Goal: Task Accomplishment & Management: Use online tool/utility

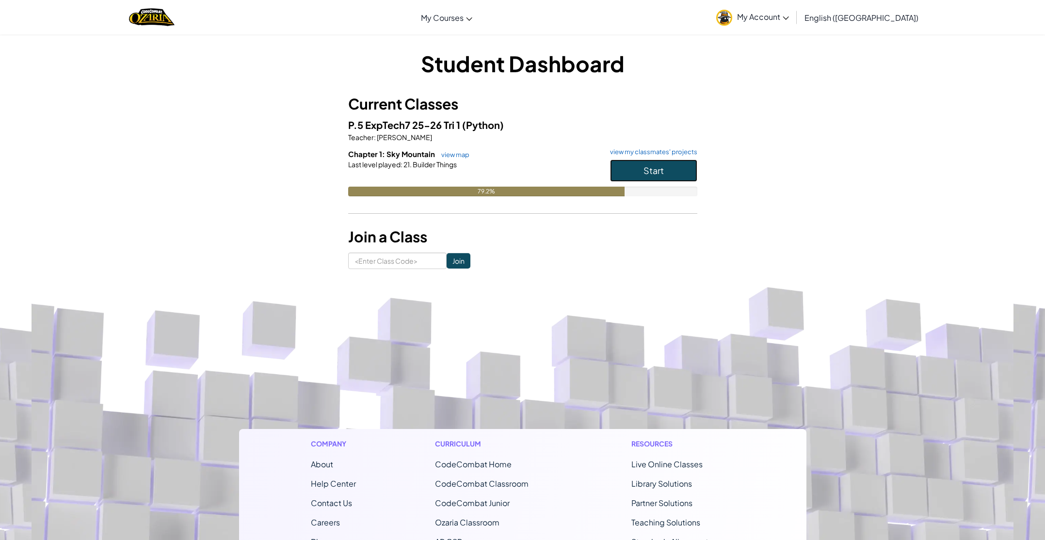
click at [643, 174] on button "Start" at bounding box center [653, 171] width 87 height 22
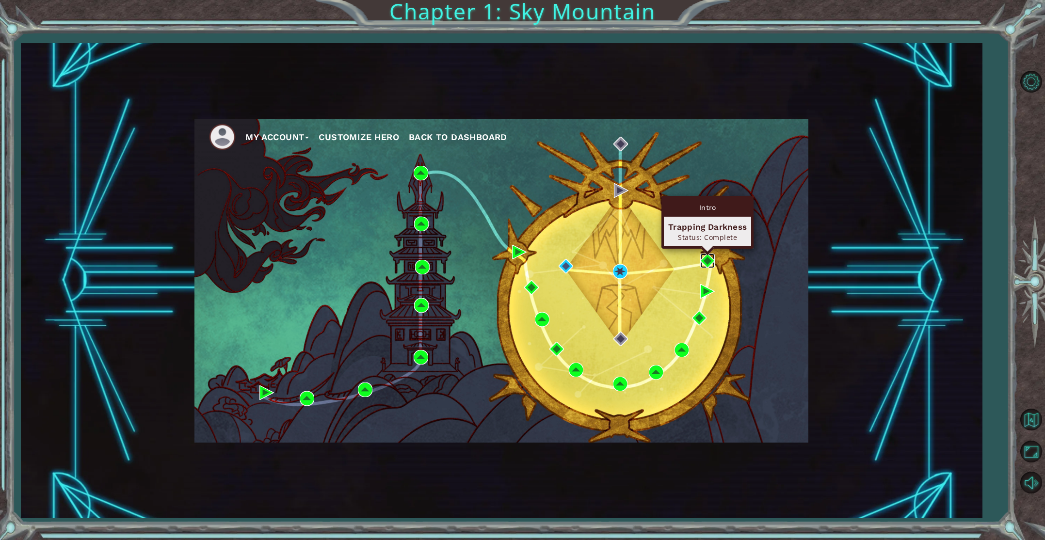
click at [707, 260] on img at bounding box center [707, 261] width 15 height 15
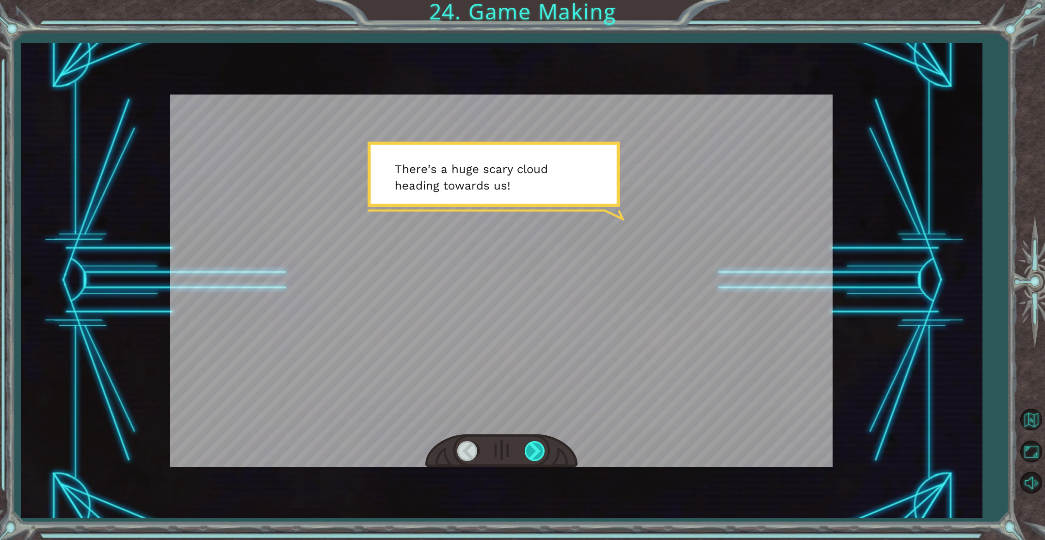
click at [537, 454] on div at bounding box center [536, 451] width 22 height 20
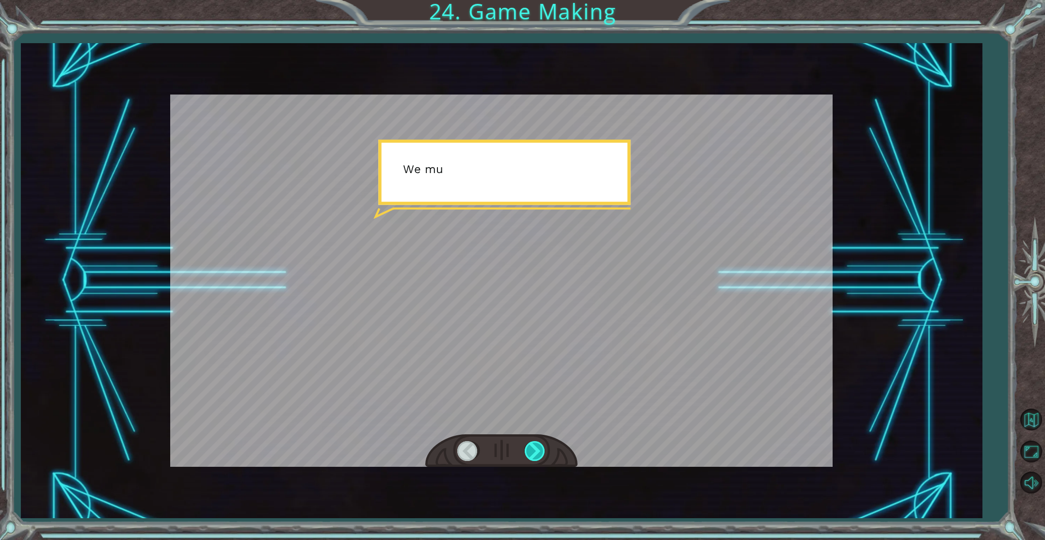
click at [537, 454] on div at bounding box center [536, 451] width 22 height 20
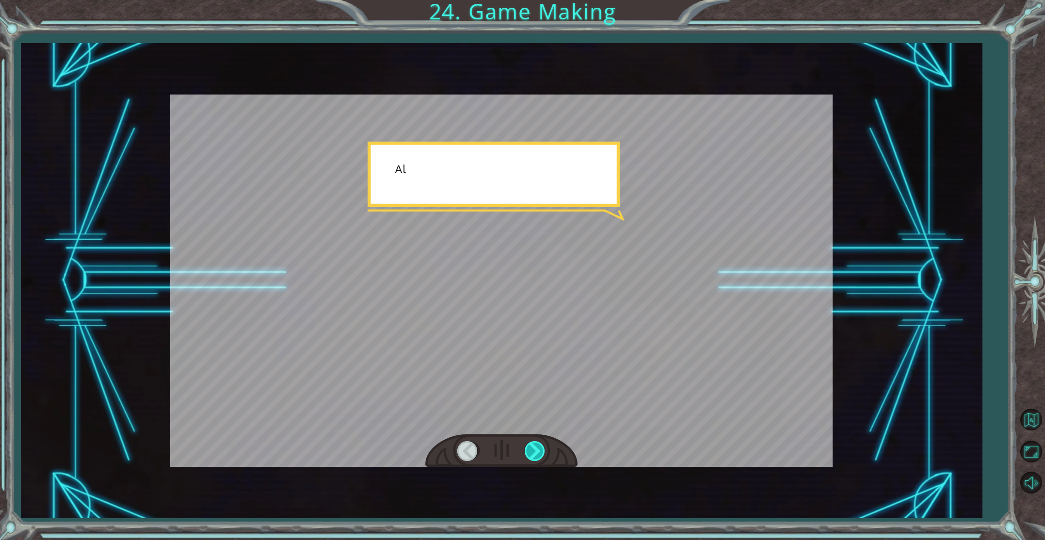
click at [537, 454] on div at bounding box center [536, 451] width 22 height 20
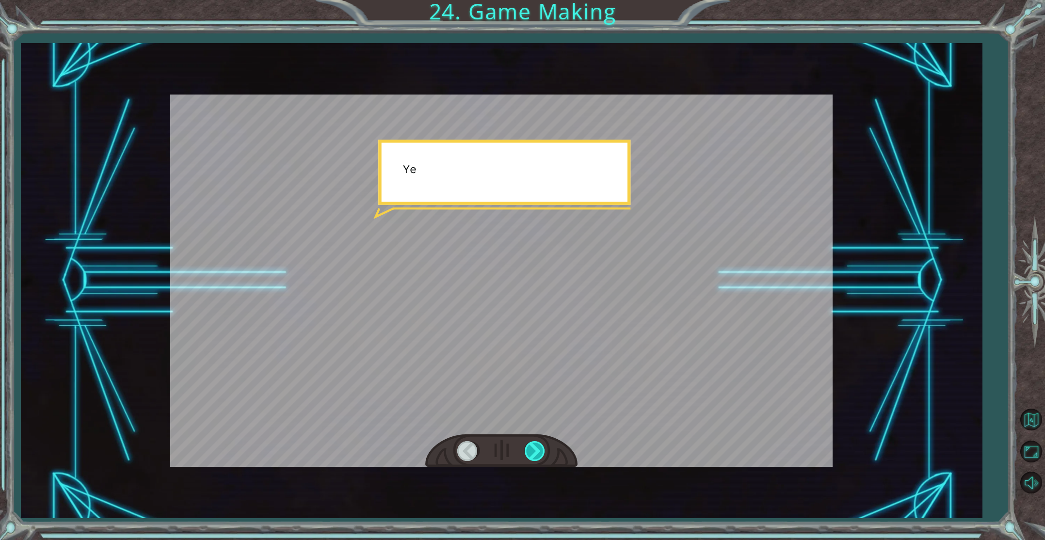
click at [537, 454] on div at bounding box center [536, 451] width 22 height 20
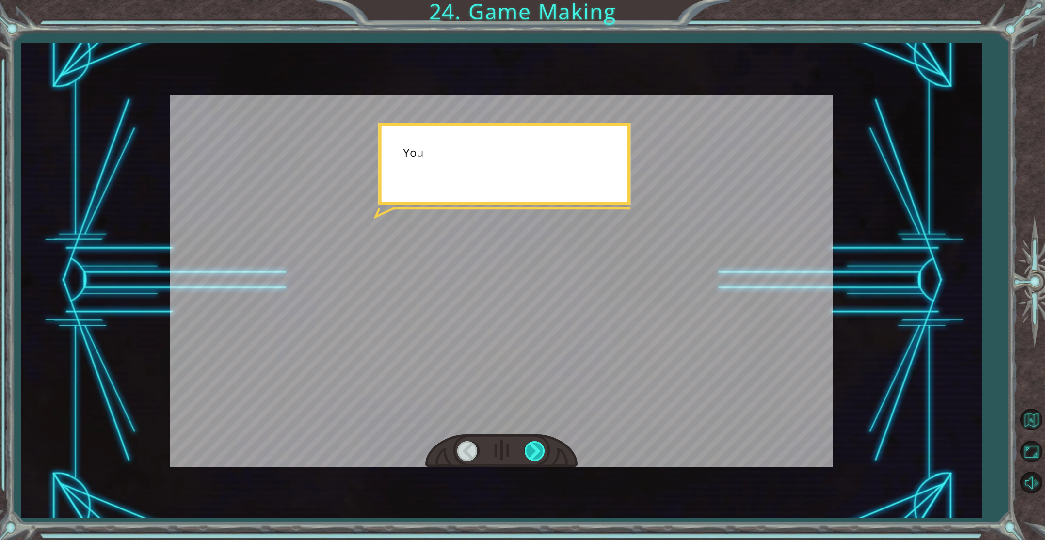
click at [537, 454] on div at bounding box center [536, 451] width 22 height 20
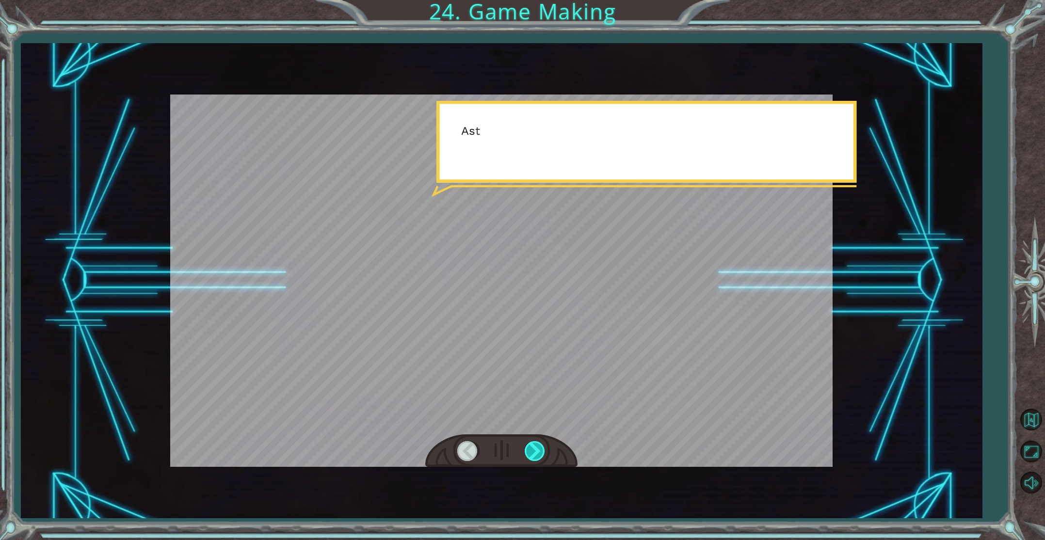
click at [537, 454] on div at bounding box center [536, 451] width 22 height 20
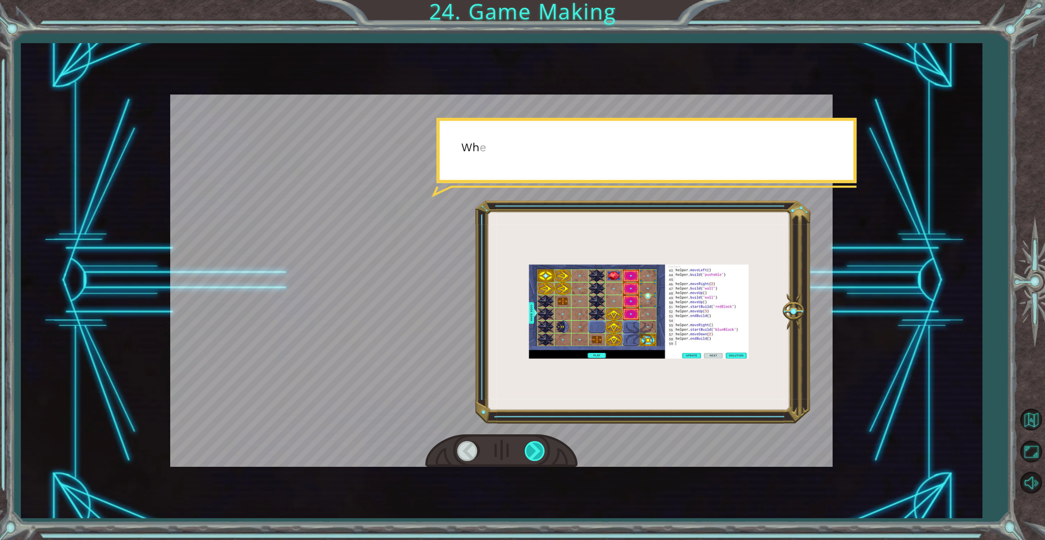
click at [537, 454] on div at bounding box center [536, 451] width 22 height 20
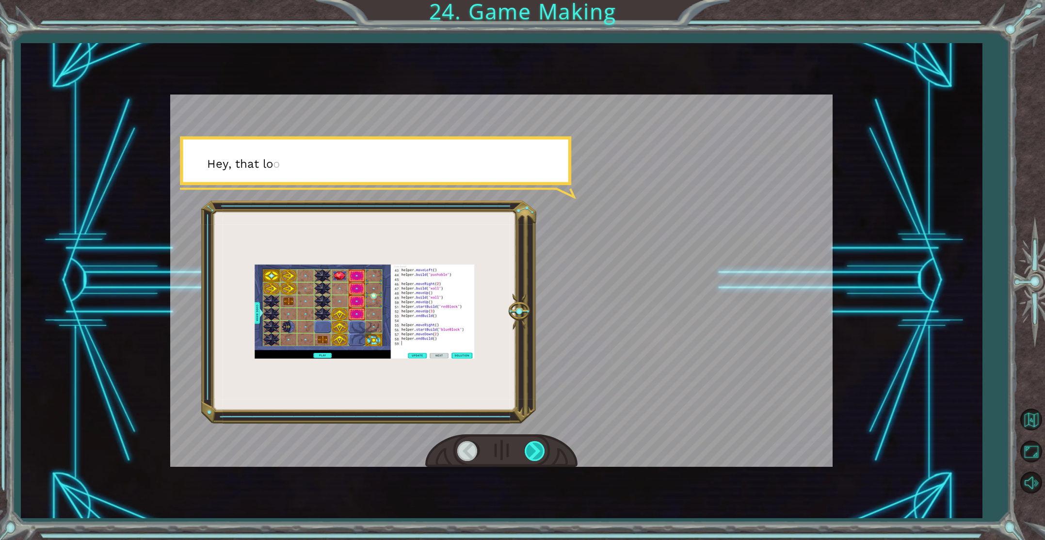
click at [537, 454] on div at bounding box center [536, 451] width 22 height 20
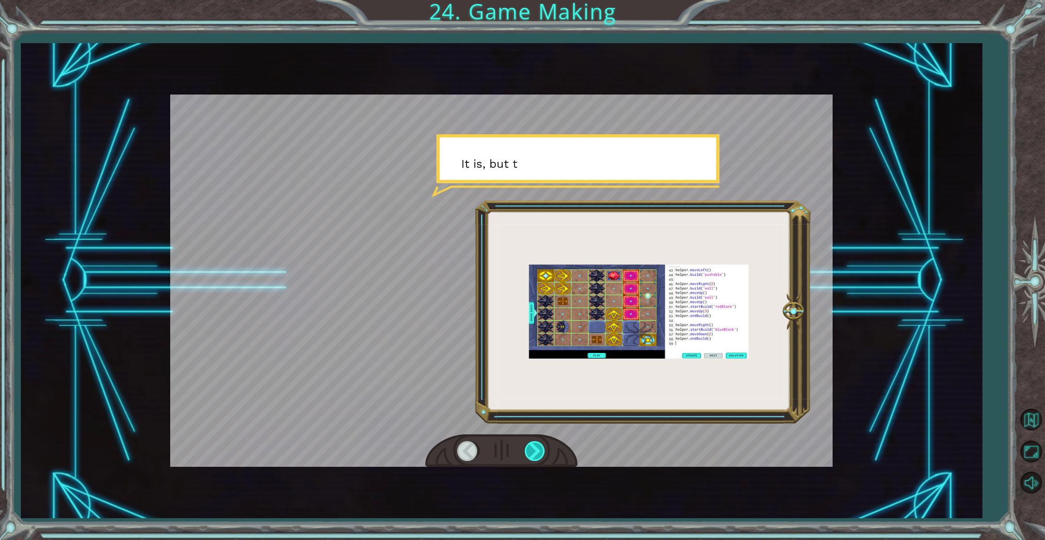
click at [537, 454] on div at bounding box center [536, 451] width 22 height 20
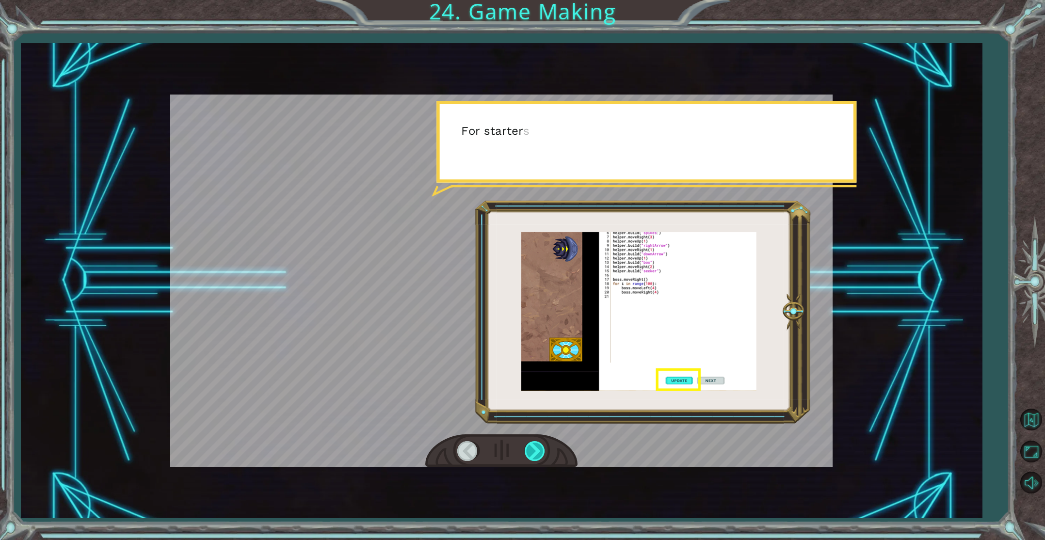
click at [537, 454] on div at bounding box center [536, 451] width 22 height 20
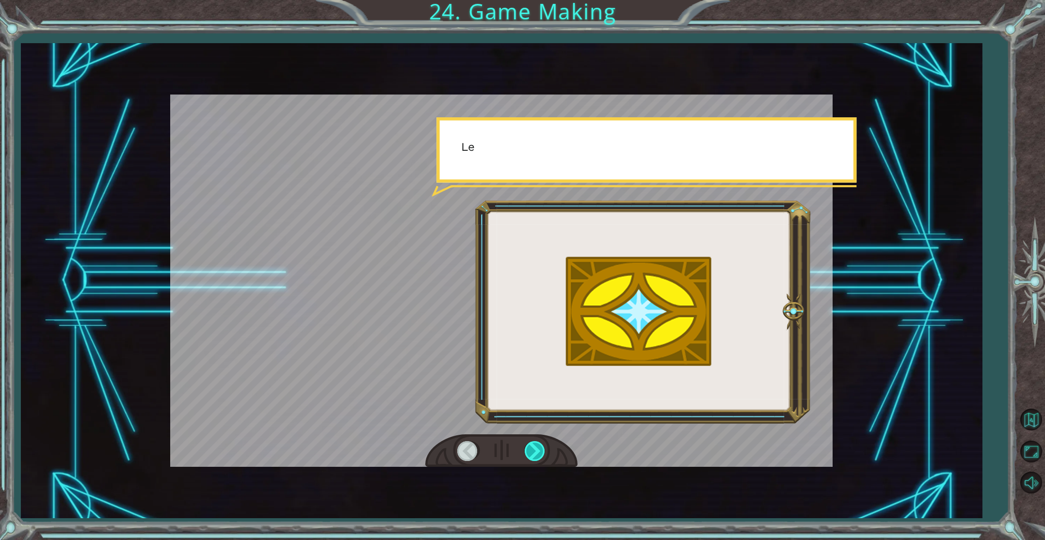
click at [537, 454] on div at bounding box center [536, 451] width 22 height 20
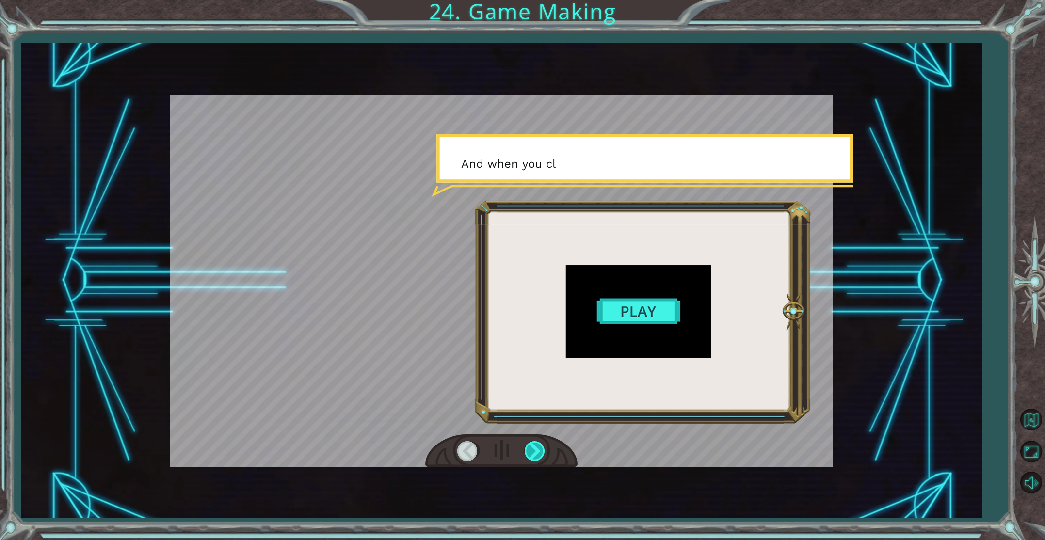
click at [537, 454] on div at bounding box center [536, 451] width 22 height 20
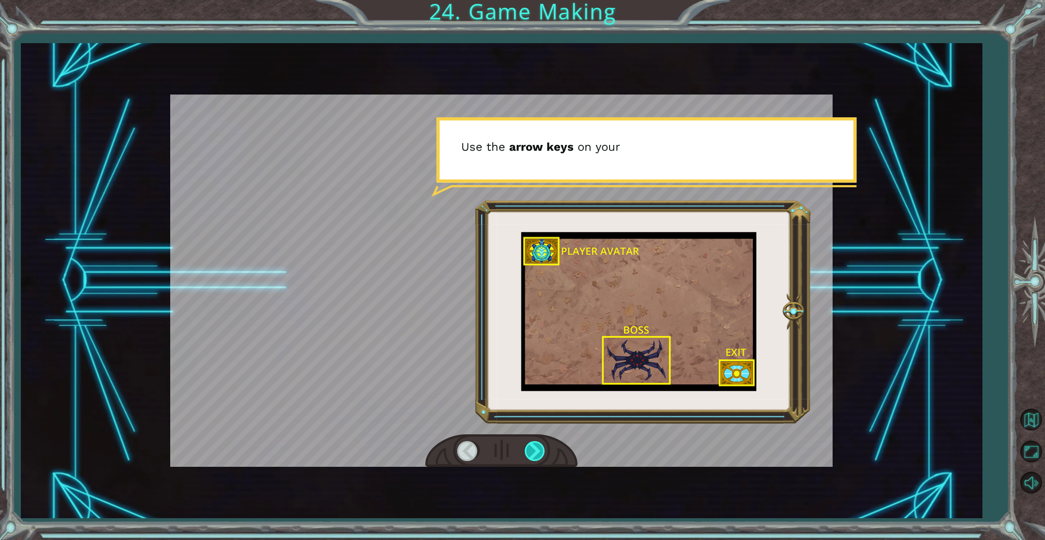
click at [537, 454] on div at bounding box center [536, 451] width 22 height 20
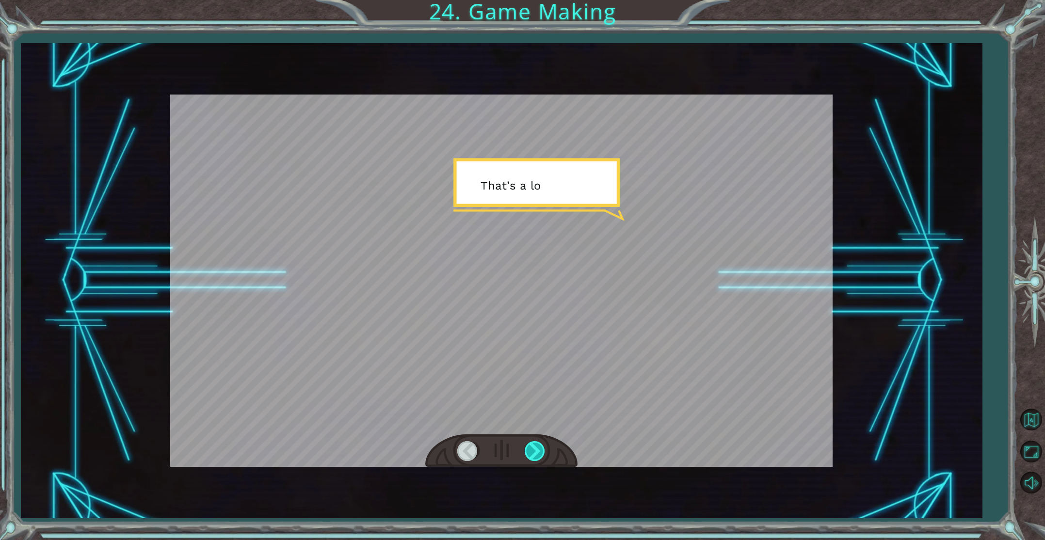
click at [537, 454] on div at bounding box center [536, 451] width 22 height 20
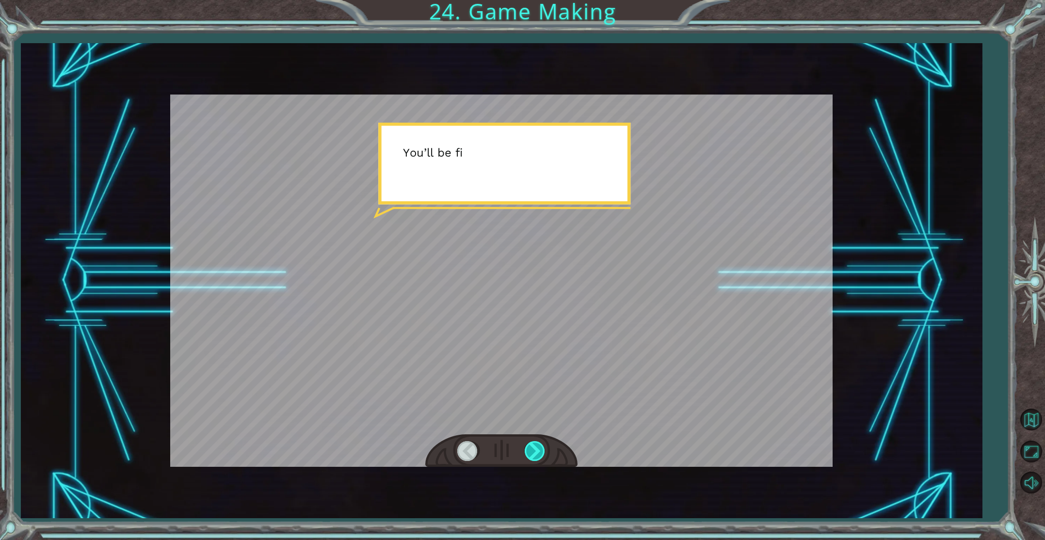
click at [537, 454] on div at bounding box center [536, 451] width 22 height 20
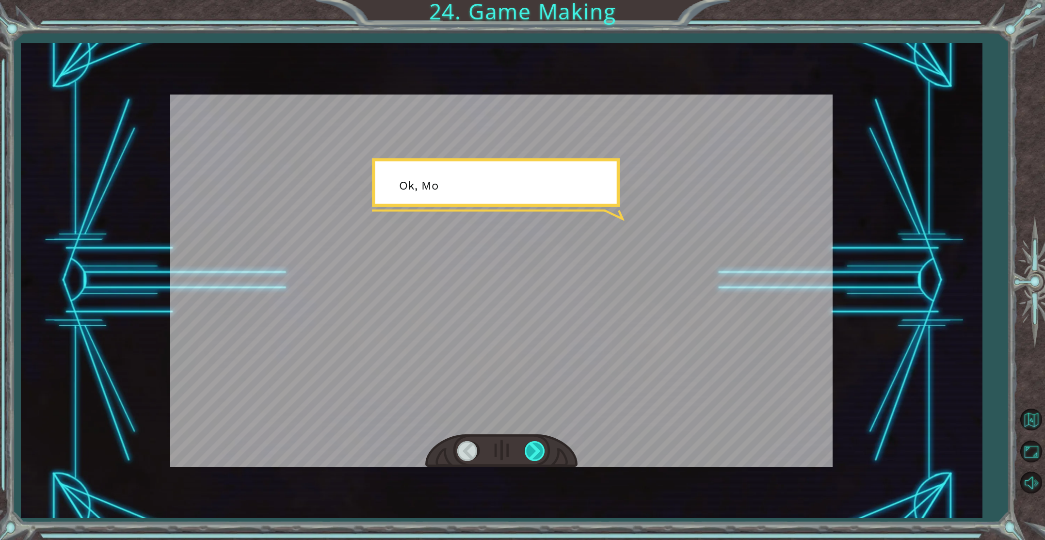
click at [537, 454] on div at bounding box center [536, 451] width 22 height 20
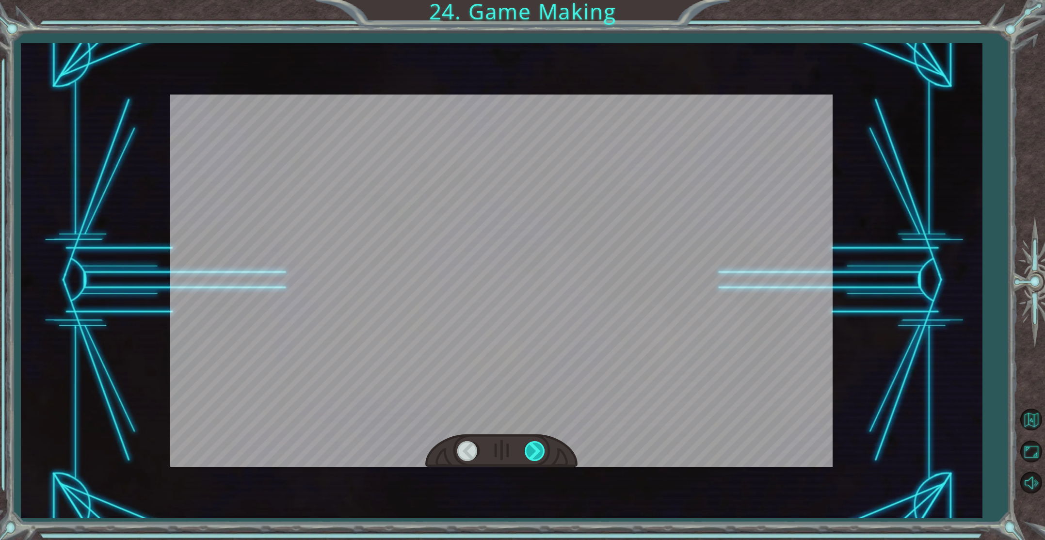
click at [537, 454] on div at bounding box center [536, 451] width 22 height 20
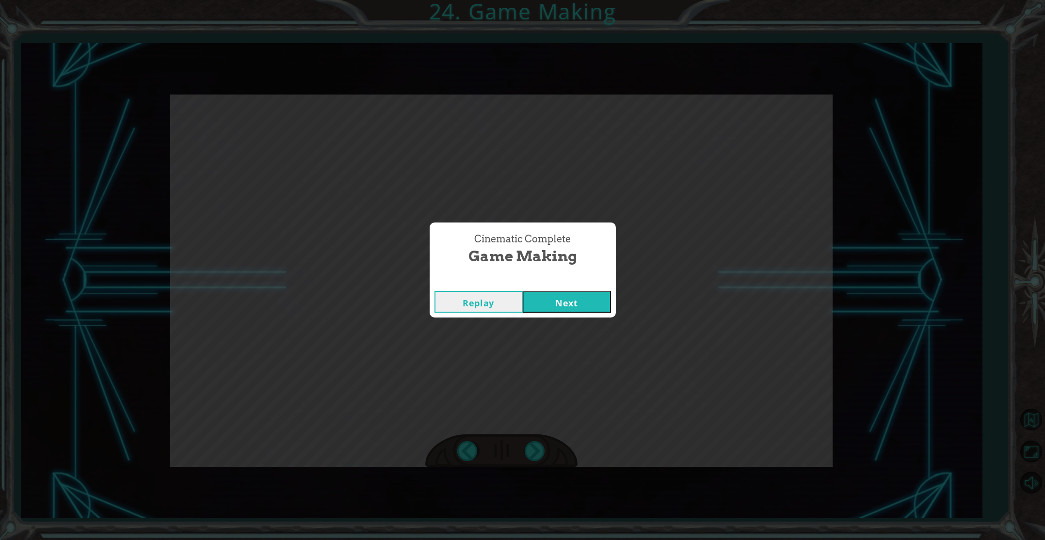
click at [584, 302] on button "Next" at bounding box center [567, 302] width 88 height 22
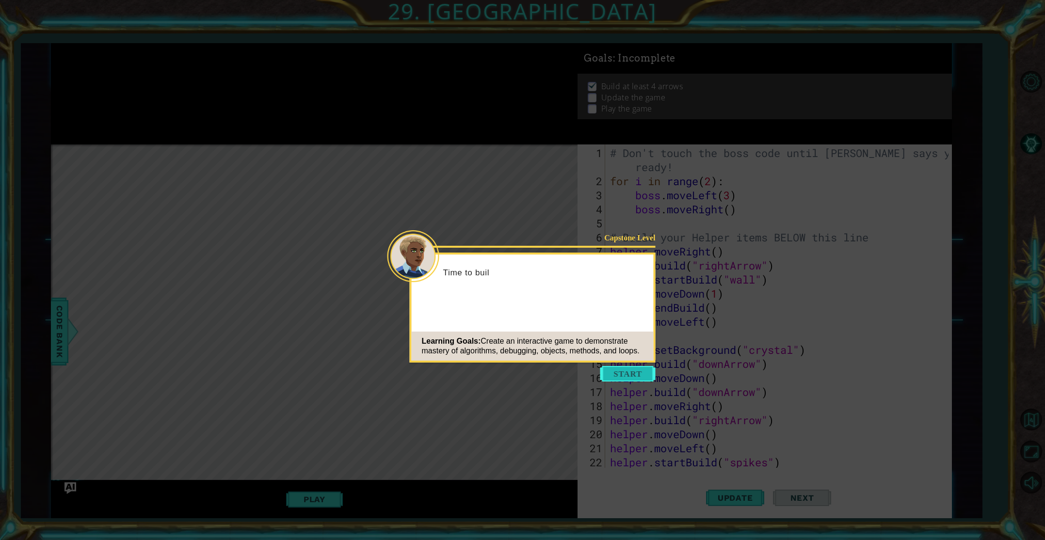
click at [619, 371] on button "Start" at bounding box center [627, 374] width 55 height 16
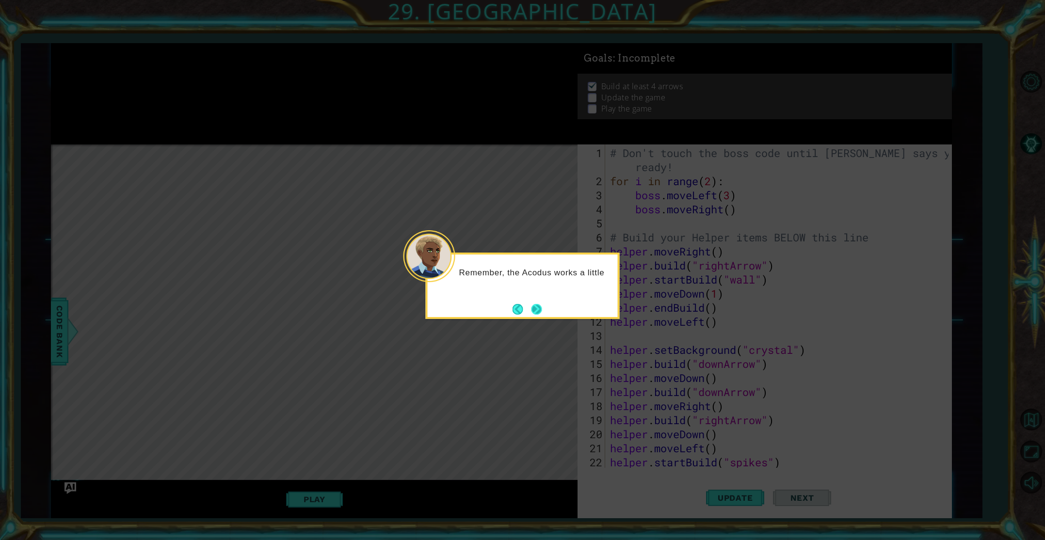
click at [541, 309] on button "Next" at bounding box center [536, 309] width 11 height 11
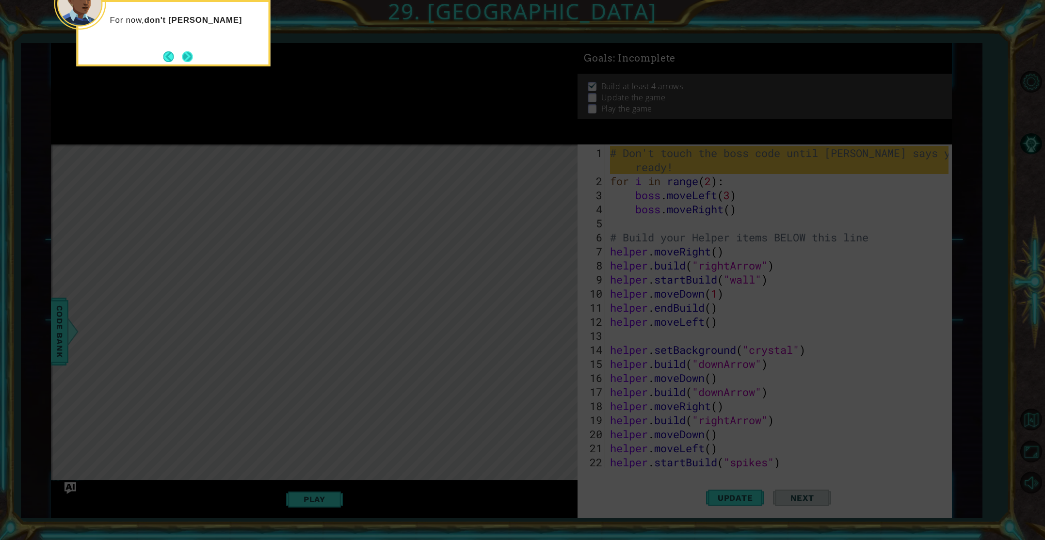
click at [193, 51] on button "Next" at bounding box center [187, 56] width 11 height 11
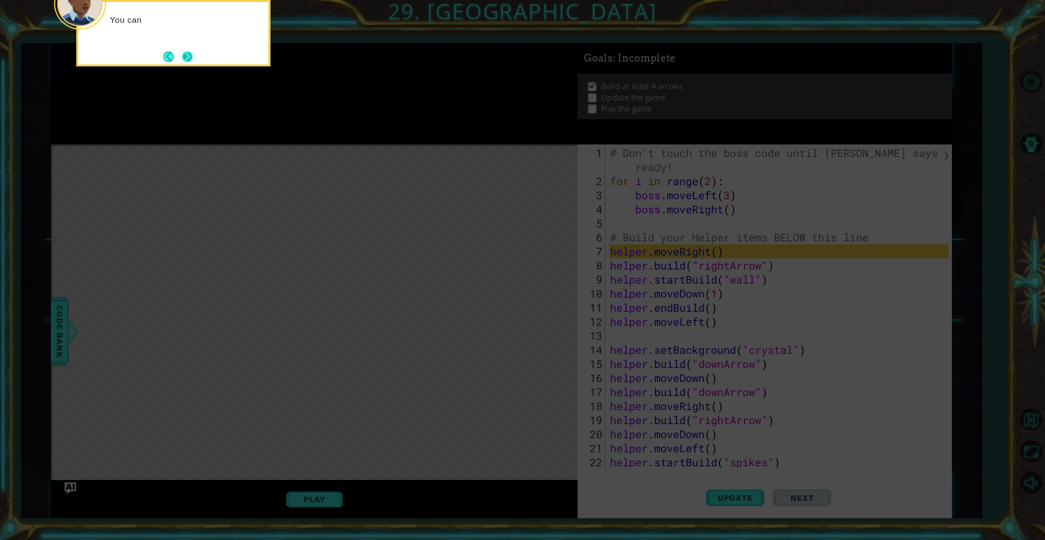
click at [189, 60] on button "Next" at bounding box center [187, 56] width 11 height 11
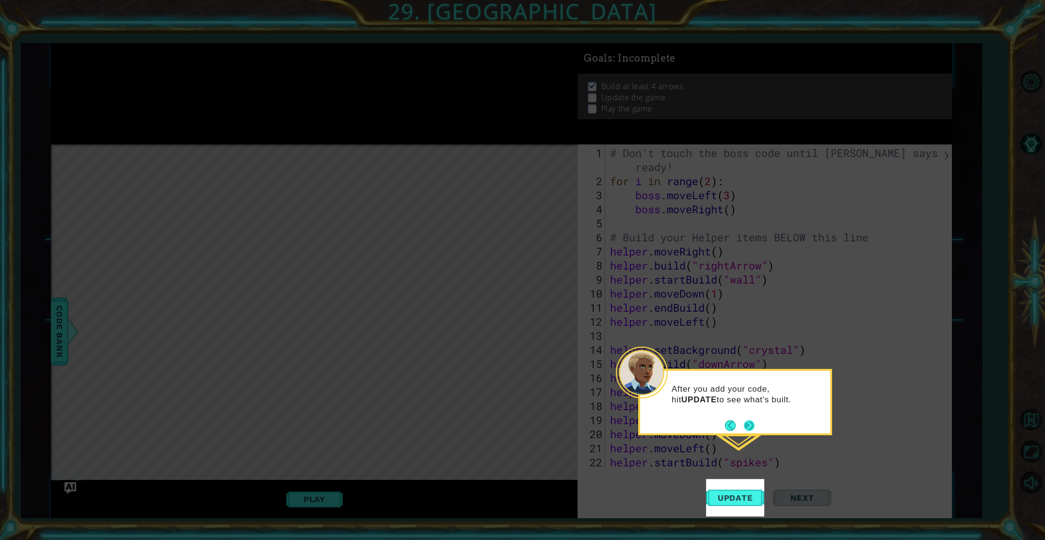
click at [750, 429] on button "Next" at bounding box center [749, 426] width 11 height 11
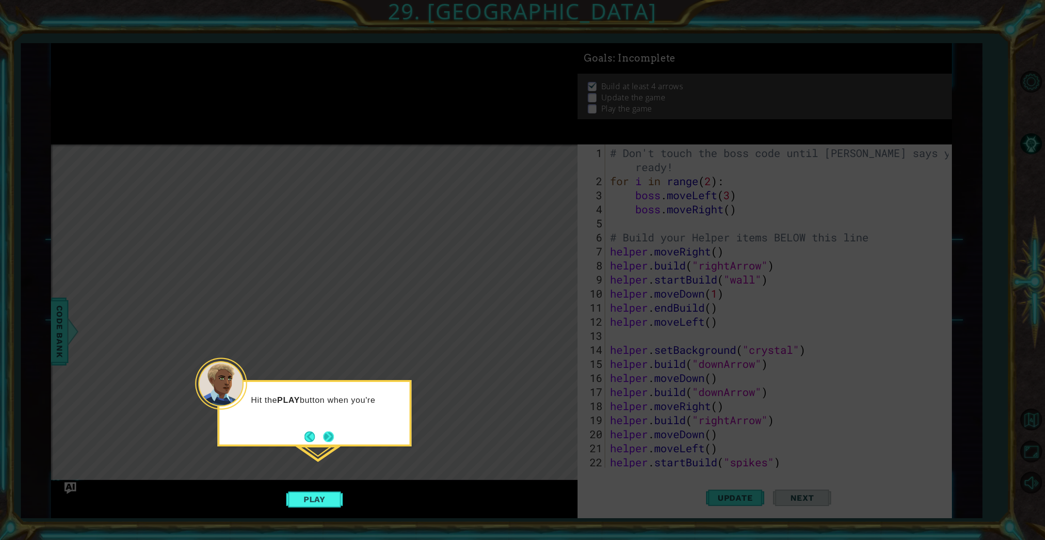
click at [333, 432] on button "Next" at bounding box center [328, 437] width 11 height 11
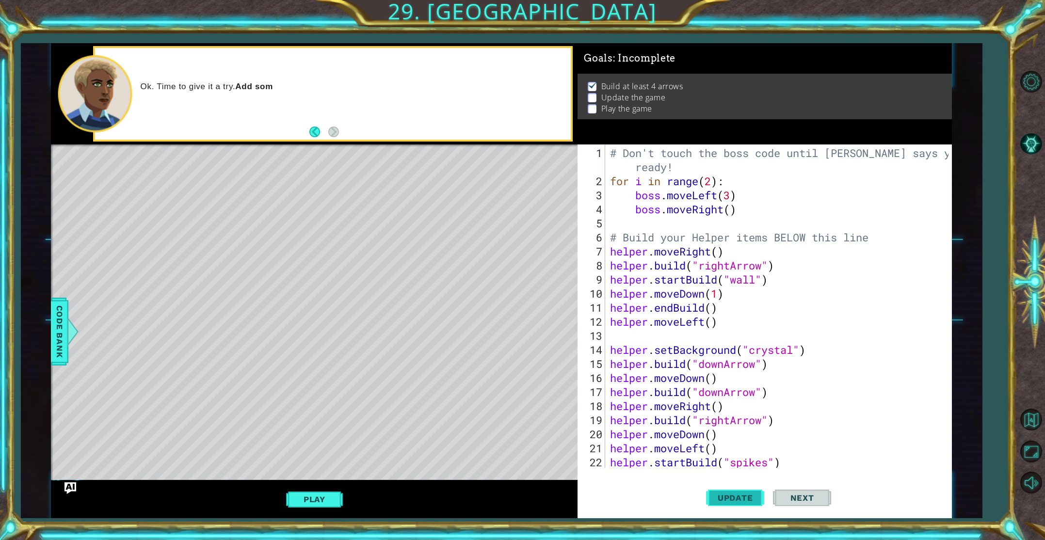
click at [738, 499] on span "Update" at bounding box center [735, 498] width 55 height 10
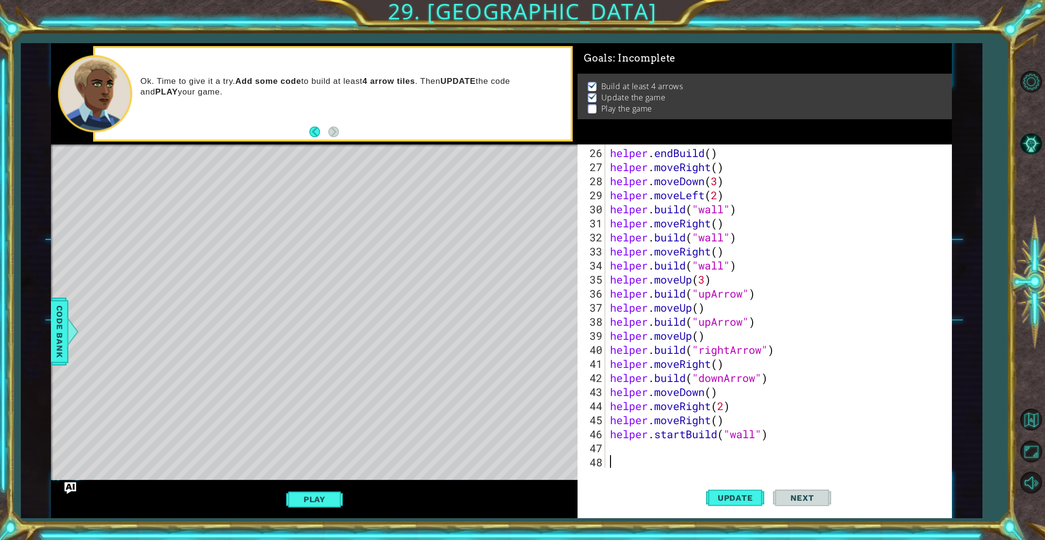
scroll to position [366, 0]
click at [740, 499] on span "Update" at bounding box center [735, 498] width 55 height 10
click at [627, 447] on div "helper . endBuild ( ) helper . moveRight ( ) helper . moveDown ( 3 ) helper . m…" at bounding box center [780, 322] width 345 height 352
type textarea "h"
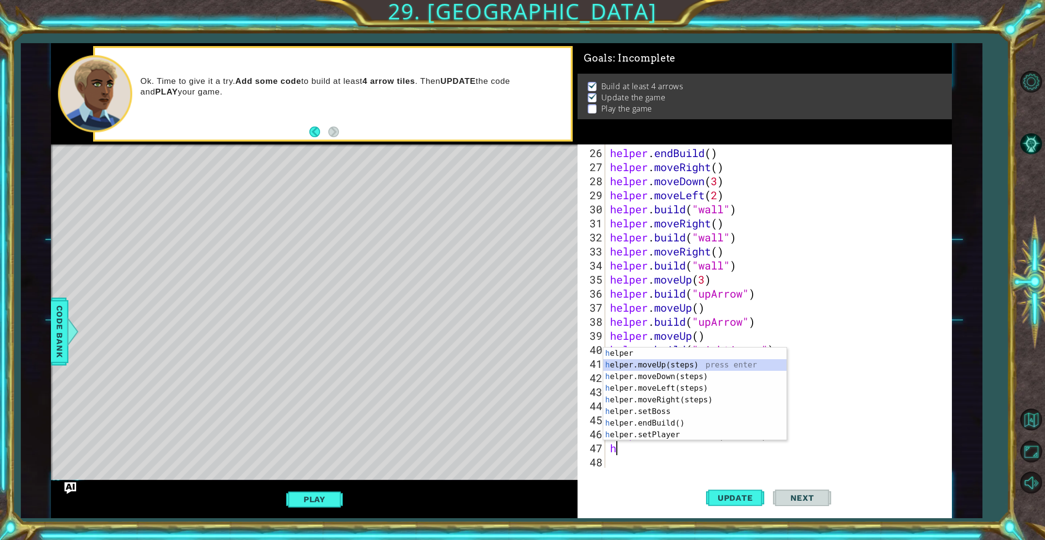
click at [676, 366] on div "h elper press enter h elper.moveUp(steps) press enter h elper.moveDown(steps) p…" at bounding box center [694, 406] width 183 height 116
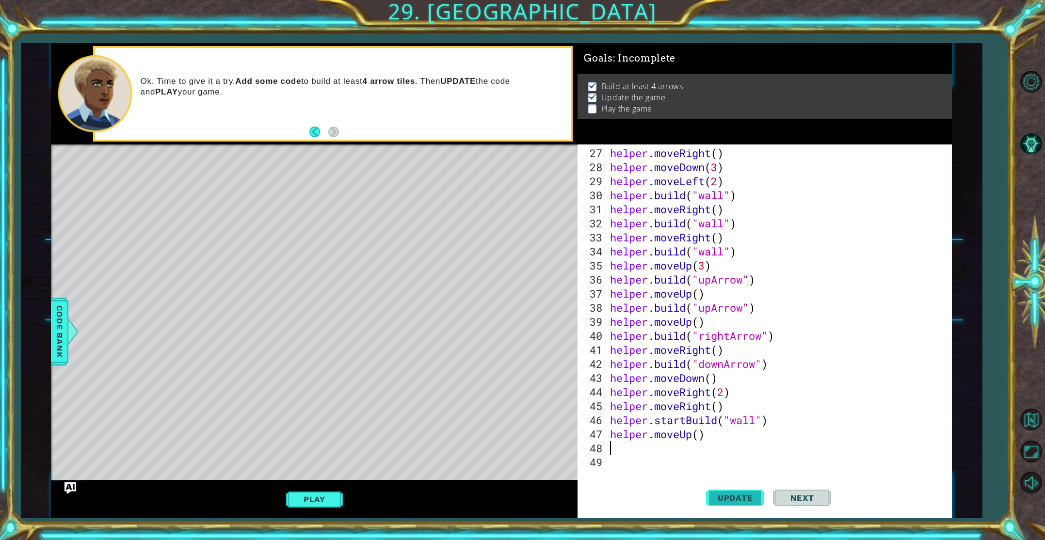
click at [725, 493] on span "Update" at bounding box center [735, 498] width 55 height 10
type textarea "h"
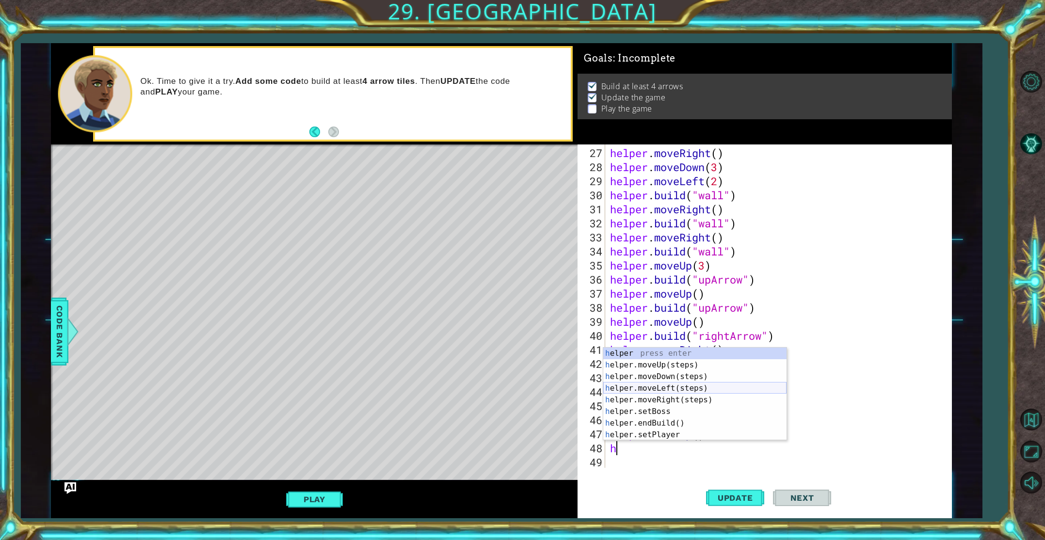
click at [672, 383] on div "h elper press enter h elper.moveUp(steps) press enter h elper.moveDown(steps) p…" at bounding box center [694, 406] width 183 height 116
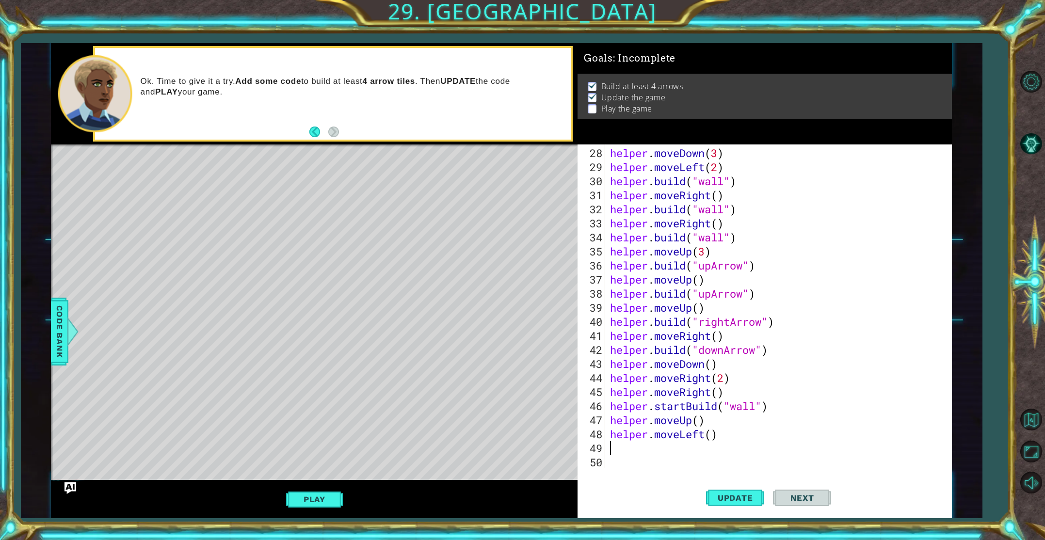
scroll to position [394, 0]
click at [731, 494] on span "Update" at bounding box center [735, 498] width 55 height 10
type textarea "h"
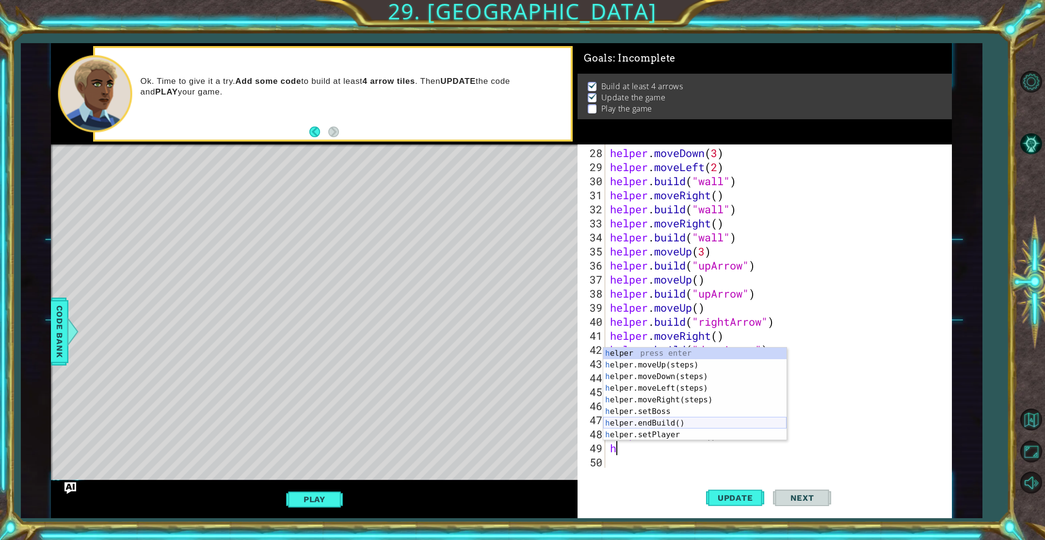
click at [669, 423] on div "h elper press enter h elper.moveUp(steps) press enter h elper.moveDown(steps) p…" at bounding box center [694, 406] width 183 height 116
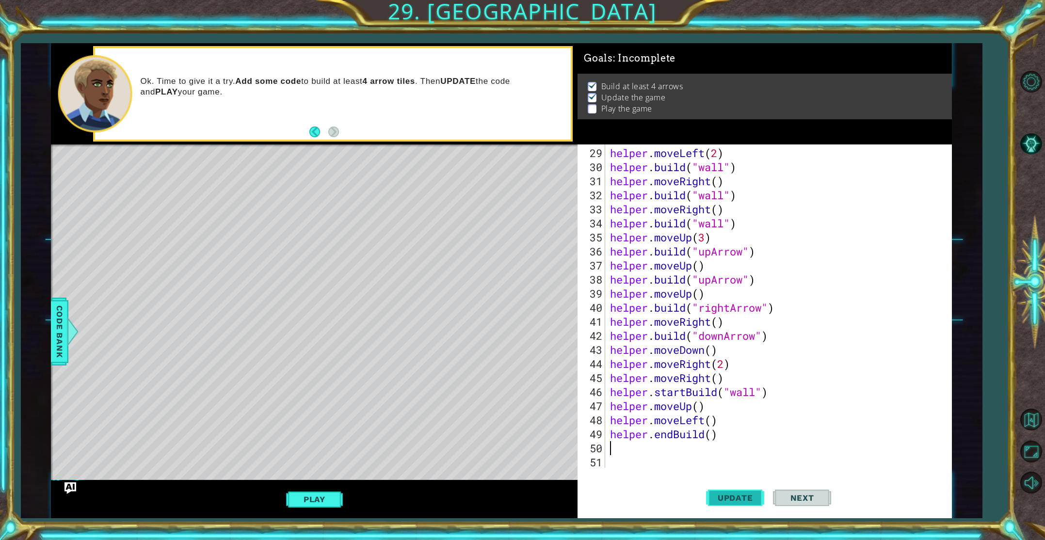
click at [741, 490] on button "Update" at bounding box center [735, 497] width 58 height 37
click at [312, 503] on button "Play" at bounding box center [314, 499] width 57 height 18
click at [639, 449] on div "helper . moveLeft ( 2 ) helper . build ( "wall" ) helper . moveRight ( ) helper…" at bounding box center [780, 322] width 345 height 352
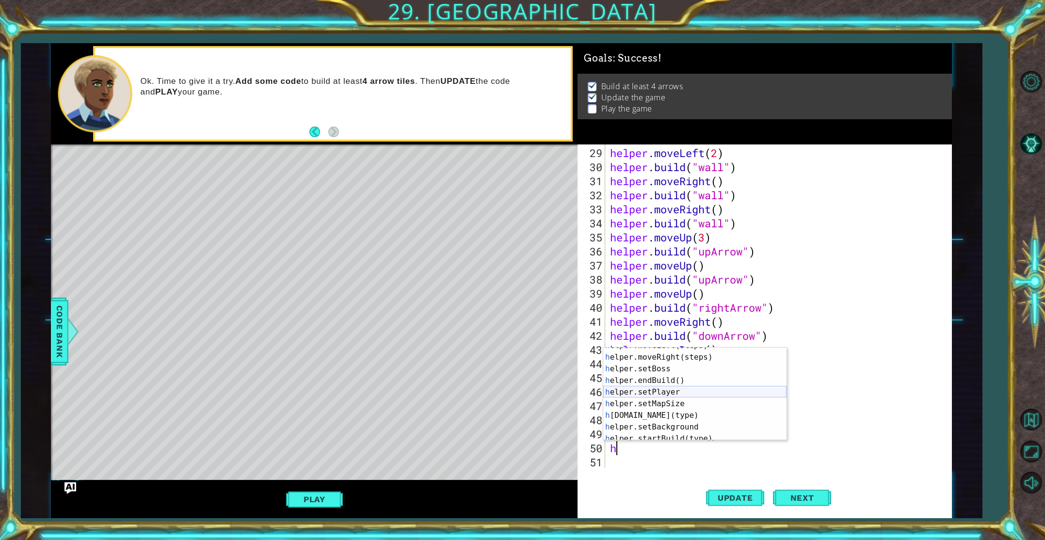
scroll to position [43, 0]
click at [701, 417] on div "h elper.moveLeft(steps) press enter h elper.moveRight(steps) press enter h elpe…" at bounding box center [694, 398] width 183 height 116
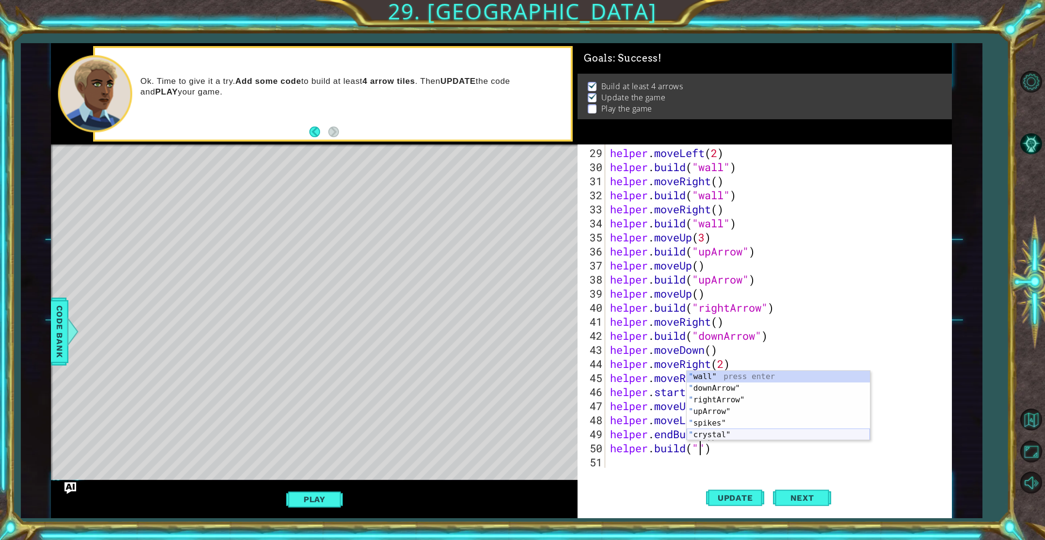
click at [727, 433] on div "" wall" press enter " downArrow" press enter " rightArrow" press enter " upArro…" at bounding box center [778, 417] width 183 height 93
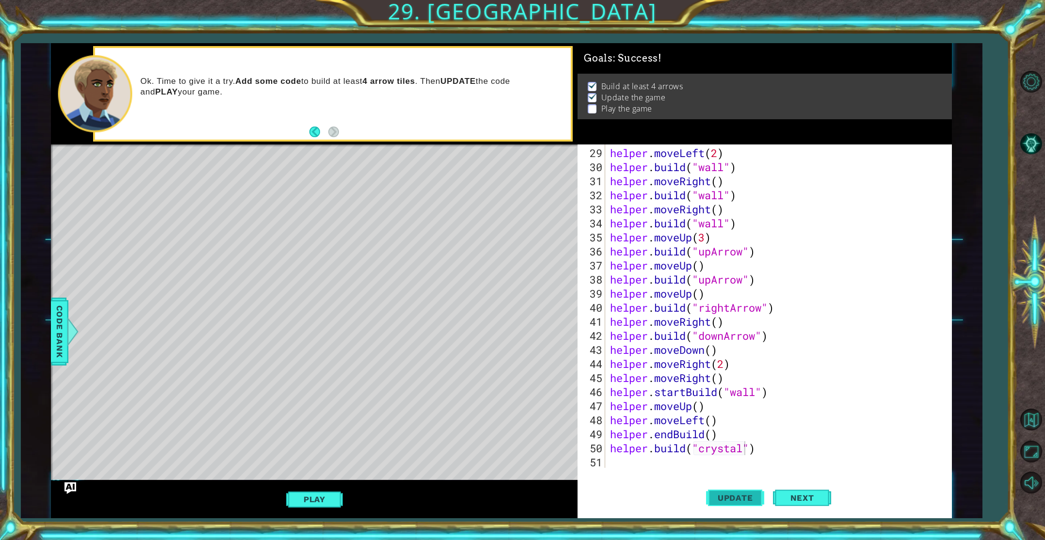
click at [731, 498] on span "Update" at bounding box center [735, 498] width 55 height 10
type textarea "[DOMAIN_NAME]("")"
click at [50, 325] on div "1 ההההההההההההההההההההההההההההההההההההההההההההההההההההההההההההההההההההההההההההה…" at bounding box center [502, 280] width 962 height 475
click at [55, 323] on span "Code Bank" at bounding box center [60, 331] width 16 height 59
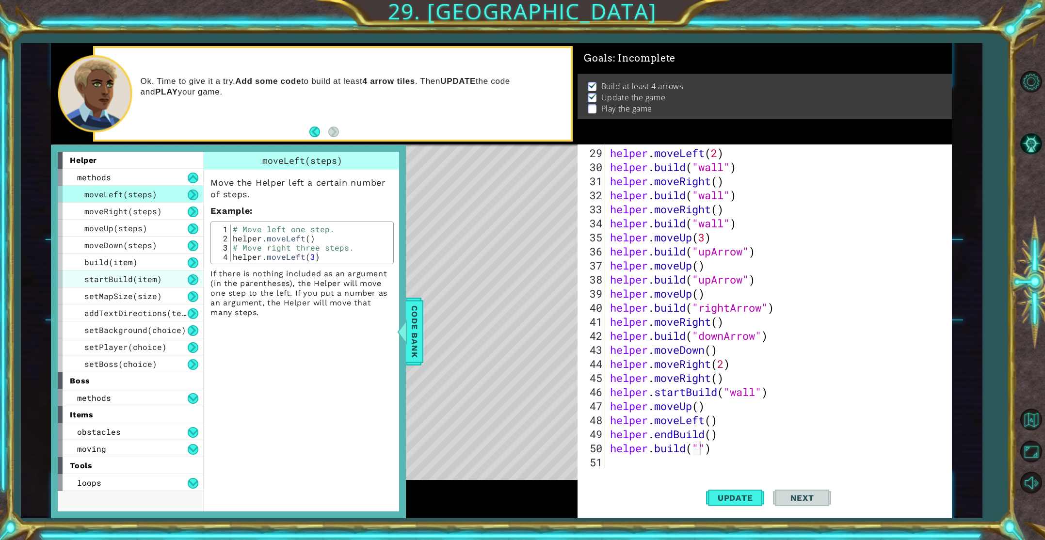
click at [137, 282] on span "startBuild(item)" at bounding box center [123, 279] width 78 height 10
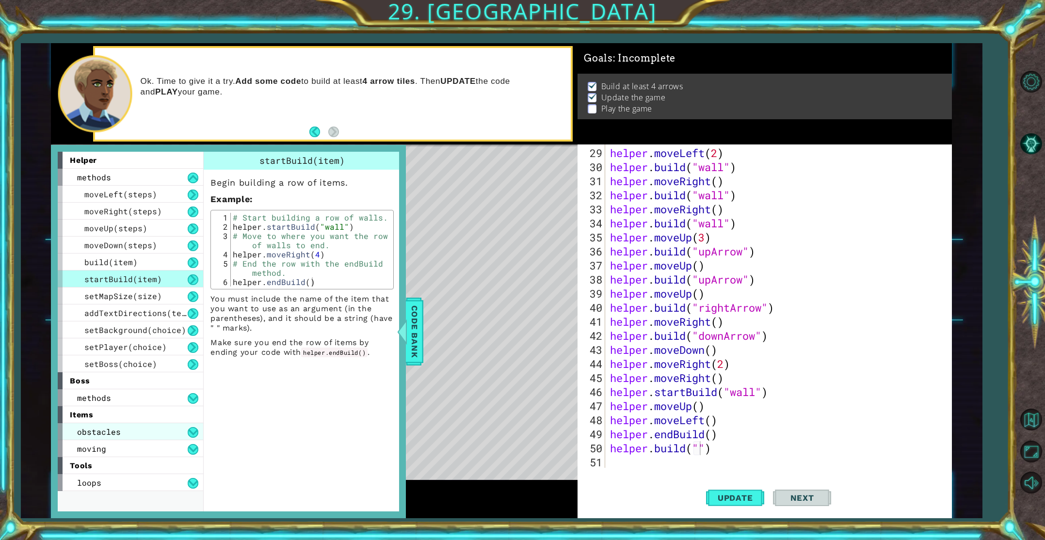
click at [141, 425] on div "obstacles" at bounding box center [131, 431] width 146 height 17
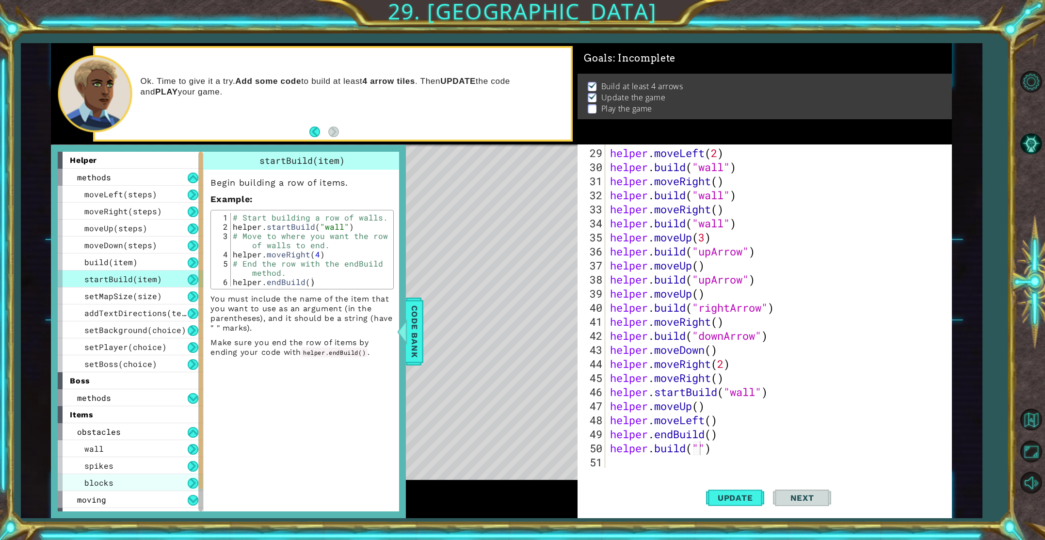
click at [141, 490] on div "blocks" at bounding box center [131, 482] width 146 height 17
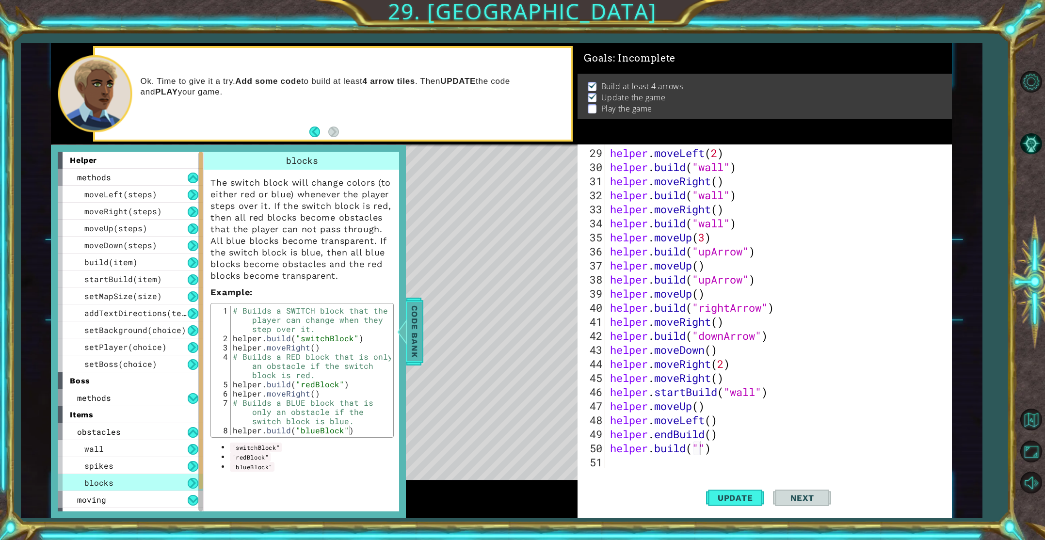
click at [416, 339] on span "Code Bank" at bounding box center [415, 331] width 16 height 59
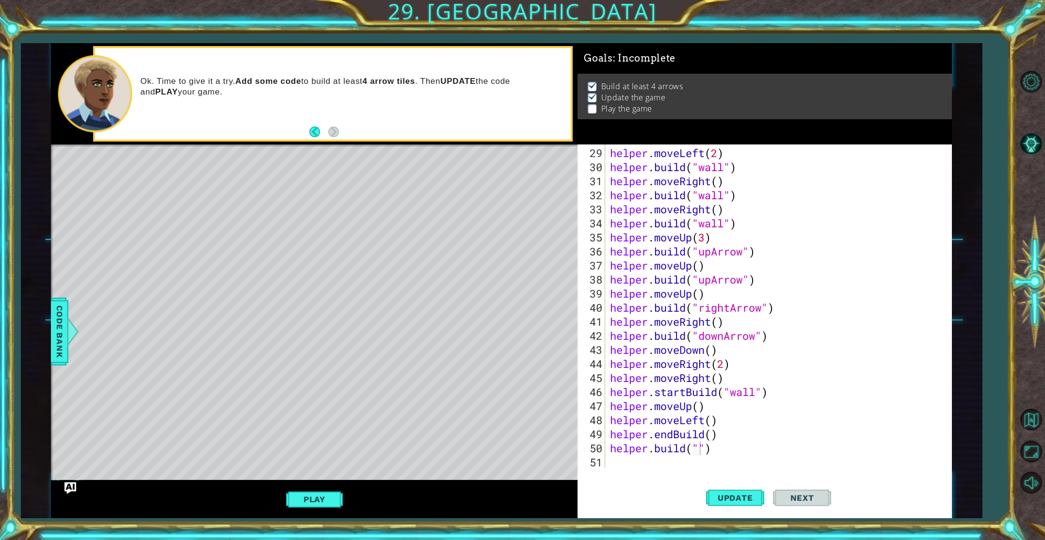
click at [700, 456] on div "helper . moveLeft ( 2 ) helper . build ( "wall" ) helper . moveRight ( ) helper…" at bounding box center [780, 322] width 345 height 352
click at [702, 450] on div "helper . moveLeft ( 2 ) helper . build ( "wall" ) helper . moveRight ( ) helper…" at bounding box center [780, 322] width 345 height 352
click at [735, 498] on span "Update" at bounding box center [735, 498] width 55 height 10
click at [713, 499] on span "Update" at bounding box center [735, 498] width 55 height 10
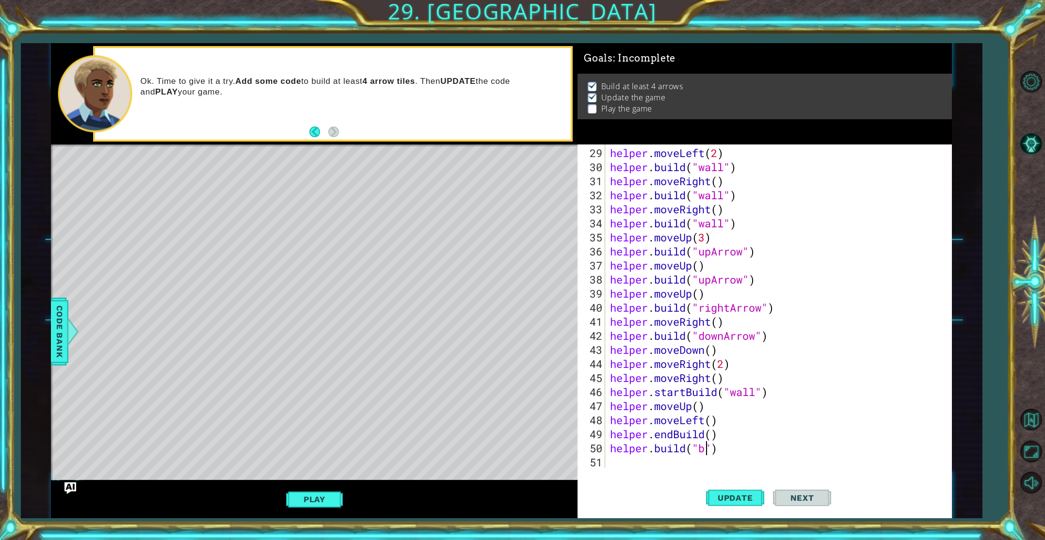
type textarea "[DOMAIN_NAME]("")"
click at [58, 345] on span "Code Bank" at bounding box center [60, 331] width 16 height 59
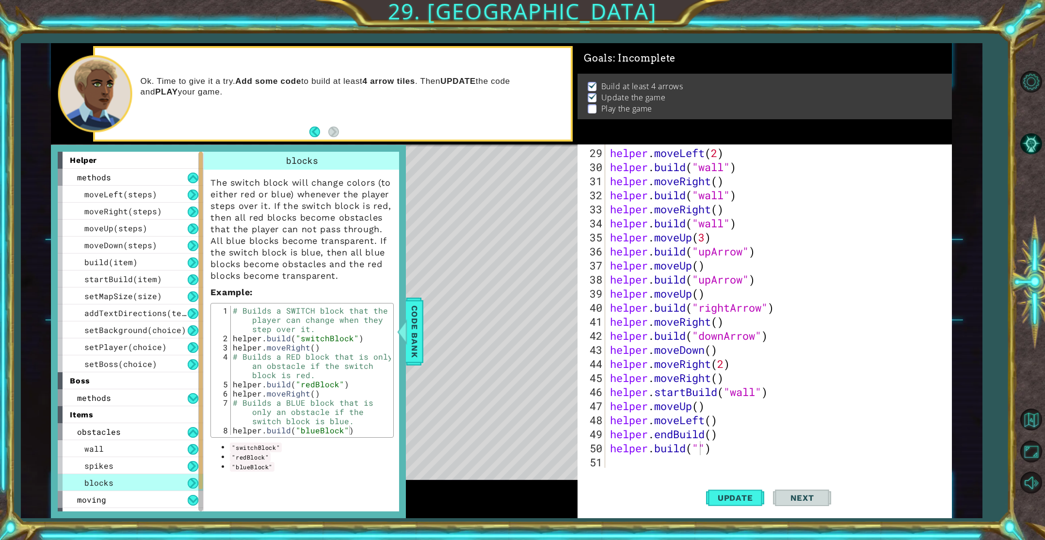
scroll to position [0, 0]
click at [701, 455] on div "helper . moveLeft ( 2 ) helper . build ( "wall" ) helper . moveRight ( ) helper…" at bounding box center [780, 322] width 345 height 352
click at [407, 332] on div at bounding box center [402, 331] width 12 height 29
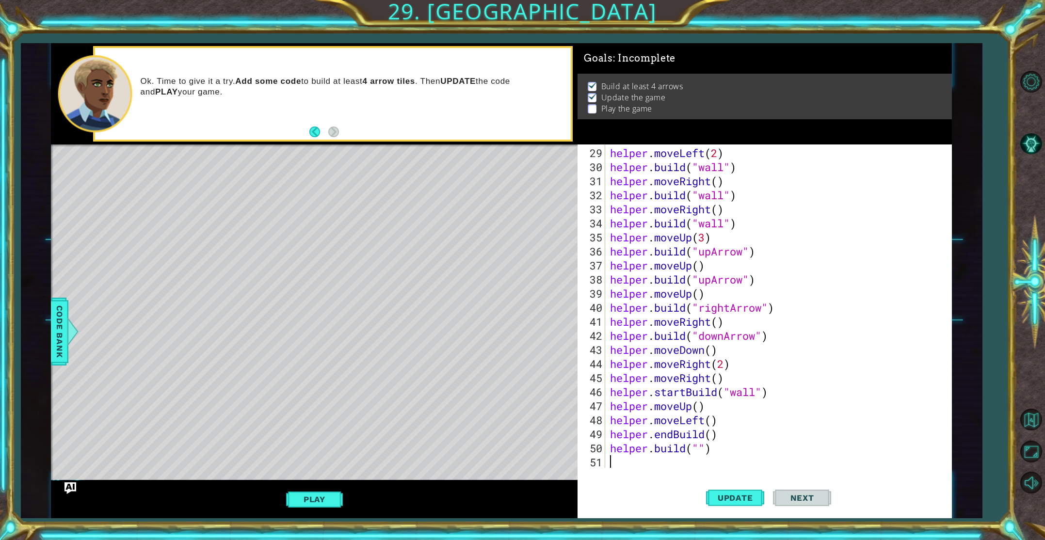
drag, startPoint x: 722, startPoint y: 454, endPoint x: 613, endPoint y: 454, distance: 109.1
click at [615, 454] on div "helper . moveLeft ( 2 ) helper . build ( "wall" ) helper . moveRight ( ) helper…" at bounding box center [780, 322] width 345 height 352
drag, startPoint x: 611, startPoint y: 451, endPoint x: 706, endPoint y: 448, distance: 95.1
click at [706, 448] on div "helper . moveLeft ( 2 ) helper . build ( "wall" ) helper . moveRight ( ) helper…" at bounding box center [780, 322] width 345 height 352
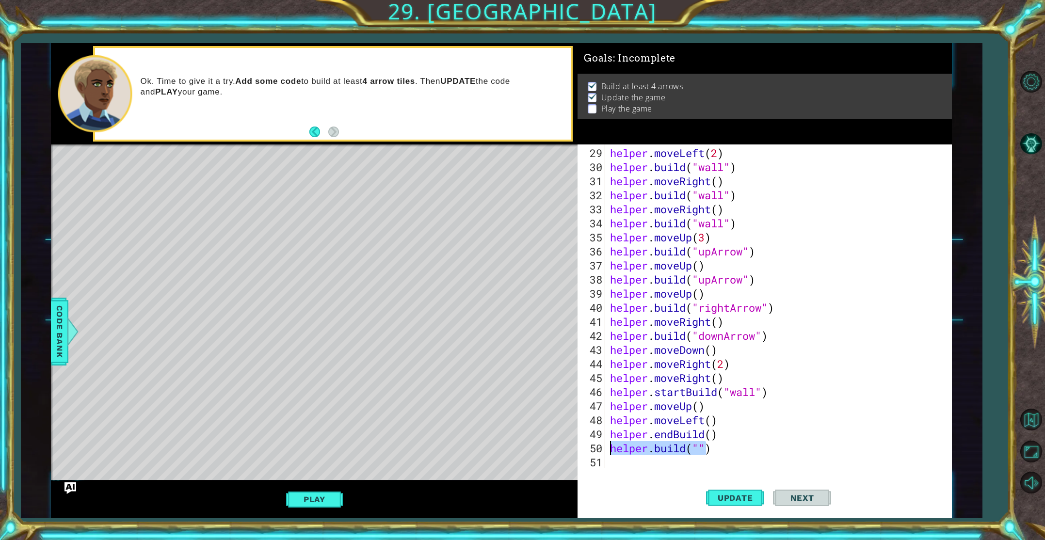
drag, startPoint x: 709, startPoint y: 449, endPoint x: 613, endPoint y: 449, distance: 96.0
click at [613, 449] on div "helper . moveLeft ( 2 ) helper . build ( "wall" ) helper . moveRight ( ) helper…" at bounding box center [780, 322] width 345 height 352
type textarea ")"
click at [624, 446] on div "helper . moveLeft ( 2 ) helper . build ( "wall" ) helper . moveRight ( ) helper…" at bounding box center [780, 322] width 345 height 352
type textarea "h"
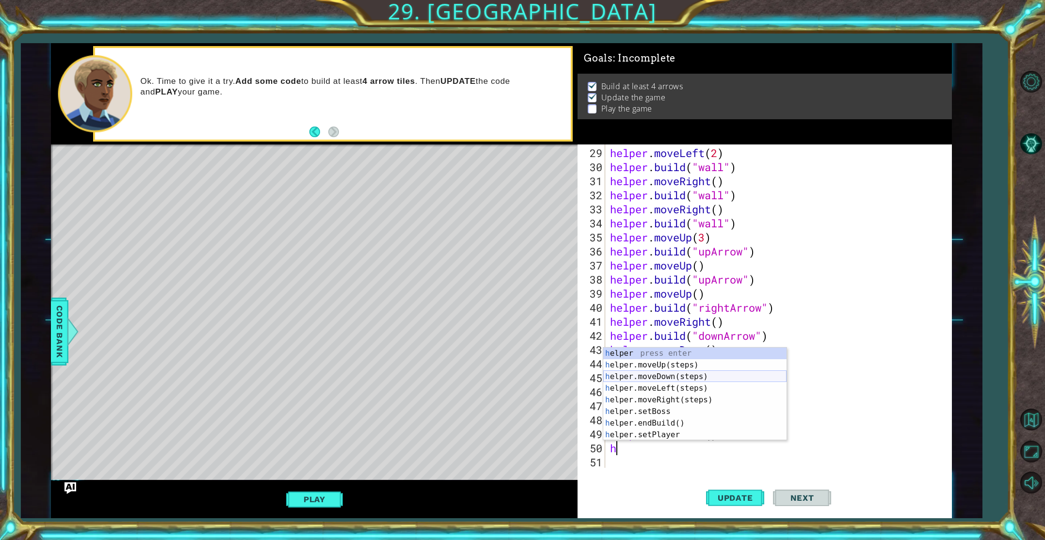
click at [682, 377] on div "h elper press enter h elper.moveUp(steps) press enter h elper.moveDown(steps) p…" at bounding box center [694, 406] width 183 height 116
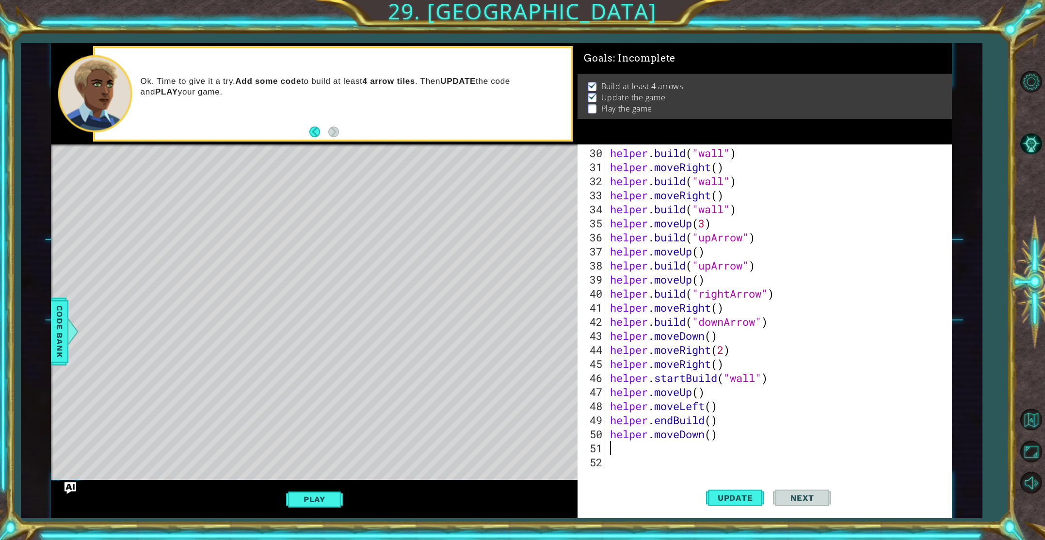
scroll to position [422, 0]
click at [739, 504] on button "Update" at bounding box center [735, 497] width 58 height 37
type textarea "h"
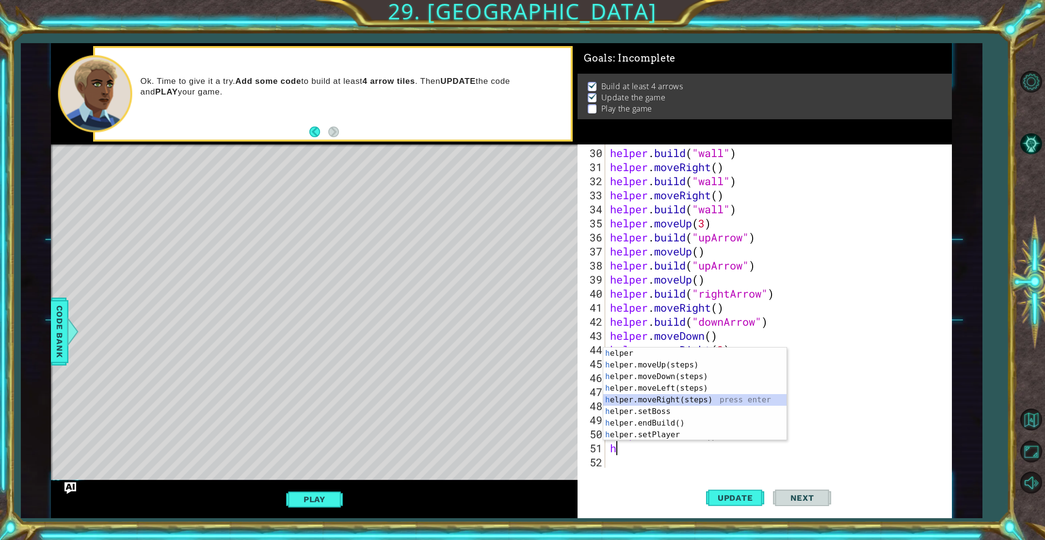
click at [692, 399] on div "h elper press enter h elper.moveUp(steps) press enter h elper.moveDown(steps) p…" at bounding box center [694, 406] width 183 height 116
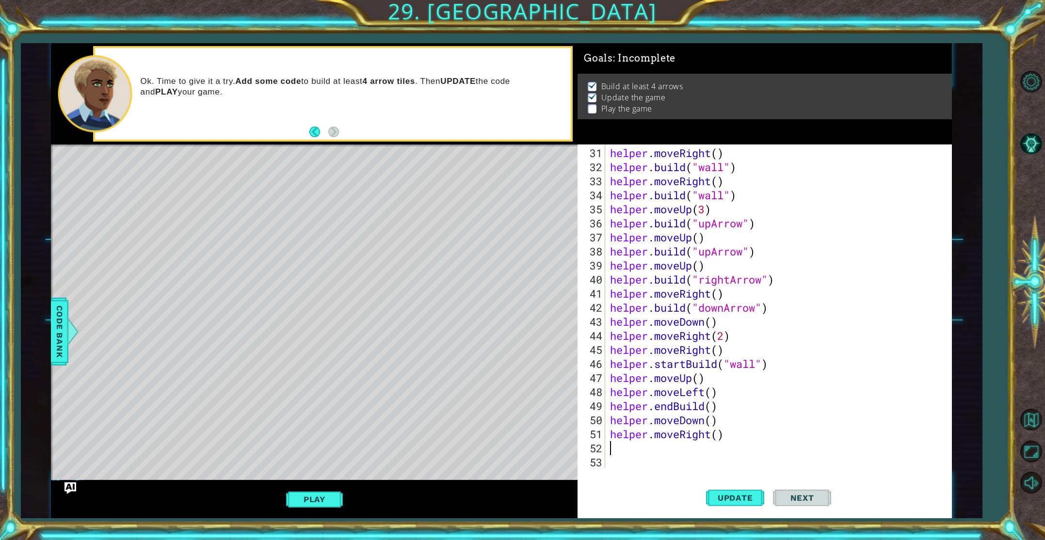
click at [720, 439] on div "helper . moveRight ( ) helper . build ( "wall" ) helper . moveRight ( ) helper …" at bounding box center [780, 322] width 345 height 352
click at [730, 493] on span "Update" at bounding box center [735, 498] width 55 height 10
click at [712, 433] on div "helper . moveRight ( ) helper . build ( "wall" ) helper . moveRight ( ) helper …" at bounding box center [780, 322] width 345 height 352
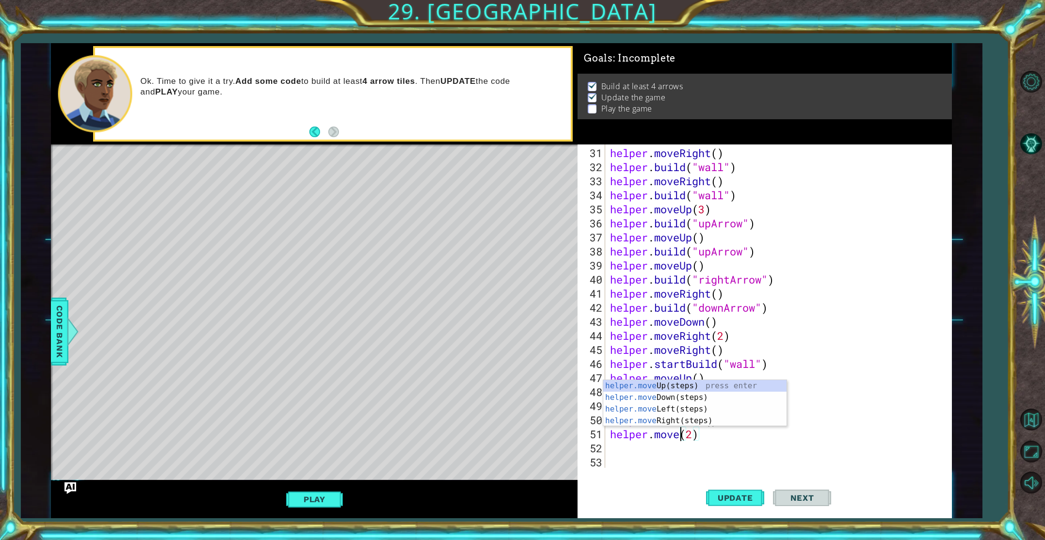
scroll to position [0, 3]
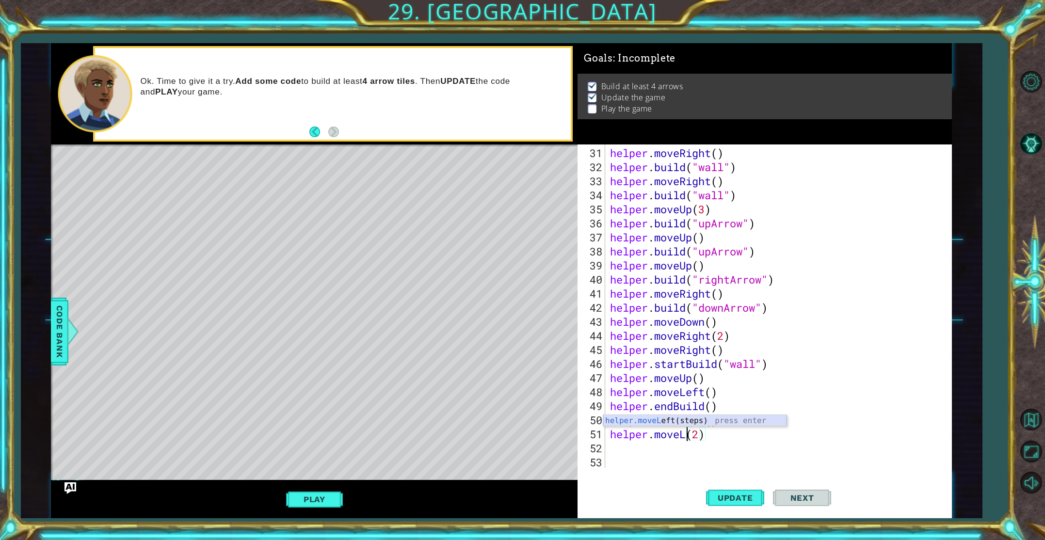
click at [682, 422] on div "helper.moveL eft(steps) press enter" at bounding box center [694, 432] width 183 height 35
click at [738, 497] on span "Update" at bounding box center [735, 498] width 55 height 10
type textarea "helper.moveLeft(2)"
click at [742, 495] on span "Update" at bounding box center [735, 498] width 55 height 10
click at [673, 449] on div "helper . moveRight ( ) helper . build ( "wall" ) helper . moveRight ( ) helper …" at bounding box center [780, 322] width 345 height 352
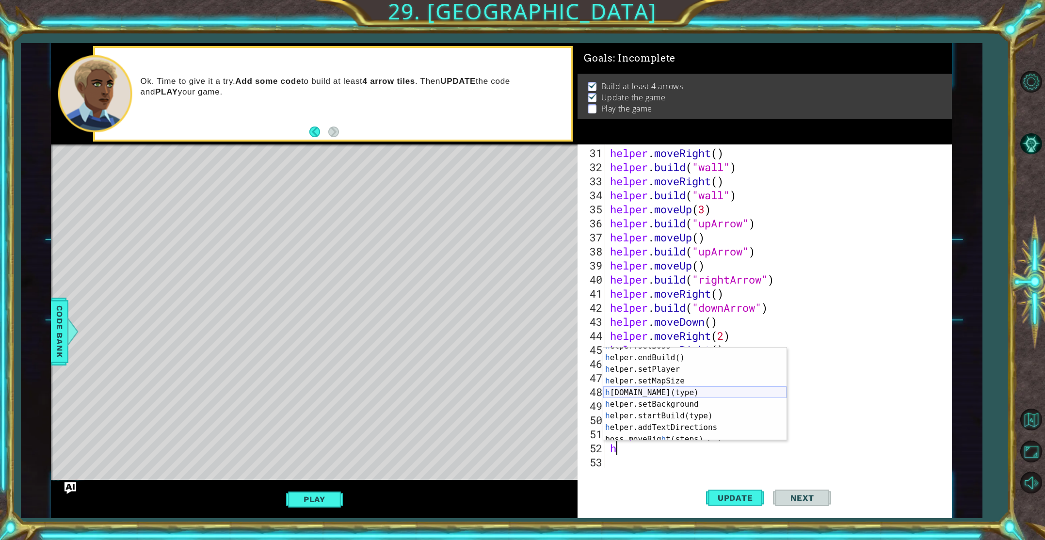
scroll to position [65, 0]
click at [703, 393] on div "h elper.setBoss press enter h elper.endBuild() press enter h elper.setPlayer pr…" at bounding box center [694, 400] width 183 height 116
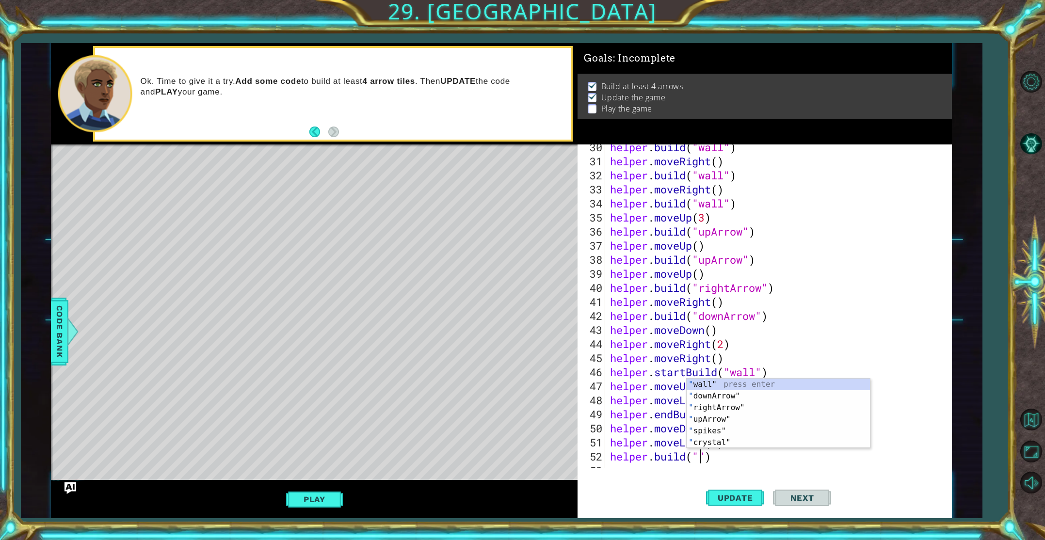
scroll to position [436, 0]
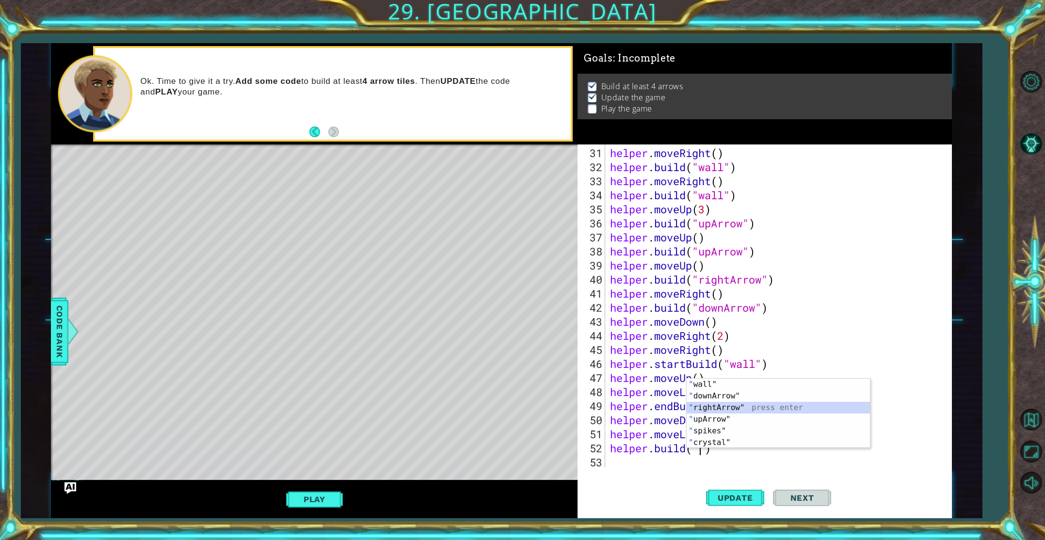
click at [747, 408] on div "" wall" press enter " downArrow" press enter " rightArrow" press enter " upArro…" at bounding box center [778, 425] width 183 height 93
type textarea "[DOMAIN_NAME]("rightArrow")"
click at [751, 492] on button "Update" at bounding box center [735, 497] width 58 height 37
click at [657, 463] on div "helper . moveRight ( ) helper . build ( "wall" ) helper . moveRight ( ) helper …" at bounding box center [780, 322] width 345 height 352
type textarea "h"
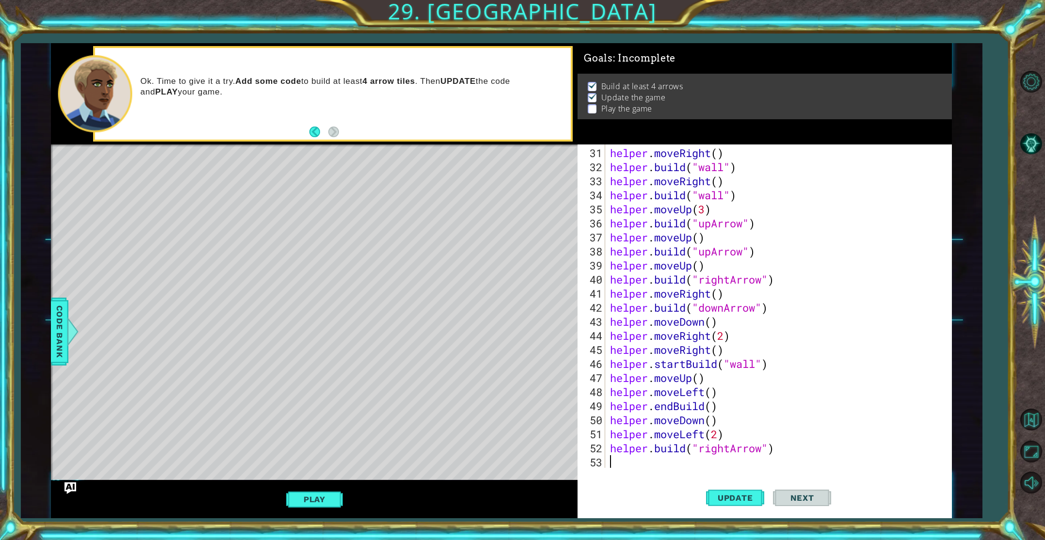
scroll to position [450, 0]
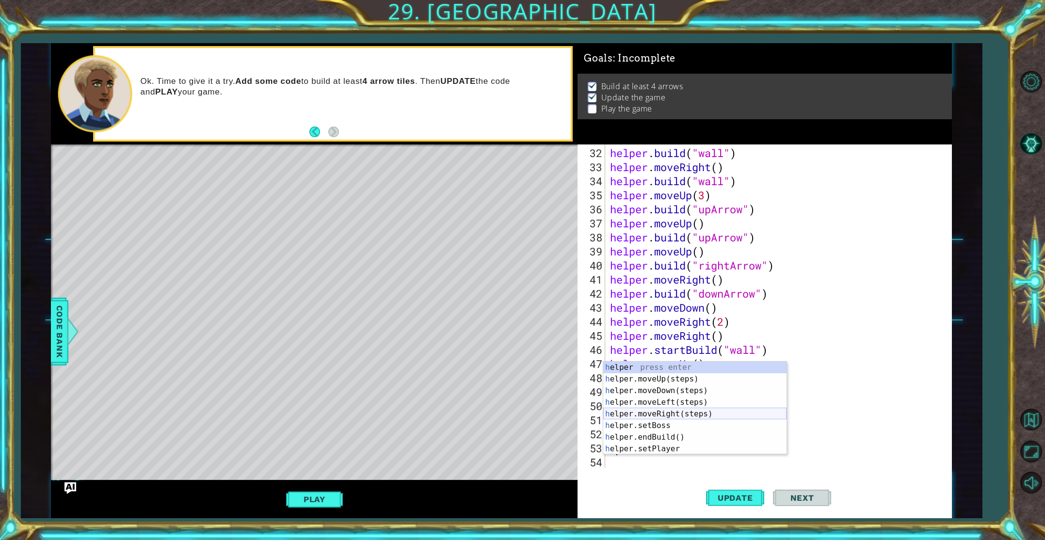
click at [688, 411] on div "h elper press enter h elper.moveUp(steps) press enter h elper.moveDown(steps) p…" at bounding box center [694, 420] width 183 height 116
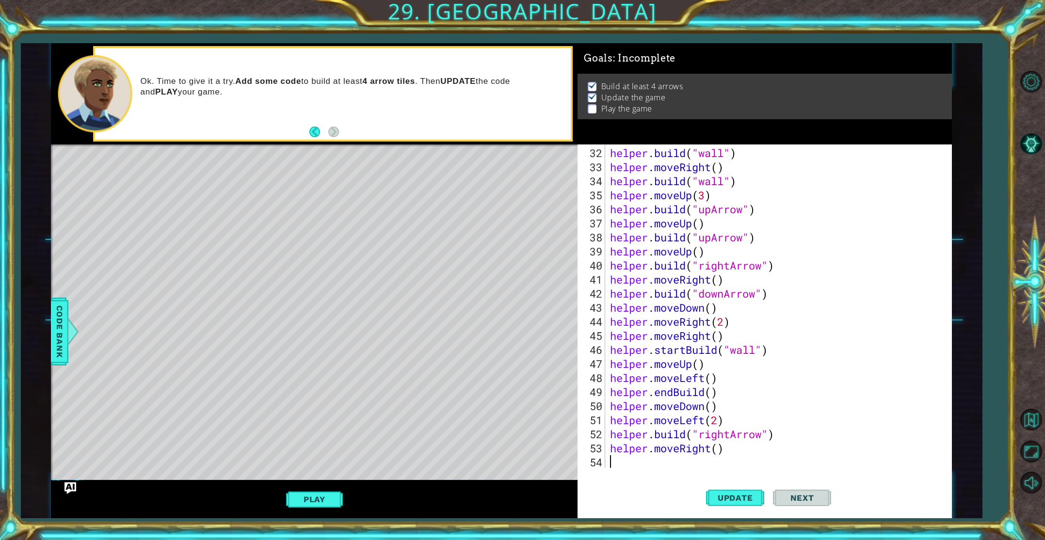
scroll to position [464, 0]
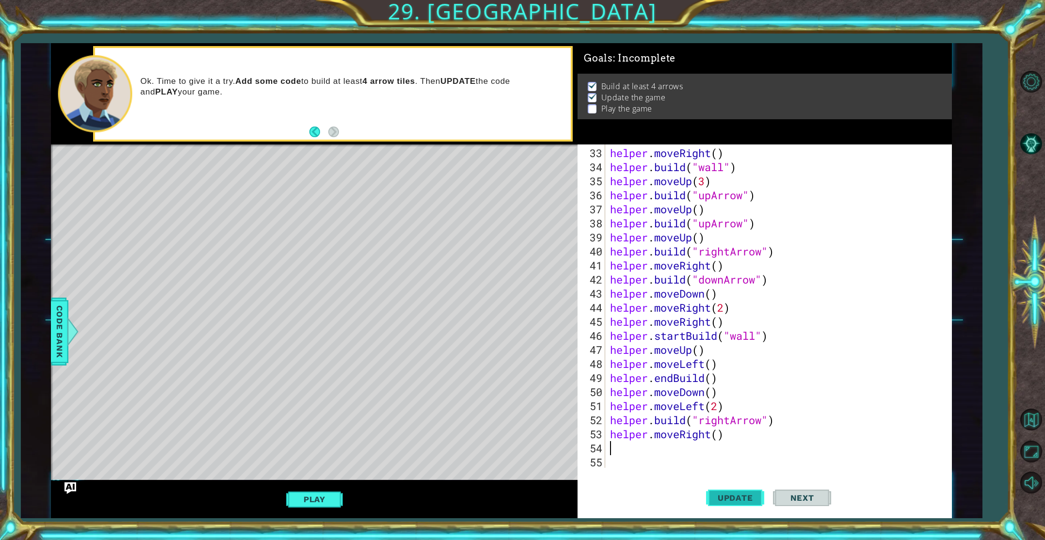
click at [745, 495] on span "Update" at bounding box center [735, 498] width 55 height 10
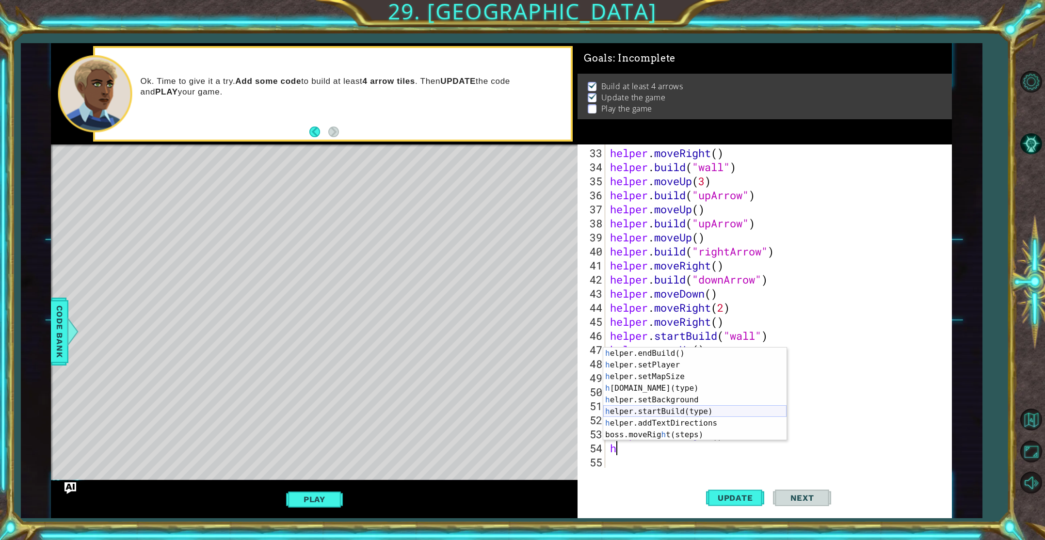
scroll to position [70, 0]
click at [694, 385] on div "h elper.endBuild() press enter h elper.setPlayer press enter h elper.setMapSize…" at bounding box center [694, 406] width 183 height 116
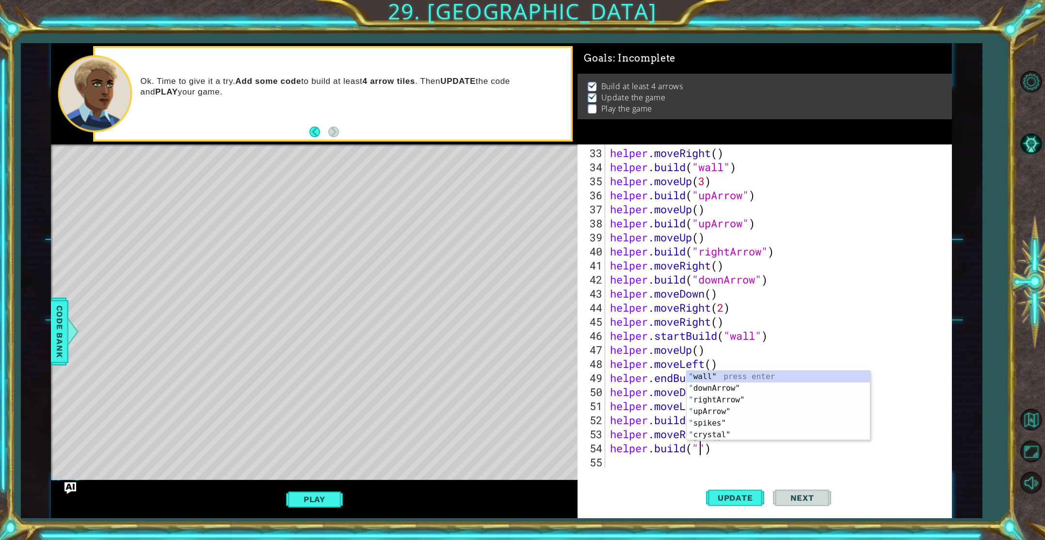
scroll to position [0, 4]
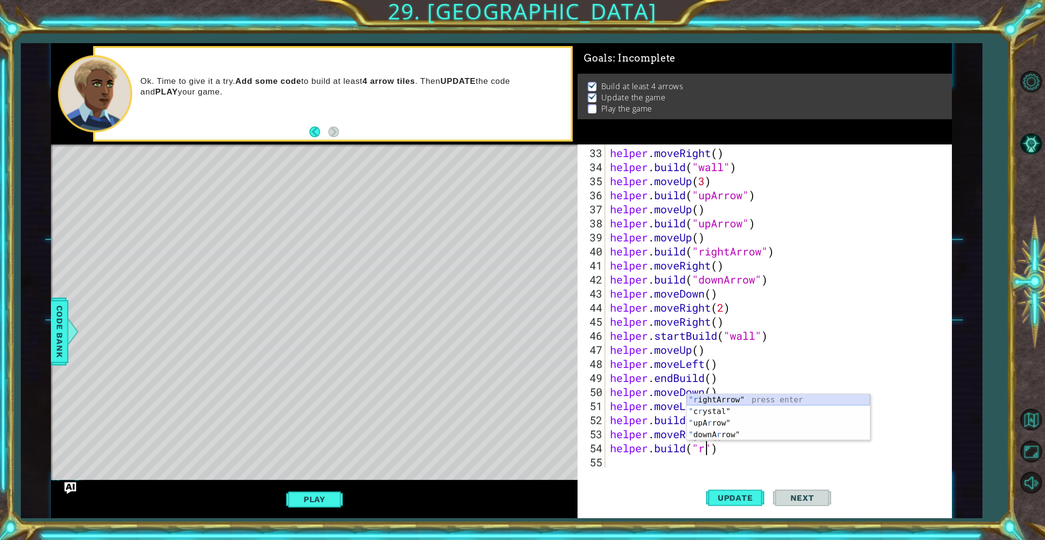
click at [743, 396] on div ""r ightArrow" press enter " c r ystal" press enter " upA r row" press enter " d…" at bounding box center [778, 429] width 183 height 70
type textarea "[DOMAIN_NAME]("rightArrow")"
click at [731, 504] on button "Update" at bounding box center [735, 497] width 58 height 37
click at [673, 461] on div "helper . moveRight ( ) helper . build ( "wall" ) helper . moveUp ( 3 ) helper .…" at bounding box center [780, 322] width 345 height 352
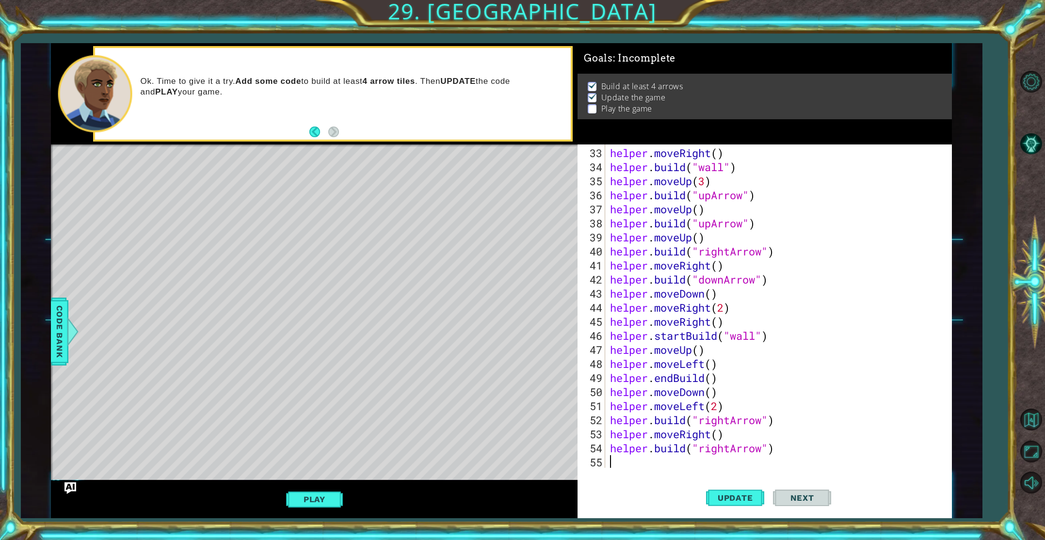
type textarea "h"
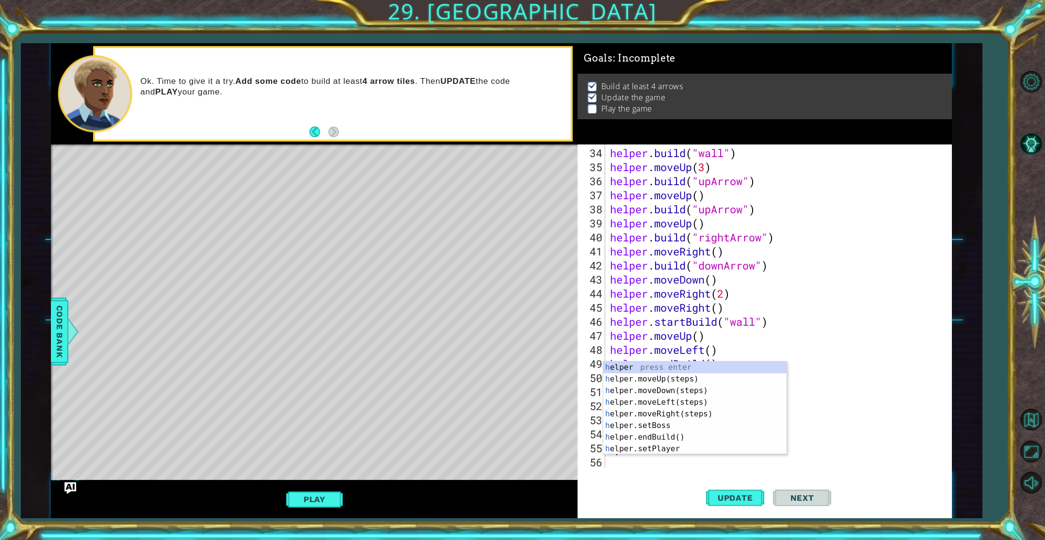
scroll to position [478, 0]
click at [695, 418] on div "h elper press enter h elper.moveUp(steps) press enter h elper.moveDown(steps) p…" at bounding box center [694, 420] width 183 height 116
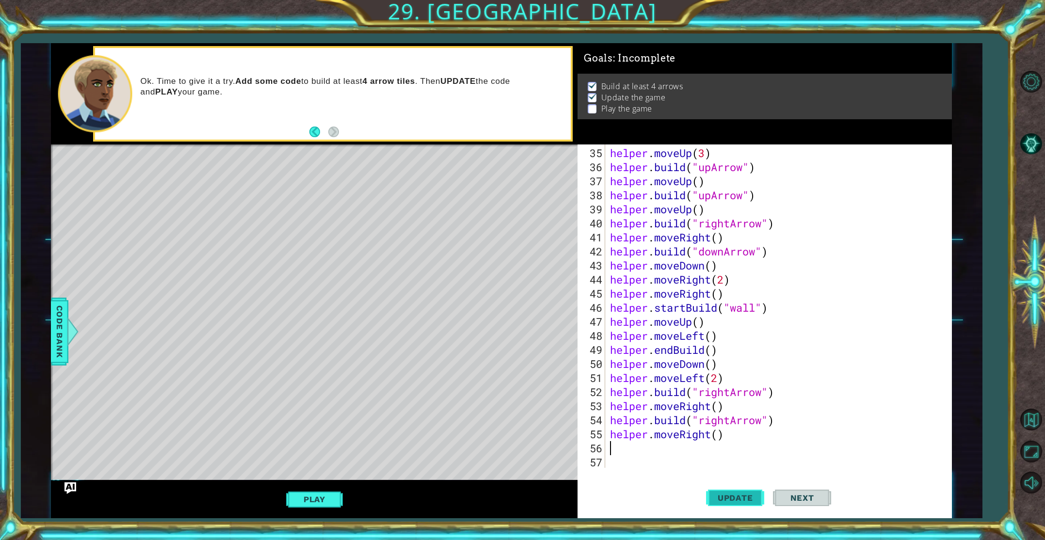
click at [731, 500] on span "Update" at bounding box center [735, 498] width 55 height 10
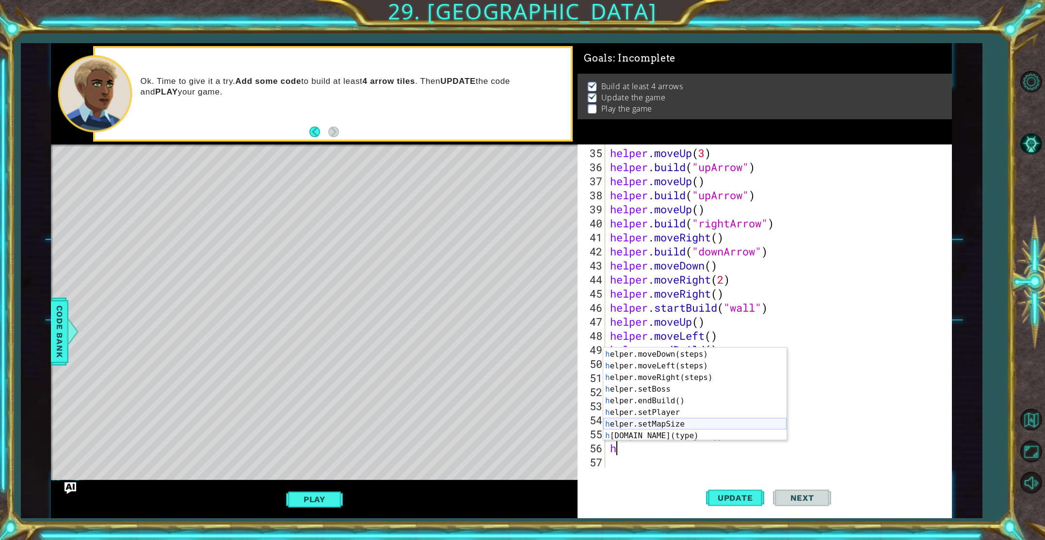
scroll to position [45, 0]
click at [681, 417] on div "h elper.moveLeft(steps) press enter h elper.moveRight(steps) press enter h elpe…" at bounding box center [694, 396] width 183 height 116
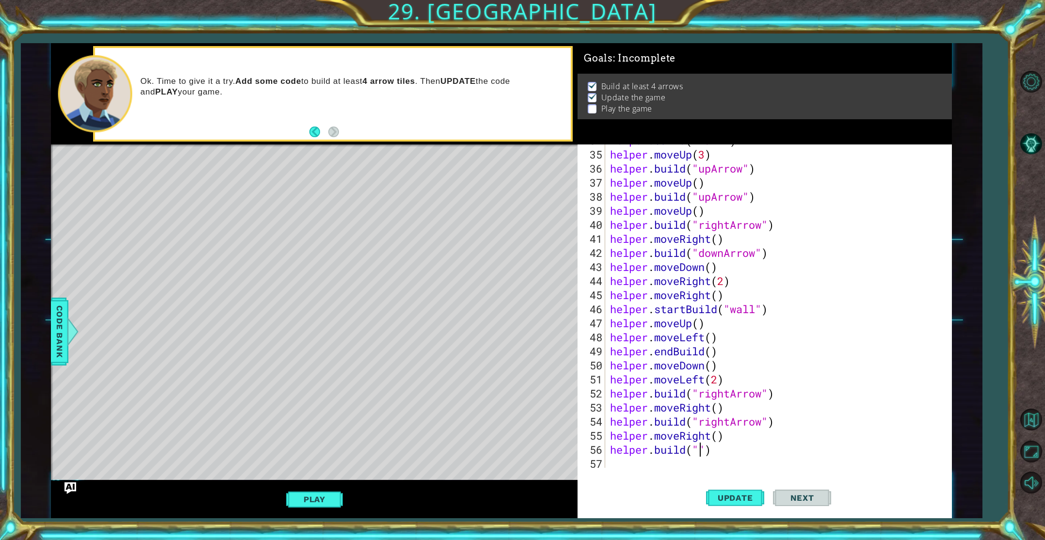
scroll to position [487, 0]
click at [699, 450] on div "helper . build ( "wall" ) helper . moveUp ( 3 ) helper . build ( "upArrow" ) he…" at bounding box center [780, 309] width 345 height 352
click at [718, 439] on div "helper . moveUp ( 3 ) helper . build ( "upArrow" ) helper . moveUp ( ) helper .…" at bounding box center [780, 322] width 345 height 352
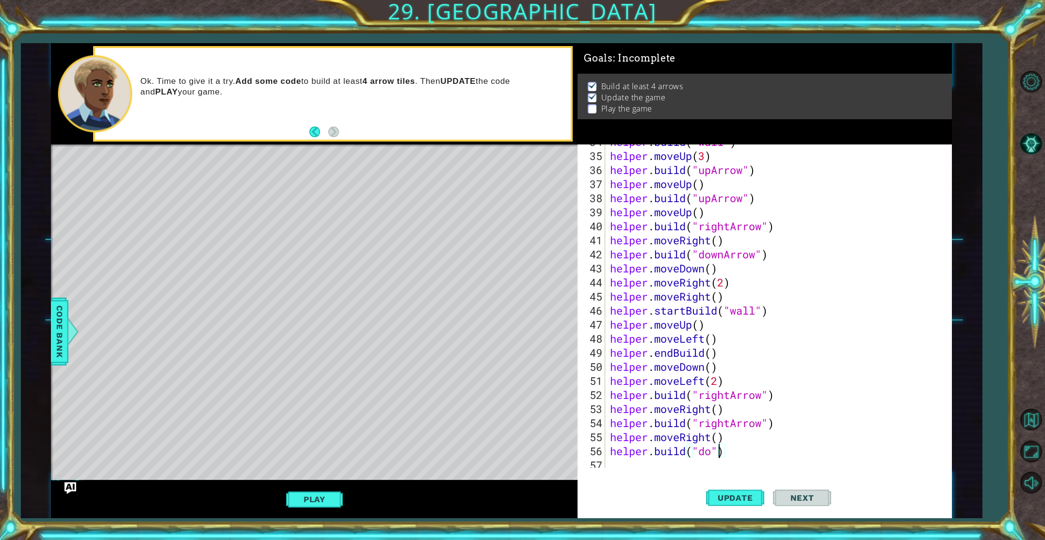
click at [717, 455] on div "helper . build ( "wall" ) helper . moveUp ( 3 ) helper . build ( "upArrow" ) he…" at bounding box center [780, 311] width 345 height 352
click at [711, 456] on div "helper . build ( "wall" ) helper . moveUp ( 3 ) helper . build ( "upArrow" ) he…" at bounding box center [780, 311] width 345 height 352
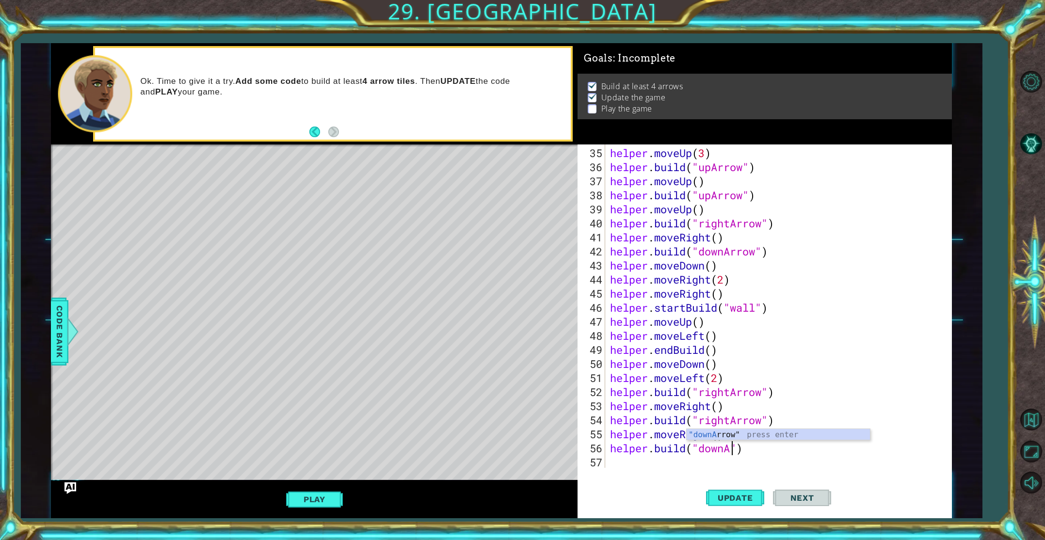
scroll to position [0, 5]
click at [731, 436] on div ""downA rrow" press enter" at bounding box center [778, 446] width 183 height 35
type textarea "[DOMAIN_NAME]("downArrow")"
click at [745, 493] on span "Update" at bounding box center [735, 498] width 55 height 10
click at [681, 467] on div "helper . moveUp ( 3 ) helper . build ( "upArrow" ) helper . moveUp ( ) helper .…" at bounding box center [780, 322] width 345 height 352
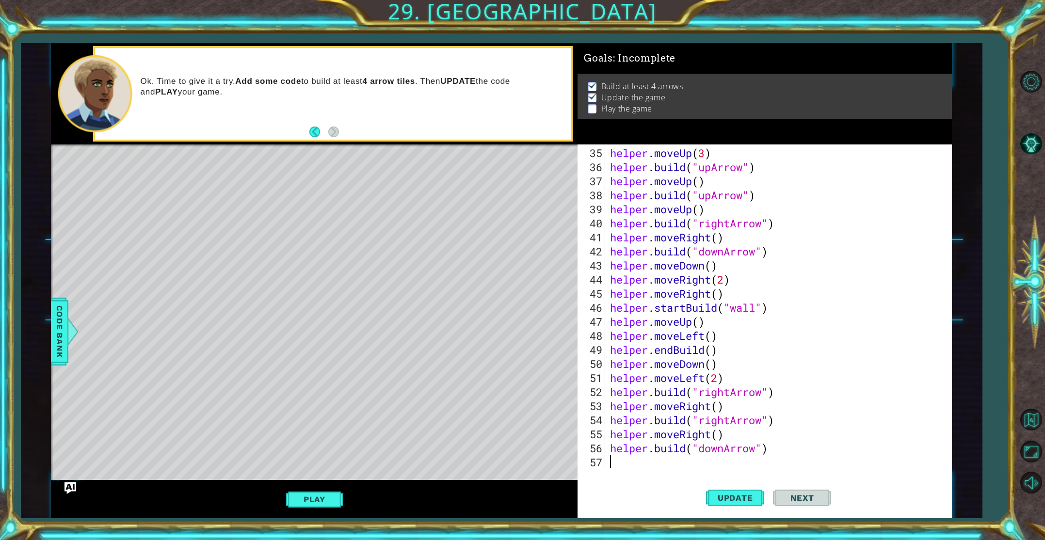
scroll to position [0, 0]
type textarea "h"
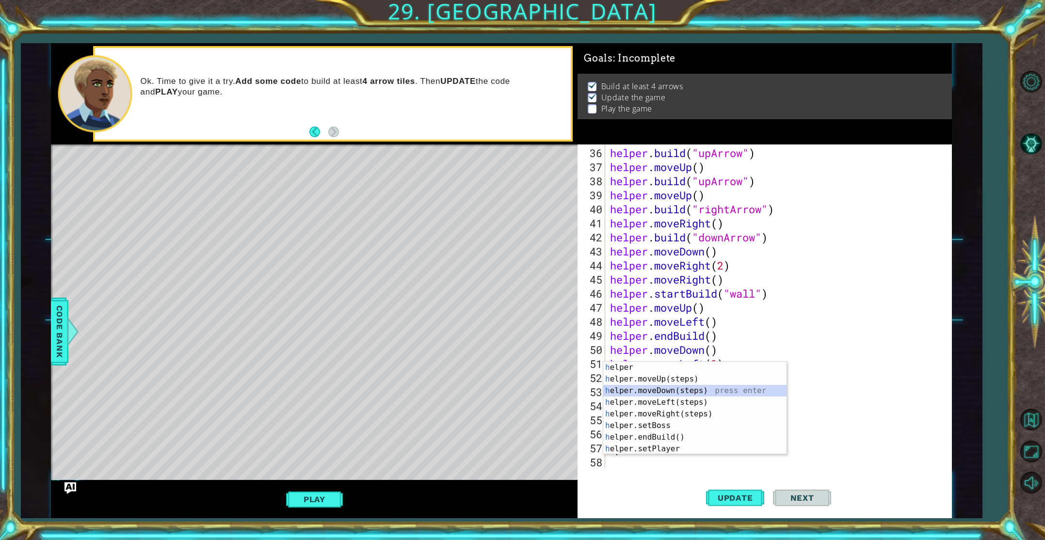
click at [692, 394] on div "h elper press enter h elper.moveUp(steps) press enter h elper.moveDown(steps) p…" at bounding box center [694, 420] width 183 height 116
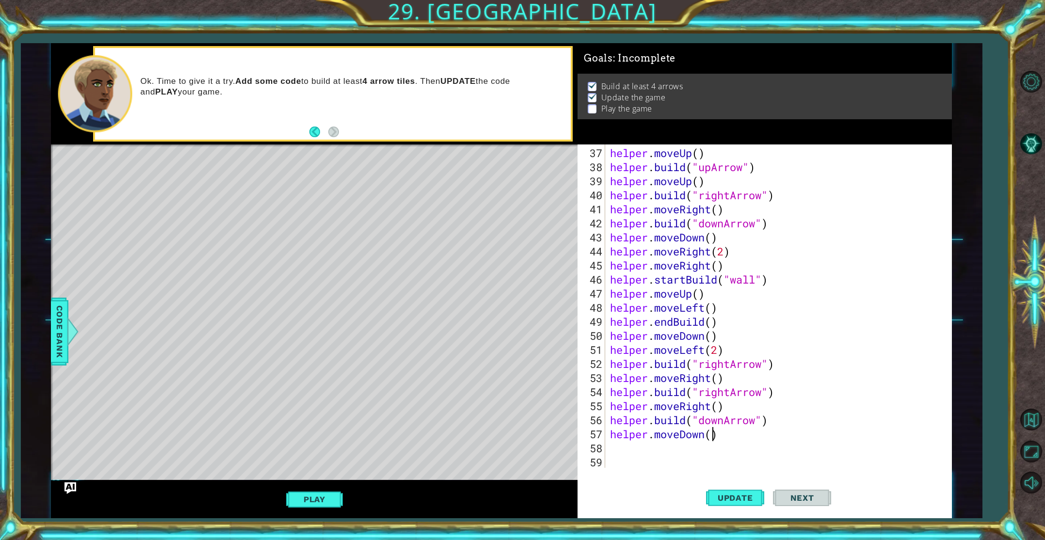
click at [714, 436] on div "helper . moveUp ( ) helper . build ( "upArrow" ) helper . moveUp ( ) helper . b…" at bounding box center [780, 322] width 345 height 352
type textarea "helper.moveDown(2)"
click at [732, 503] on span "Update" at bounding box center [735, 498] width 55 height 10
click at [611, 445] on div "helper . moveUp ( ) helper . build ( "upArrow" ) helper . moveUp ( ) helper . b…" at bounding box center [780, 322] width 345 height 352
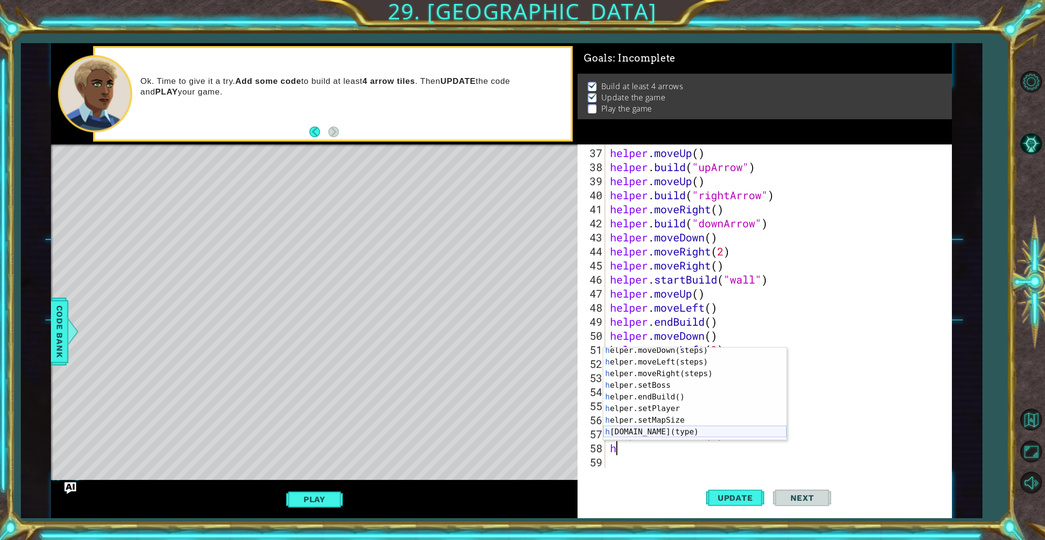
scroll to position [36, 0]
click at [690, 420] on div "h elper.moveLeft(steps) press enter h elper.moveRight(steps) press enter h elpe…" at bounding box center [694, 404] width 183 height 116
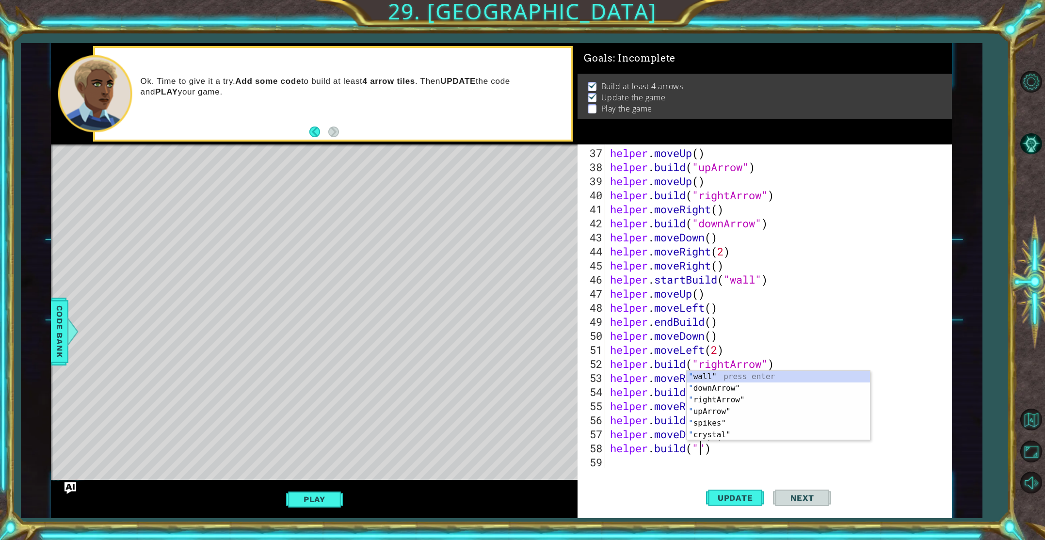
scroll to position [0, 4]
type textarea "[DOMAIN_NAME]("")"
click at [59, 338] on span "Code Bank" at bounding box center [60, 331] width 16 height 59
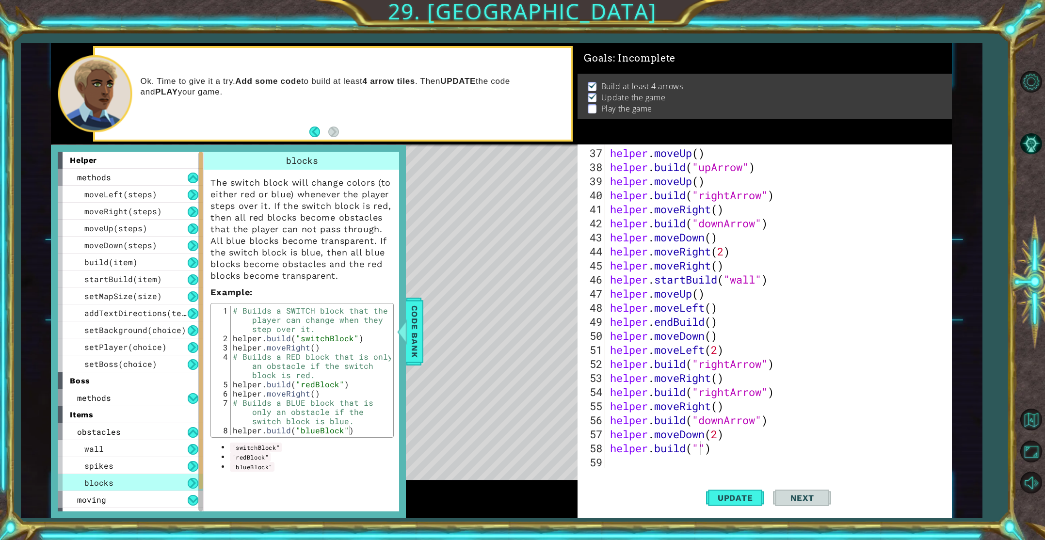
scroll to position [0, 0]
click at [701, 458] on div "helper . moveUp ( ) helper . build ( "upArrow" ) helper . moveUp ( ) helper . b…" at bounding box center [780, 322] width 345 height 352
click at [696, 452] on div "helper . moveUp ( ) helper . build ( "upArrow" ) helper . moveUp ( ) helper . b…" at bounding box center [780, 322] width 345 height 352
click at [699, 452] on div "helper . moveUp ( ) helper . build ( "upArrow" ) helper . moveUp ( ) helper . b…" at bounding box center [780, 322] width 345 height 352
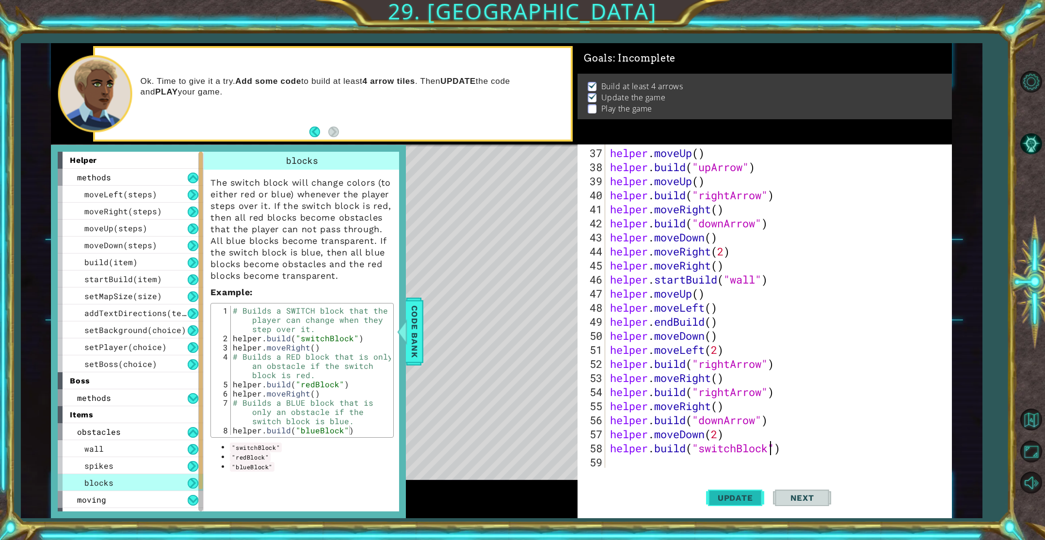
type textarea "[DOMAIN_NAME]("switchBlock")"
click at [730, 499] on span "Update" at bounding box center [735, 498] width 55 height 10
click at [409, 342] on span "Code Bank" at bounding box center [415, 331] width 16 height 59
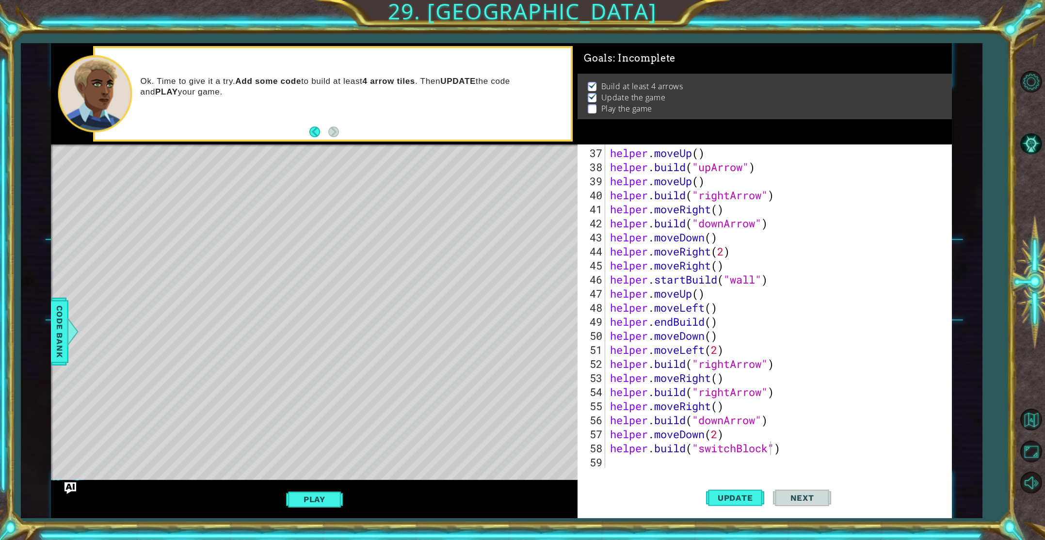
click at [641, 464] on div "helper . moveUp ( ) helper . build ( "upArrow" ) helper . moveUp ( ) helper . b…" at bounding box center [780, 322] width 345 height 352
type textarea "h"
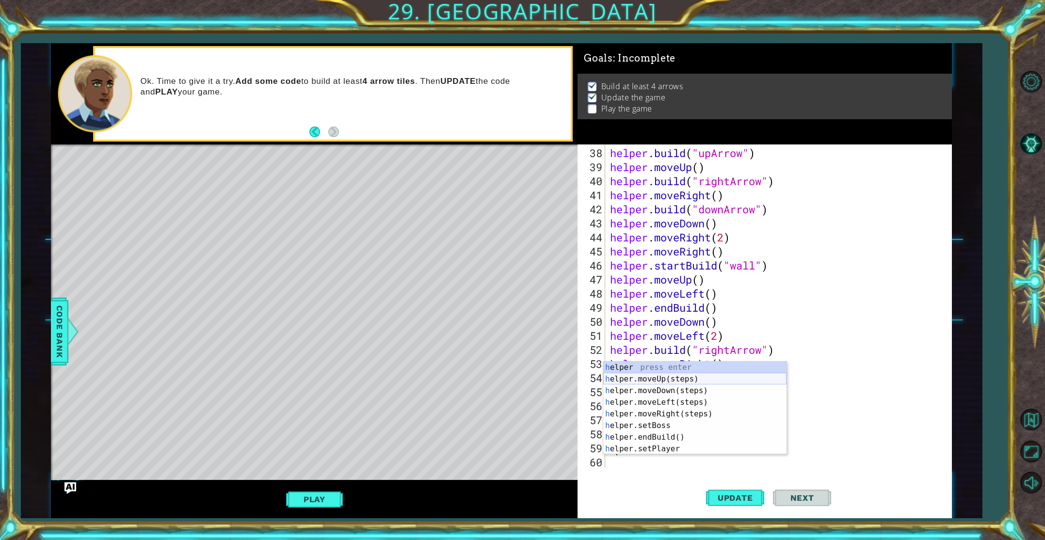
click at [664, 380] on div "h elper press enter h elper.moveUp(steps) press enter h elper.moveDown(steps) p…" at bounding box center [694, 420] width 183 height 116
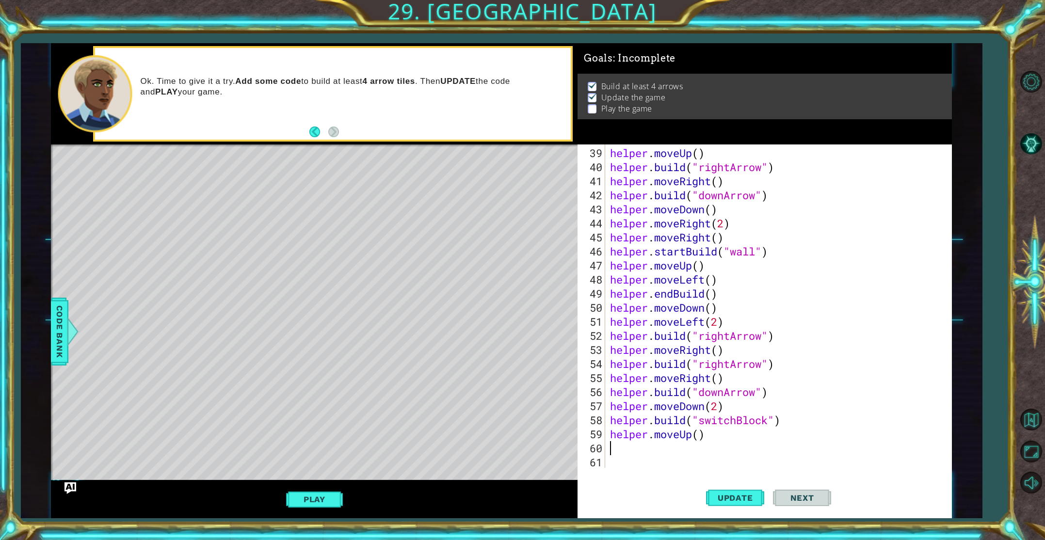
scroll to position [549, 0]
click at [741, 487] on button "Update" at bounding box center [735, 497] width 58 height 37
drag, startPoint x: 780, startPoint y: 422, endPoint x: 613, endPoint y: 415, distance: 167.5
click at [613, 415] on div "helper . moveUp ( ) helper . build ( "rightArrow" ) helper . moveRight ( ) help…" at bounding box center [780, 322] width 345 height 352
type textarea "[DOMAIN_NAME]("switchBlock")"
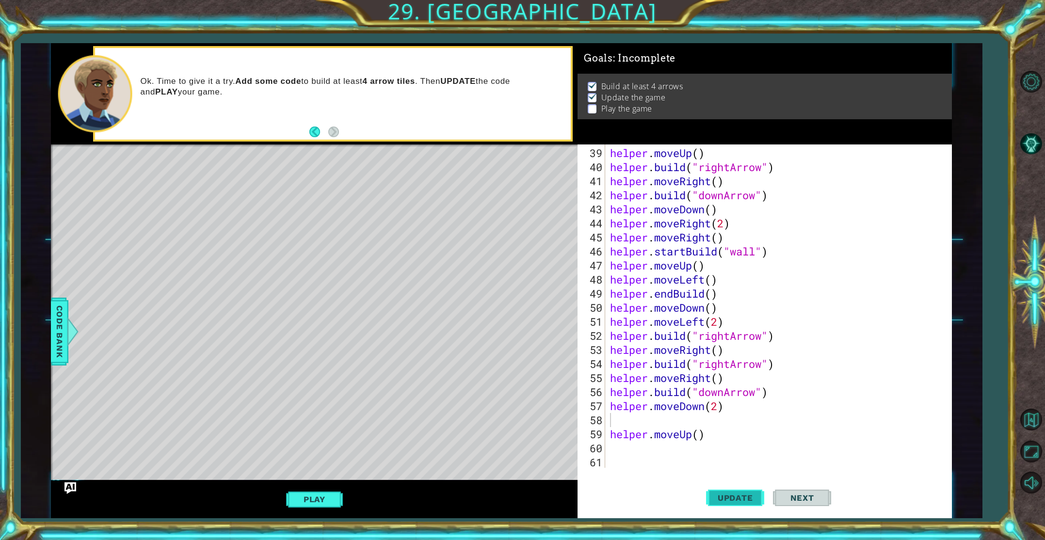
click at [725, 499] on span "Update" at bounding box center [735, 498] width 55 height 10
drag, startPoint x: 711, startPoint y: 436, endPoint x: 611, endPoint y: 432, distance: 100.0
click at [611, 432] on div "helper . moveUp ( ) helper . build ( "rightArrow" ) helper . moveRight ( ) help…" at bounding box center [780, 322] width 345 height 352
type textarea "helper.moveUp()"
click at [735, 494] on span "Update" at bounding box center [735, 498] width 55 height 10
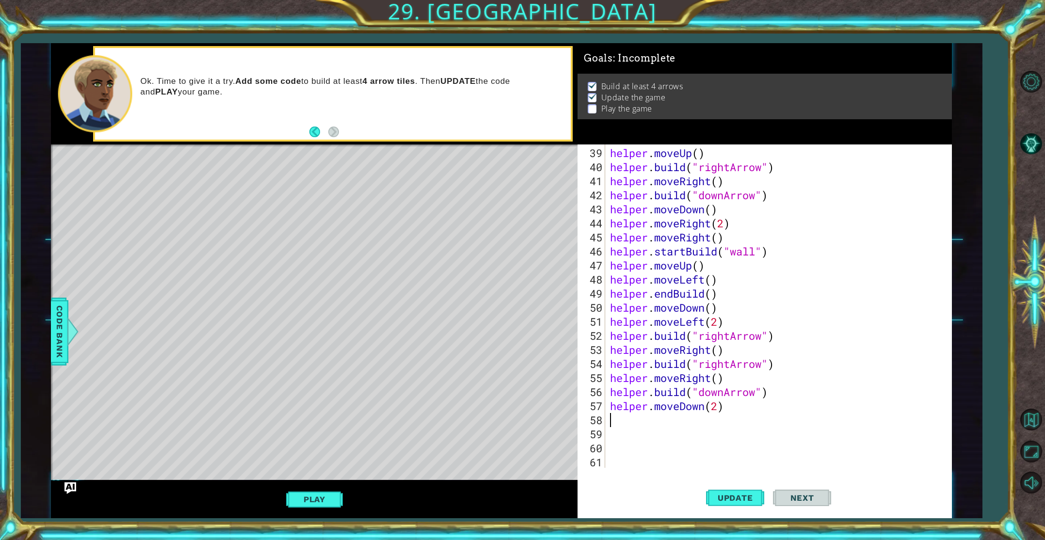
click at [618, 413] on div "helper . moveUp ( ) helper . build ( "rightArrow" ) helper . moveRight ( ) help…" at bounding box center [780, 322] width 345 height 352
type textarea "h"
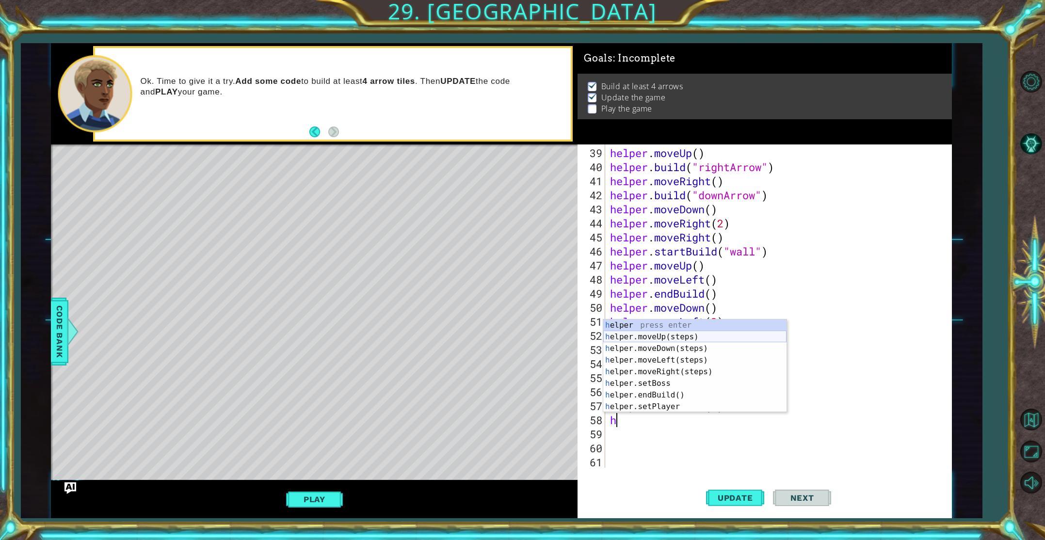
click at [709, 338] on div "h elper press enter h elper.moveUp(steps) press enter h elper.moveDown(steps) p…" at bounding box center [694, 378] width 183 height 116
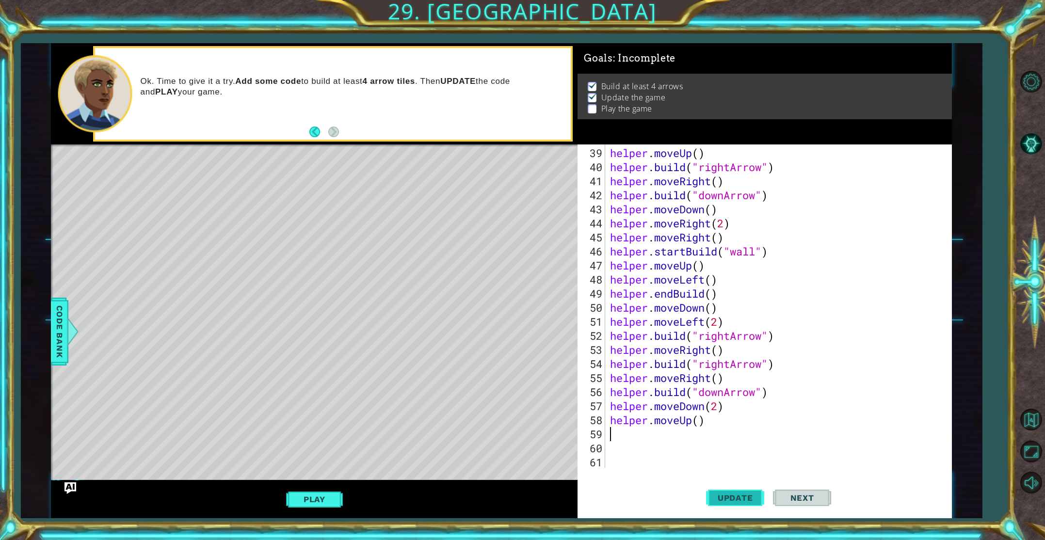
click at [721, 499] on span "Update" at bounding box center [735, 498] width 55 height 10
type textarea "h"
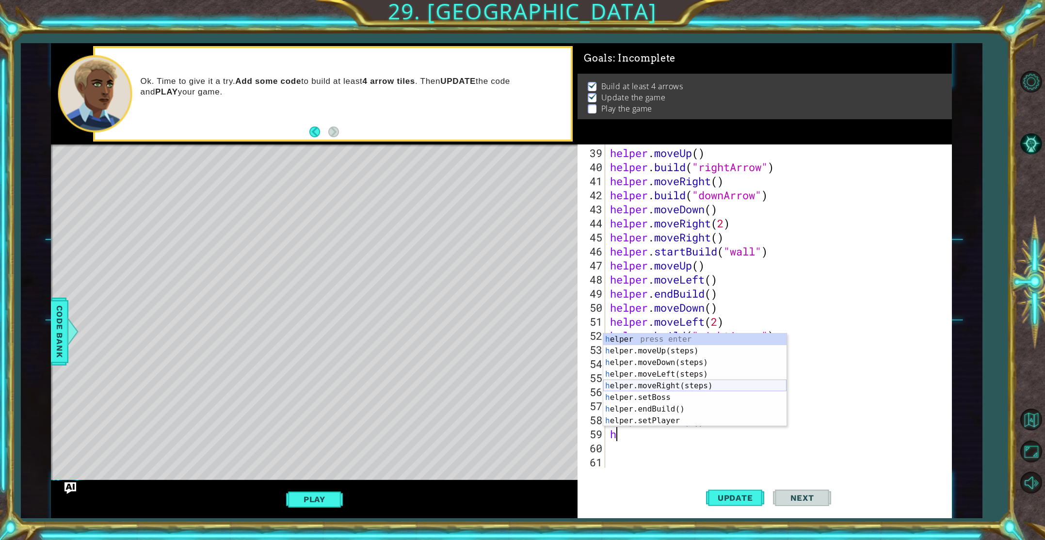
click at [705, 386] on div "h elper press enter h elper.moveUp(steps) press enter h elper.moveDown(steps) p…" at bounding box center [694, 392] width 183 height 116
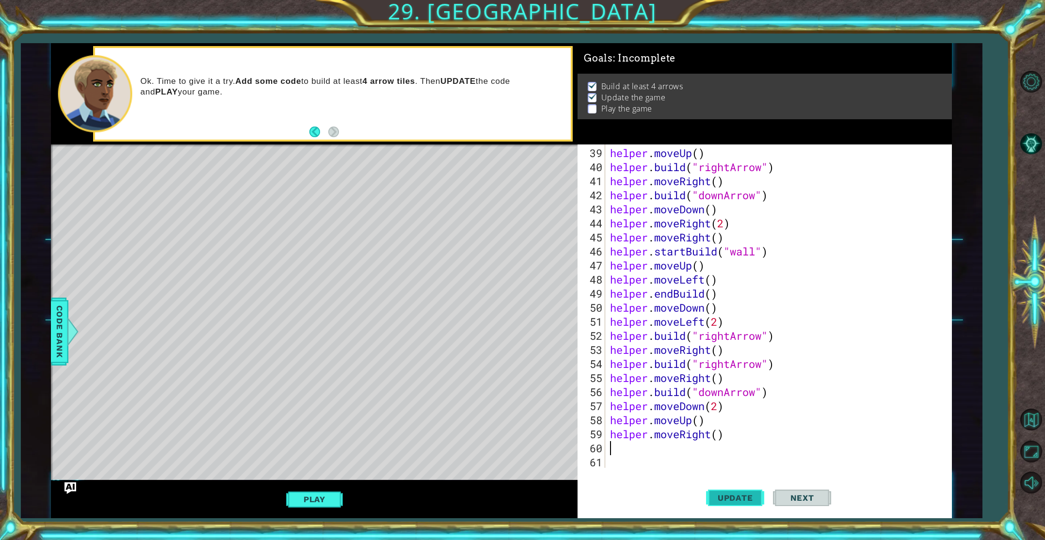
click at [739, 497] on span "Update" at bounding box center [735, 498] width 55 height 10
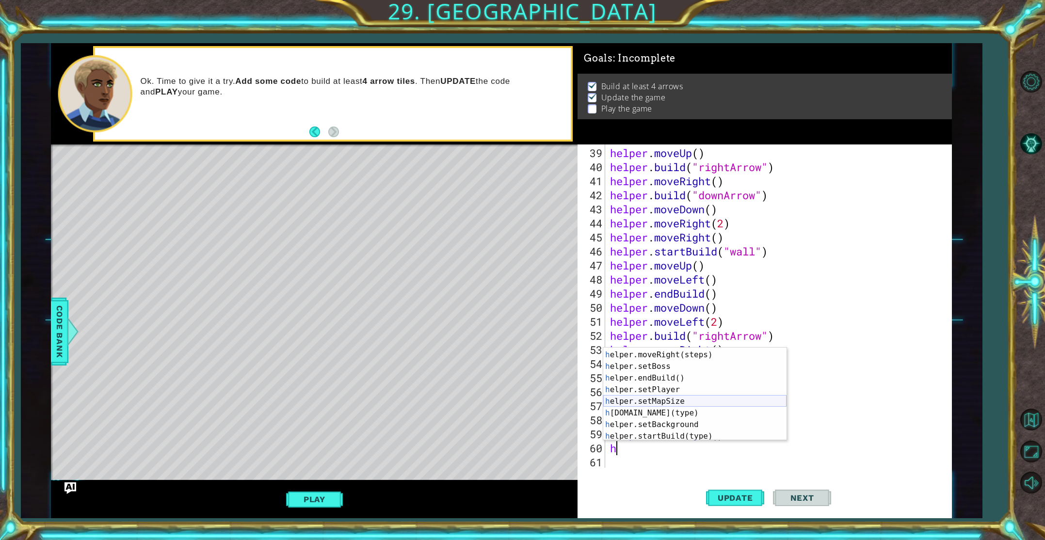
scroll to position [49, 0]
click at [685, 404] on div "h elper.moveRight(steps) press enter h elper.setBoss press enter h elper.endBui…" at bounding box center [694, 404] width 183 height 116
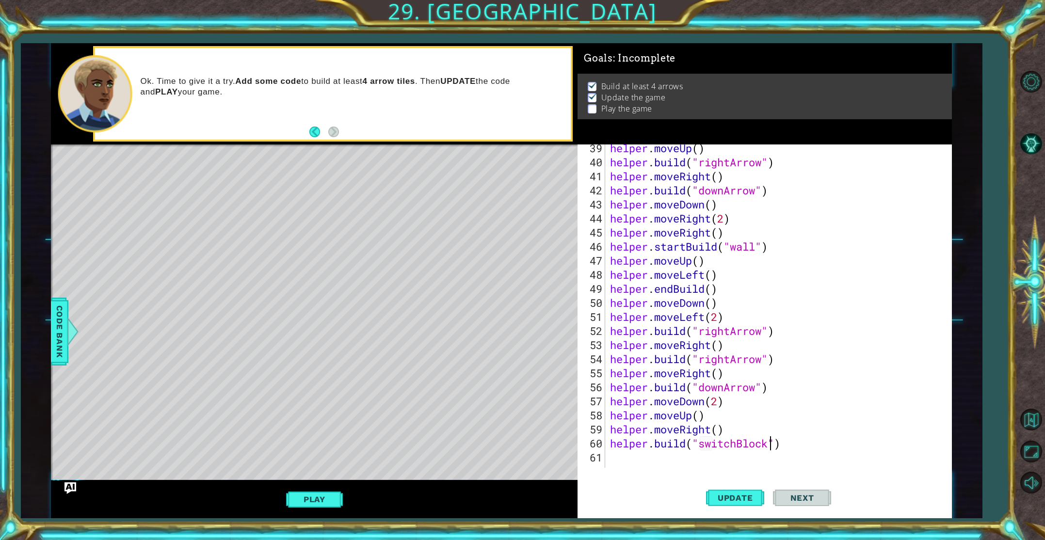
scroll to position [0, 7]
type textarea "[DOMAIN_NAME]("switchBlock")"
click at [730, 503] on span "Update" at bounding box center [735, 498] width 55 height 10
click at [636, 454] on div "helper . moveUp ( ) helper . build ( "rightArrow" ) helper . moveRight ( ) help…" at bounding box center [780, 317] width 345 height 352
type textarea "h"
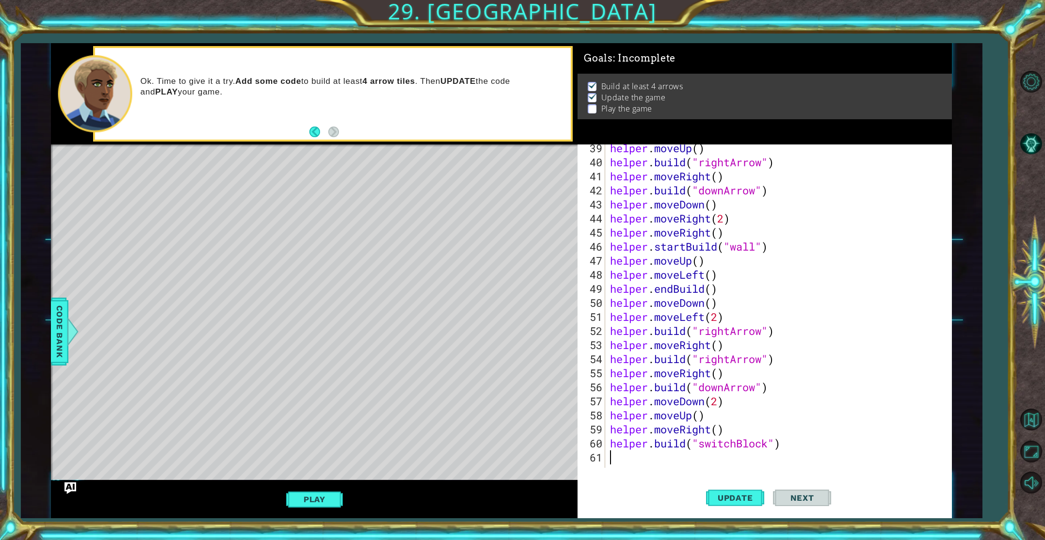
scroll to position [0, 0]
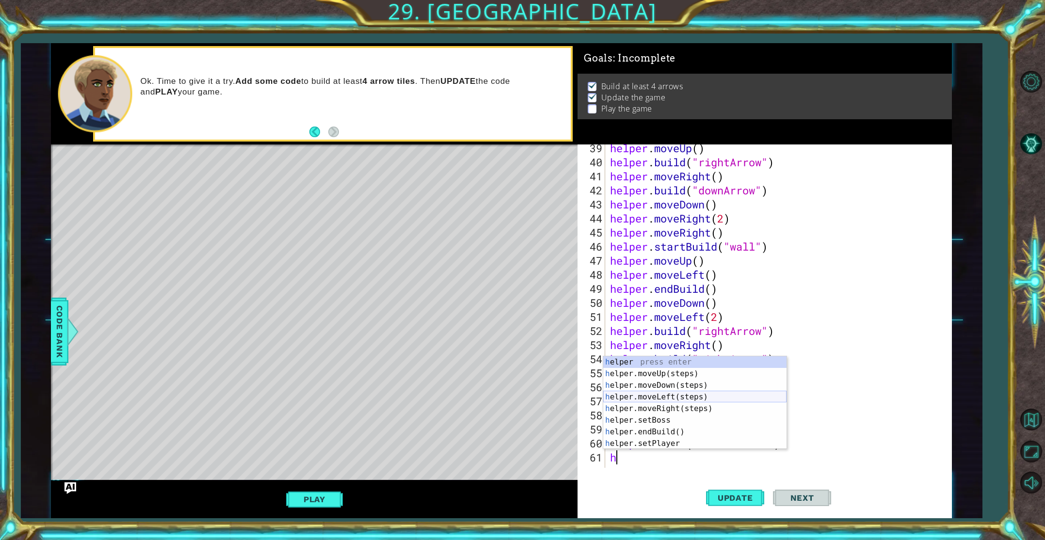
click at [692, 397] on div "h elper press enter h elper.moveUp(steps) press enter h elper.moveDown(steps) p…" at bounding box center [694, 415] width 183 height 116
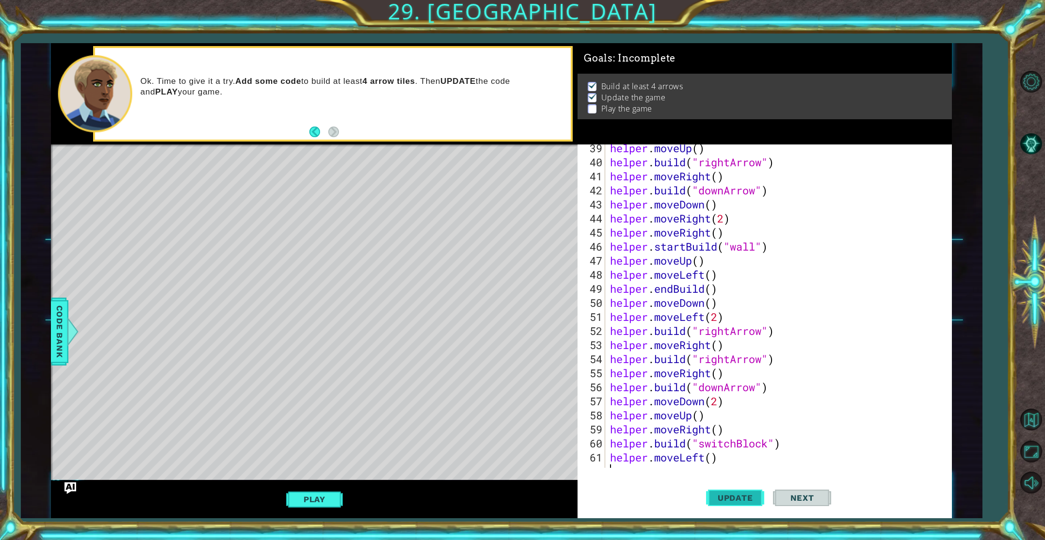
click at [724, 501] on span "Update" at bounding box center [735, 498] width 55 height 10
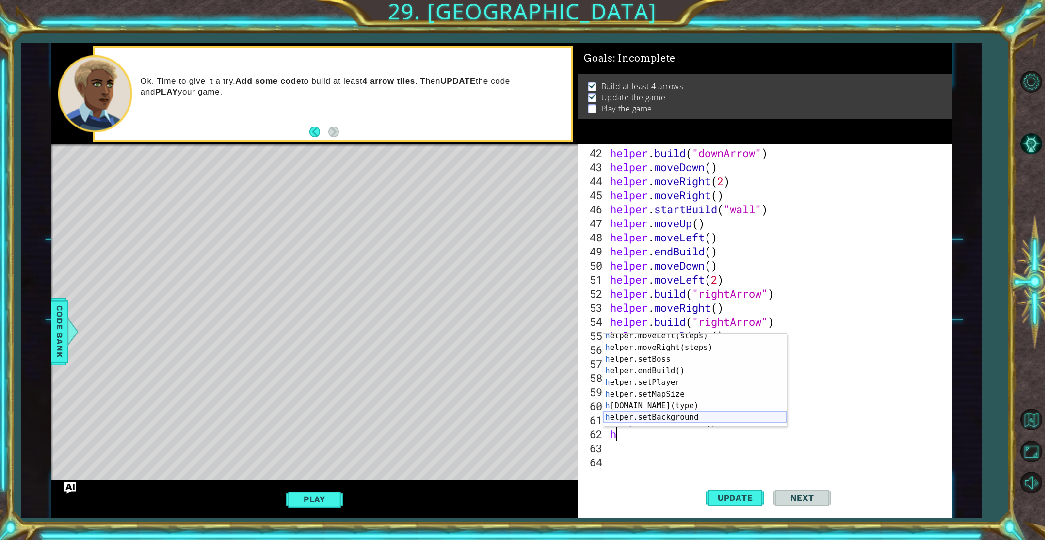
scroll to position [38, 0]
click at [674, 404] on div "h elper.moveLeft(steps) press enter h elper.moveRight(steps) press enter h elpe…" at bounding box center [694, 388] width 183 height 116
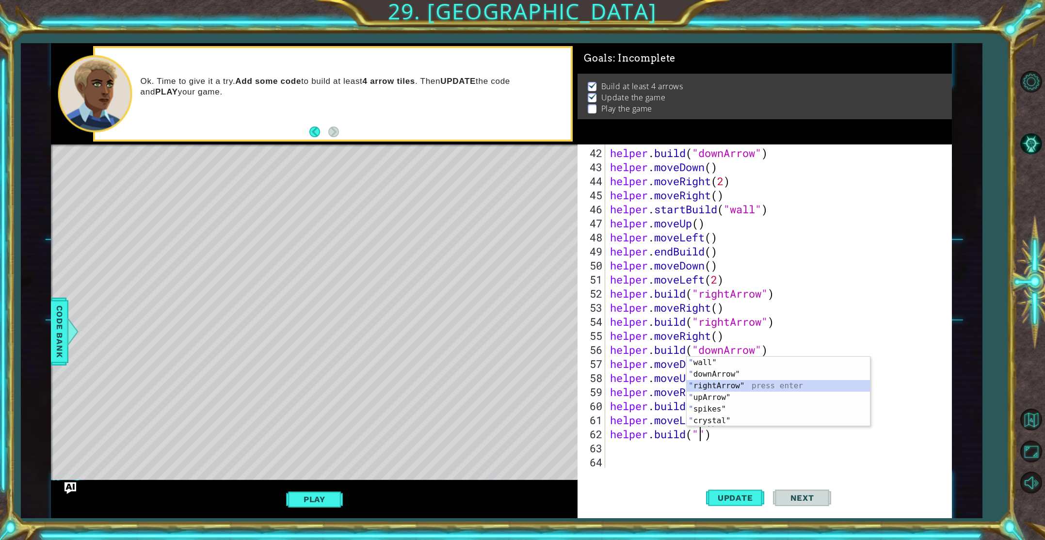
click at [726, 385] on div "" wall" press enter " downArrow" press enter " rightArrow" press enter " upArro…" at bounding box center [778, 403] width 183 height 93
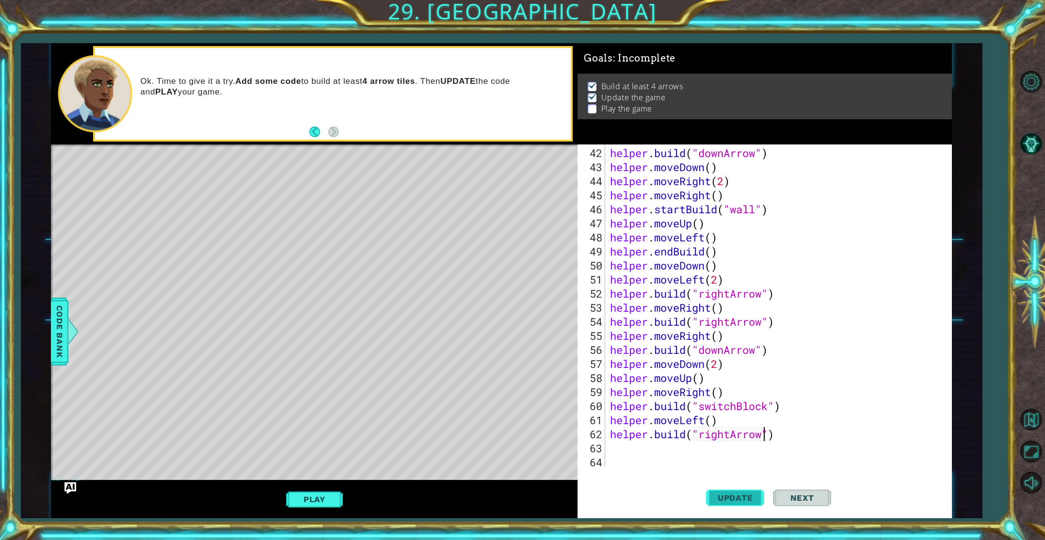
type textarea "[DOMAIN_NAME]("rightArrow")"
click at [740, 497] on span "Update" at bounding box center [735, 498] width 55 height 10
click at [650, 452] on div "helper . build ( "downArrow" ) helper . moveDown ( ) helper . moveRight ( 2 ) h…" at bounding box center [780, 322] width 345 height 352
type textarea "h"
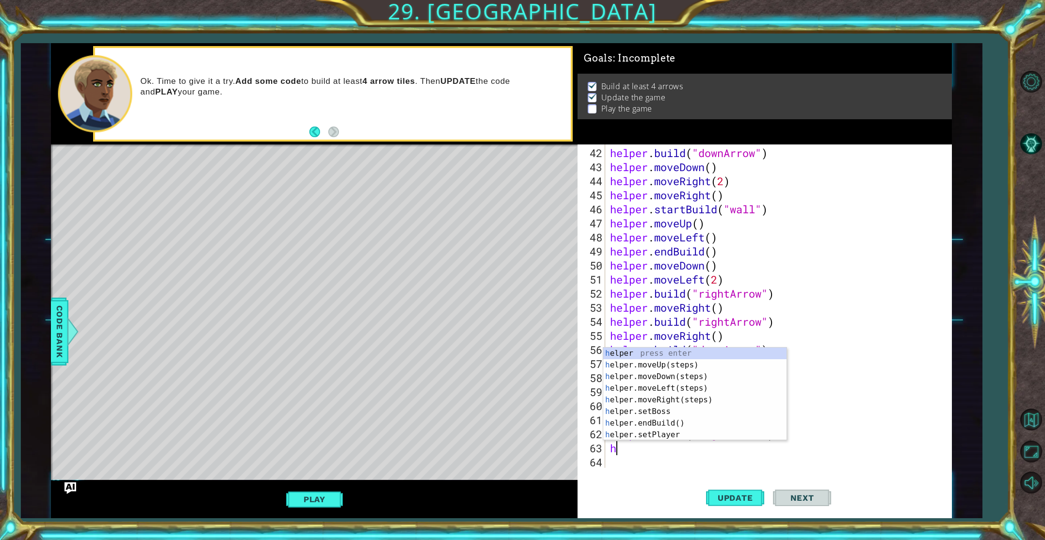
scroll to position [0, 0]
click at [709, 373] on div "h elper press enter h elper.moveUp(steps) press enter h elper.moveDown(steps) p…" at bounding box center [694, 406] width 183 height 116
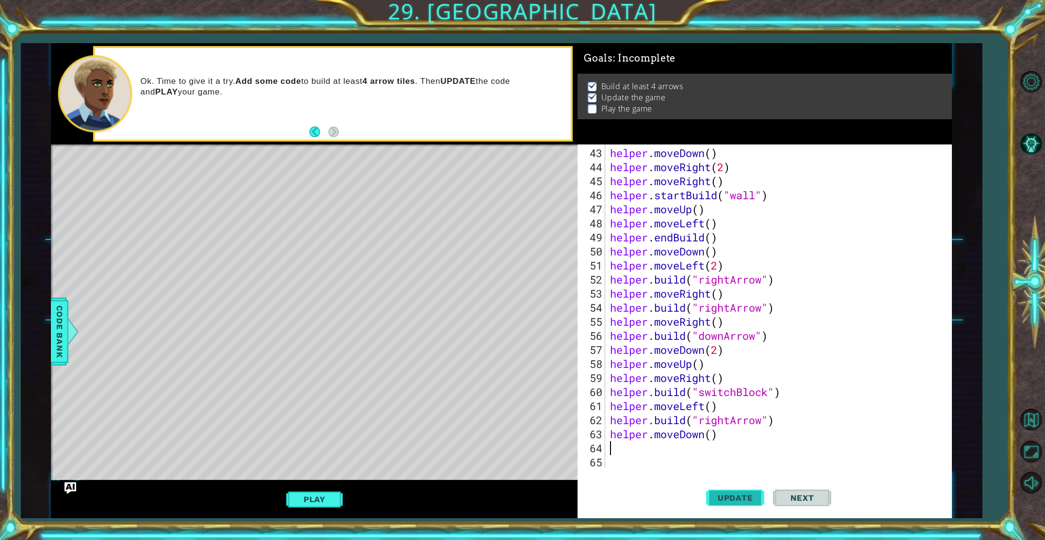
click at [719, 500] on span "Update" at bounding box center [735, 498] width 55 height 10
type textarea "[DOMAIN_NAME]("redBlock")"
click at [718, 498] on span "Update" at bounding box center [735, 498] width 55 height 10
click at [661, 454] on div "helper . moveDown ( ) helper . moveRight ( 2 ) helper . moveRight ( ) helper . …" at bounding box center [780, 322] width 345 height 352
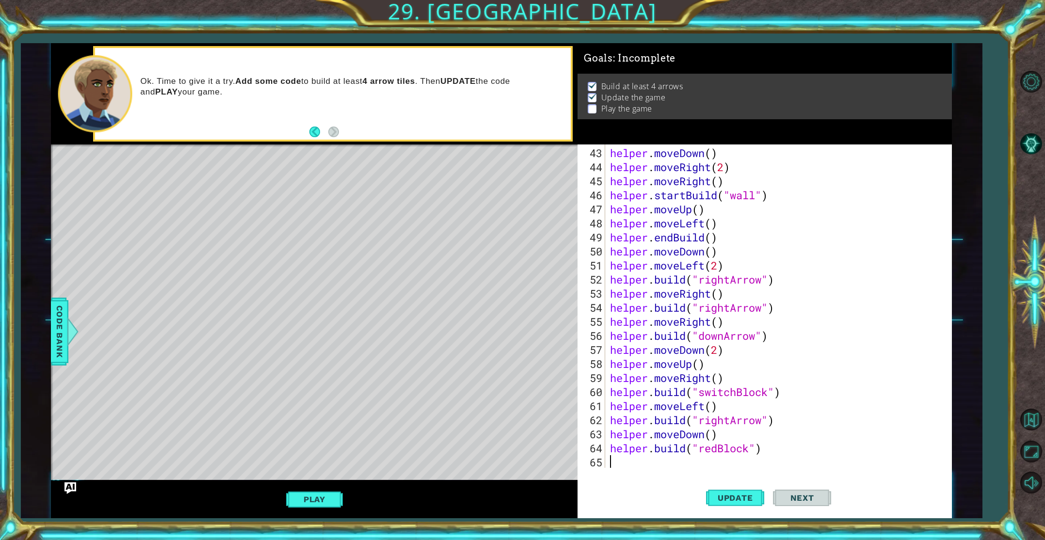
scroll to position [0, 0]
type textarea "h"
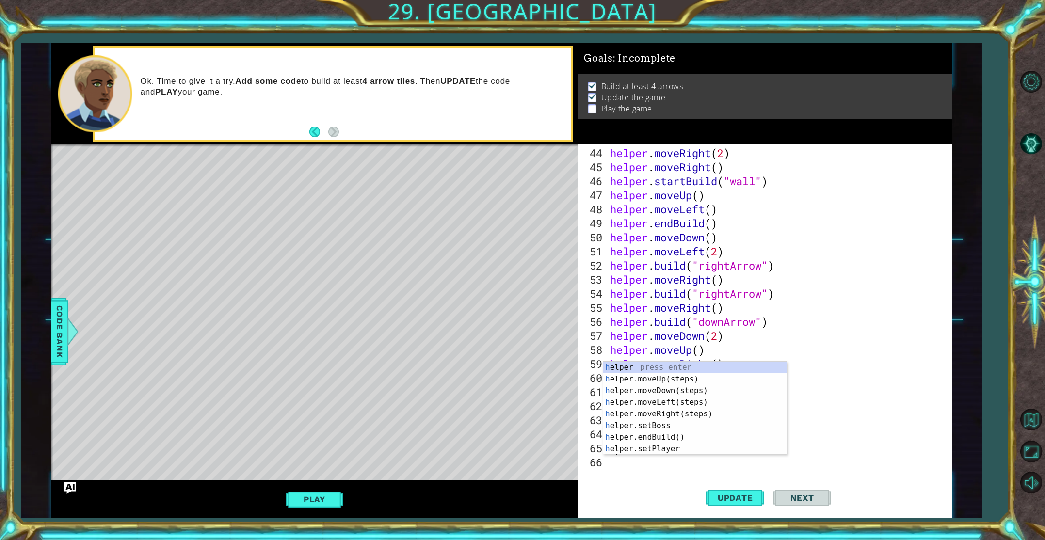
scroll to position [619, 0]
click at [680, 409] on div "h elper press enter h elper.moveUp(steps) press enter h elper.moveDown(steps) p…" at bounding box center [694, 420] width 183 height 116
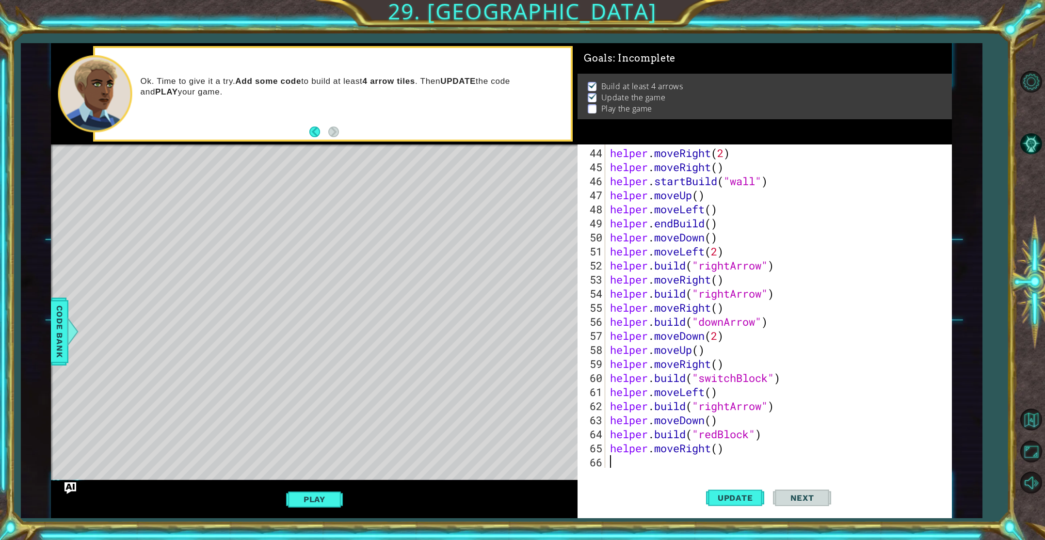
scroll to position [633, 0]
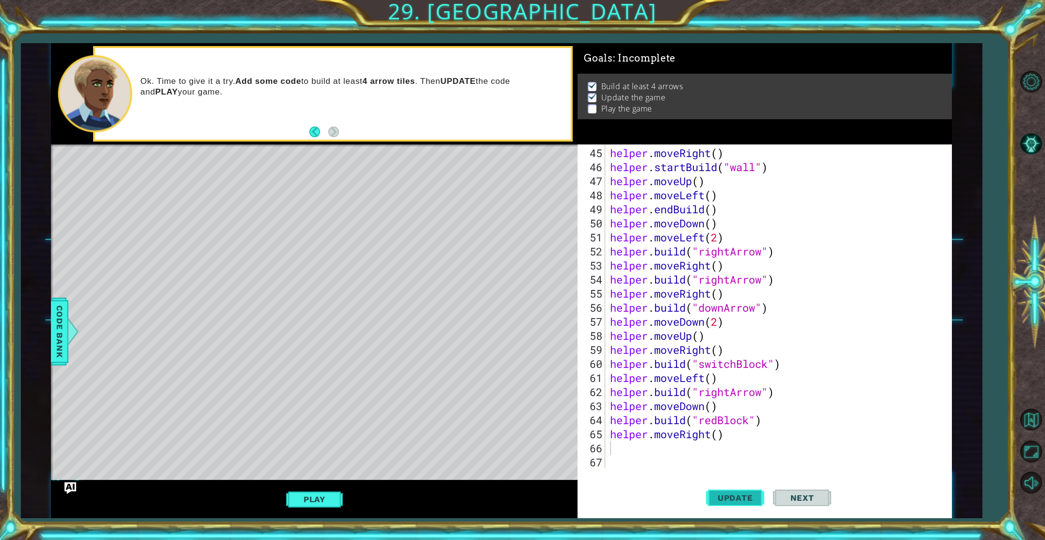
click at [724, 502] on span "Update" at bounding box center [735, 498] width 55 height 10
click at [648, 452] on div "helper . moveRight ( ) helper . startBuild ( "wall" ) helper . moveUp ( ) helpe…" at bounding box center [780, 322] width 345 height 352
drag, startPoint x: 610, startPoint y: 422, endPoint x: 767, endPoint y: 424, distance: 156.7
click at [767, 424] on div "helper . moveRight ( ) helper . startBuild ( "wall" ) helper . moveUp ( ) helpe…" at bounding box center [780, 322] width 345 height 352
type textarea "[DOMAIN_NAME]("redBlock")"
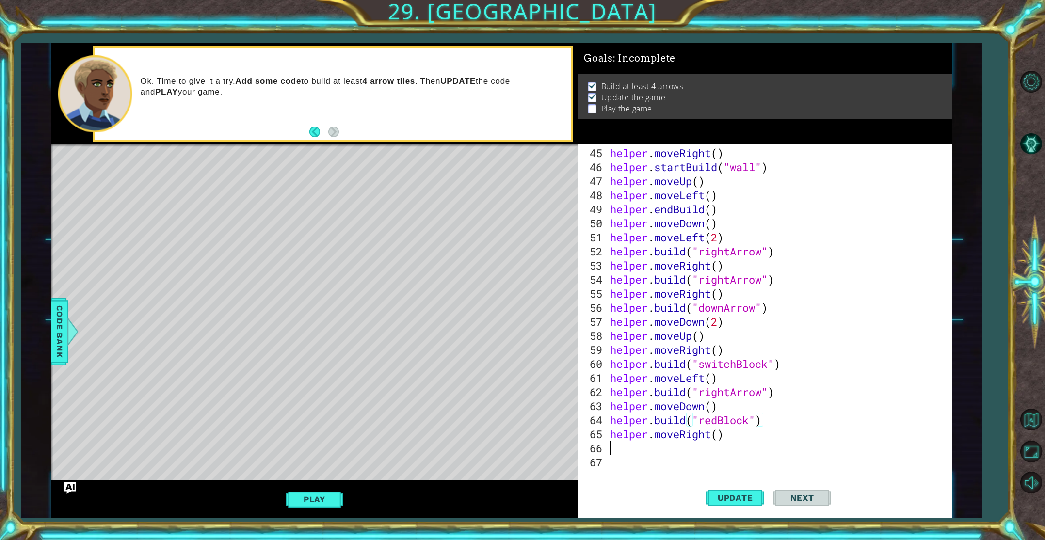
click at [713, 450] on div "helper . moveRight ( ) helper . startBuild ( "wall" ) helper . moveUp ( ) helpe…" at bounding box center [780, 322] width 345 height 352
paste textarea "[DOMAIN_NAME]("redBlock")"
type textarea "[DOMAIN_NAME]("redBlock")"
click at [723, 502] on span "Update" at bounding box center [735, 498] width 55 height 10
click at [631, 457] on div "helper . moveRight ( ) helper . startBuild ( "wall" ) helper . moveUp ( ) helpe…" at bounding box center [780, 322] width 345 height 352
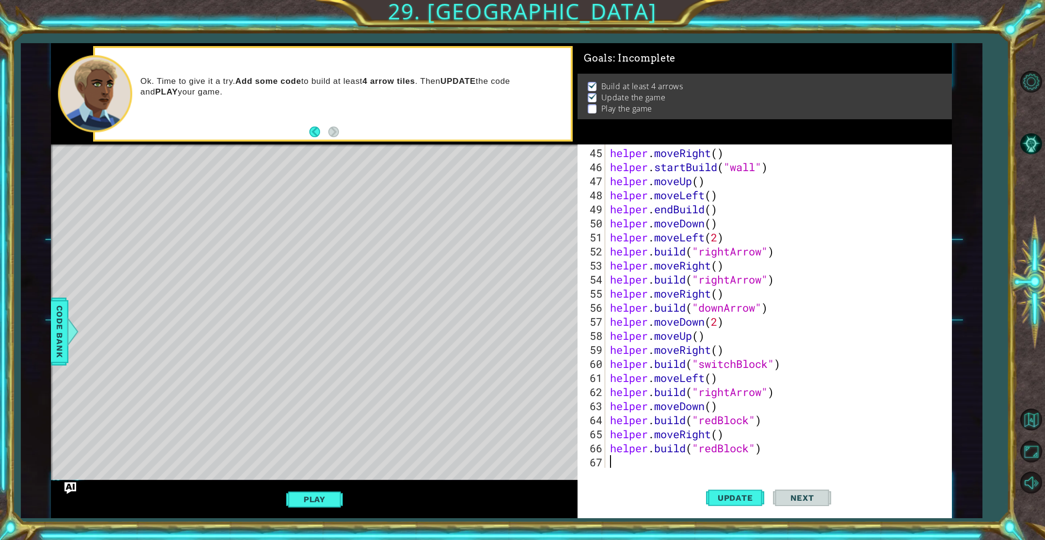
type textarea "h"
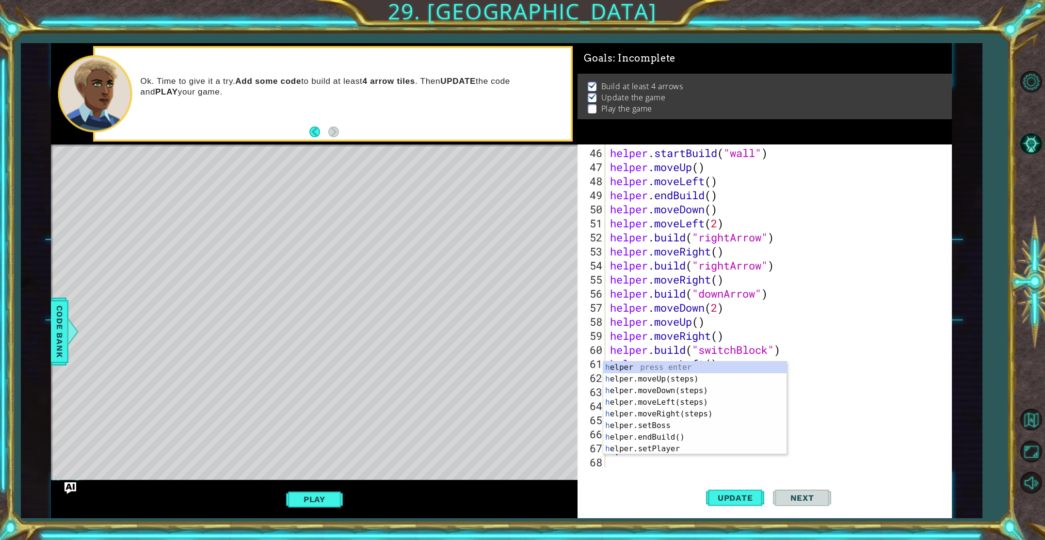
scroll to position [647, 0]
click at [690, 404] on div "h elper press enter h elper.moveUp(steps) press enter h elper.moveDown(steps) p…" at bounding box center [694, 420] width 183 height 116
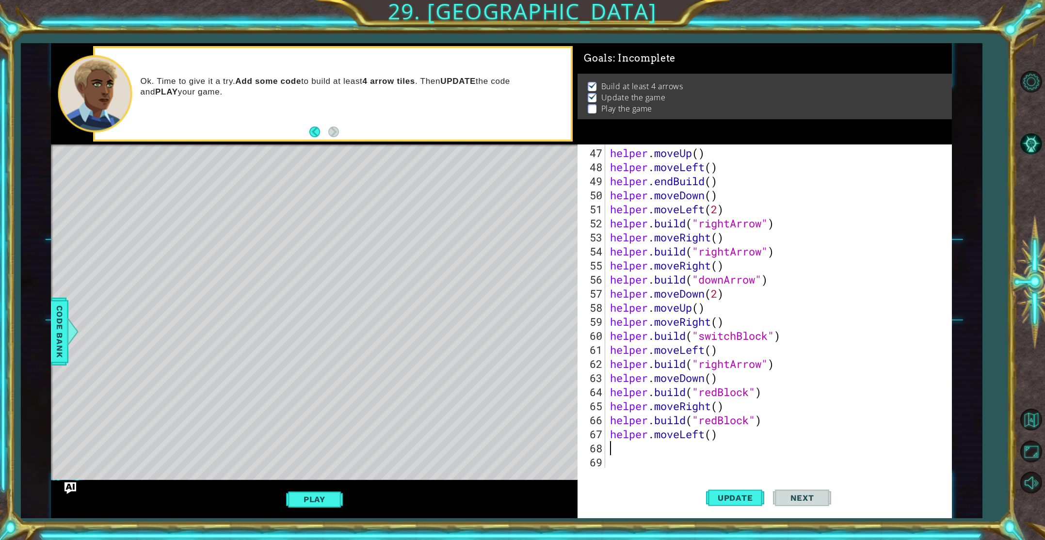
click at [713, 435] on div "helper . moveUp ( ) helper . moveLeft ( ) helper . endBuild ( ) helper . moveDo…" at bounding box center [780, 322] width 345 height 352
type textarea "helper.moveLeft(3)"
click at [724, 498] on span "Update" at bounding box center [735, 498] width 55 height 10
click at [654, 447] on div "helper . moveUp ( ) helper . moveLeft ( ) helper . endBuild ( ) helper . moveDo…" at bounding box center [780, 322] width 345 height 352
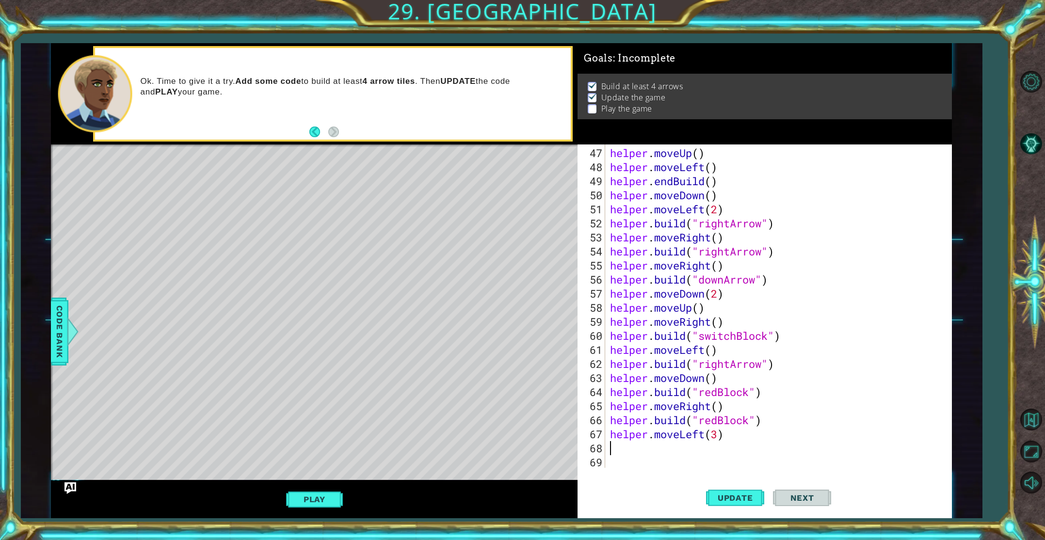
scroll to position [0, 0]
click at [716, 438] on div "helper . moveUp ( ) helper . moveLeft ( ) helper . endBuild ( ) helper . moveDo…" at bounding box center [780, 322] width 345 height 352
type textarea "helper.moveLeft(2)"
drag, startPoint x: 729, startPoint y: 486, endPoint x: 729, endPoint y: 491, distance: 5.8
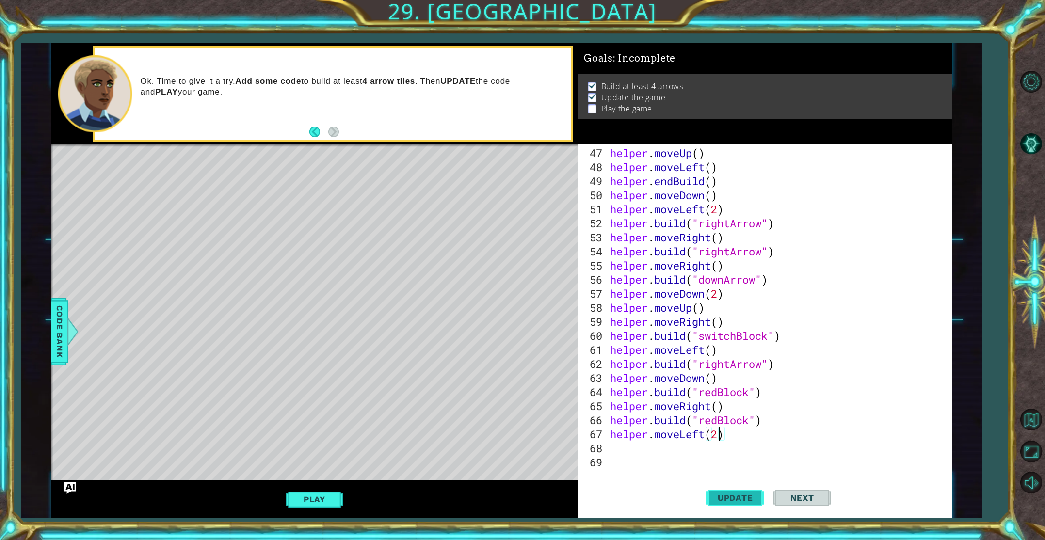
click at [729, 488] on button "Update" at bounding box center [735, 497] width 58 height 37
click at [681, 449] on div "helper . moveUp ( ) helper . moveLeft ( ) helper . endBuild ( ) helper . moveDo…" at bounding box center [780, 322] width 345 height 352
type textarea "h"
paste textarea "[DOMAIN_NAME]("redBlock")"
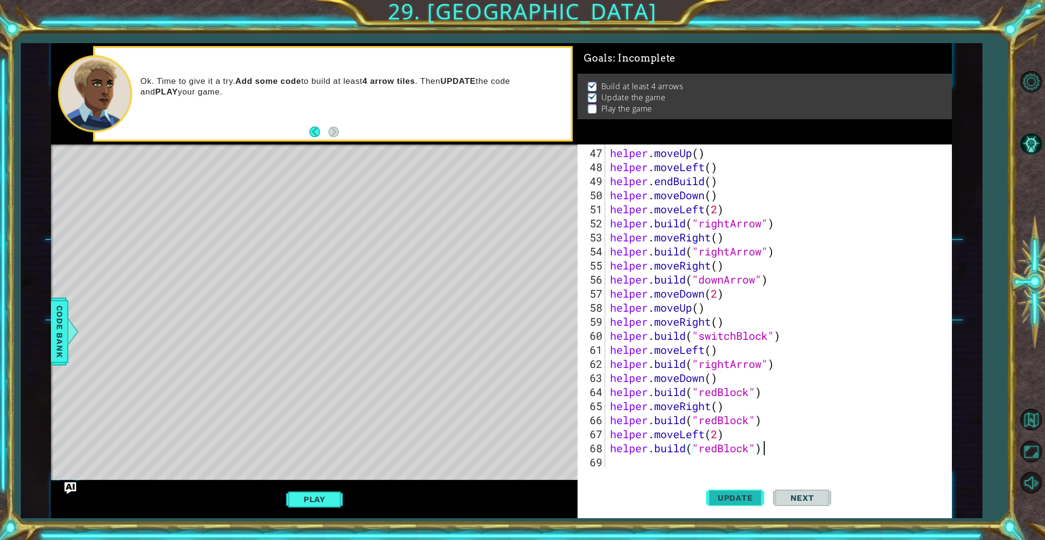
type textarea "[DOMAIN_NAME]("redBlock")"
click at [717, 489] on button "Update" at bounding box center [735, 497] width 58 height 37
click at [677, 468] on div "helper . moveUp ( ) helper . moveLeft ( ) helper . endBuild ( ) helper . moveDo…" at bounding box center [780, 322] width 345 height 352
paste textarea "[DOMAIN_NAME]("redBlock")"
type textarea "[DOMAIN_NAME]("redBlock")"
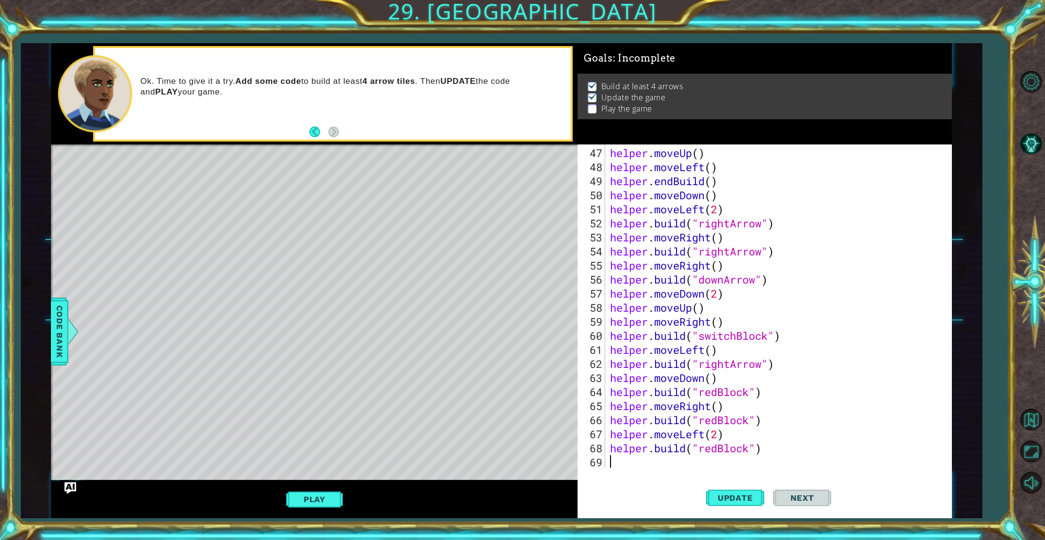
scroll to position [675, 0]
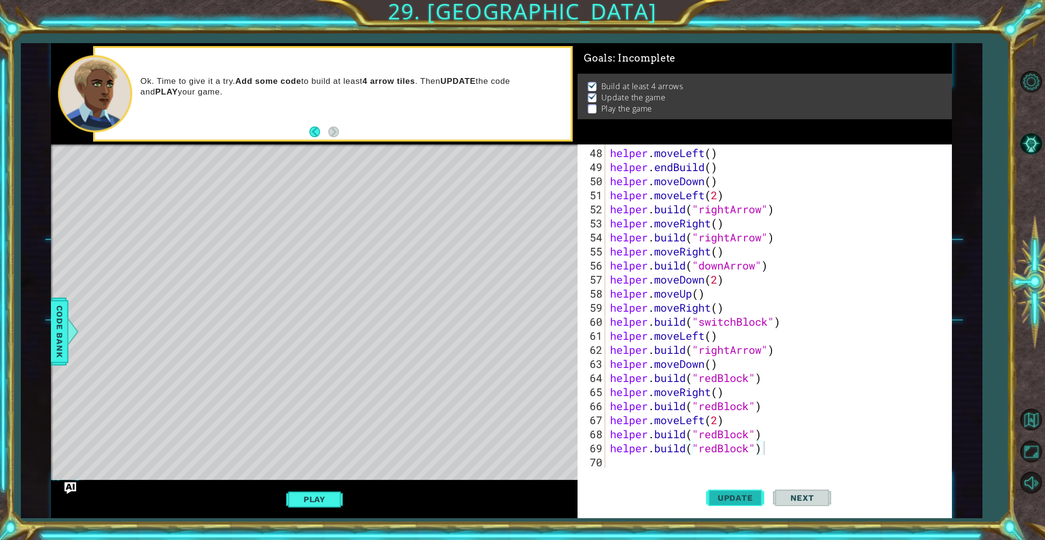
click at [755, 500] on span "Update" at bounding box center [735, 498] width 55 height 10
click at [740, 496] on span "Update" at bounding box center [735, 498] width 55 height 10
click at [650, 459] on div "helper . moveLeft ( ) helper . endBuild ( ) helper . moveDown ( ) helper . move…" at bounding box center [780, 322] width 345 height 352
type textarea "h"
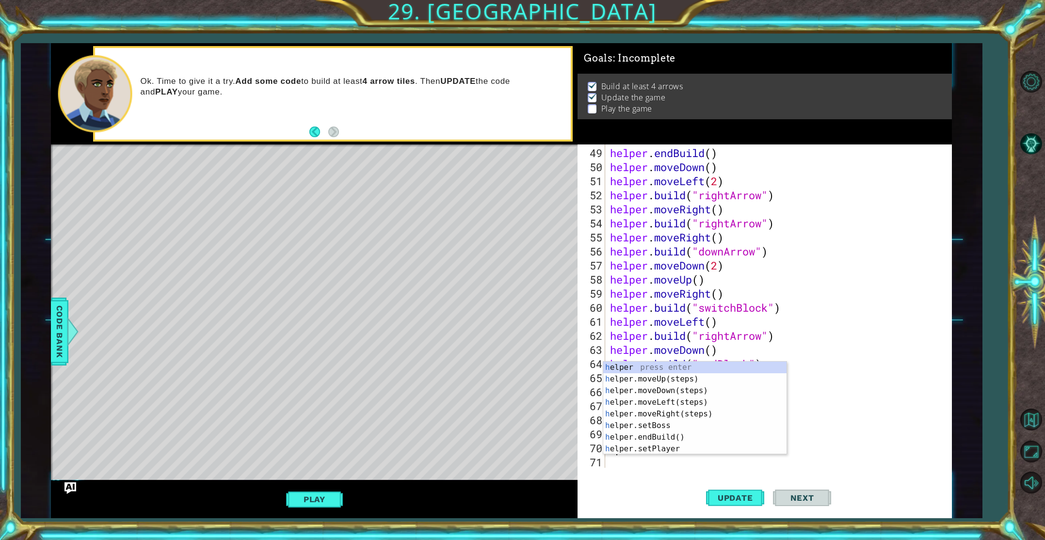
scroll to position [689, 0]
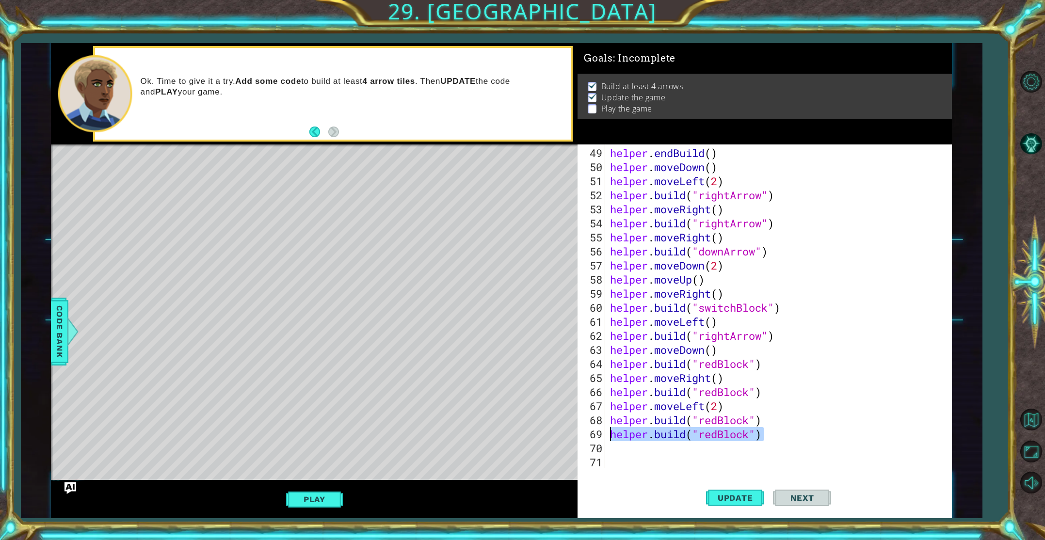
drag, startPoint x: 771, startPoint y: 435, endPoint x: 592, endPoint y: 429, distance: 179.6
click at [592, 429] on div "49 50 51 52 53 54 55 56 57 58 59 60 61 62 63 64 65 66 67 68 69 70 71 helper . e…" at bounding box center [763, 307] width 371 height 324
type textarea "[DOMAIN_NAME]("redBlock")"
type textarea "h"
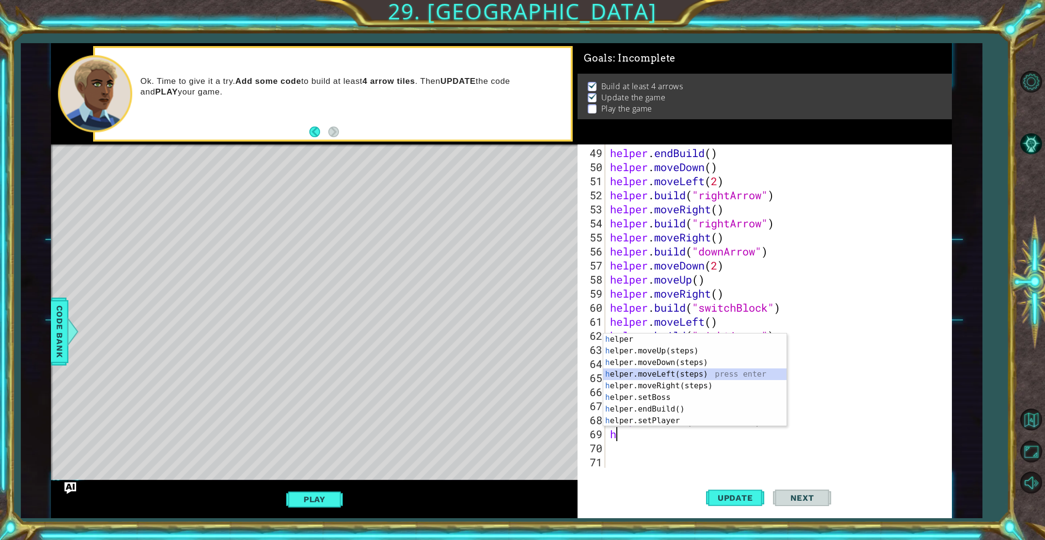
click at [698, 373] on div "h elper press enter h elper.moveUp(steps) press enter h elper.moveDown(steps) p…" at bounding box center [694, 392] width 183 height 116
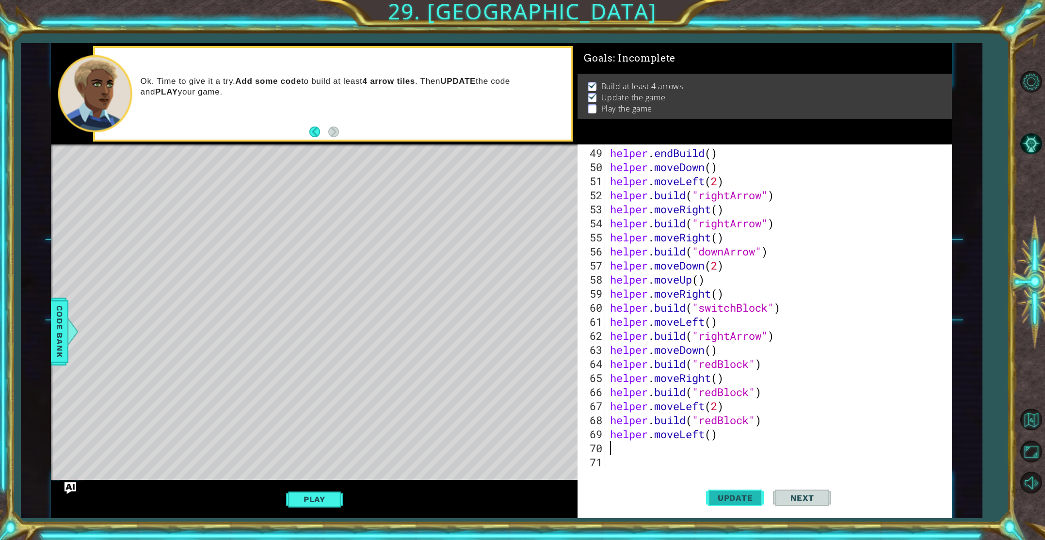
click at [741, 497] on span "Update" at bounding box center [735, 498] width 55 height 10
click at [642, 444] on div "helper . endBuild ( ) helper . moveDown ( ) helper . moveLeft ( 2 ) helper . bu…" at bounding box center [780, 322] width 345 height 352
paste textarea "[DOMAIN_NAME]("redBlock")"
type textarea "[DOMAIN_NAME]("redBlock")"
click at [733, 495] on span "Update" at bounding box center [735, 498] width 55 height 10
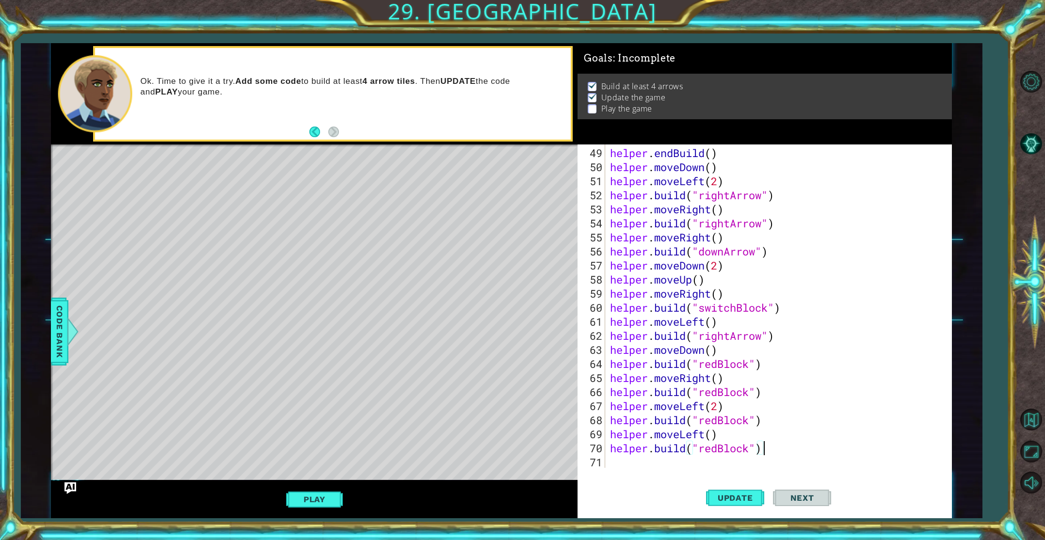
click at [646, 464] on div "helper . endBuild ( ) helper . moveDown ( ) helper . moveLeft ( 2 ) helper . bu…" at bounding box center [780, 322] width 345 height 352
type textarea "h"
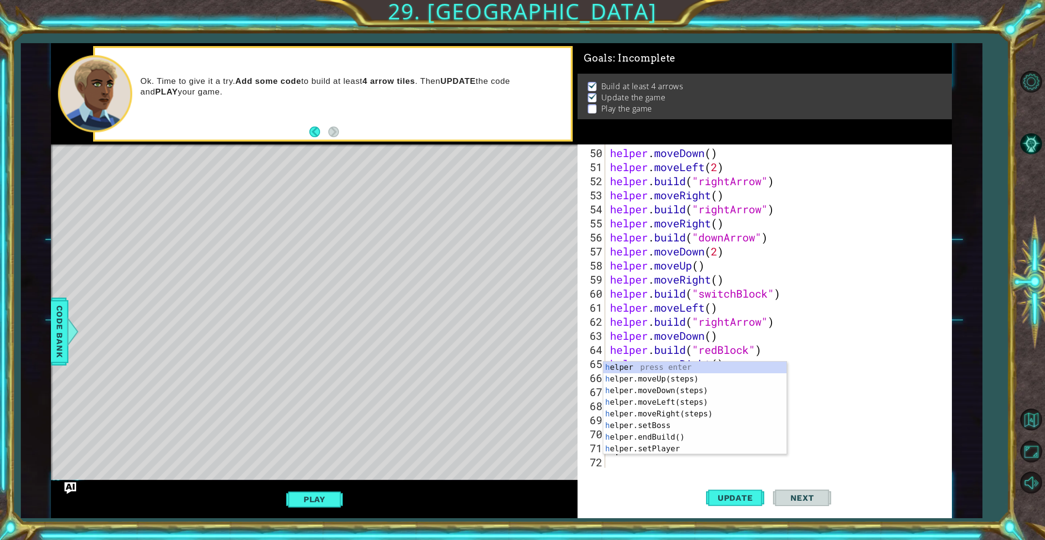
scroll to position [703, 0]
click at [697, 399] on div "h elper press enter h elper.moveUp(steps) press enter h elper.moveDown(steps) p…" at bounding box center [694, 420] width 183 height 116
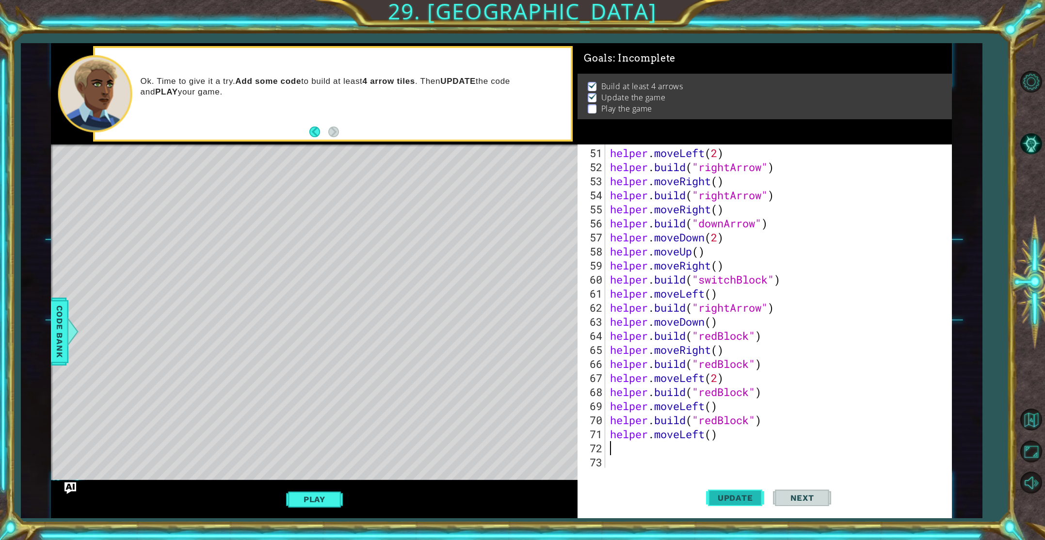
click at [731, 492] on button "Update" at bounding box center [735, 497] width 58 height 37
type textarea "h"
paste textarea "[DOMAIN_NAME]("redBlock")"
type textarea "[DOMAIN_NAME]("redBlock")"
click at [731, 499] on span "Update" at bounding box center [735, 498] width 55 height 10
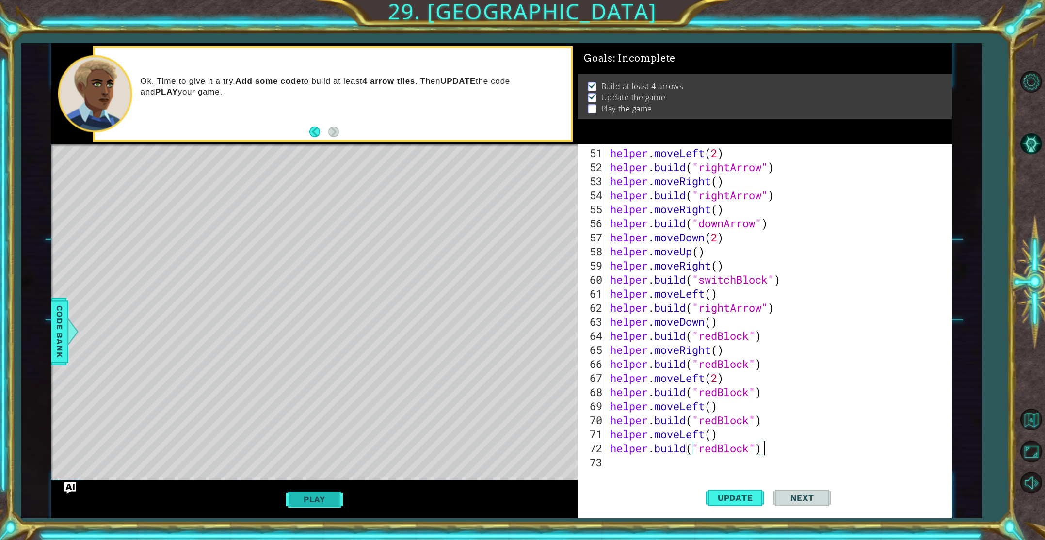
click at [306, 503] on button "Play" at bounding box center [314, 499] width 57 height 18
click at [660, 466] on div "helper . moveLeft ( 2 ) helper . build ( "rightArrow" ) helper . moveRight ( ) …" at bounding box center [780, 322] width 345 height 352
click at [729, 502] on span "Update" at bounding box center [735, 498] width 55 height 10
type textarea "j"
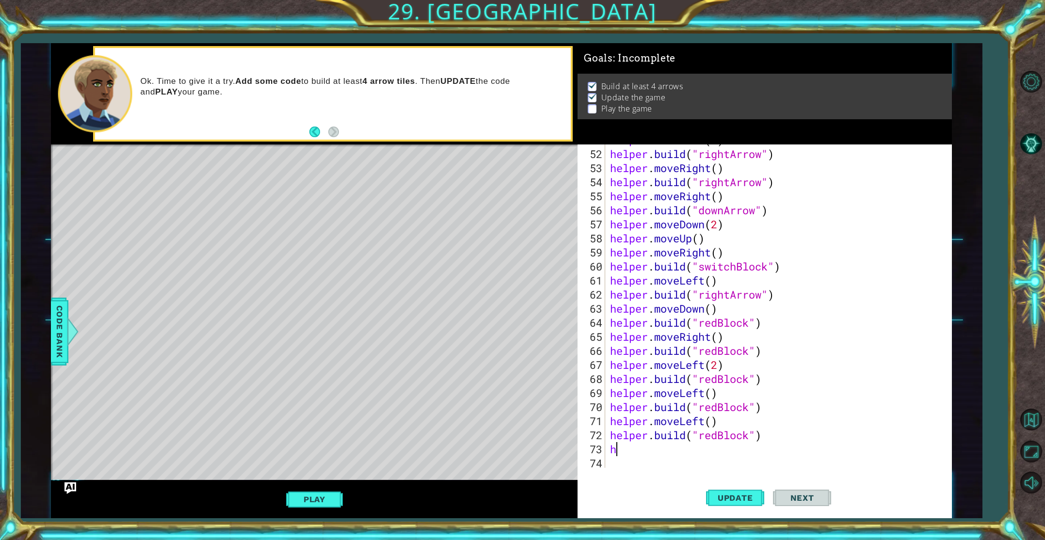
scroll to position [730, 0]
type textarea "he"
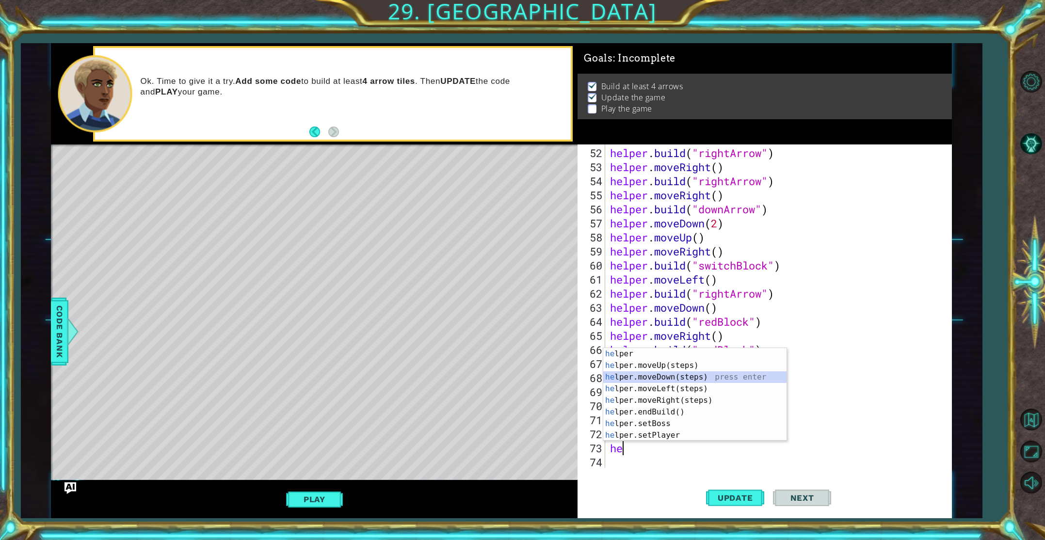
drag, startPoint x: 687, startPoint y: 377, endPoint x: 698, endPoint y: 416, distance: 40.5
click at [687, 377] on div "he lper press enter he lper.moveUp(steps) press enter he lper.moveDown(steps) p…" at bounding box center [694, 406] width 183 height 116
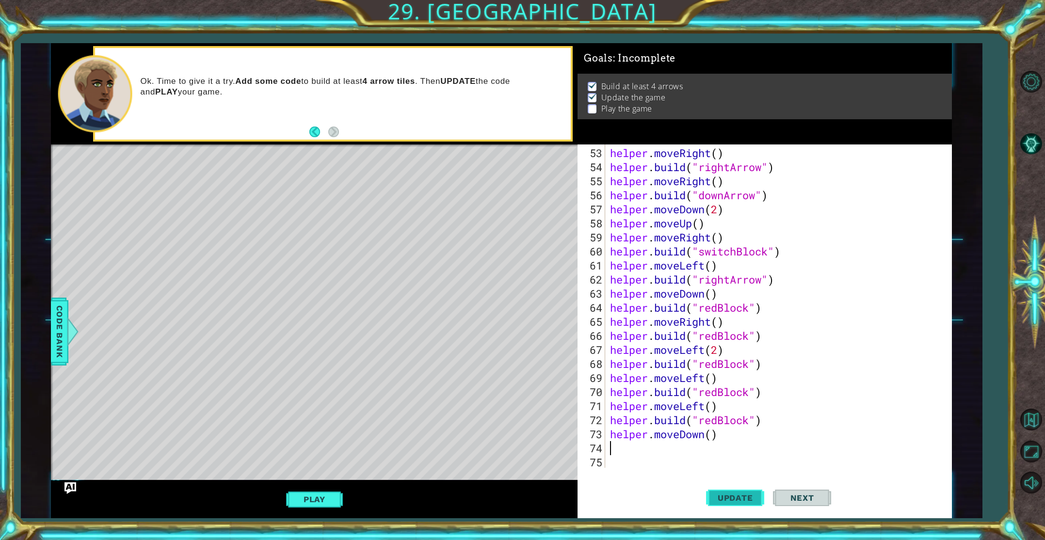
click at [735, 487] on button "Update" at bounding box center [735, 497] width 58 height 37
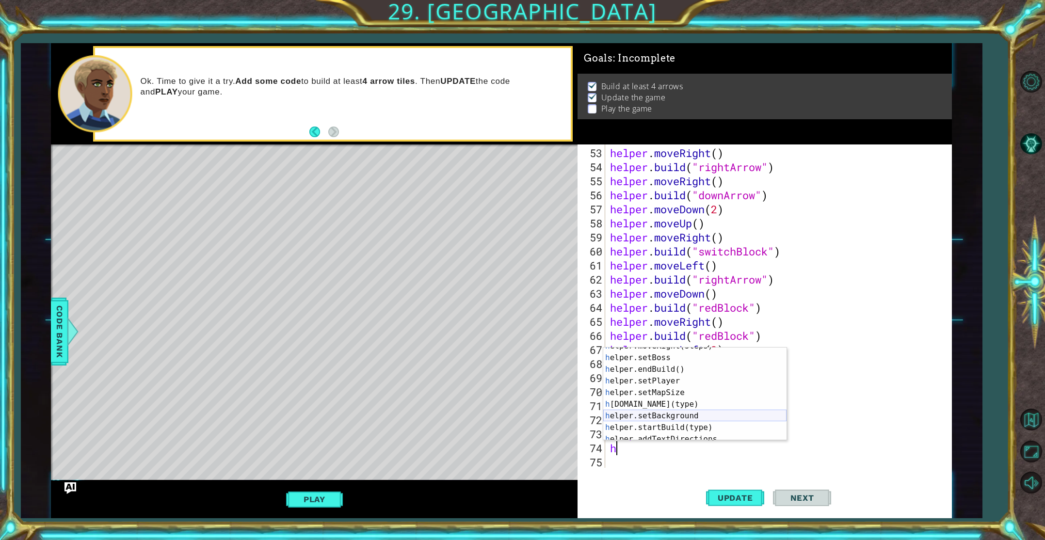
scroll to position [70, 0]
click at [727, 412] on div "h elper.endBuild() press enter h elper.setPlayer press enter h elper.setMapSize…" at bounding box center [694, 406] width 183 height 116
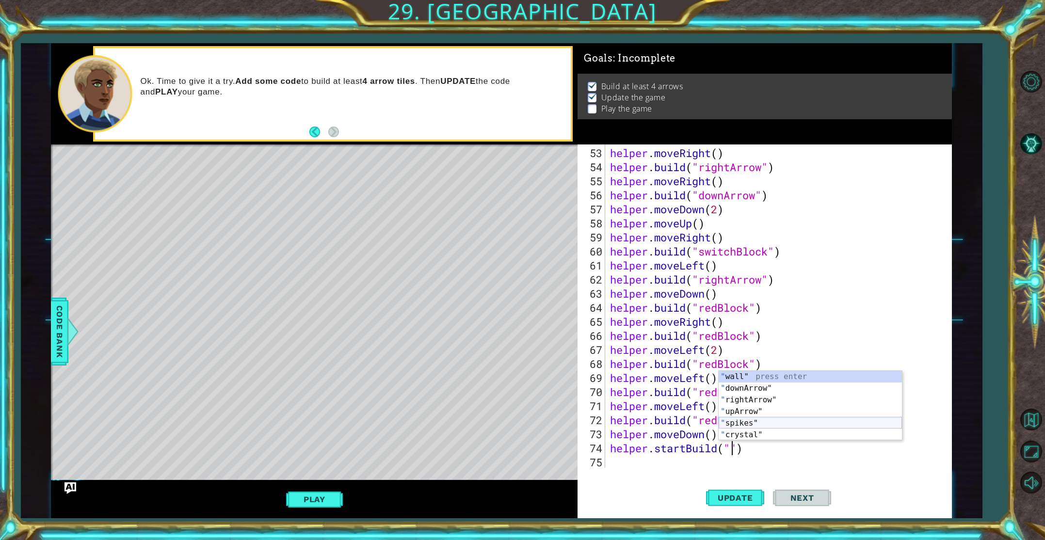
click at [753, 426] on div "" wall" press enter " downArrow" press enter " rightArrow" press enter " upArro…" at bounding box center [810, 417] width 183 height 93
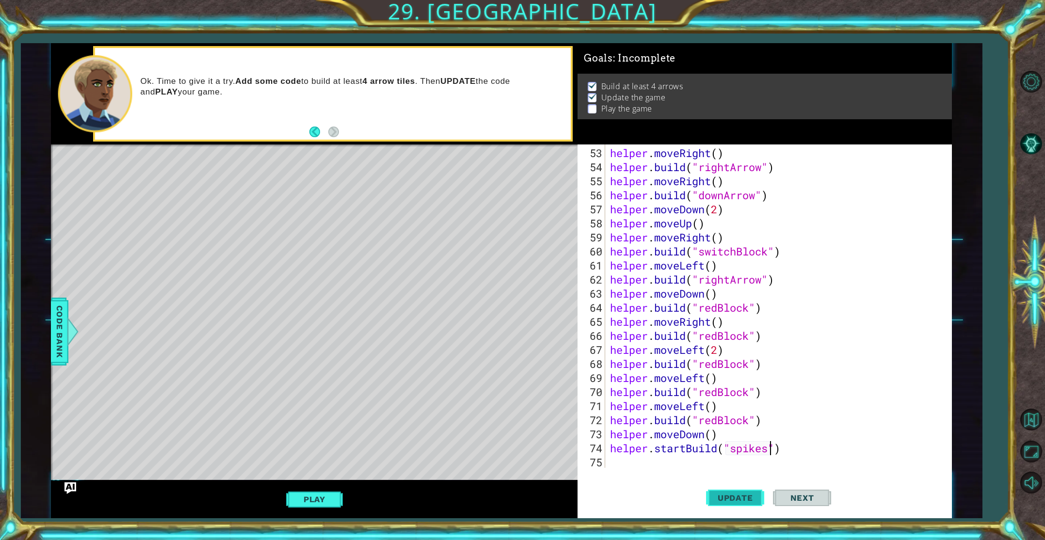
type textarea "helper.startBuild("spikes")"
click at [738, 494] on span "Update" at bounding box center [735, 498] width 55 height 10
click at [645, 456] on div "helper . moveRight ( ) helper . build ( "rightArrow" ) helper . moveRight ( ) h…" at bounding box center [780, 322] width 345 height 352
type textarea "h"
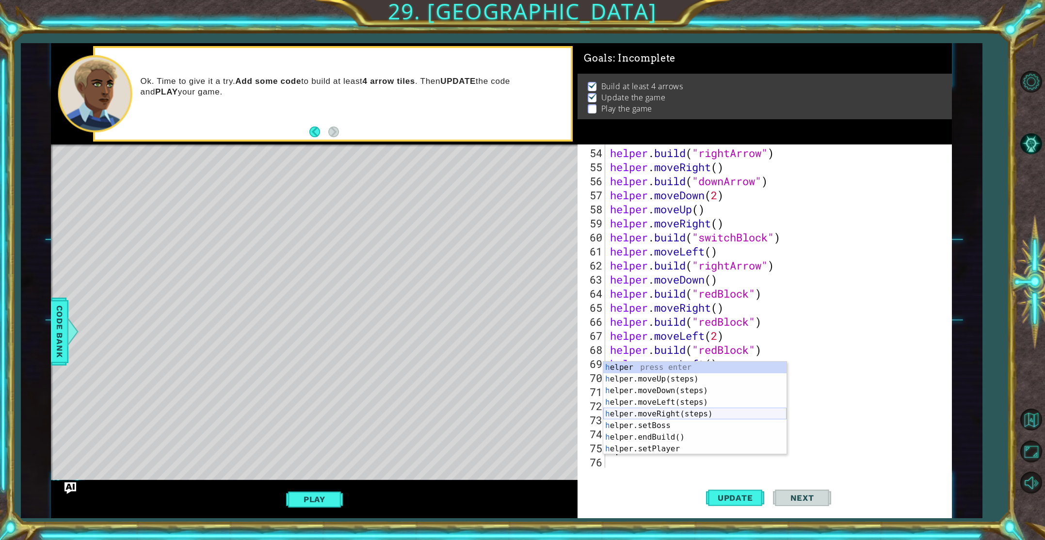
click at [682, 416] on div "h elper press enter h elper.moveUp(steps) press enter h elper.moveDown(steps) p…" at bounding box center [694, 420] width 183 height 116
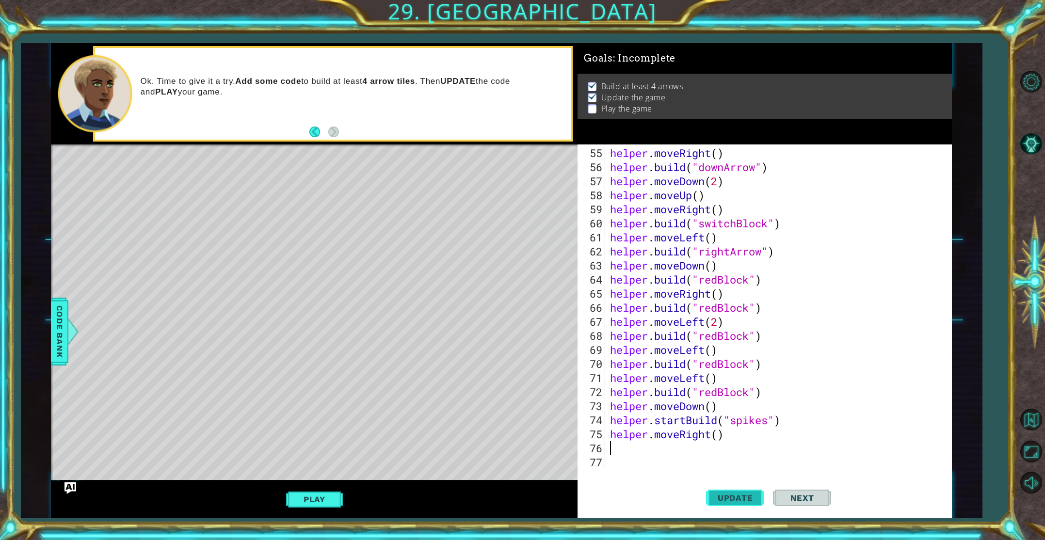
click at [732, 492] on button "Update" at bounding box center [735, 497] width 58 height 37
click at [635, 449] on div "helper . moveRight ( ) helper . build ( "downArrow" ) helper . moveDown ( 2 ) h…" at bounding box center [780, 322] width 345 height 352
type textarea "h"
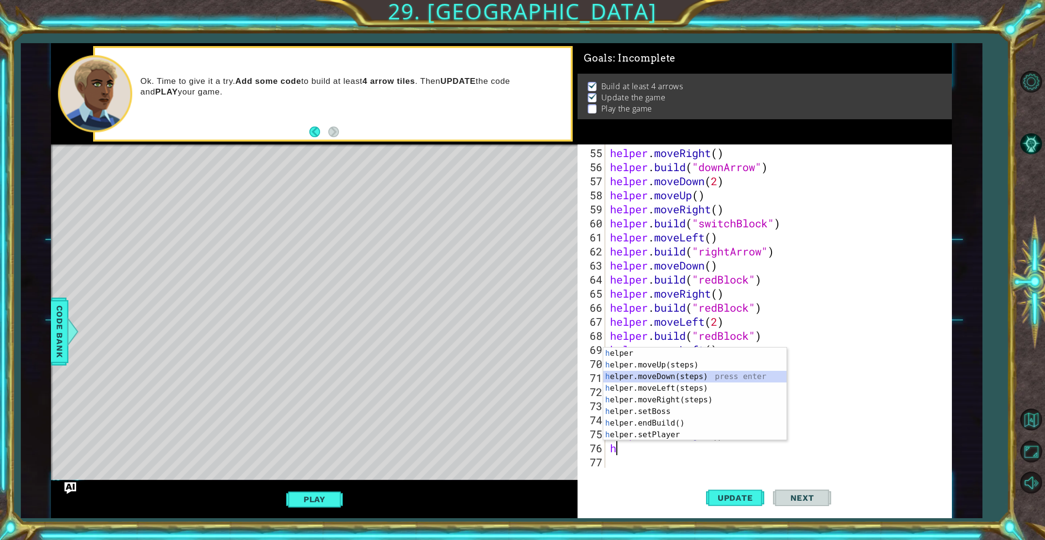
click at [672, 376] on div "h elper press enter h elper.moveUp(steps) press enter h elper.moveDown(steps) p…" at bounding box center [694, 406] width 183 height 116
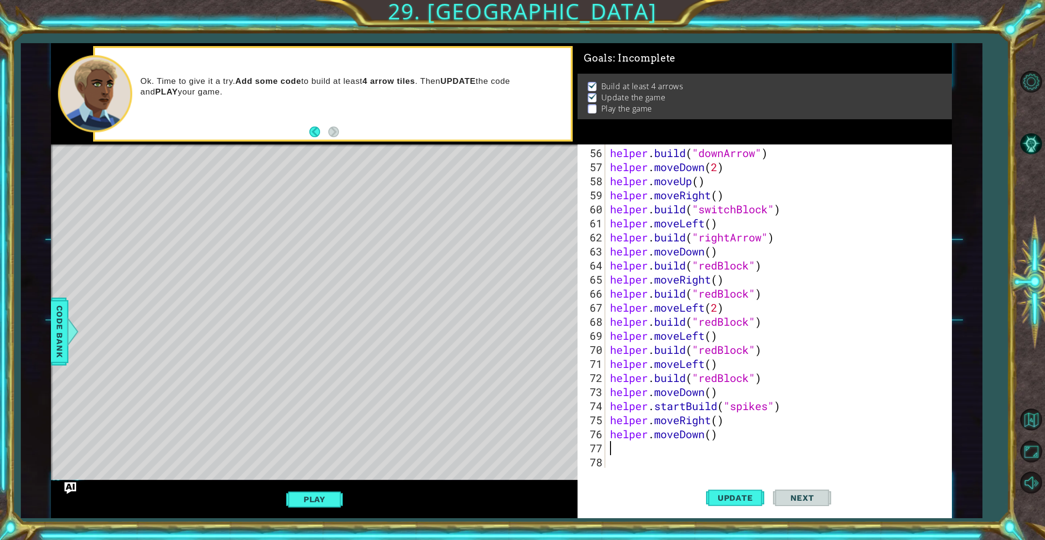
scroll to position [788, 0]
click at [728, 500] on span "Update" at bounding box center [735, 498] width 55 height 10
type textarea "h"
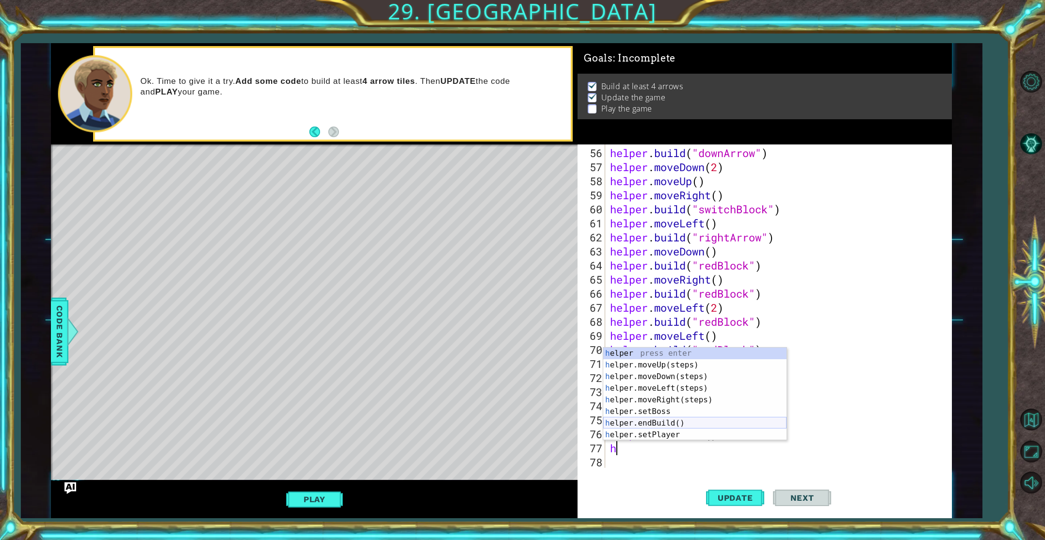
click at [665, 423] on div "h elper press enter h elper.moveUp(steps) press enter h elper.moveDown(steps) p…" at bounding box center [694, 406] width 183 height 116
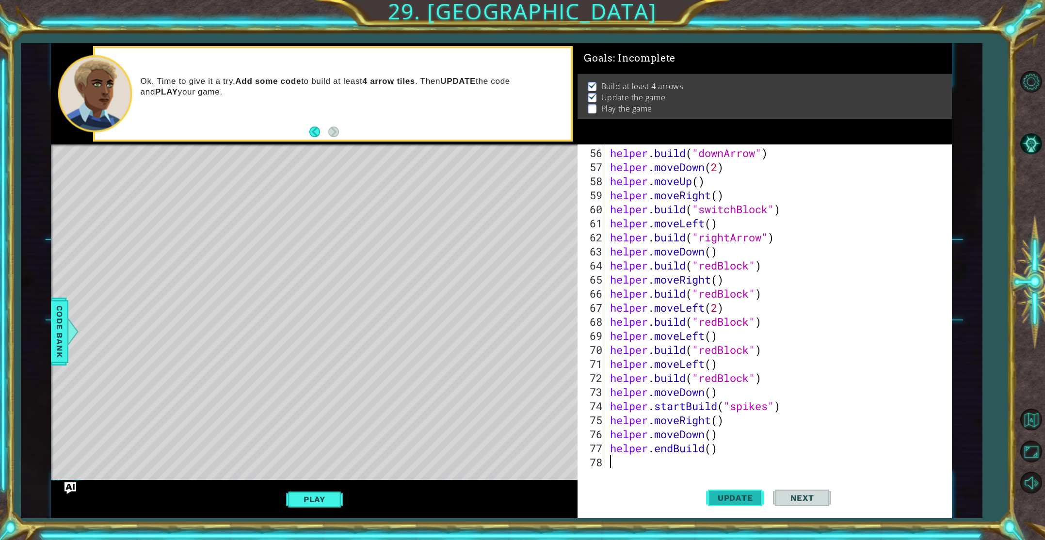
scroll to position [802, 0]
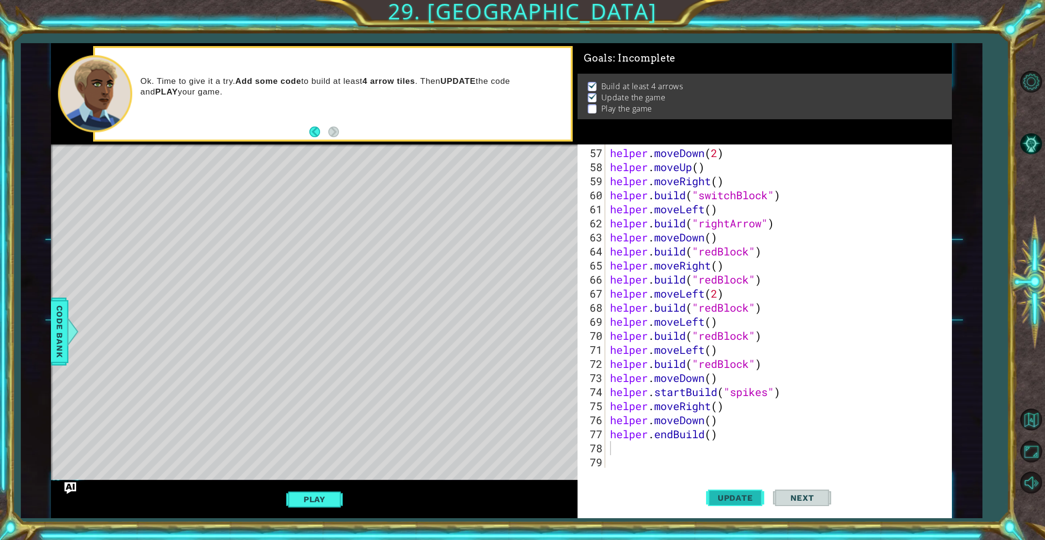
click at [731, 495] on span "Update" at bounding box center [735, 498] width 55 height 10
type textarea "h"
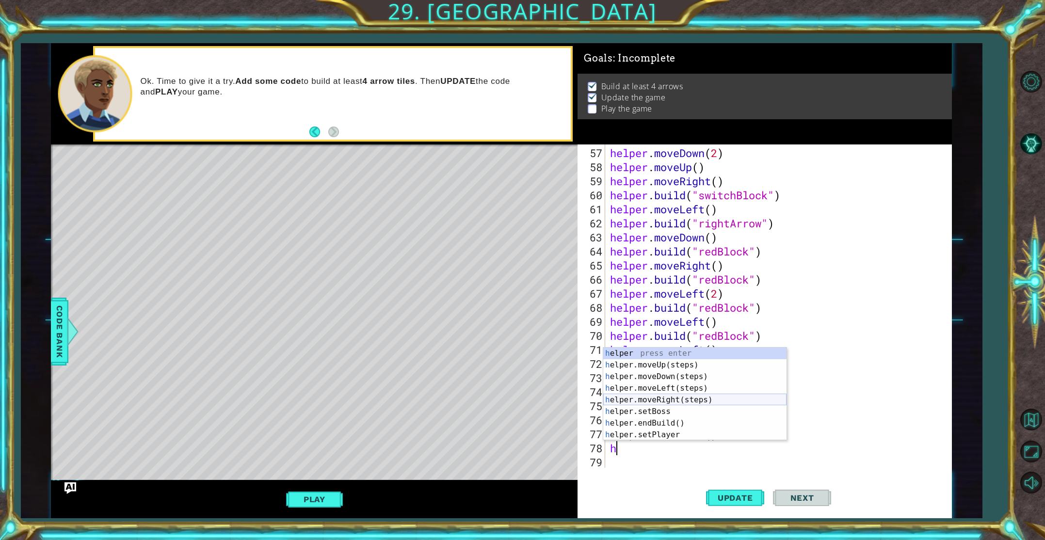
click at [681, 400] on div "h elper press enter h elper.moveUp(steps) press enter h elper.moveDown(steps) p…" at bounding box center [694, 406] width 183 height 116
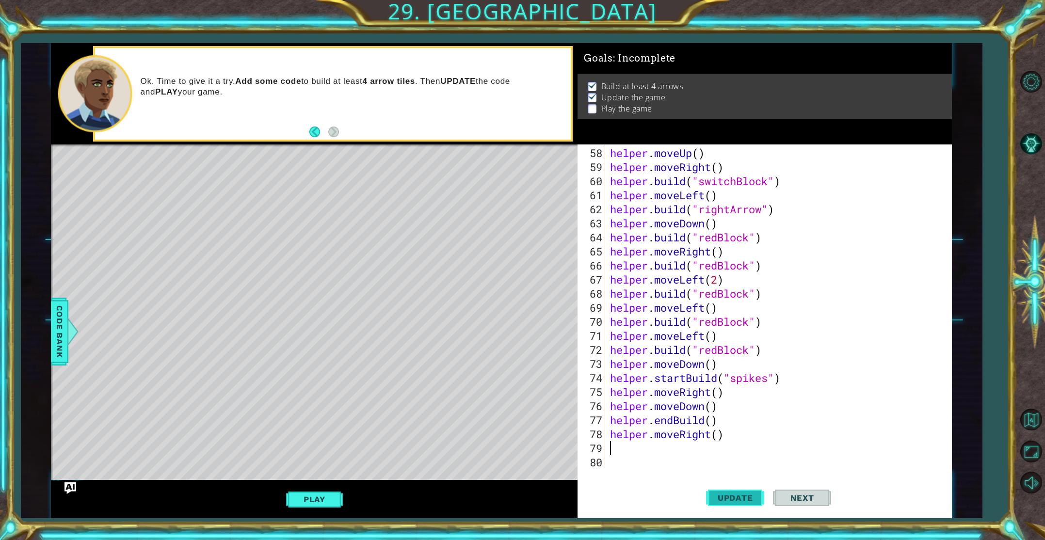
scroll to position [816, 0]
click at [727, 497] on span "Update" at bounding box center [735, 498] width 55 height 10
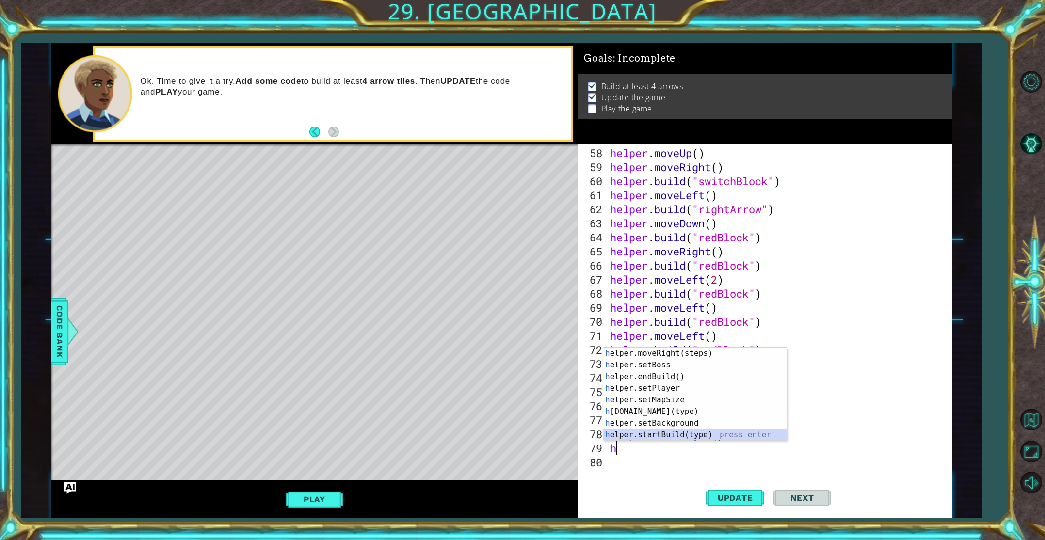
scroll to position [47, 0]
click at [702, 431] on div "h elper.moveRight(steps) press enter h elper.setBoss press enter h elper.endBui…" at bounding box center [694, 406] width 183 height 116
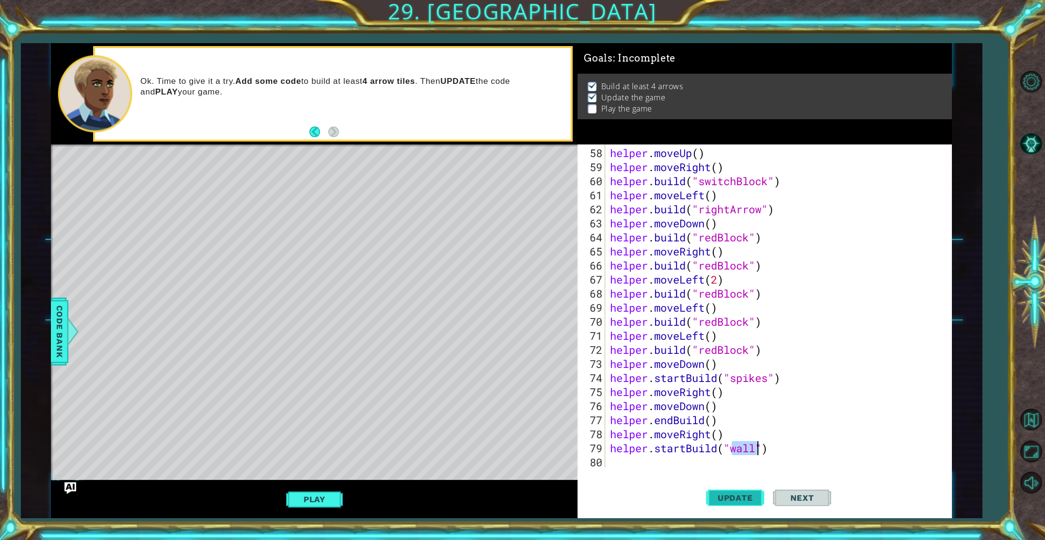
type textarea "helper.startBuild("wall")"
click at [729, 495] on span "Update" at bounding box center [735, 498] width 55 height 10
click at [647, 460] on div "helper . moveUp ( ) helper . moveRight ( ) helper . build ( "switchBlock" ) hel…" at bounding box center [780, 322] width 345 height 352
type textarea "h"
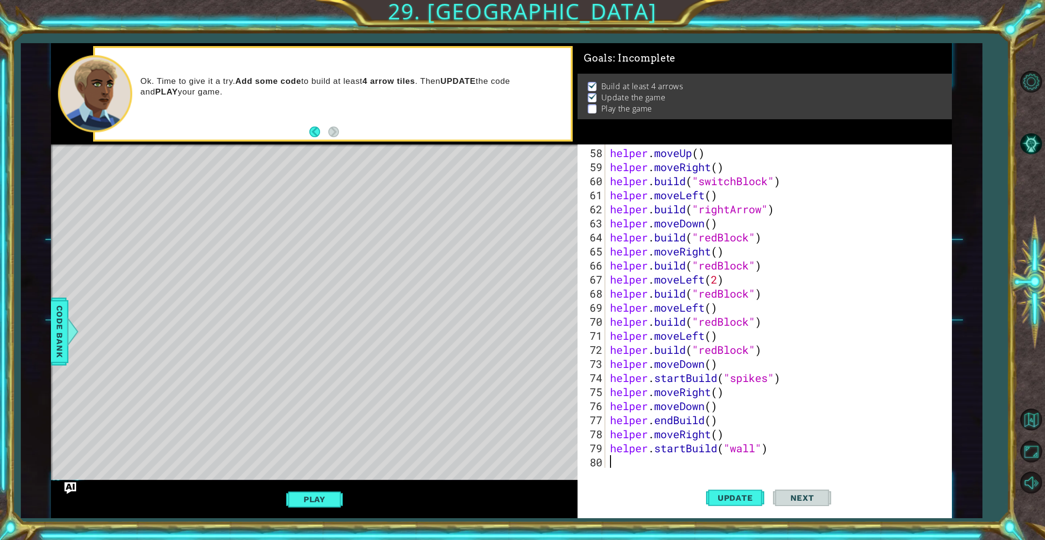
scroll to position [830, 0]
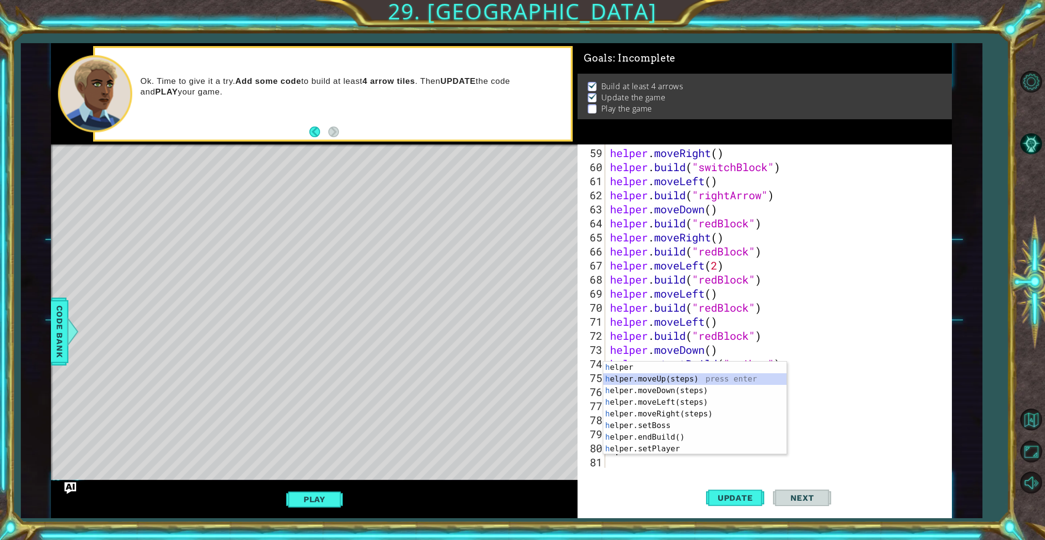
drag, startPoint x: 702, startPoint y: 378, endPoint x: 704, endPoint y: 411, distance: 33.1
click at [702, 378] on div "h elper press enter h elper.moveUp(steps) press enter h elper.moveDown(steps) p…" at bounding box center [694, 420] width 183 height 116
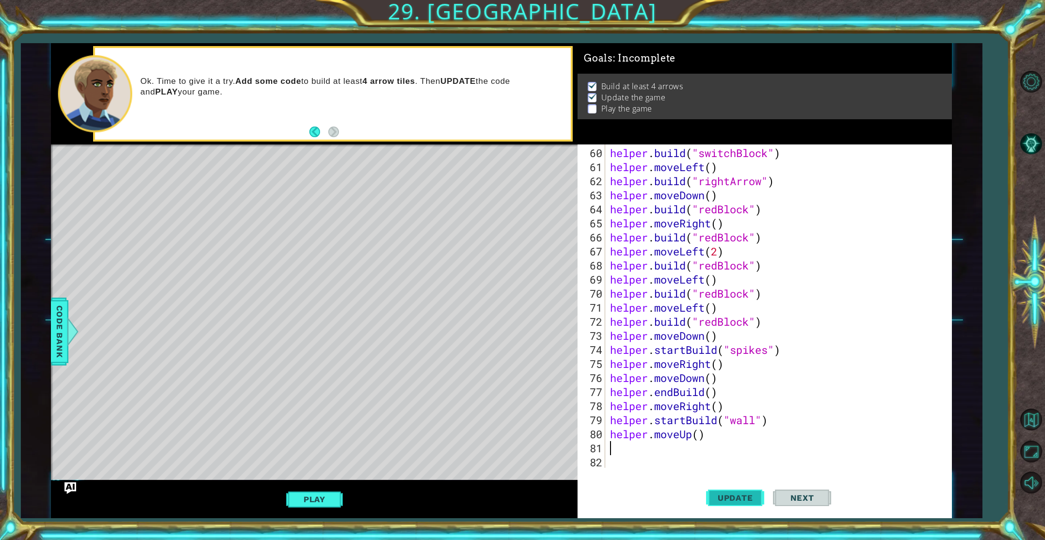
click at [723, 488] on button "Update" at bounding box center [735, 497] width 58 height 37
type textarea "h"
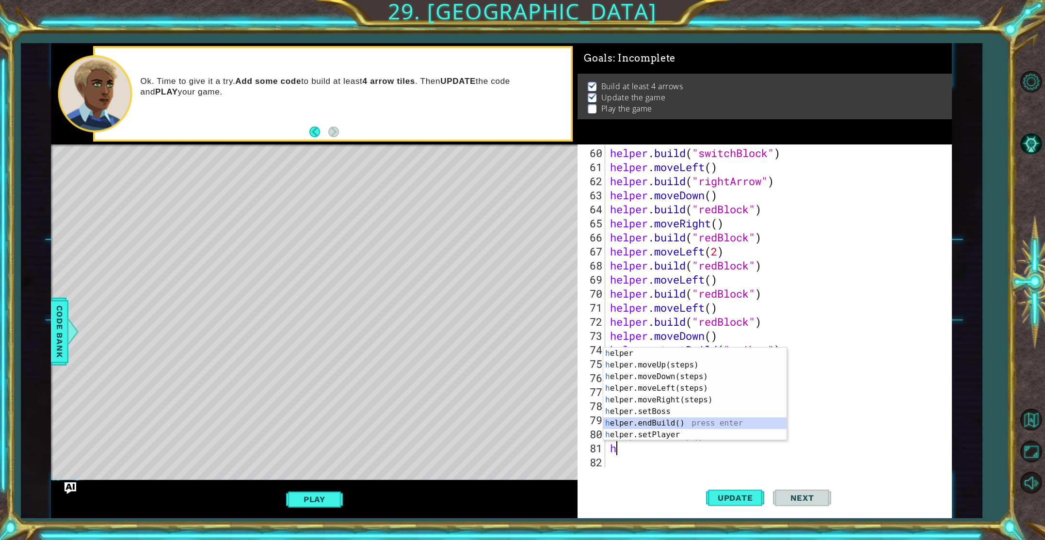
drag, startPoint x: 670, startPoint y: 424, endPoint x: 695, endPoint y: 447, distance: 34.3
click at [671, 426] on div "h elper press enter h elper.moveUp(steps) press enter h elper.moveDown(steps) p…" at bounding box center [694, 406] width 183 height 116
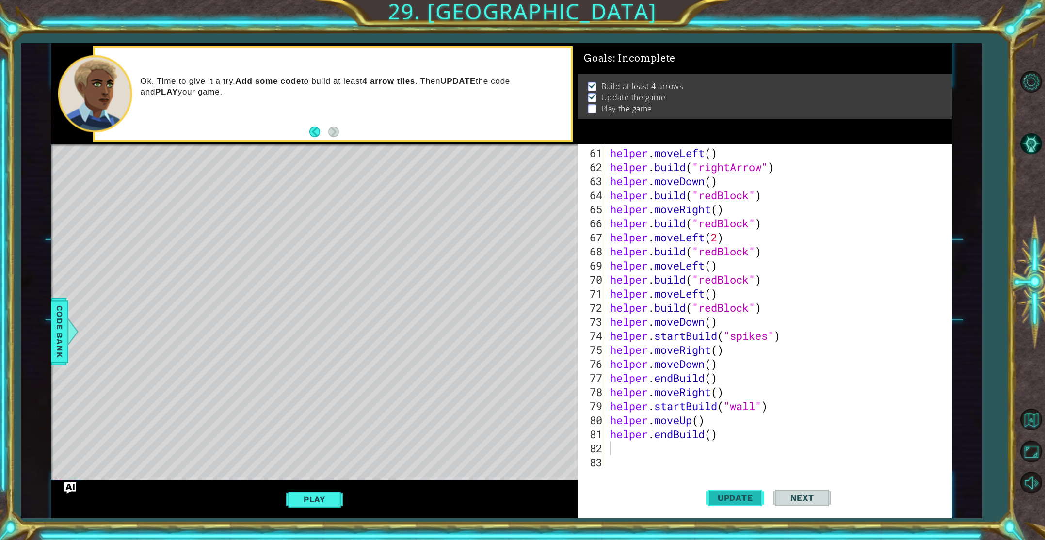
click at [731, 492] on button "Update" at bounding box center [735, 497] width 58 height 37
type textarea "h"
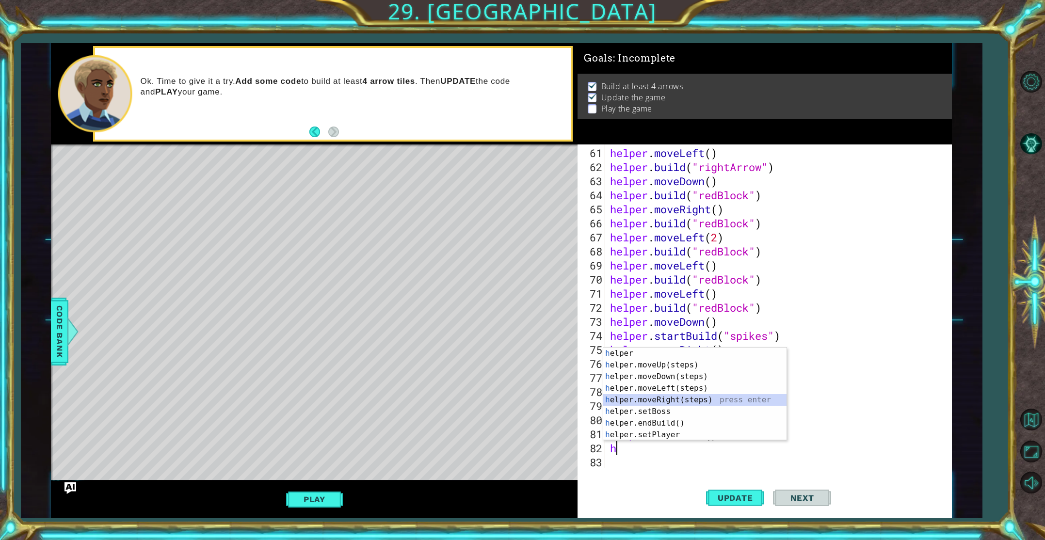
click at [684, 397] on div "h elper press enter h elper.moveUp(steps) press enter h elper.moveDown(steps) p…" at bounding box center [694, 406] width 183 height 116
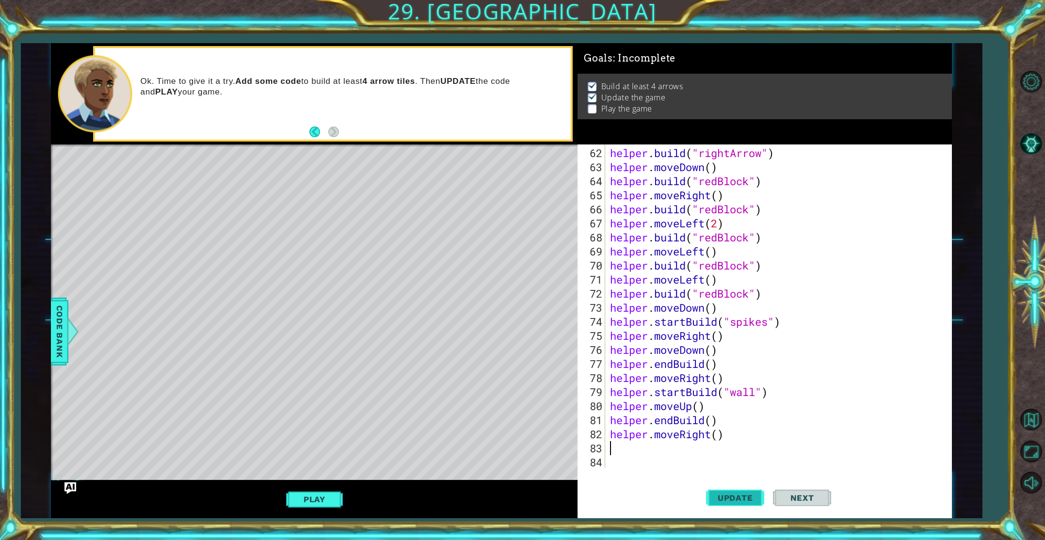
click at [741, 496] on span "Update" at bounding box center [735, 498] width 55 height 10
type textarea "h"
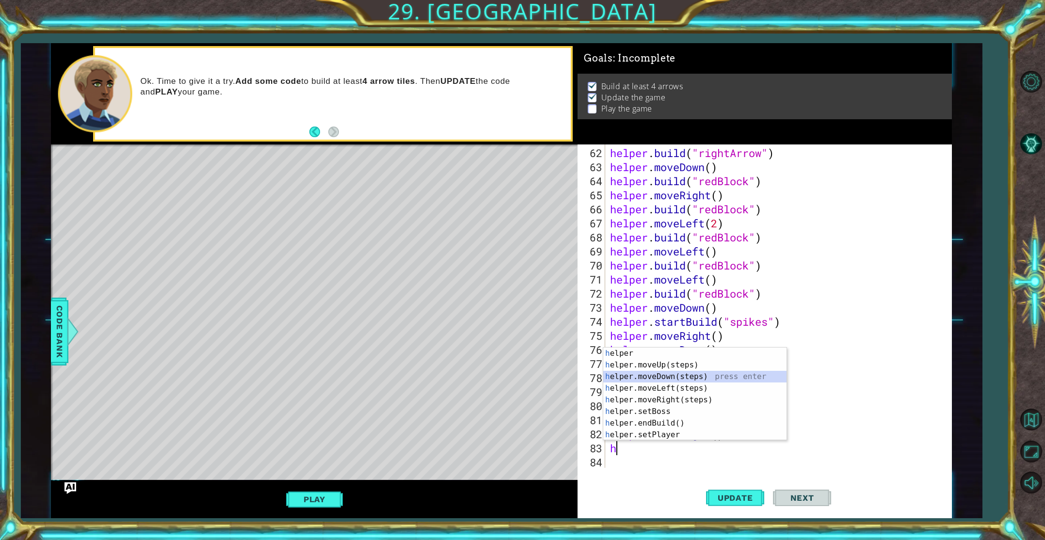
click at [675, 374] on div "h elper press enter h elper.moveUp(steps) press enter h elper.moveDown(steps) p…" at bounding box center [694, 406] width 183 height 116
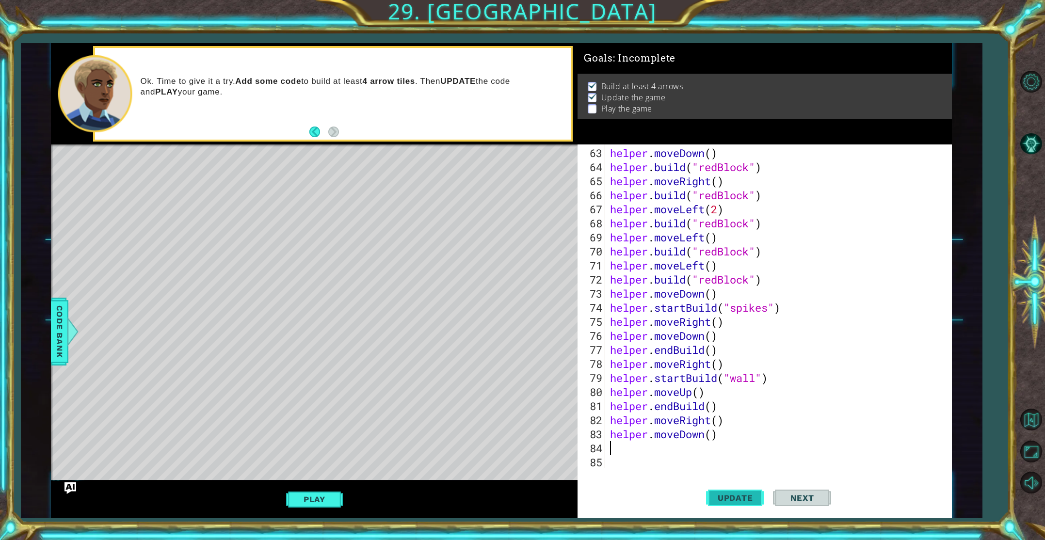
click at [722, 497] on span "Update" at bounding box center [735, 498] width 55 height 10
click at [673, 450] on div "helper . moveDown ( ) helper . build ( "redBlock" ) helper . moveRight ( ) help…" at bounding box center [780, 322] width 345 height 352
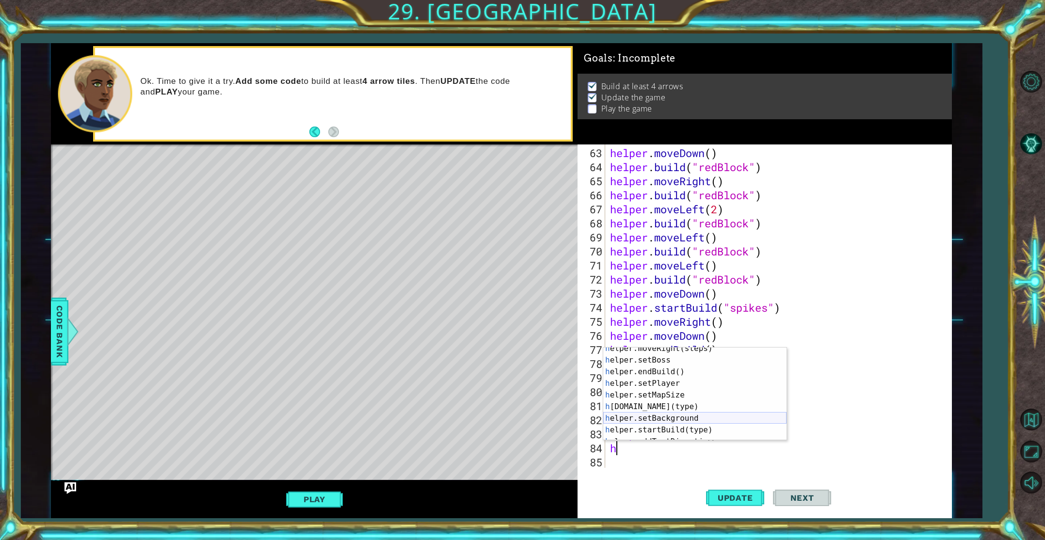
scroll to position [51, 0]
click at [670, 406] on div "h elper.moveRight(steps) press enter h elper.setBoss press enter h elper.endBui…" at bounding box center [694, 401] width 183 height 116
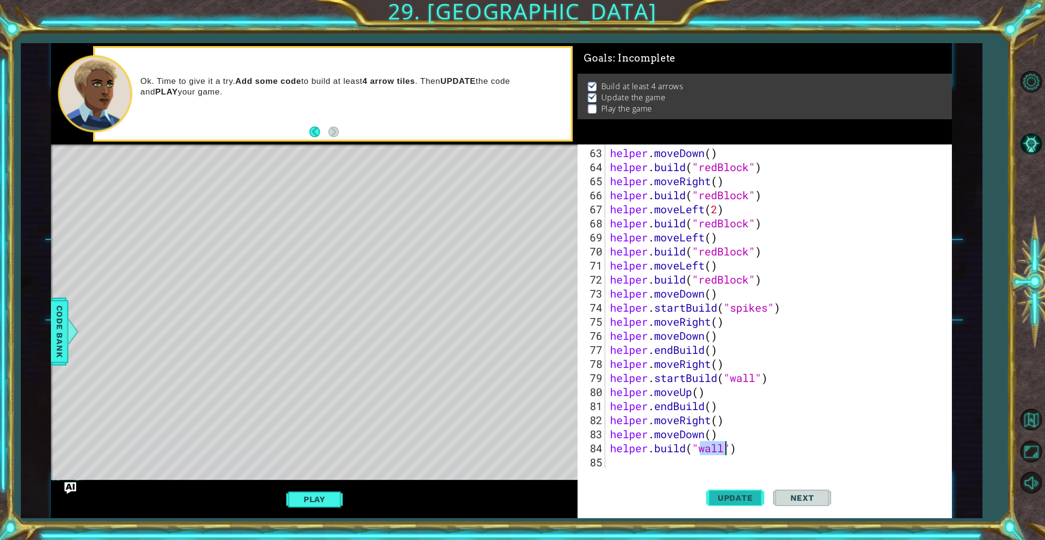
type textarea "[DOMAIN_NAME]("wall")"
click at [731, 492] on button "Update" at bounding box center [735, 497] width 58 height 37
click at [678, 463] on div "helper . moveDown ( ) helper . build ( "redBlock" ) helper . moveRight ( ) help…" at bounding box center [780, 322] width 345 height 352
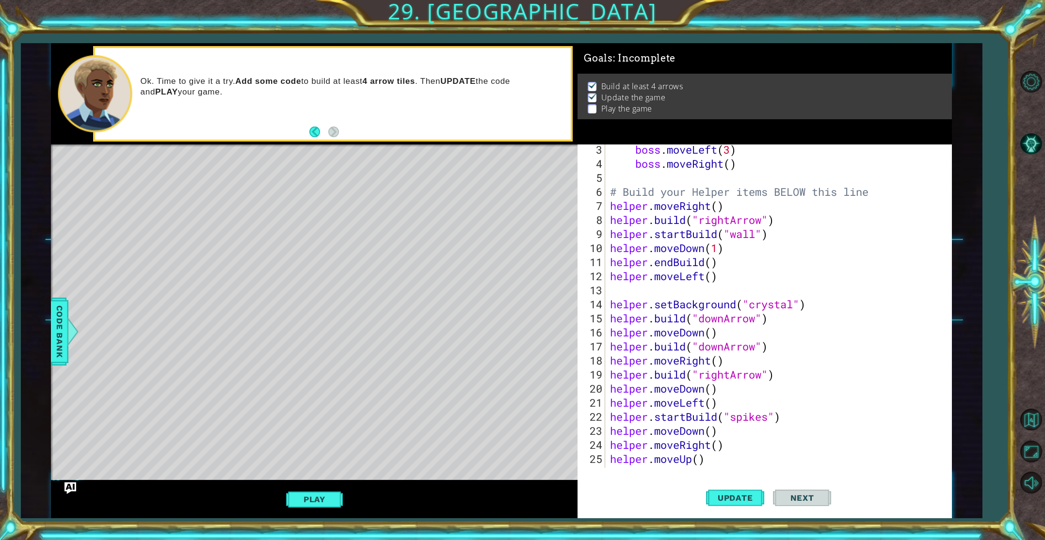
scroll to position [0, 0]
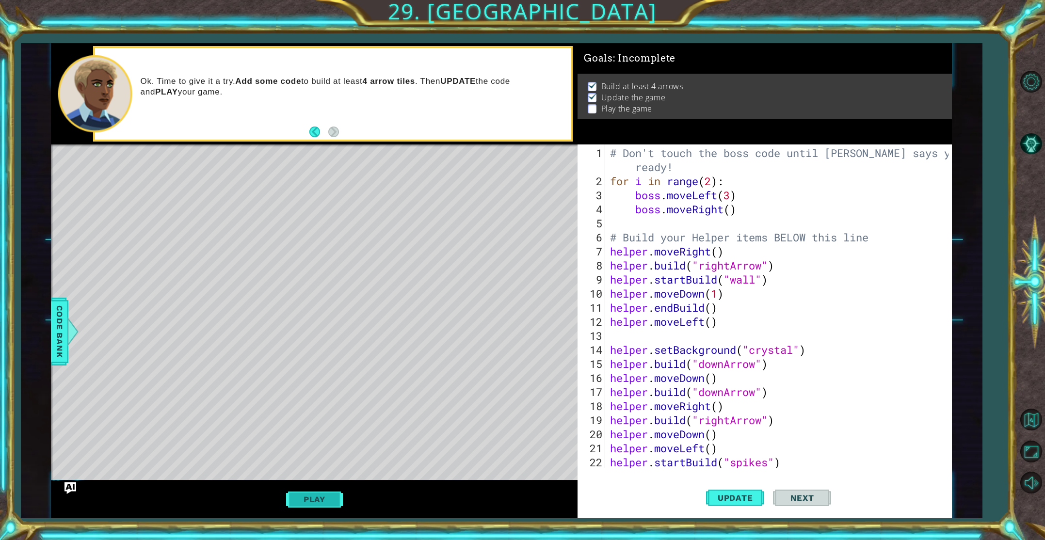
click at [301, 503] on button "Play" at bounding box center [314, 499] width 57 height 18
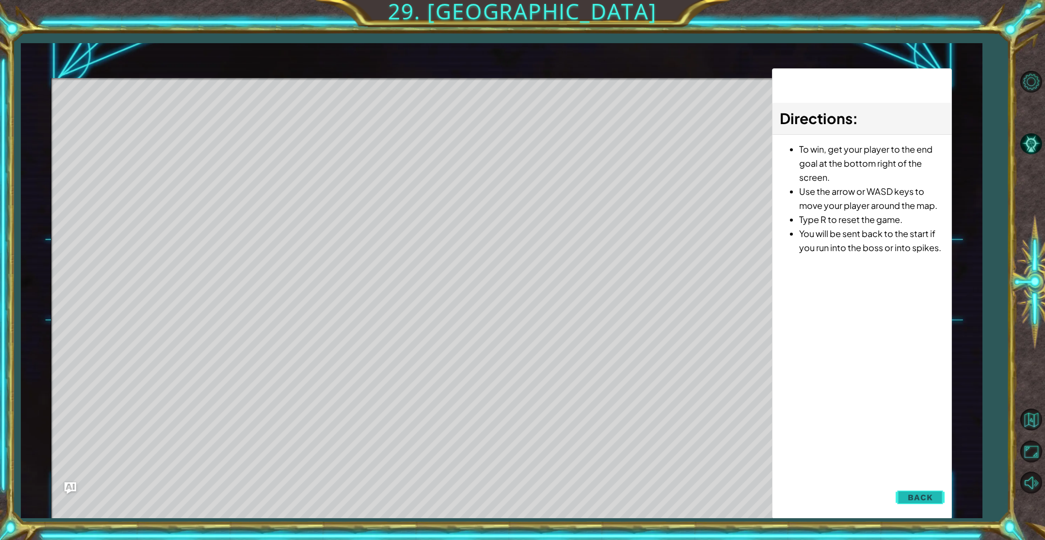
click at [915, 498] on span "Back" at bounding box center [920, 498] width 25 height 10
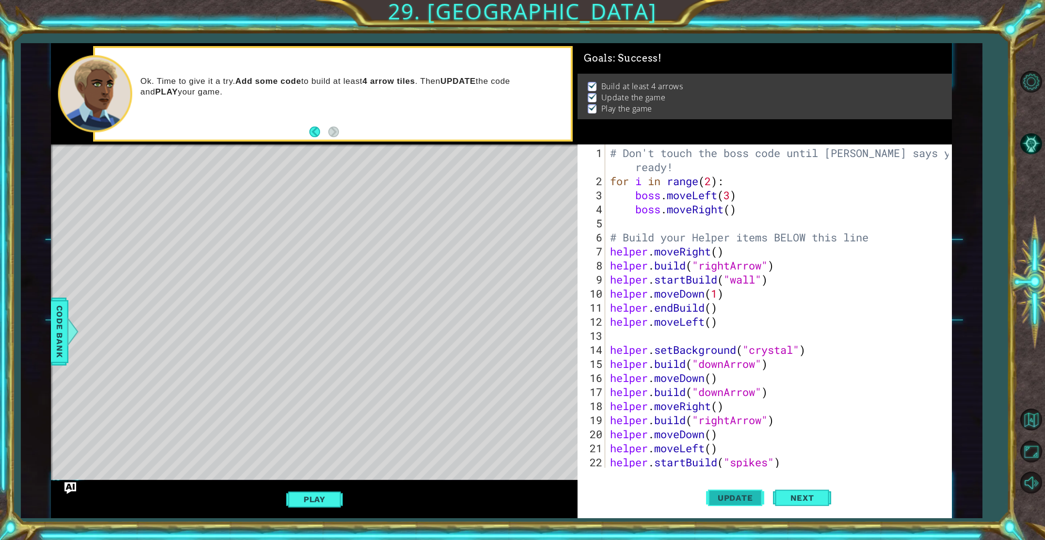
click at [722, 505] on button "Update" at bounding box center [735, 497] width 58 height 37
click at [662, 474] on div "1 2 3 4 5 6 7 8 9 10 11 12 13 14 15 16 17 18 19 20 21 22 23 # Don't touch the b…" at bounding box center [765, 332] width 374 height 374
click at [648, 466] on div "# Don't touch the boss code until [PERSON_NAME] says you're ready! for i in ran…" at bounding box center [780, 329] width 345 height 366
type textarea "helper.startBuild("spikes")"
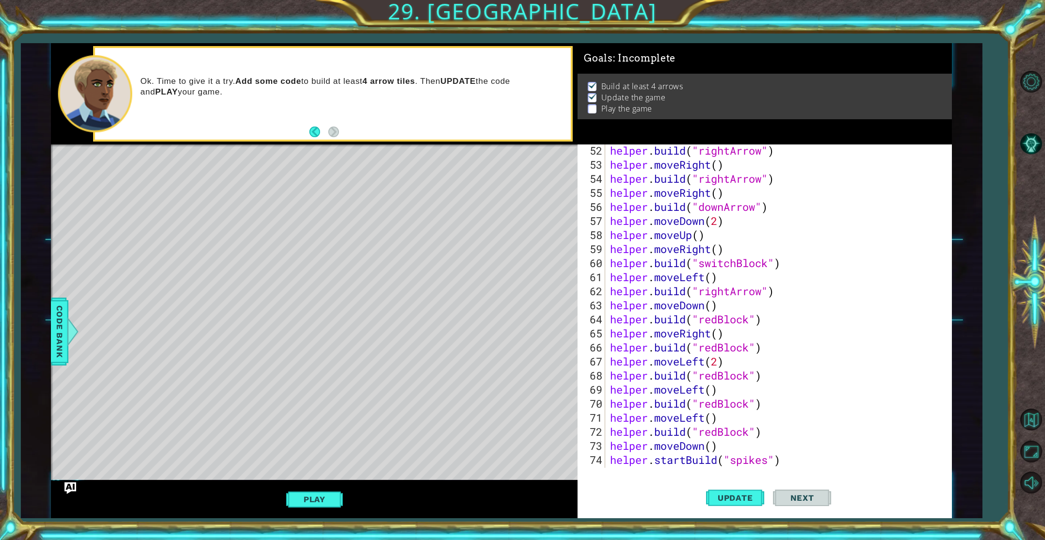
scroll to position [886, 0]
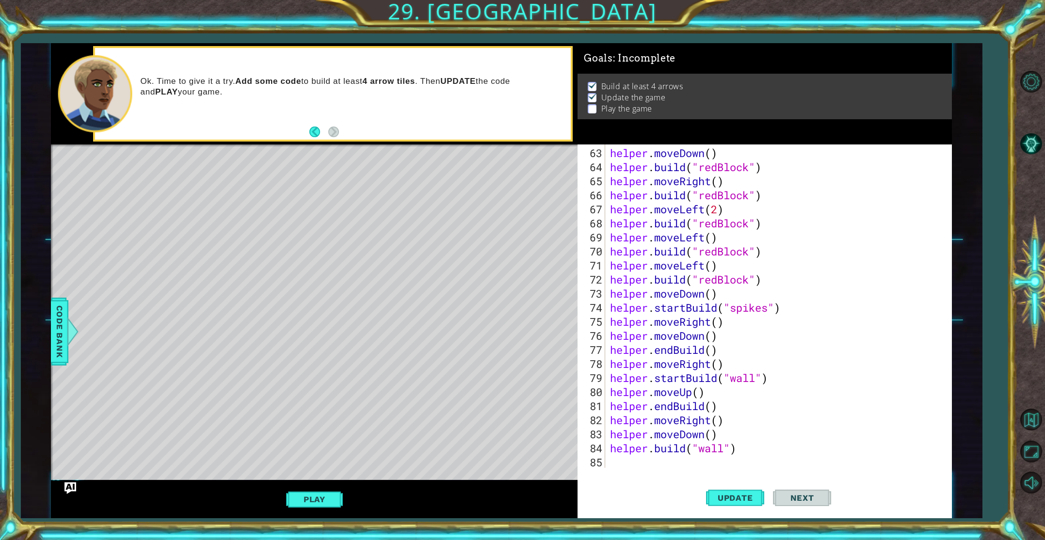
click at [664, 460] on div "helper . moveDown ( ) helper . build ( "redBlock" ) helper . moveRight ( ) help…" at bounding box center [780, 322] width 345 height 352
type textarea "h"
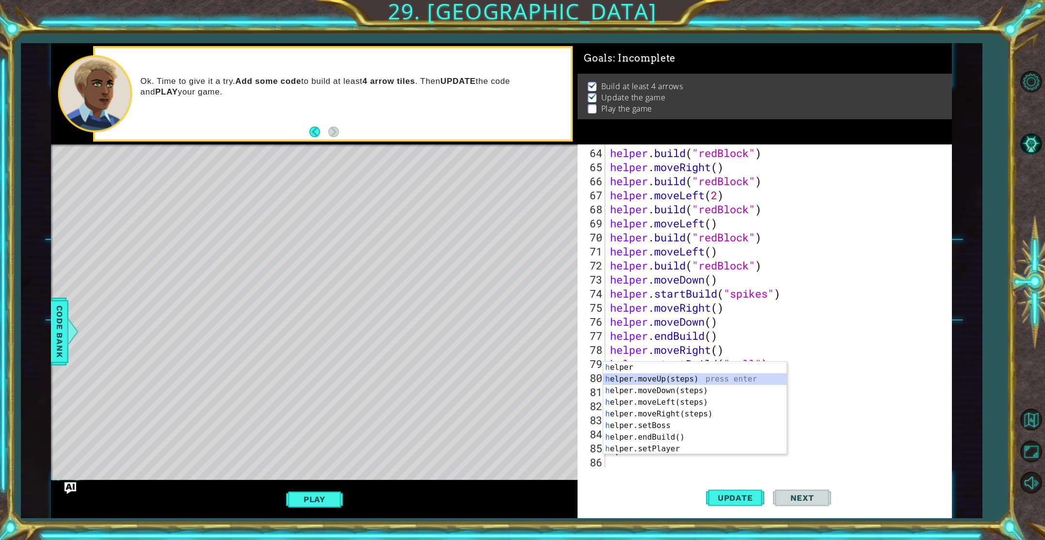
click at [669, 375] on div "h elper press enter h elper.moveUp(steps) press enter h elper.moveDown(steps) p…" at bounding box center [694, 420] width 183 height 116
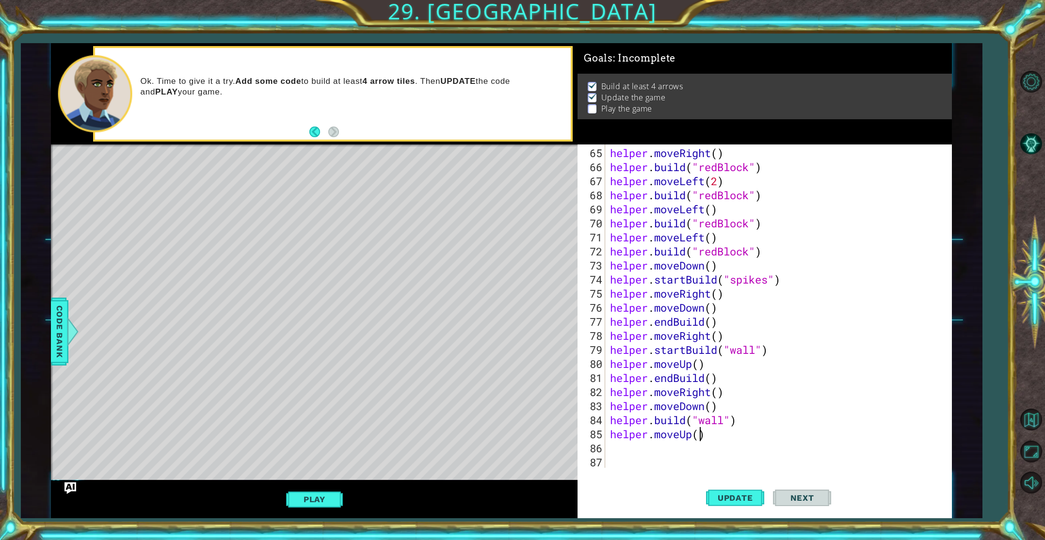
click at [702, 437] on div "helper . moveRight ( ) helper . build ( "redBlock" ) helper . moveLeft ( 2 ) he…" at bounding box center [780, 322] width 345 height 352
type textarea "helper.moveUp(3)"
click at [723, 486] on button "Update" at bounding box center [735, 497] width 58 height 37
click at [641, 445] on div "helper . moveRight ( ) helper . build ( "redBlock" ) helper . moveLeft ( 2 ) he…" at bounding box center [780, 322] width 345 height 352
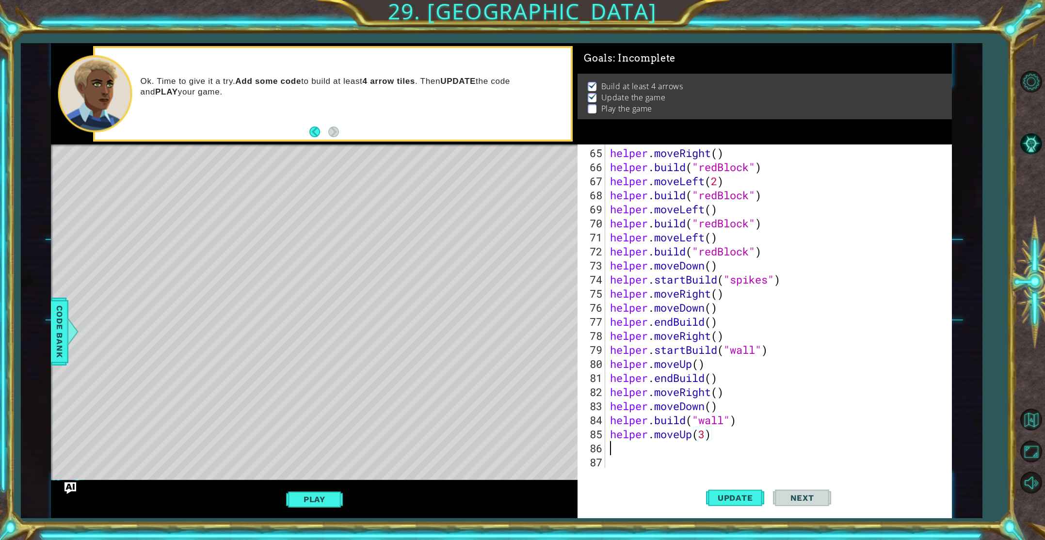
scroll to position [0, 0]
type textarea "h"
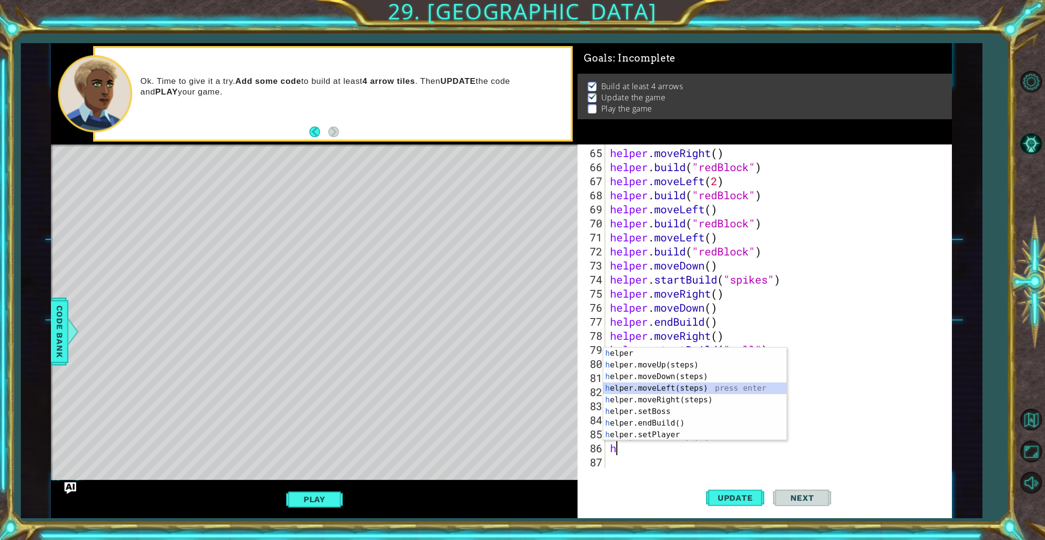
click at [686, 388] on div "h elper press enter h elper.moveUp(steps) press enter h elper.moveDown(steps) p…" at bounding box center [694, 406] width 183 height 116
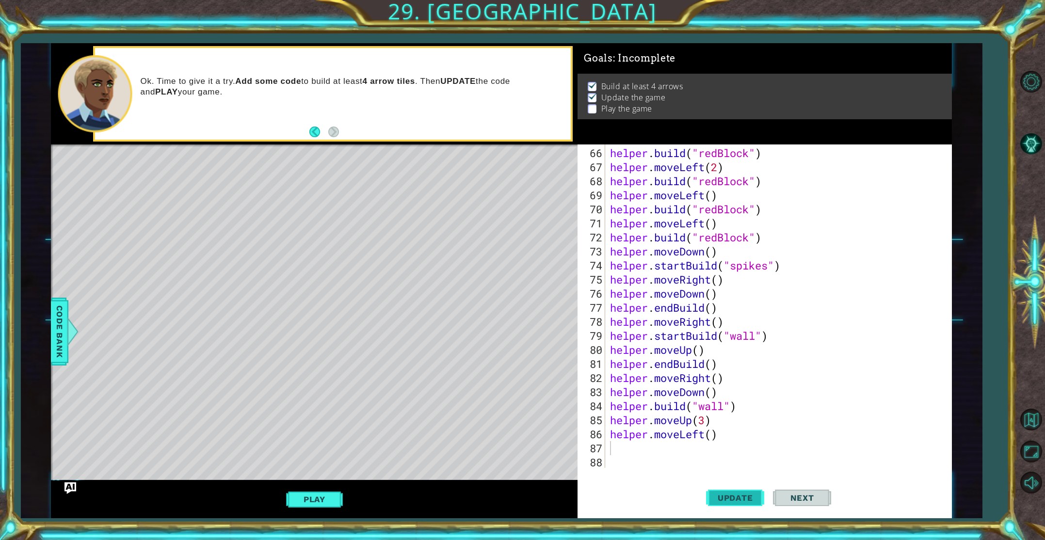
click at [729, 488] on button "Update" at bounding box center [735, 497] width 58 height 37
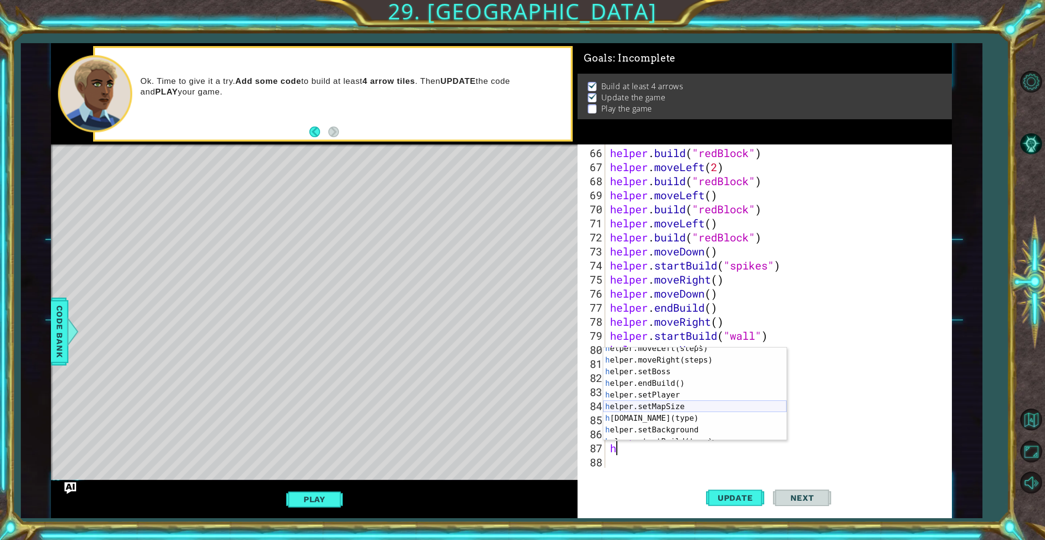
scroll to position [60, 0]
click at [682, 398] on div "h elper.setBoss press enter h elper.endBuild() press enter h elper.setPlayer pr…" at bounding box center [694, 404] width 183 height 116
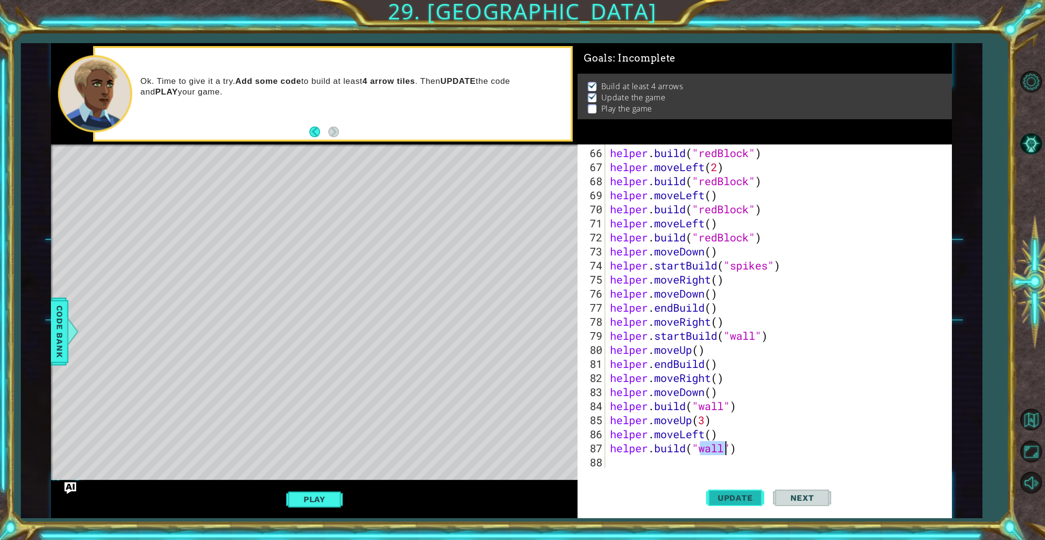
type textarea "[DOMAIN_NAME]("wall")"
click at [724, 502] on span "Update" at bounding box center [735, 498] width 55 height 10
click at [647, 451] on div "helper . build ( "redBlock" ) helper . moveLeft ( 2 ) helper . build ( "redBloc…" at bounding box center [780, 322] width 345 height 352
click at [646, 457] on div "helper . build ( "redBlock" ) helper . moveLeft ( 2 ) helper . build ( "redBloc…" at bounding box center [780, 322] width 345 height 352
type textarea "h"
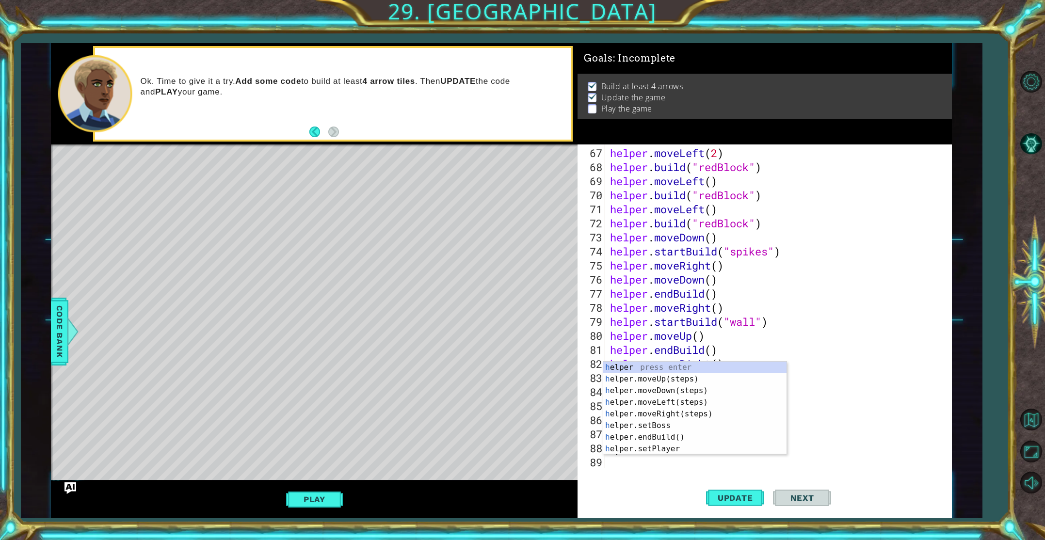
scroll to position [942, 0]
drag, startPoint x: 665, startPoint y: 404, endPoint x: 676, endPoint y: 428, distance: 26.5
click at [665, 404] on div "h elper press enter h elper.moveUp(steps) press enter h elper.moveDown(steps) p…" at bounding box center [694, 420] width 183 height 116
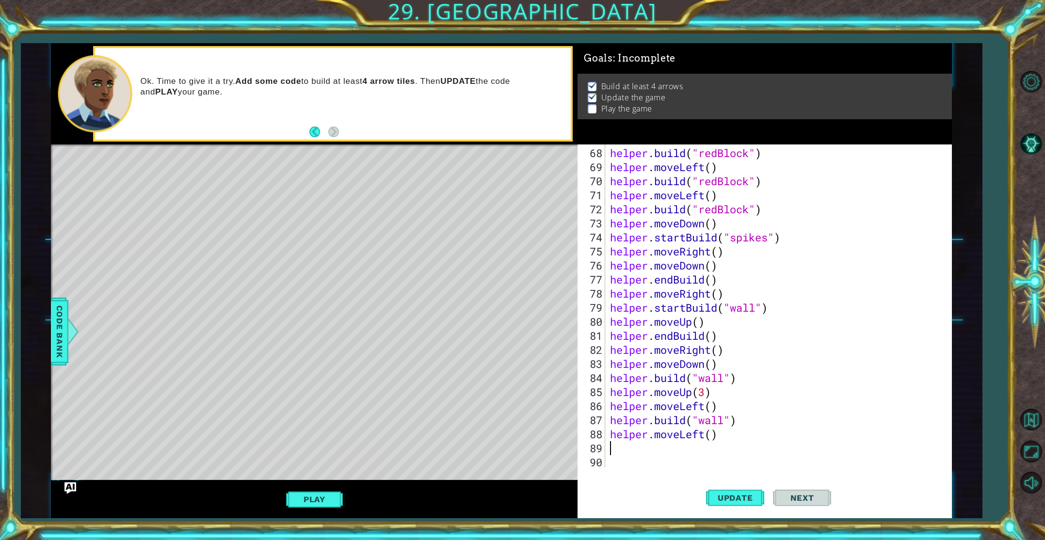
scroll to position [957, 0]
drag, startPoint x: 726, startPoint y: 495, endPoint x: 716, endPoint y: 489, distance: 11.6
click at [726, 495] on span "Update" at bounding box center [735, 498] width 55 height 10
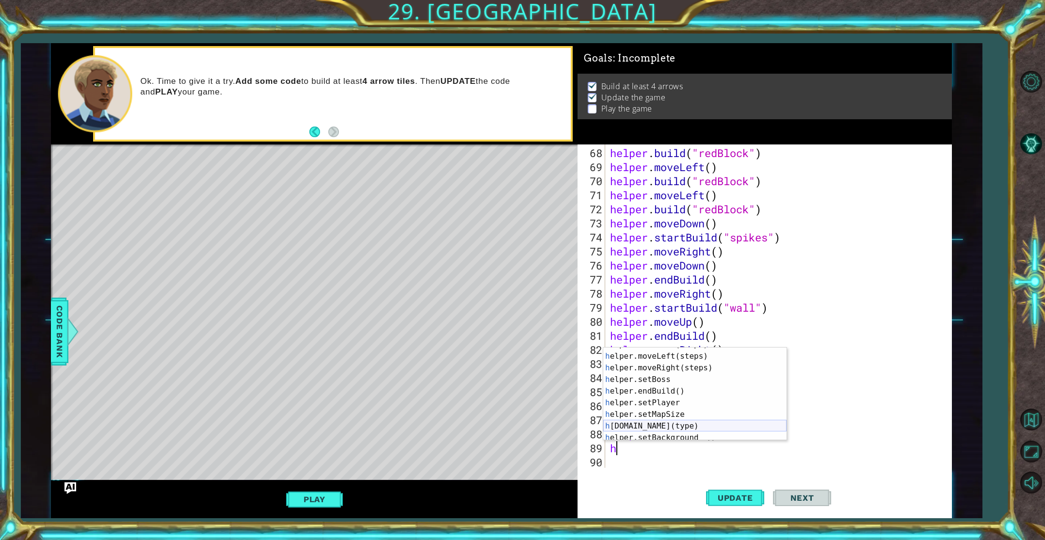
scroll to position [32, 0]
click at [677, 428] on div "h elper.moveDown(steps) press enter h elper.moveLeft(steps) press enter h elper…" at bounding box center [694, 397] width 183 height 116
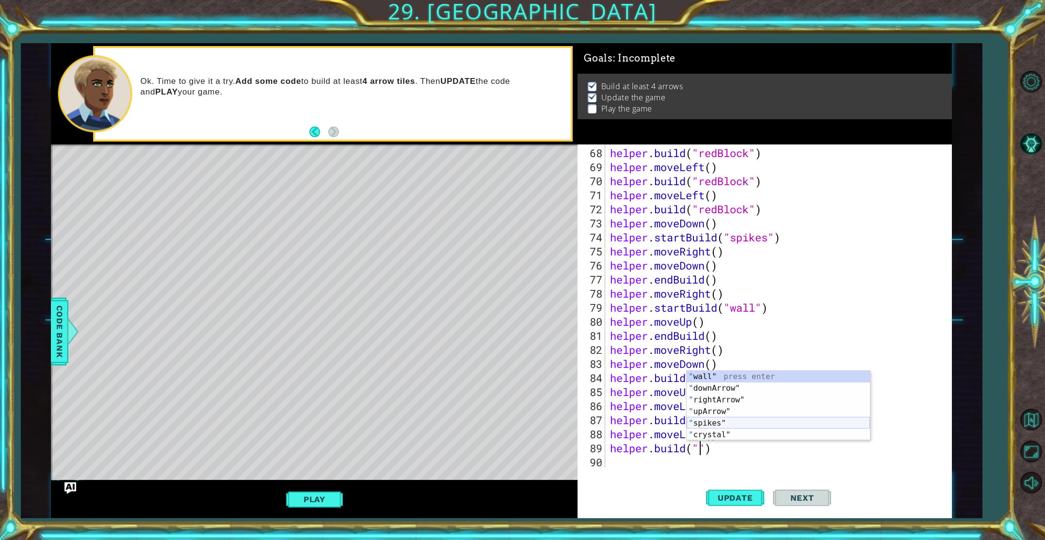
click at [729, 426] on div "" wall" press enter " downArrow" press enter " rightArrow" press enter " upArro…" at bounding box center [778, 417] width 183 height 93
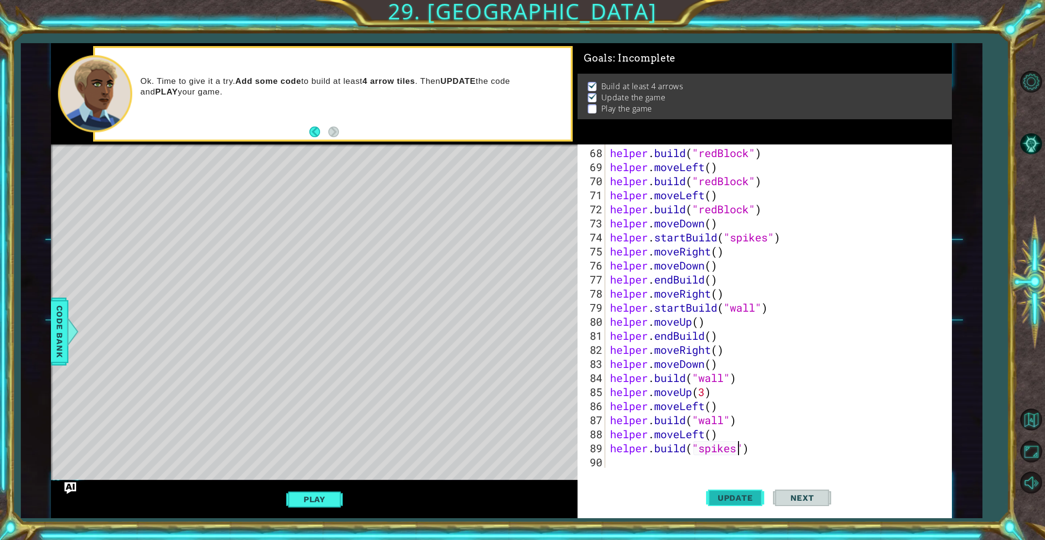
type textarea "[DOMAIN_NAME]("spikes")"
click at [731, 491] on button "Update" at bounding box center [735, 497] width 58 height 37
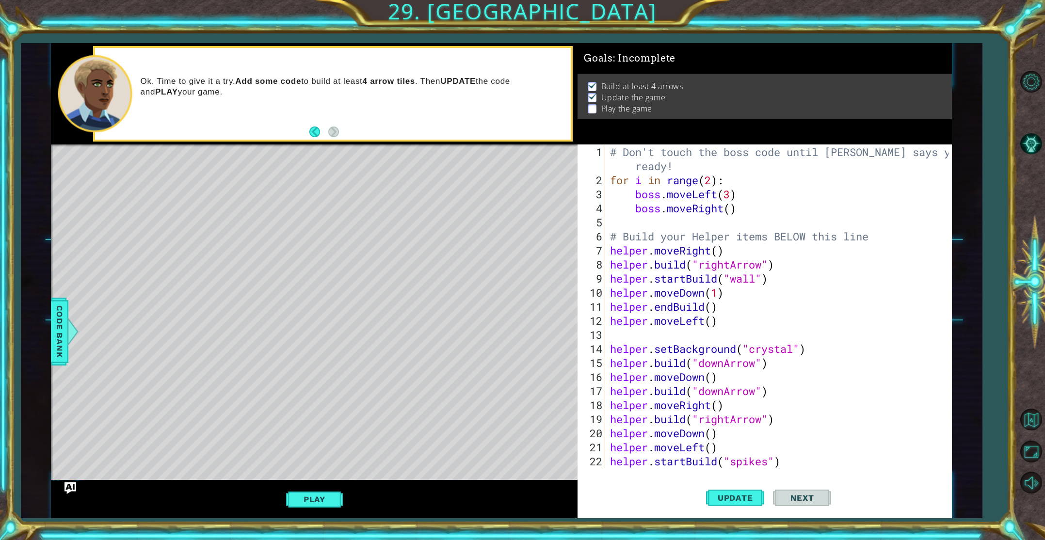
scroll to position [0, 0]
click at [735, 215] on div "# Don't touch the boss code until [PERSON_NAME] says you're ready! for i in ran…" at bounding box center [780, 329] width 345 height 366
drag, startPoint x: 739, startPoint y: 212, endPoint x: 670, endPoint y: 209, distance: 69.0
click at [670, 209] on div "# Don't touch the boss code until [PERSON_NAME] says you're ready! for i in ran…" at bounding box center [780, 329] width 345 height 366
type textarea "boss."
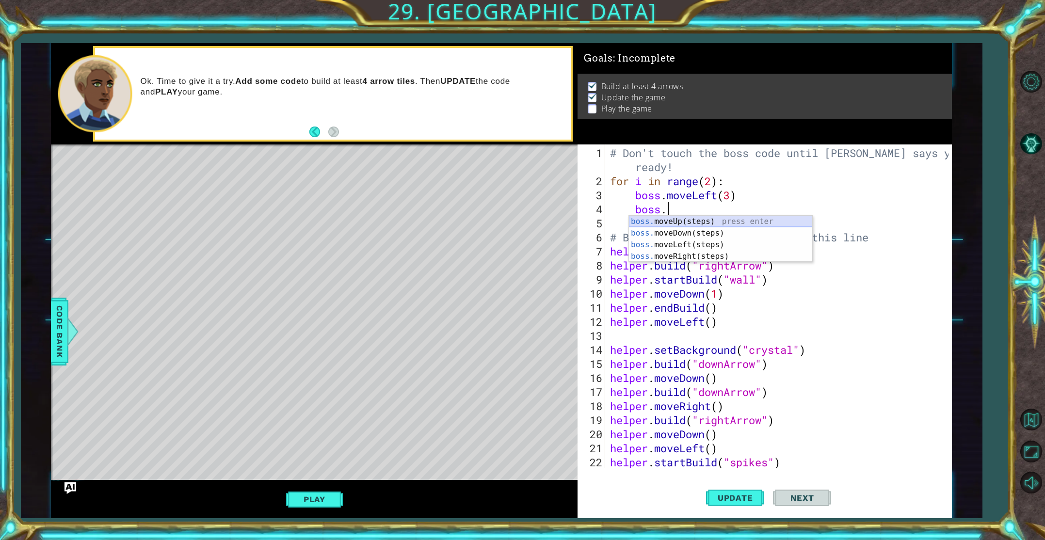
click at [694, 221] on div "boss. moveUp(steps) press enter boss. moveDown(steps) press enter boss. moveLef…" at bounding box center [720, 251] width 183 height 70
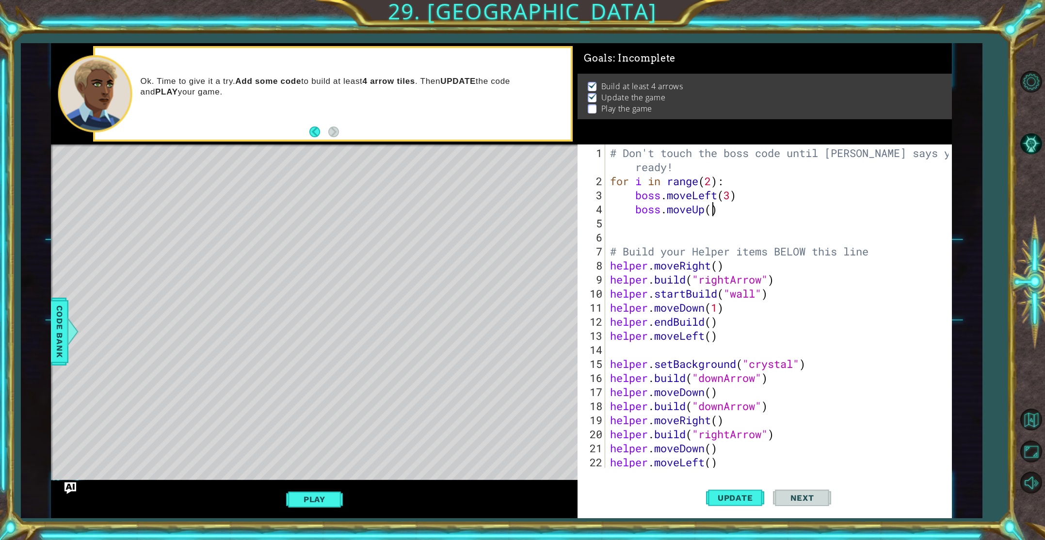
click at [713, 210] on div "# Don't touch the boss code until [PERSON_NAME] says you're ready! for i in ran…" at bounding box center [780, 329] width 345 height 366
type textarea "boss.moveUp(3)"
click at [698, 220] on div "# Don't touch the boss code until [PERSON_NAME] says you're ready! for i in ran…" at bounding box center [780, 329] width 345 height 366
type textarea "m"
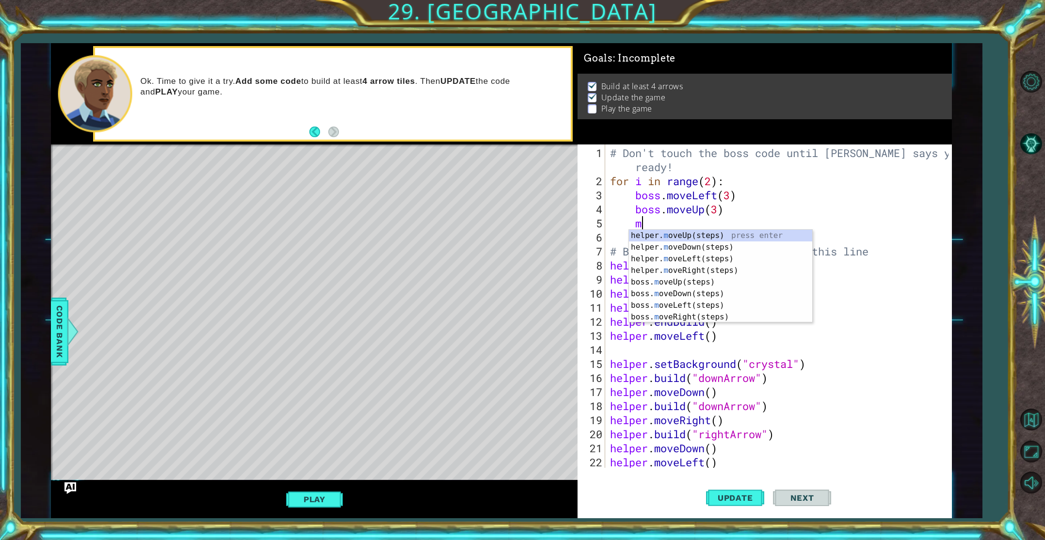
scroll to position [0, 0]
click at [714, 268] on div "helper. m oveUp(steps) press enter helper. m oveDown(steps) press enter helper.…" at bounding box center [720, 288] width 183 height 116
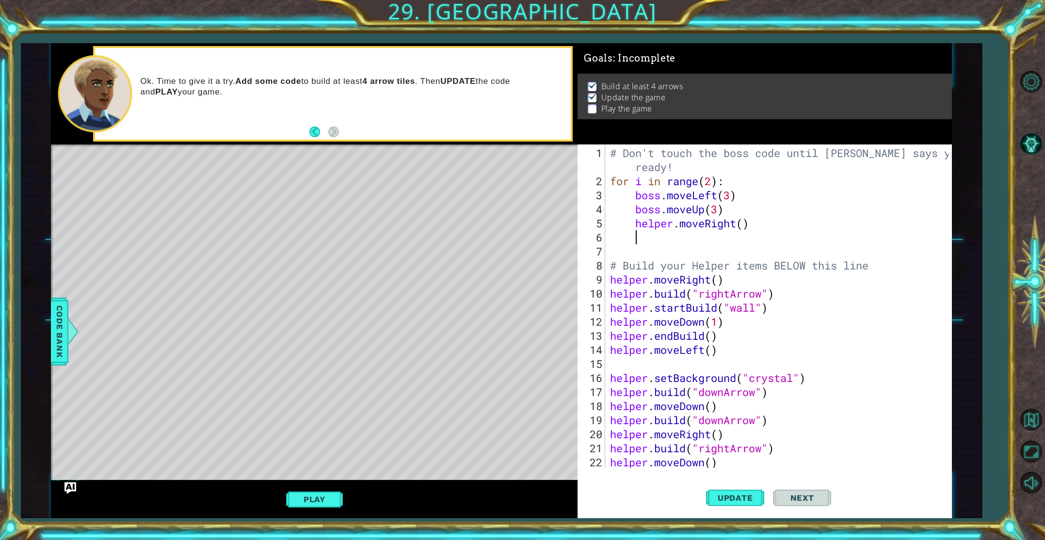
click at [743, 226] on div "# Don't touch the boss code until [PERSON_NAME] says you're ready! for i in ran…" at bounding box center [780, 329] width 345 height 366
click at [747, 224] on div "# Don't touch the boss code until [PERSON_NAME] says you're ready! for i in ran…" at bounding box center [780, 329] width 345 height 366
type textarea "helper.moveRight(3)"
click at [723, 232] on div "# Don't touch the boss code until [PERSON_NAME] says you're ready! for i in ran…" at bounding box center [780, 329] width 345 height 366
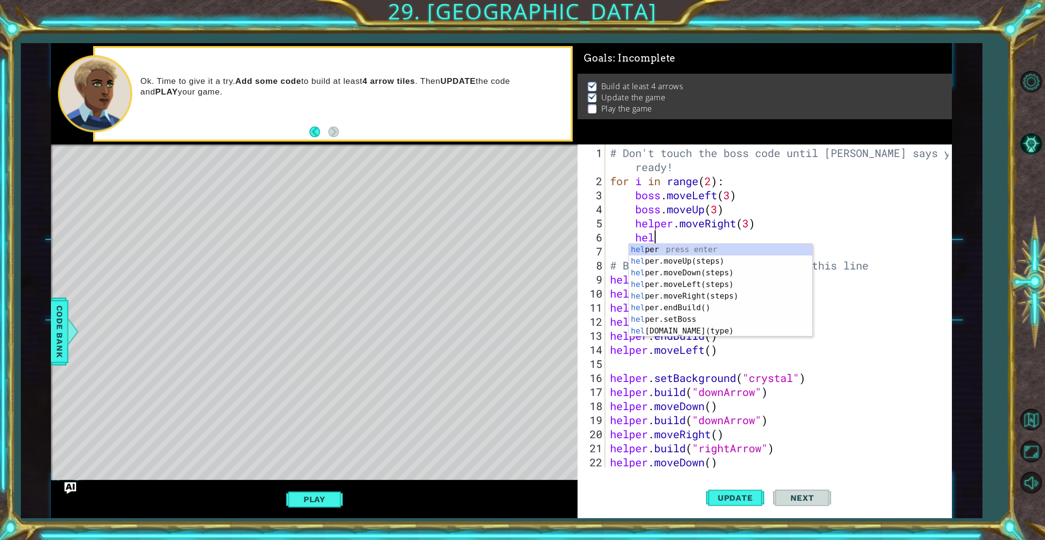
scroll to position [0, 1]
type textarea "hel"
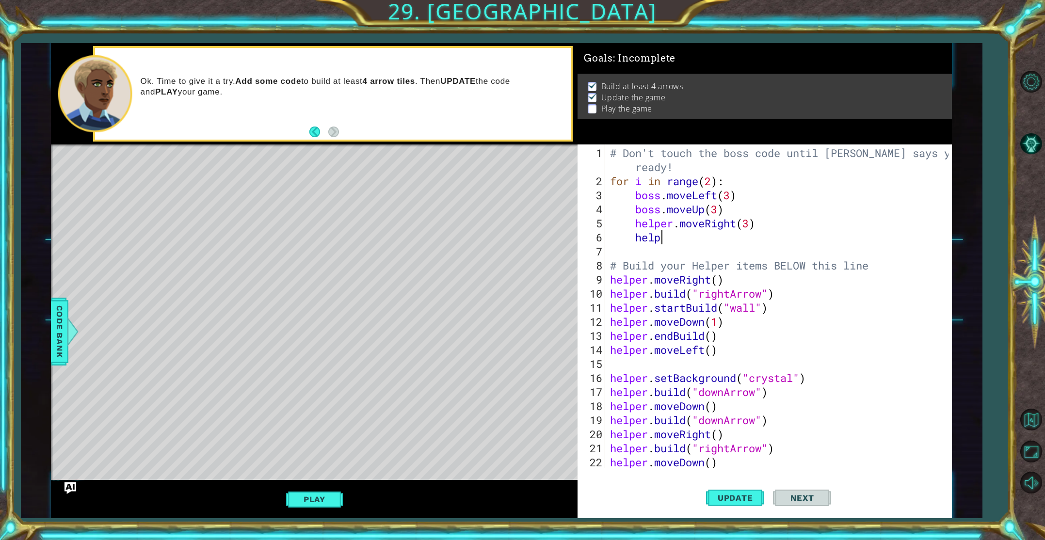
drag, startPoint x: 713, startPoint y: 273, endPoint x: 663, endPoint y: 251, distance: 54.1
click at [663, 251] on body "1 ההההההההההההההההההההההההההההההההההההההההההההההההההההההההההההההההההההההההההההה…" at bounding box center [522, 270] width 1045 height 540
type textarea "helpe"
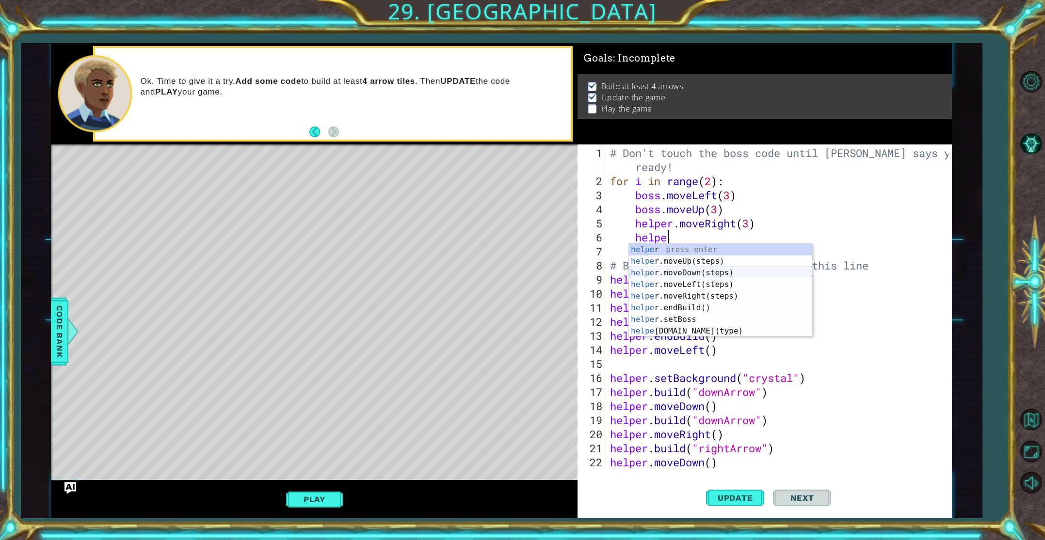
click at [706, 275] on div "helpe r press enter helpe [PERSON_NAME]moveUp(steps) press enter helpe r.moveDo…" at bounding box center [720, 302] width 183 height 116
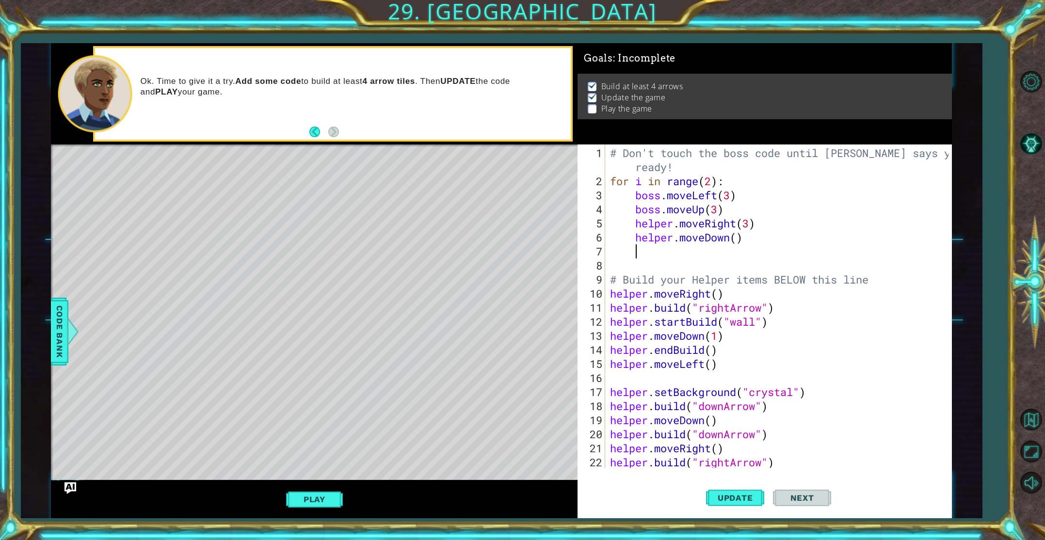
scroll to position [0, 0]
click at [739, 240] on div "# Don't touch the boss code until [PERSON_NAME] says you're ready! for i in ran…" at bounding box center [780, 329] width 345 height 366
click at [748, 496] on span "Update" at bounding box center [735, 498] width 55 height 10
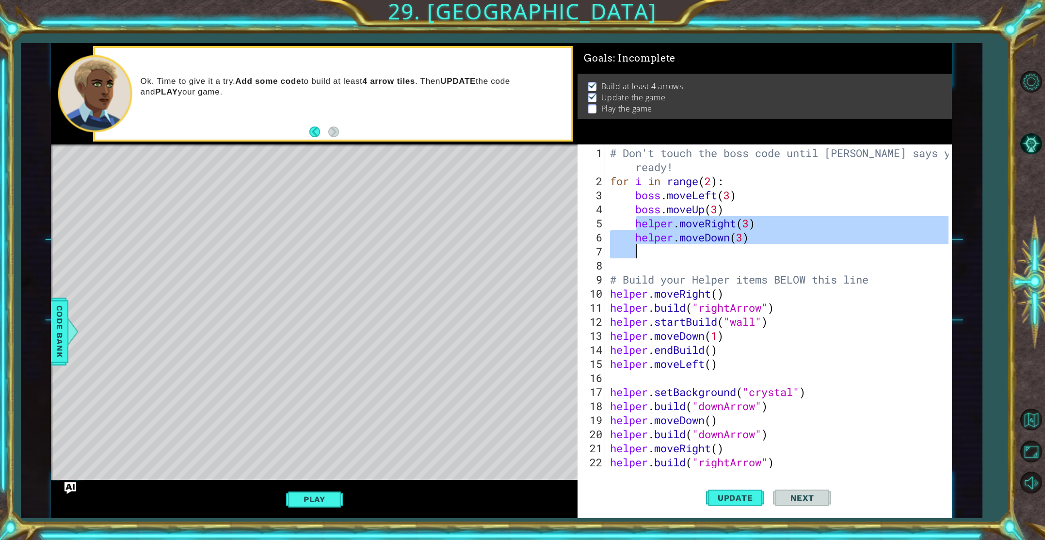
drag, startPoint x: 637, startPoint y: 222, endPoint x: 758, endPoint y: 251, distance: 124.1
click at [758, 251] on div "# Don't touch the boss code until [PERSON_NAME] says you're ready! for i in ran…" at bounding box center [780, 329] width 345 height 366
type textarea "helper.moveDown(3)"
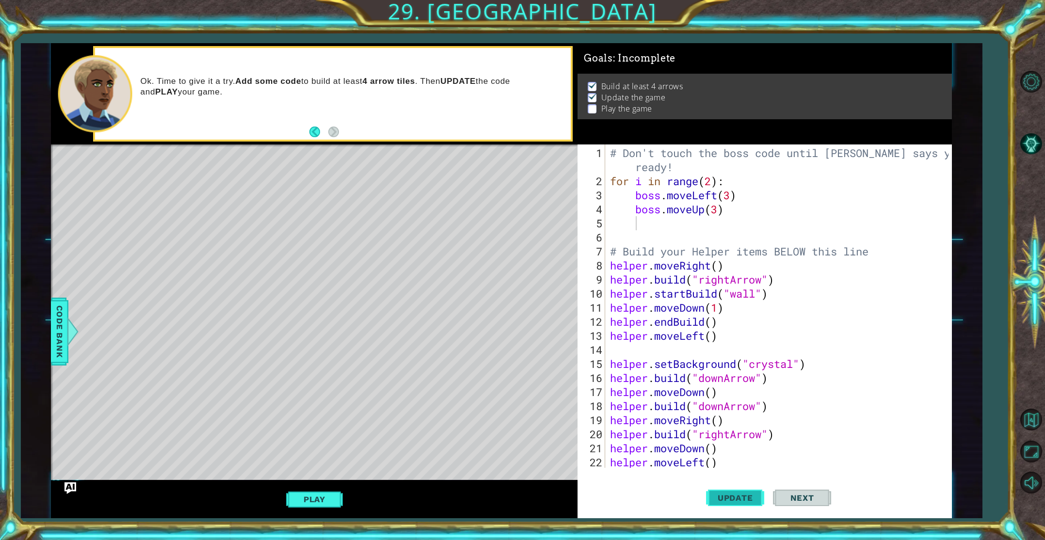
click at [746, 493] on button "Update" at bounding box center [735, 497] width 58 height 37
type textarea "b"
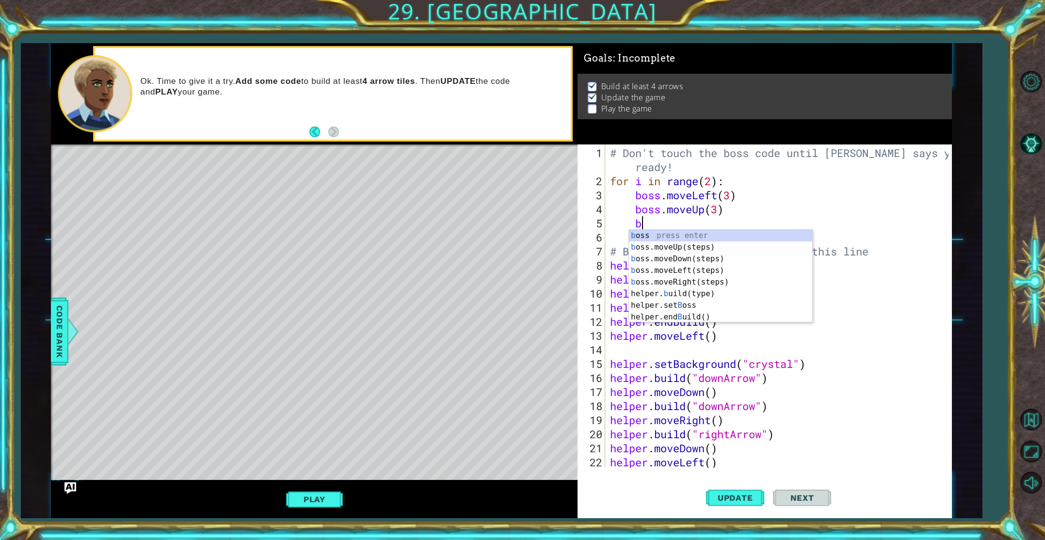
scroll to position [0, 1]
click at [725, 283] on div "b oss press enter b oss.moveUp(steps) press enter b oss.moveDown(steps) press e…" at bounding box center [720, 288] width 183 height 116
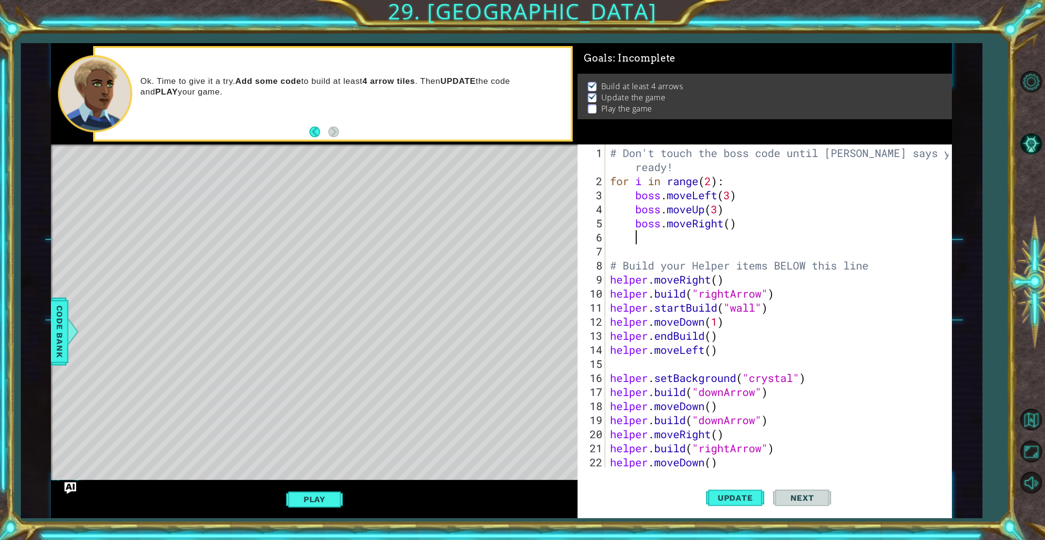
click at [733, 226] on div "# Don't touch the boss code until [PERSON_NAME] says you're ready! for i in ran…" at bounding box center [780, 329] width 345 height 366
type textarea "boss.moveRight(3)"
click at [712, 231] on div "# Don't touch the boss code until [PERSON_NAME] says you're ready! for i in ran…" at bounding box center [780, 329] width 345 height 366
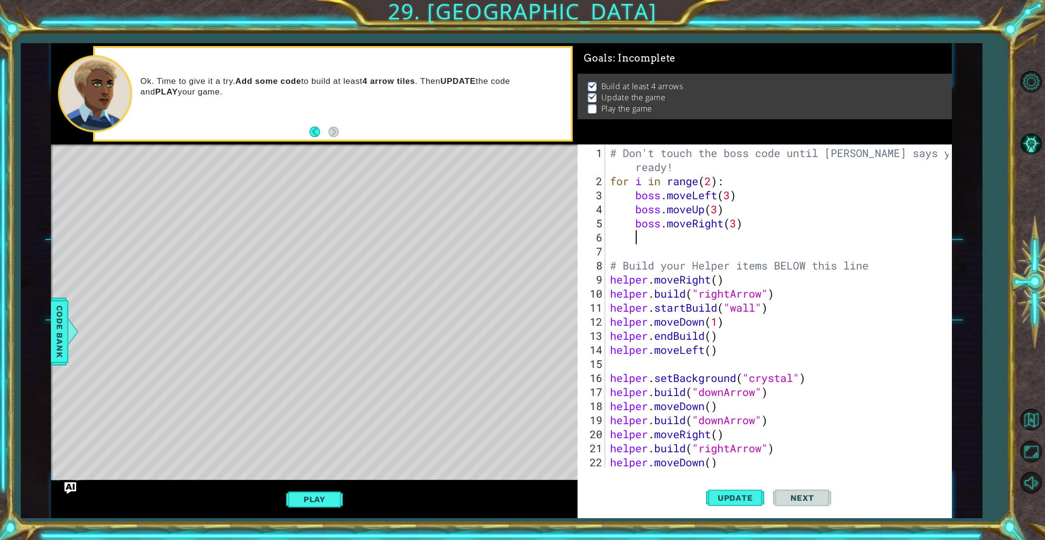
type textarea "b"
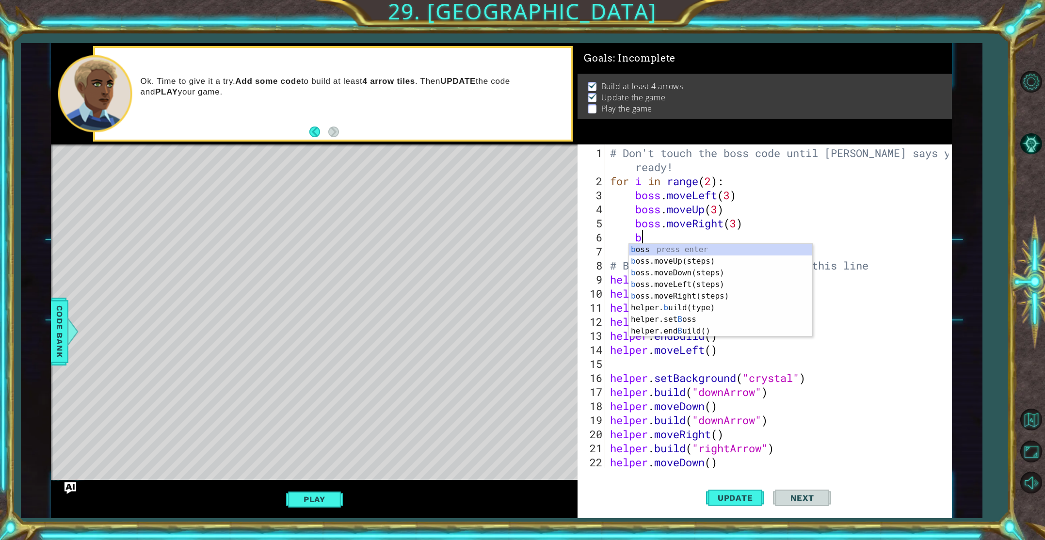
scroll to position [0, 1]
click at [733, 272] on div "b oss press enter b oss.moveUp(steps) press enter b oss.moveDown(steps) press e…" at bounding box center [720, 302] width 183 height 116
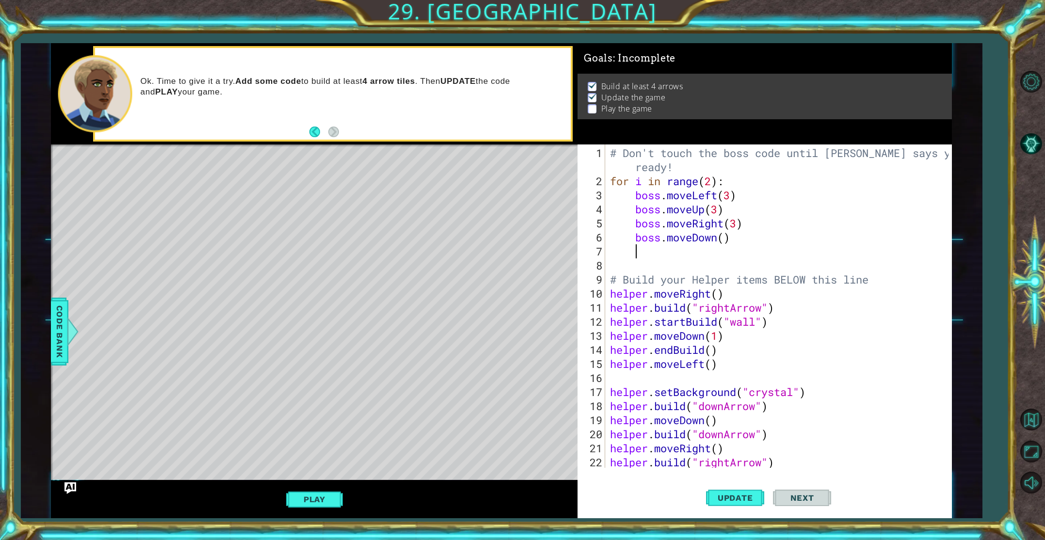
click at [725, 243] on div "# Don't touch the boss code until [PERSON_NAME] says you're ready! for i in ran…" at bounding box center [780, 329] width 345 height 366
click at [721, 497] on span "Update" at bounding box center [735, 498] width 55 height 10
drag, startPoint x: 334, startPoint y: 488, endPoint x: 329, endPoint y: 492, distance: 6.3
click at [329, 491] on div "Play" at bounding box center [314, 500] width 527 height 38
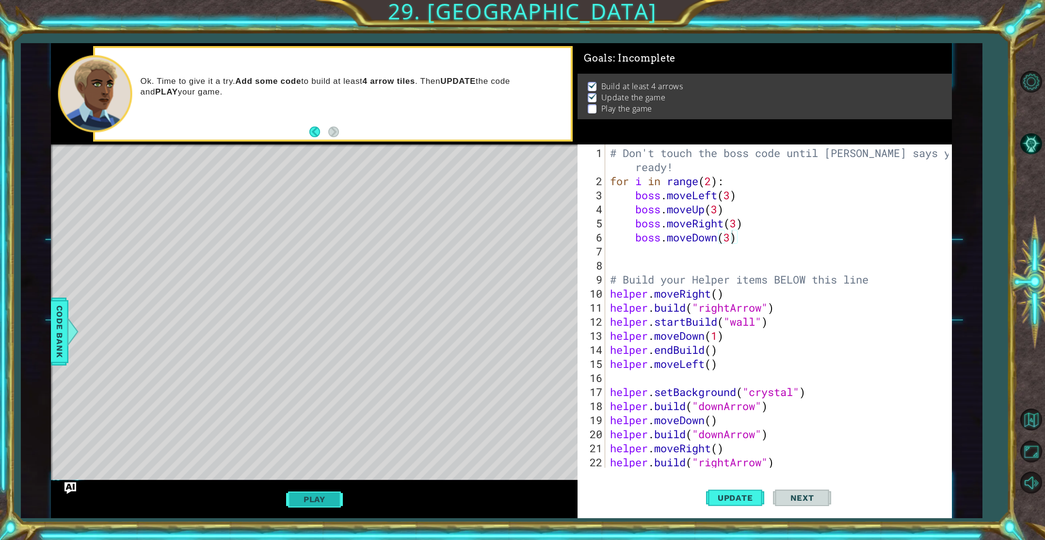
click at [325, 495] on button "Play" at bounding box center [314, 499] width 57 height 18
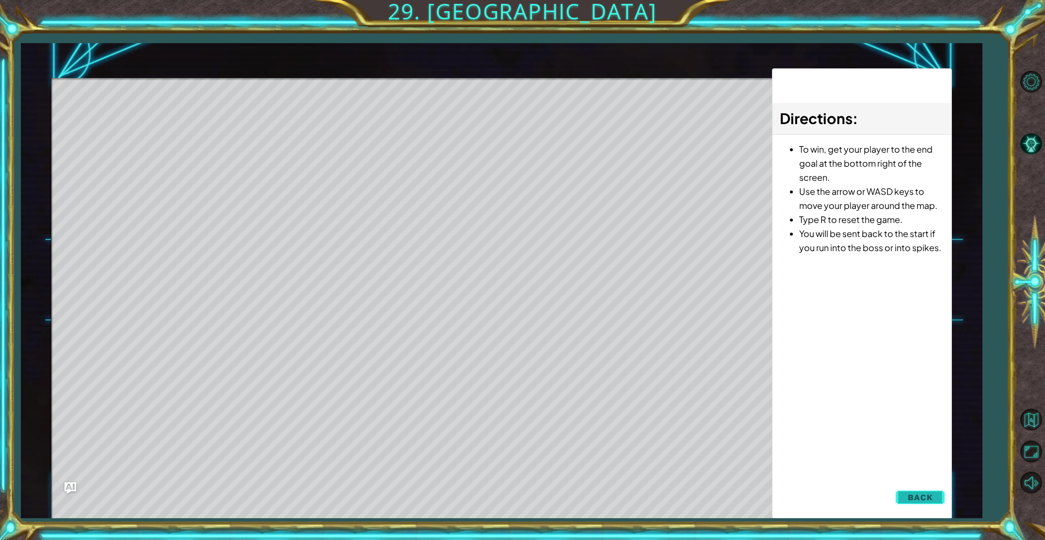
click at [923, 498] on span "Back" at bounding box center [920, 498] width 25 height 10
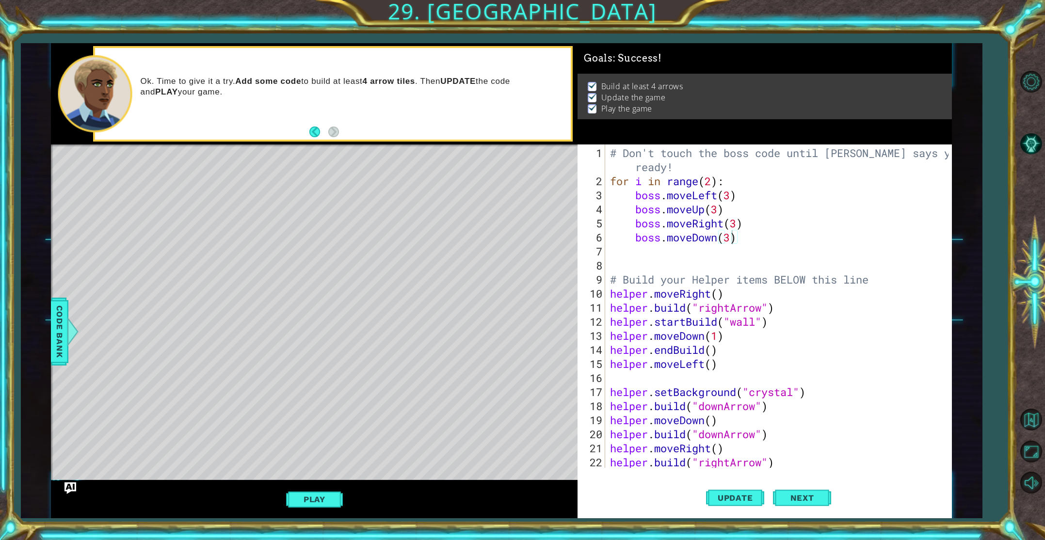
click at [730, 236] on div "# Don't touch the boss code until [PERSON_NAME] says you're ready! for i in ran…" at bounding box center [780, 329] width 345 height 366
click at [737, 227] on div "# Don't touch the boss code until [PERSON_NAME] says you're ready! for i in ran…" at bounding box center [780, 329] width 345 height 366
click at [719, 209] on div "# Don't touch the boss code until [PERSON_NAME] says you're ready! for i in ran…" at bounding box center [780, 329] width 345 height 366
click at [731, 197] on div "# Don't touch the boss code until [PERSON_NAME] says you're ready! for i in ran…" at bounding box center [780, 329] width 345 height 366
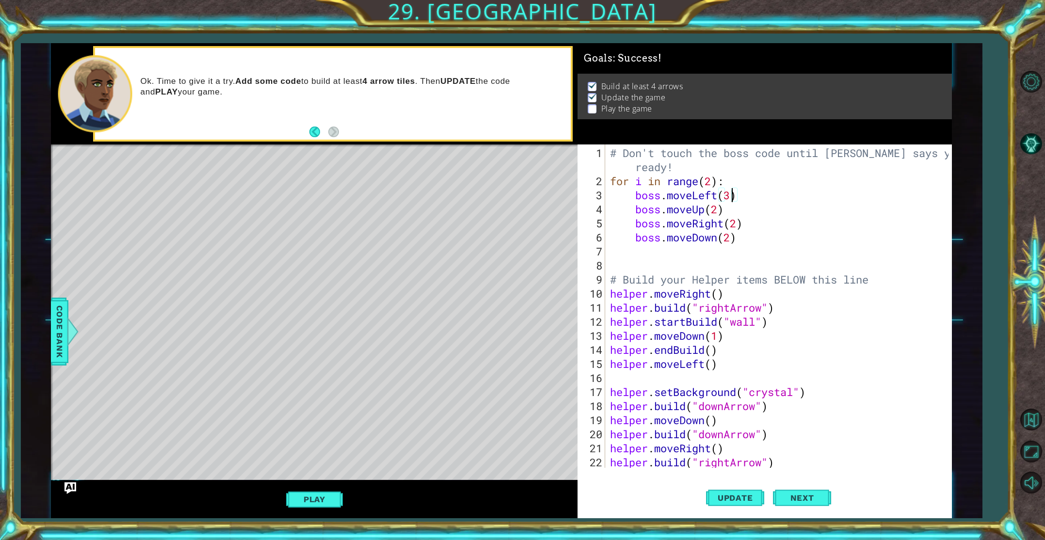
scroll to position [0, 5]
click at [720, 498] on span "Update" at bounding box center [735, 498] width 55 height 10
click at [334, 495] on button "Play" at bounding box center [314, 499] width 57 height 18
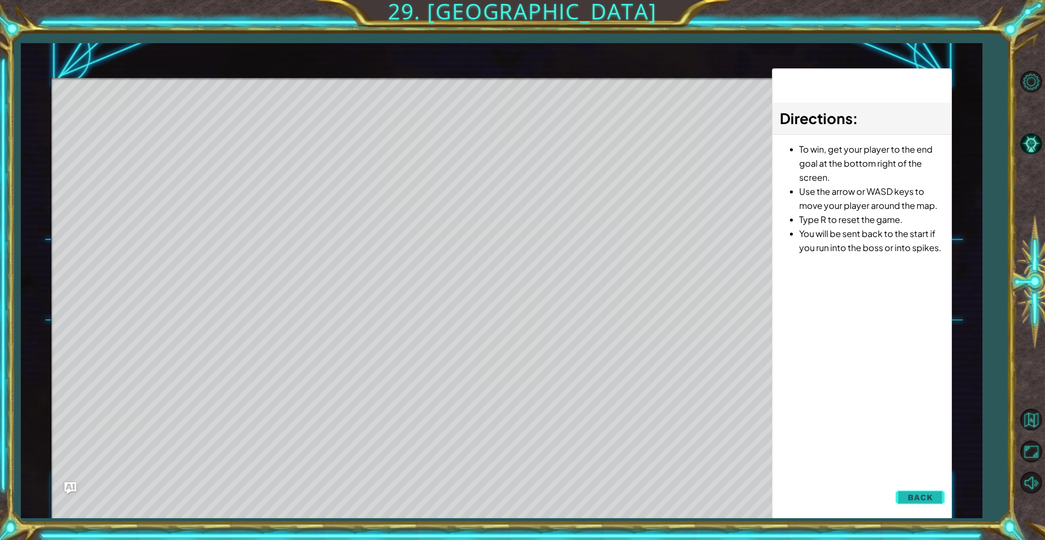
click at [933, 496] on button "Back" at bounding box center [920, 497] width 49 height 19
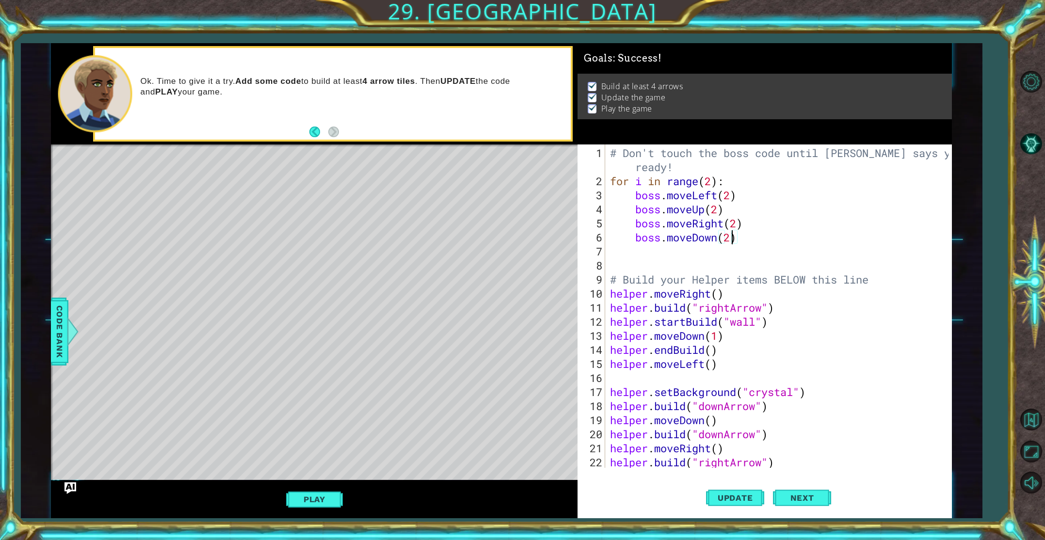
click at [730, 242] on div "# Don't touch the boss code until [PERSON_NAME] says you're ready! for i in ran…" at bounding box center [780, 329] width 345 height 366
click at [740, 222] on div "# Don't touch the boss code until [PERSON_NAME] says you're ready! for i in ran…" at bounding box center [780, 329] width 345 height 366
click at [719, 213] on div "# Don't touch the boss code until [PERSON_NAME] says you're ready! for i in ran…" at bounding box center [780, 329] width 345 height 366
click at [732, 198] on div "# Don't touch the boss code until [PERSON_NAME] says you're ready! for i in ran…" at bounding box center [780, 329] width 345 height 366
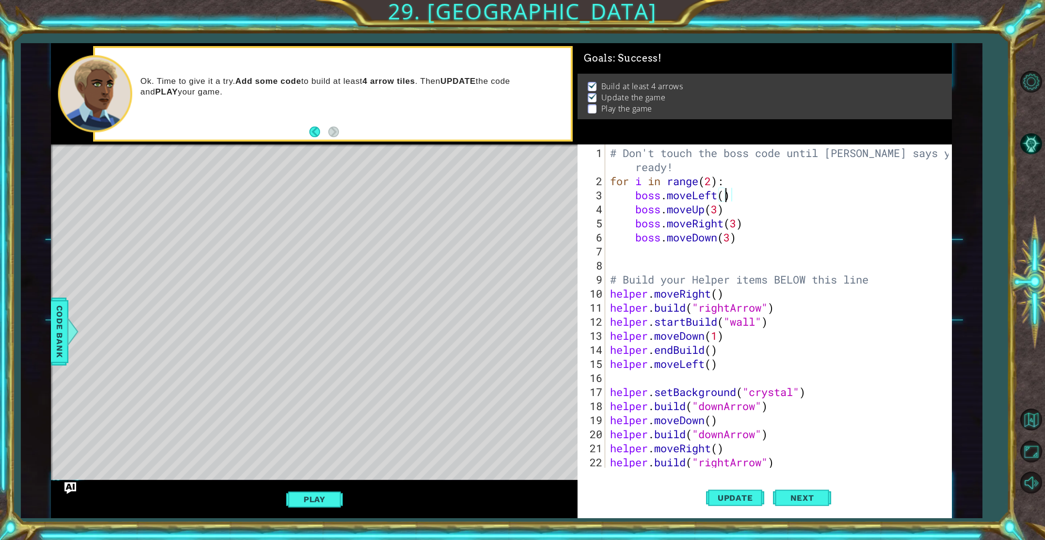
scroll to position [0, 5]
type textarea "boss.moveLeft(3)"
click at [734, 501] on span "Update" at bounding box center [735, 498] width 55 height 10
click at [304, 496] on button "Play" at bounding box center [314, 499] width 57 height 18
click at [808, 501] on button "Next" at bounding box center [802, 498] width 58 height 37
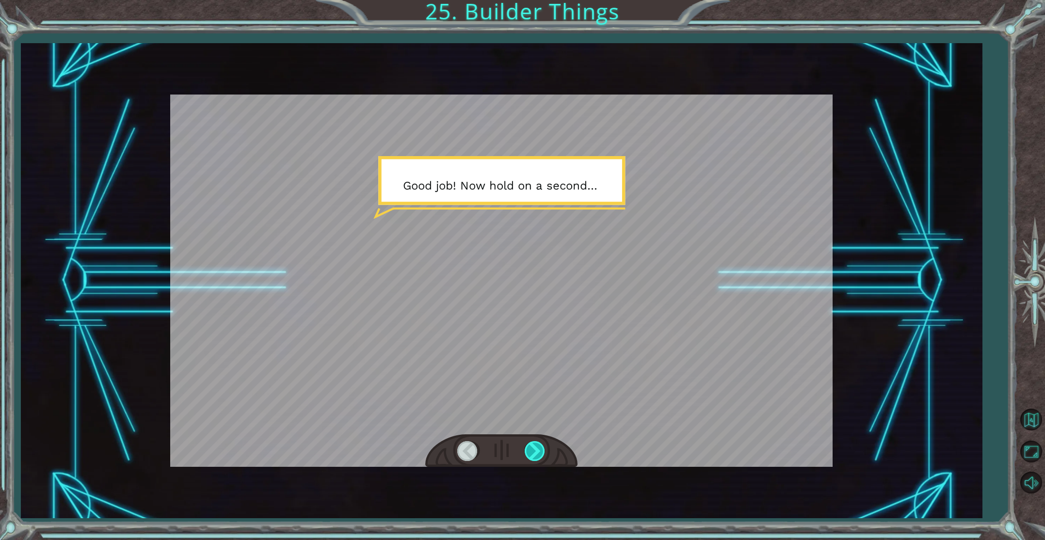
click at [532, 453] on div at bounding box center [536, 451] width 22 height 20
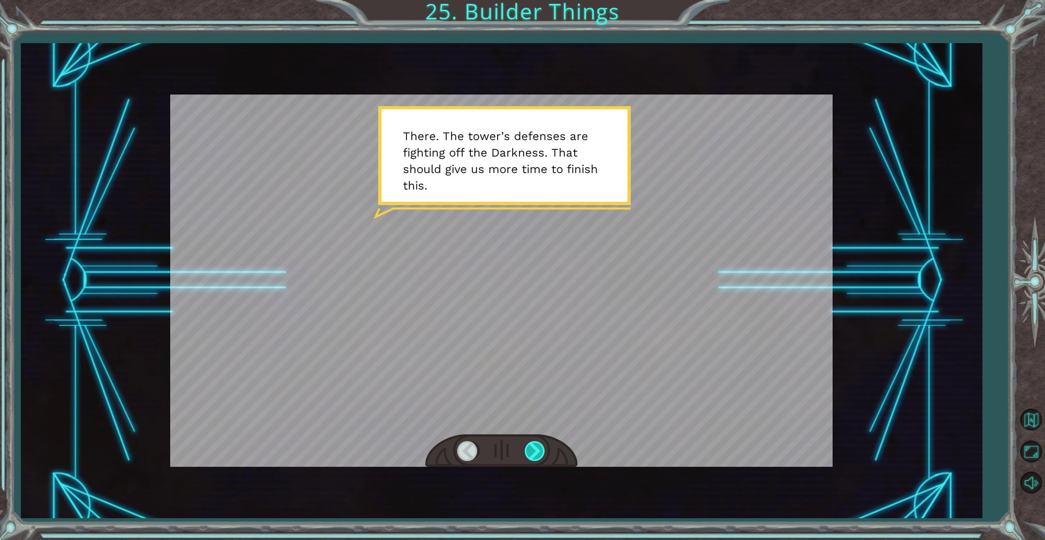
click at [533, 459] on div at bounding box center [536, 451] width 22 height 20
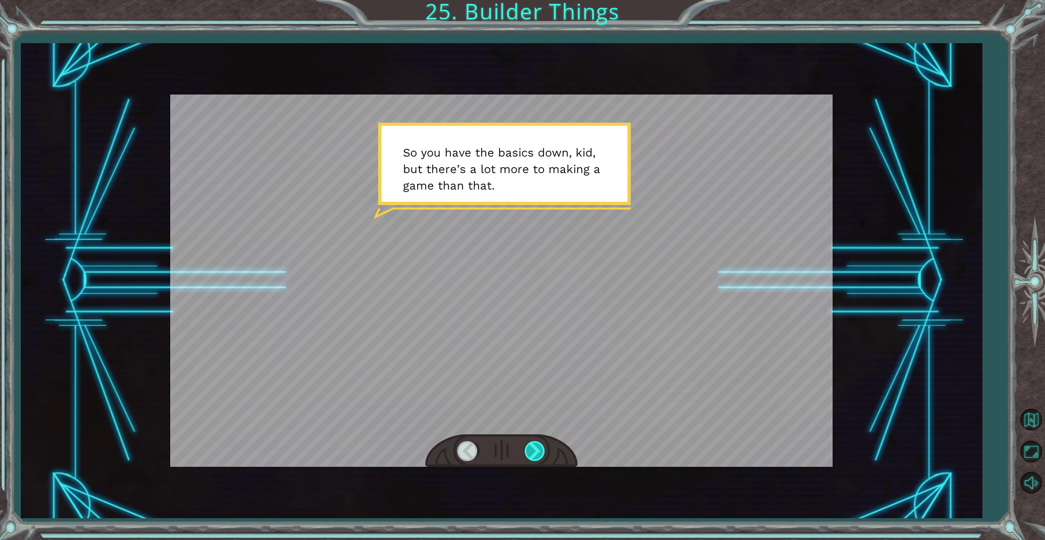
click at [539, 453] on div at bounding box center [536, 451] width 22 height 20
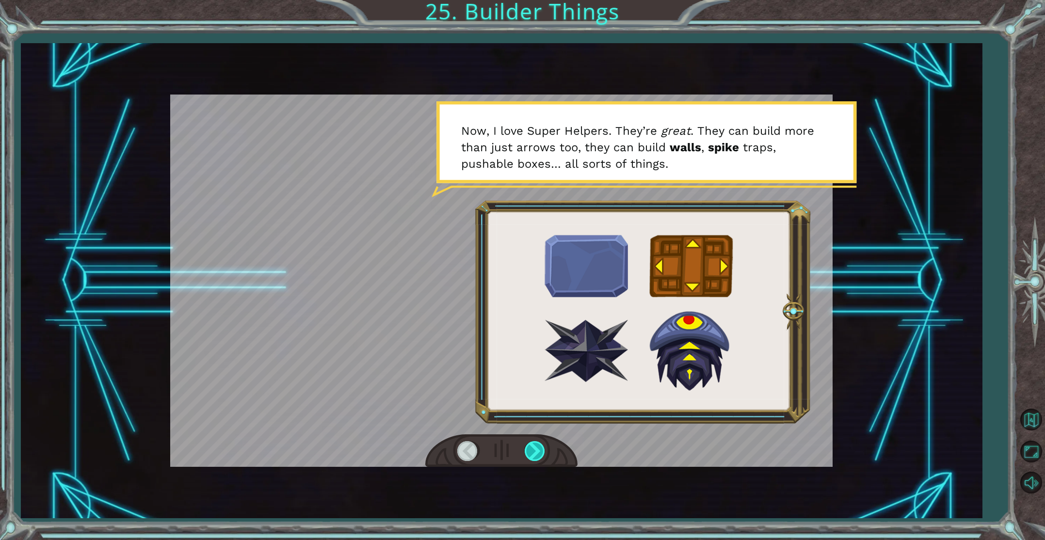
click at [539, 453] on div at bounding box center [536, 451] width 22 height 20
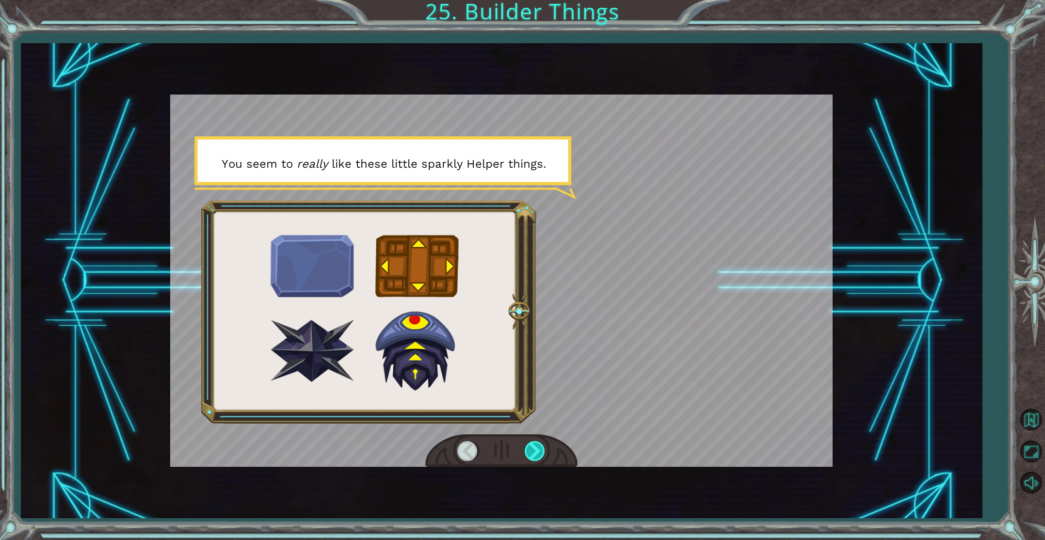
click at [539, 453] on div at bounding box center [536, 451] width 22 height 20
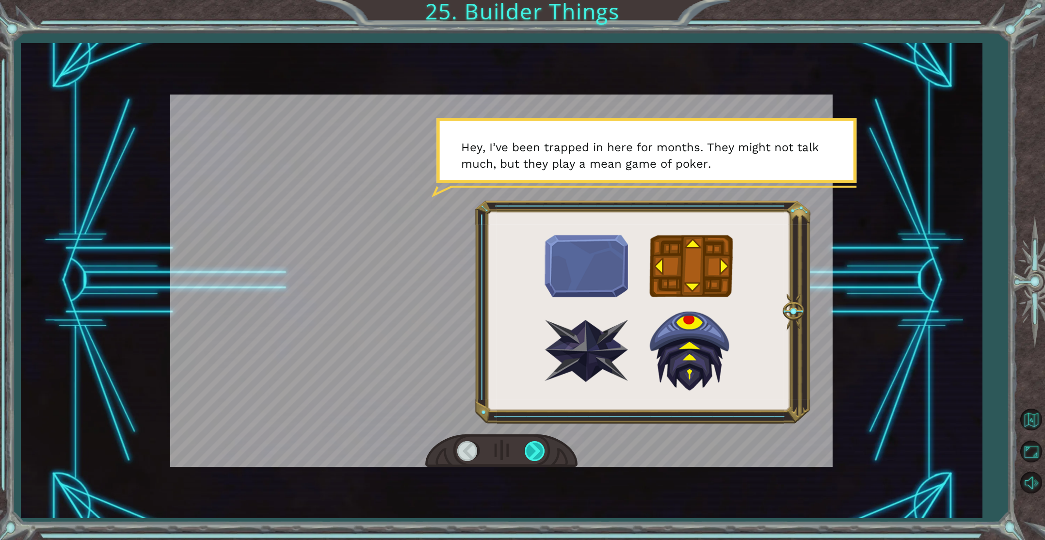
click at [539, 453] on div at bounding box center [536, 451] width 22 height 20
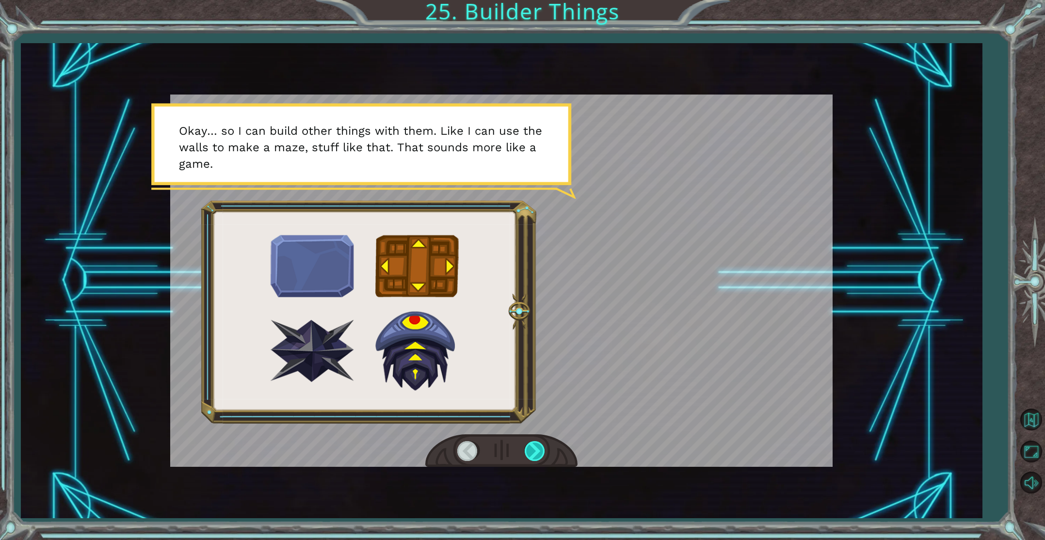
click at [539, 453] on div at bounding box center [536, 451] width 22 height 20
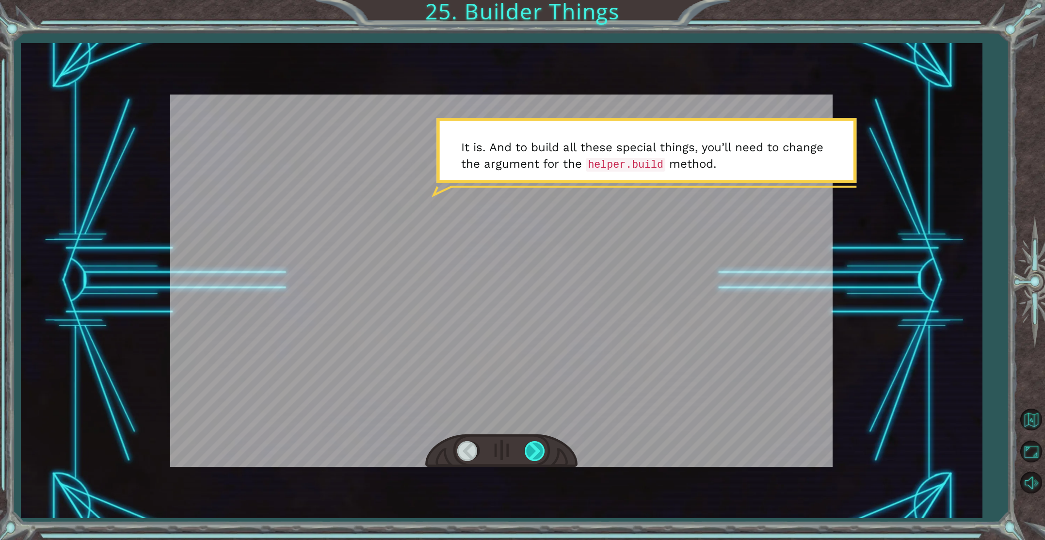
click at [539, 453] on div at bounding box center [536, 451] width 22 height 20
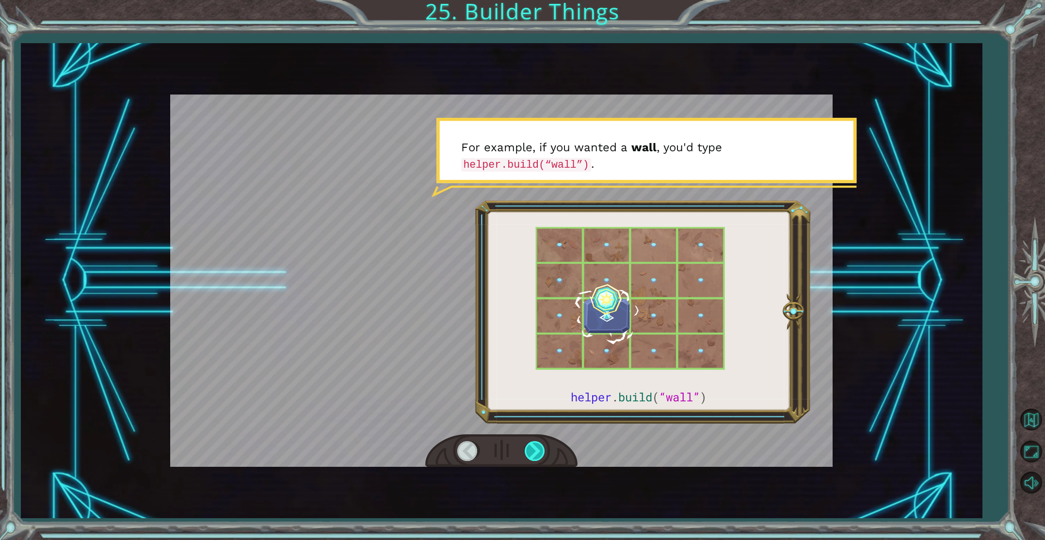
click at [540, 453] on div at bounding box center [536, 451] width 22 height 20
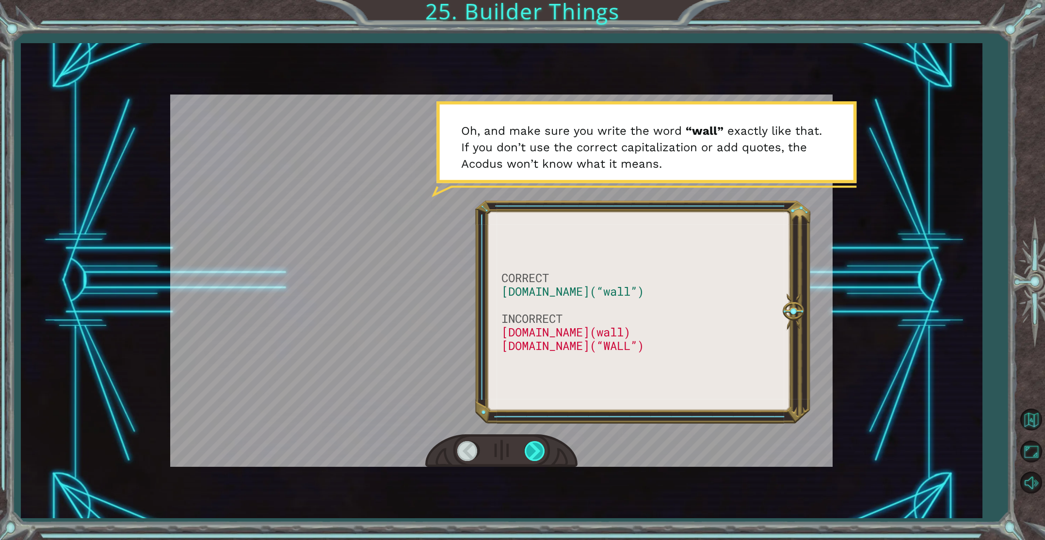
click at [543, 452] on div at bounding box center [536, 451] width 22 height 20
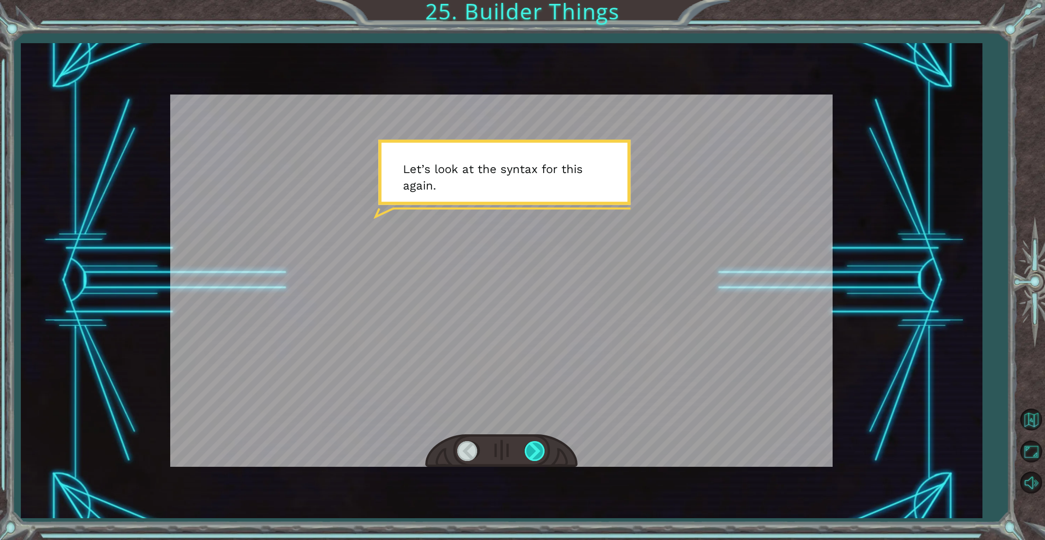
click at [541, 452] on div at bounding box center [536, 451] width 22 height 20
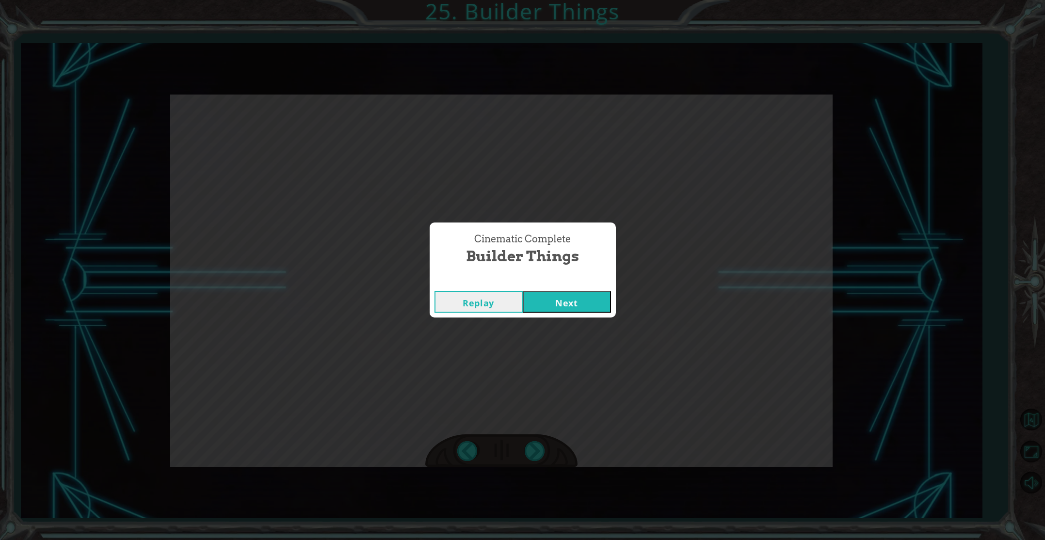
click at [549, 289] on div "Replay Next" at bounding box center [523, 302] width 186 height 32
click at [549, 297] on button "Next" at bounding box center [567, 302] width 88 height 22
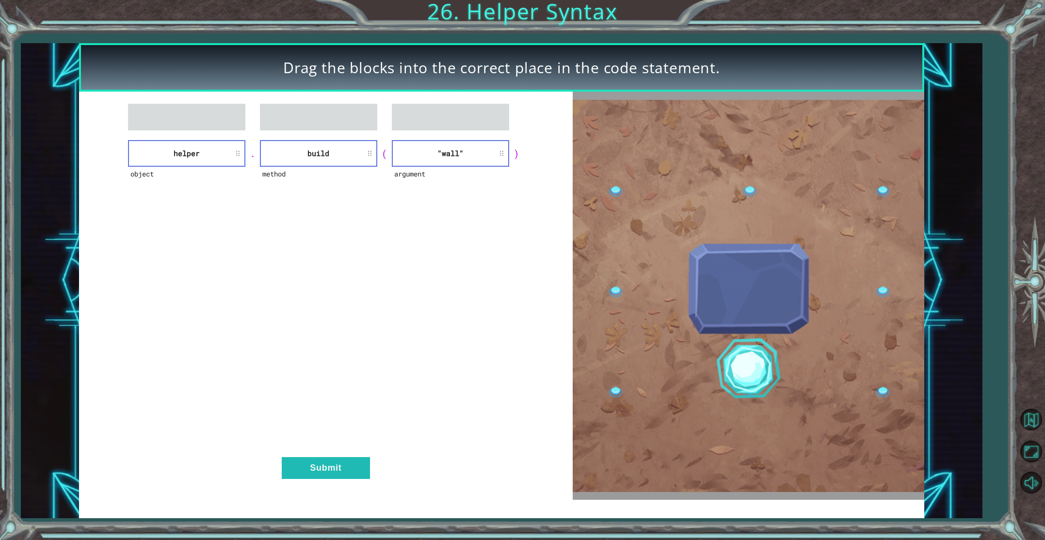
drag, startPoint x: 330, startPoint y: 125, endPoint x: 322, endPoint y: 127, distance: 7.9
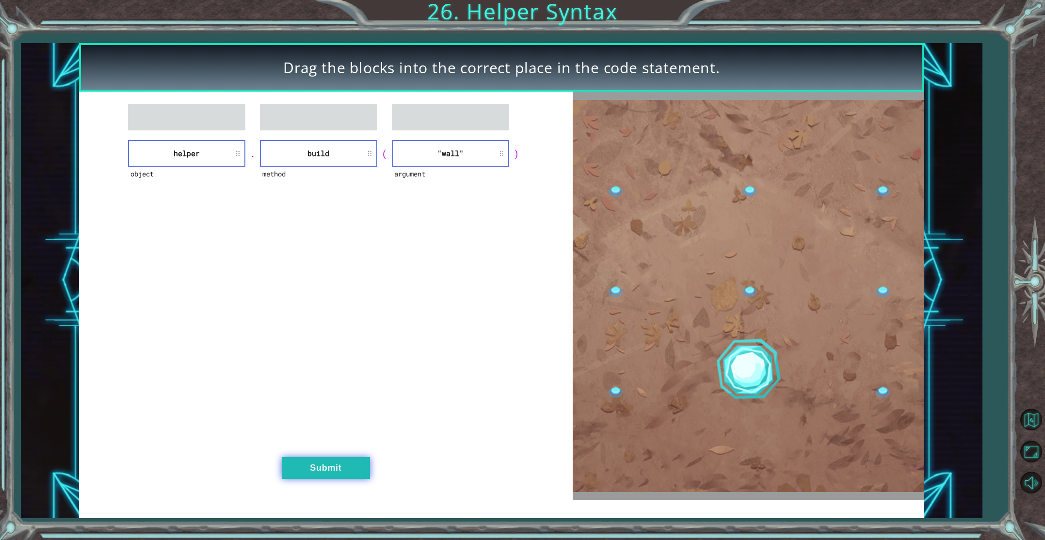
click at [330, 462] on button "Submit" at bounding box center [326, 468] width 88 height 22
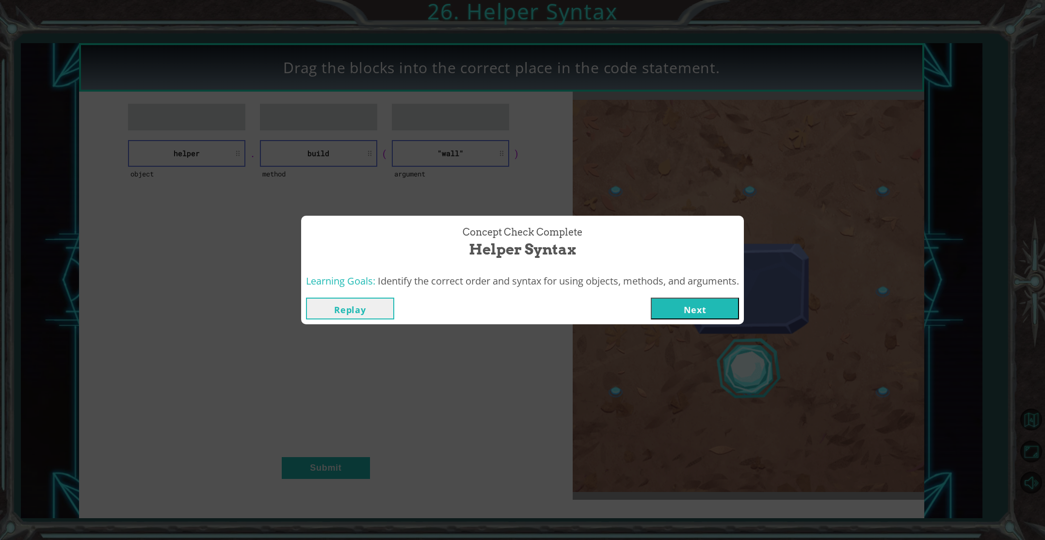
click at [702, 308] on button "Next" at bounding box center [695, 309] width 88 height 22
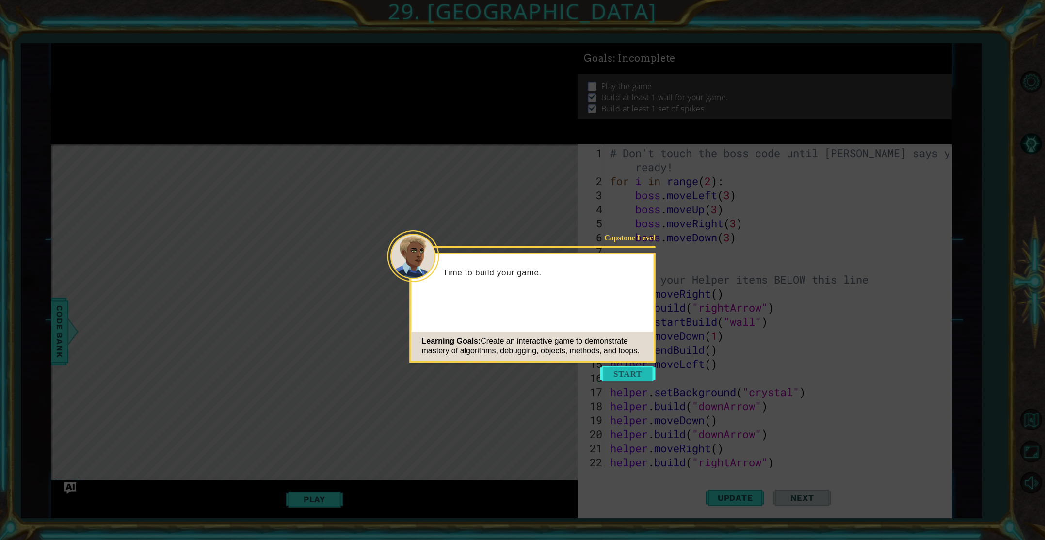
click at [622, 375] on button "Start" at bounding box center [627, 374] width 55 height 16
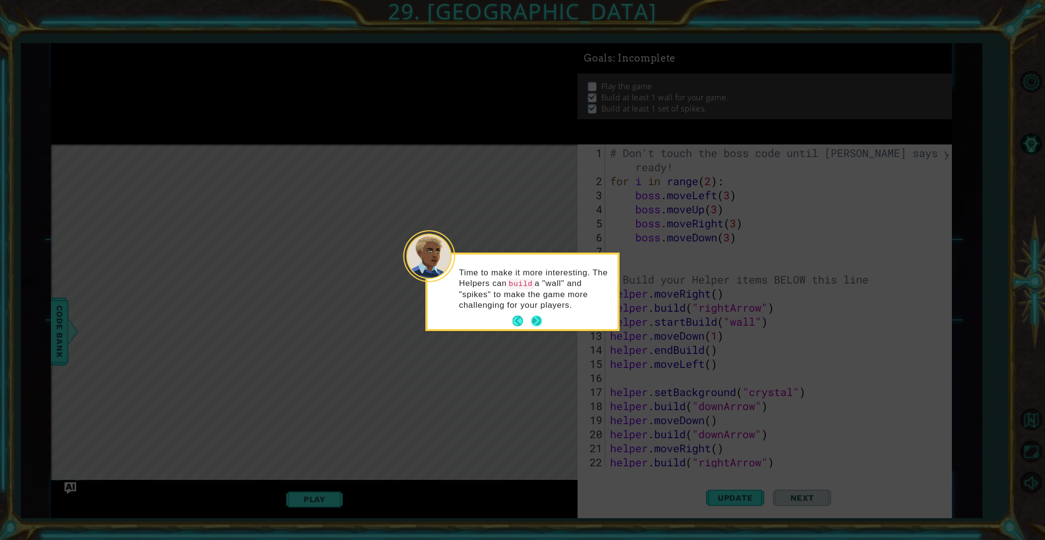
click at [539, 323] on button "Next" at bounding box center [536, 321] width 11 height 11
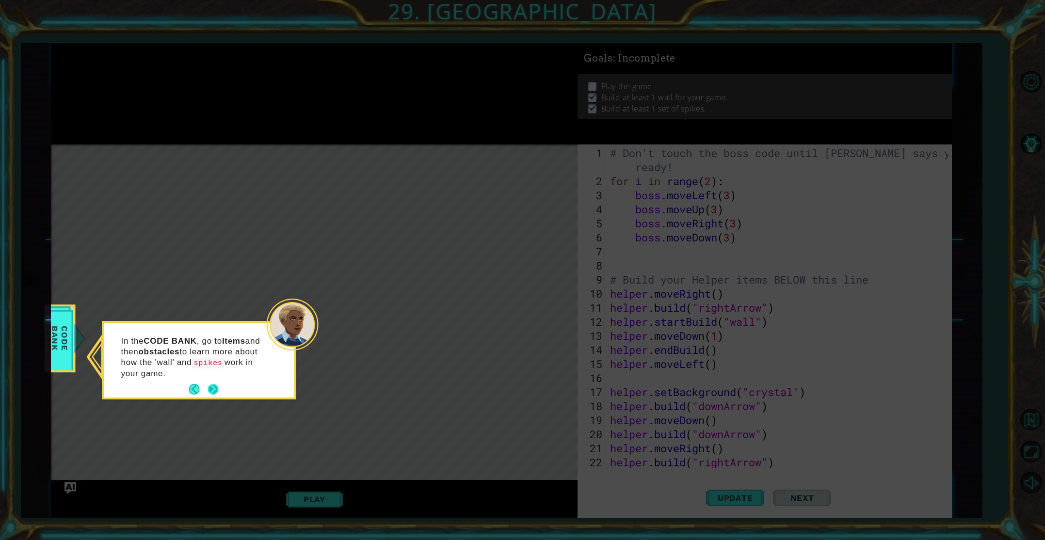
click at [211, 384] on button "Next" at bounding box center [213, 389] width 11 height 11
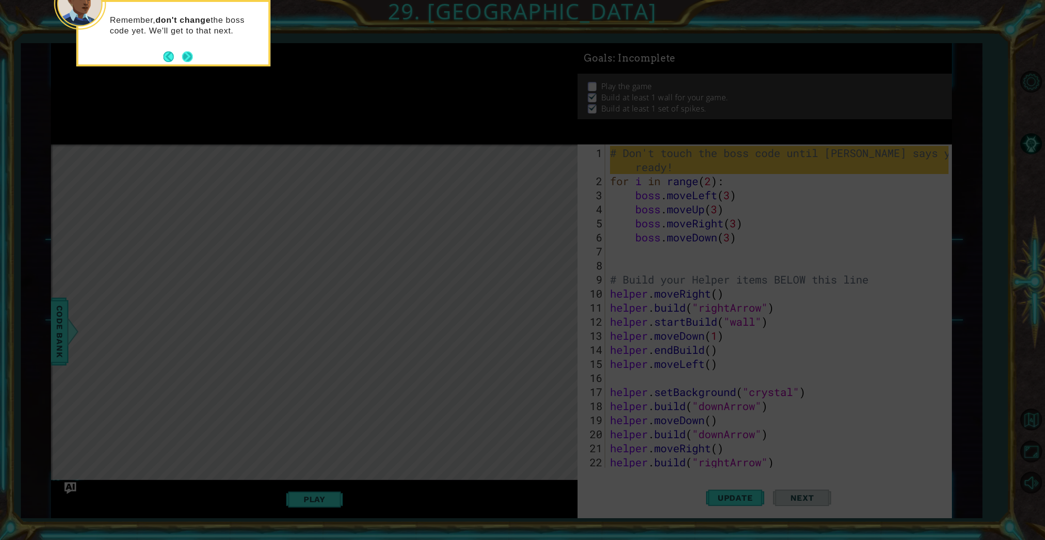
click at [189, 55] on button "Next" at bounding box center [187, 56] width 11 height 11
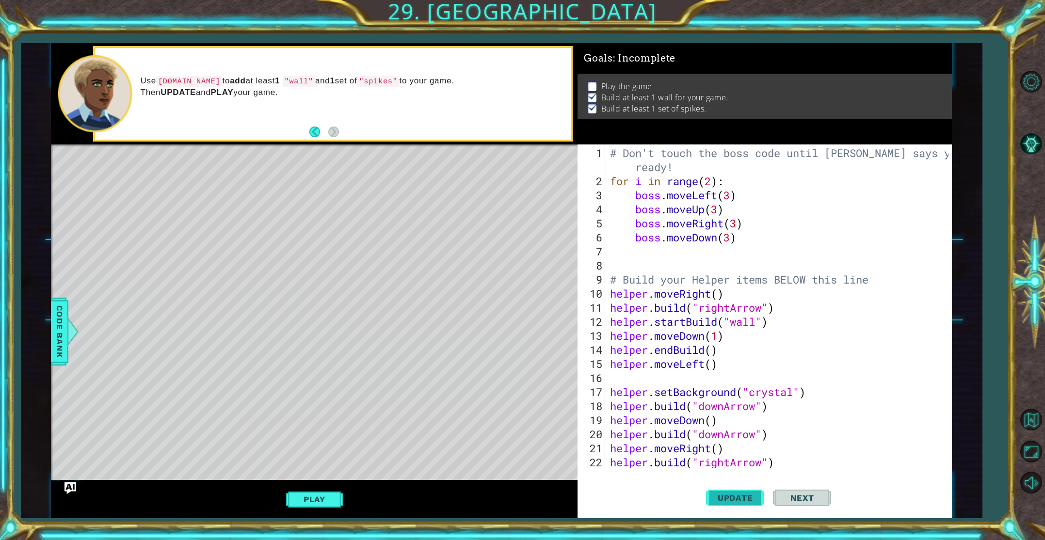
click at [743, 503] on button "Update" at bounding box center [735, 497] width 58 height 37
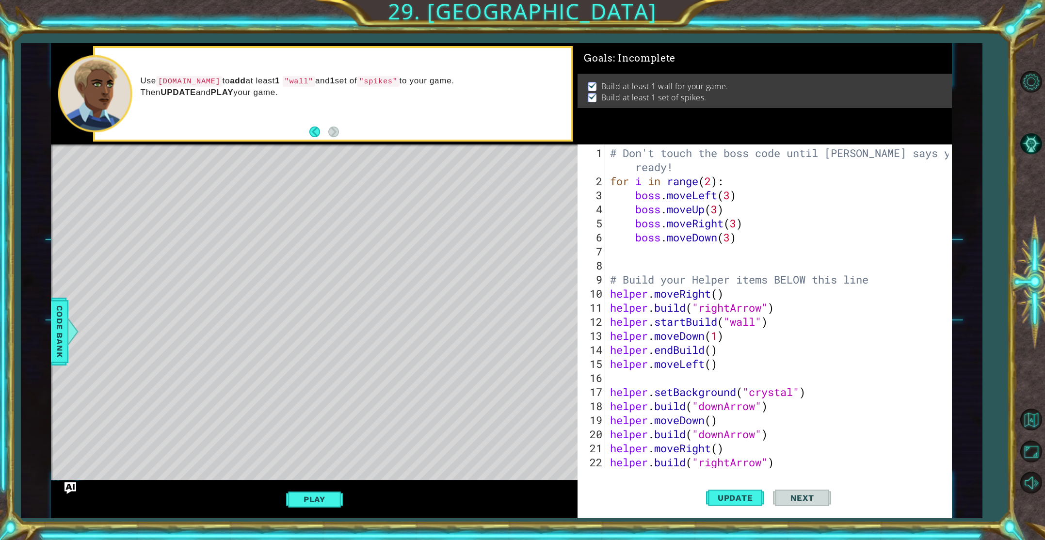
click at [339, 495] on button "Play" at bounding box center [314, 499] width 57 height 18
click at [818, 500] on span "Next" at bounding box center [802, 499] width 43 height 10
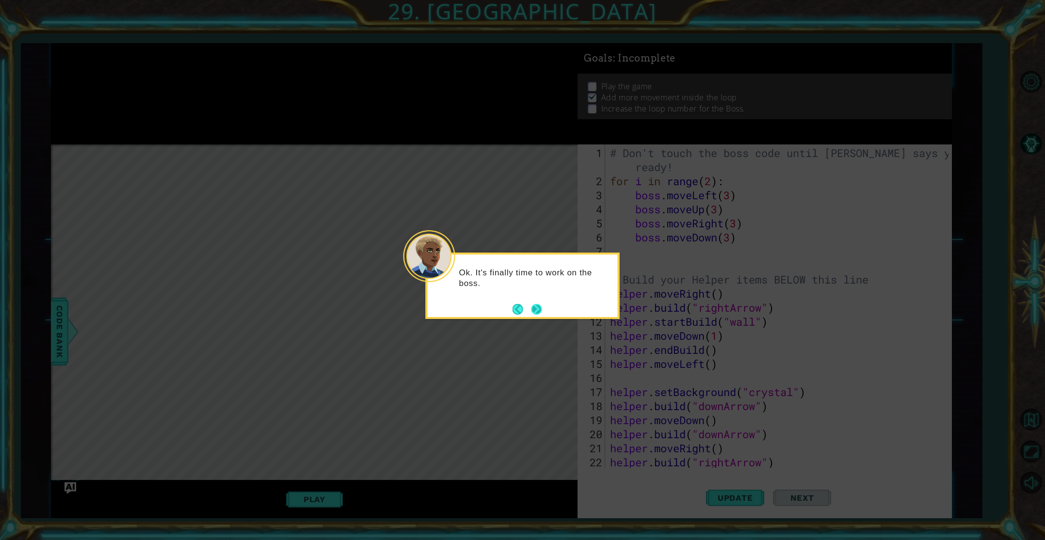
click at [539, 312] on button "Next" at bounding box center [536, 309] width 11 height 11
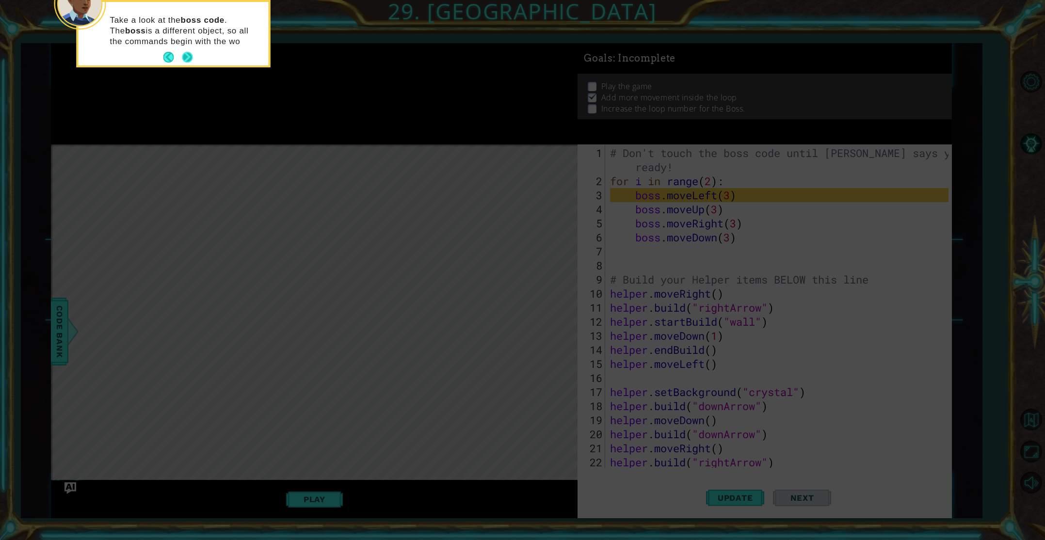
click at [189, 58] on button "Next" at bounding box center [187, 57] width 11 height 11
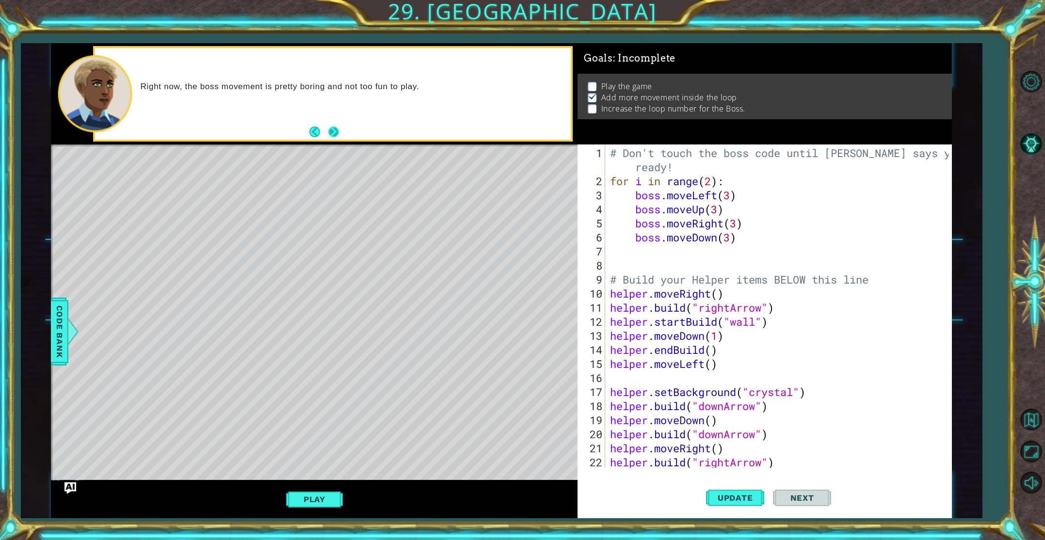
click at [333, 127] on button "Next" at bounding box center [333, 132] width 11 height 11
click at [670, 246] on div "# Don't touch the boss code until [PERSON_NAME] says you're ready! for i in ran…" at bounding box center [780, 329] width 345 height 366
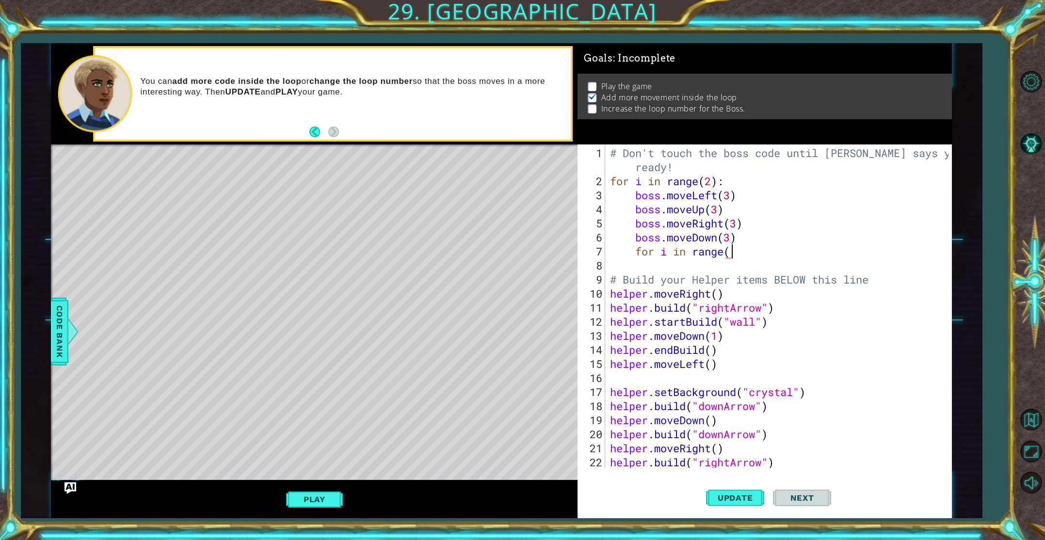
scroll to position [0, 5]
click at [730, 256] on div "# Don't touch the boss code until [PERSON_NAME] says you're ready! for i in ran…" at bounding box center [780, 329] width 345 height 366
click at [731, 498] on span "Update" at bounding box center [735, 498] width 55 height 10
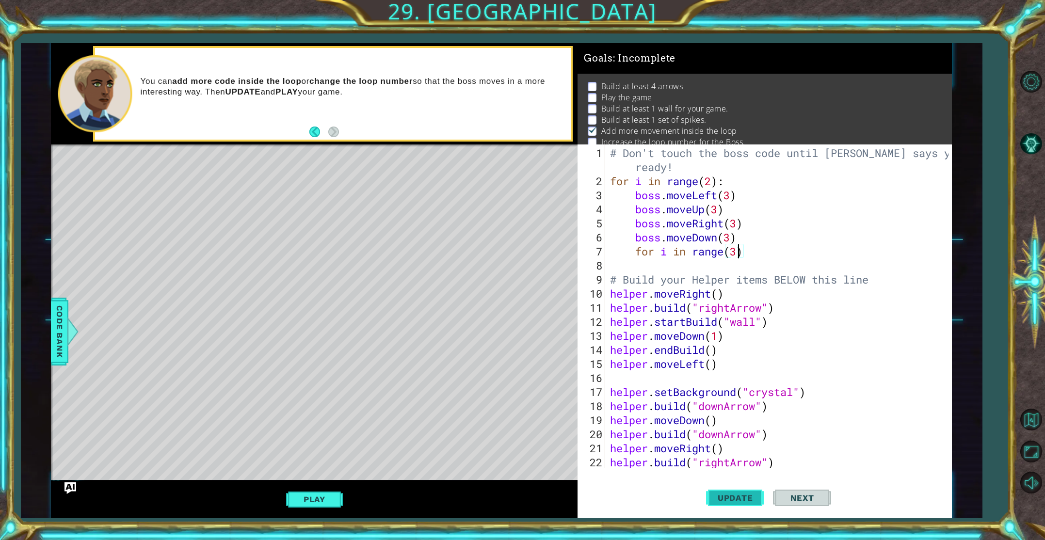
click at [723, 493] on button "Update" at bounding box center [735, 497] width 58 height 37
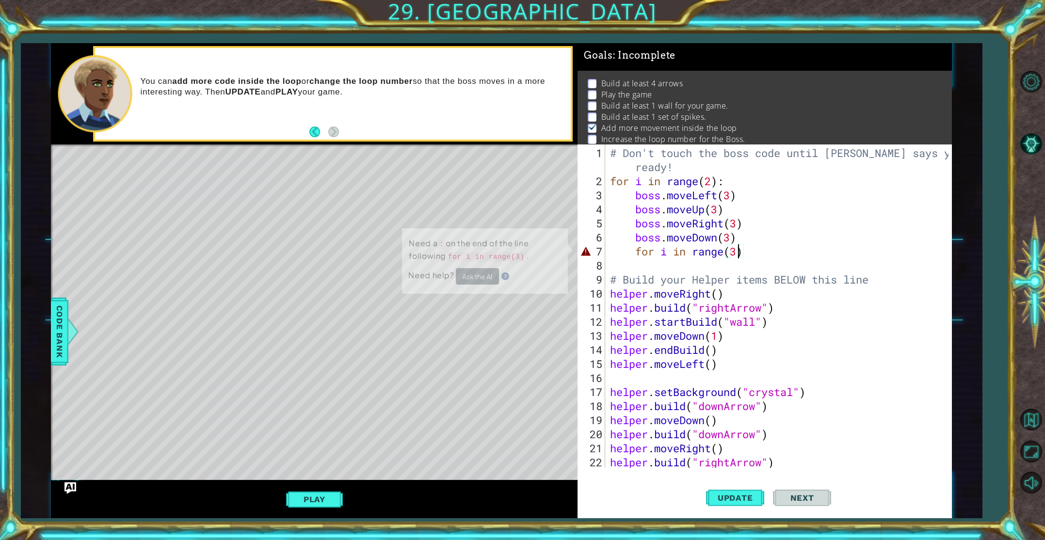
scroll to position [4, 0]
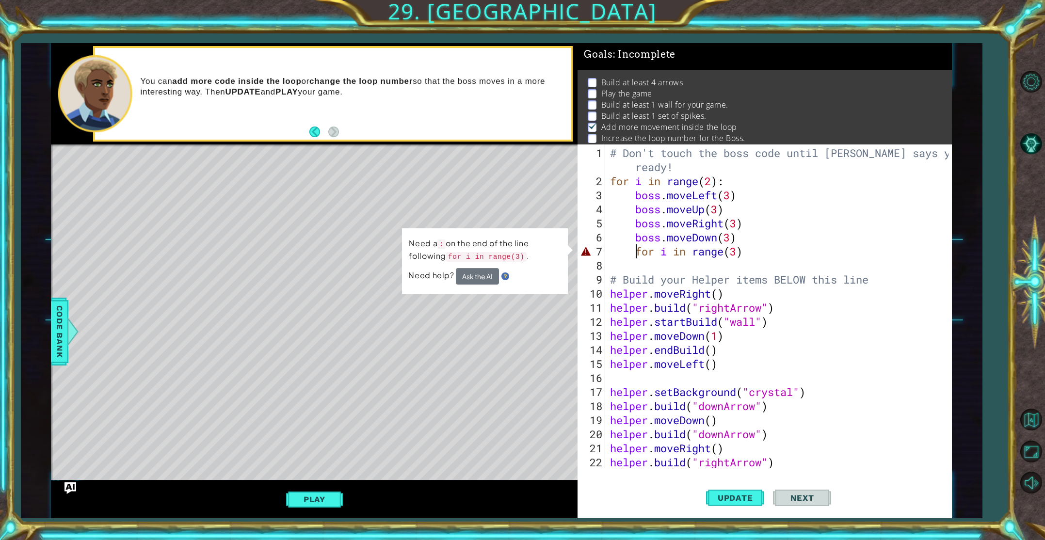
click at [639, 252] on div "# Don't touch the boss code until [PERSON_NAME] says you're ready! for i in ran…" at bounding box center [780, 329] width 345 height 366
type textarea "for i in range(3)"
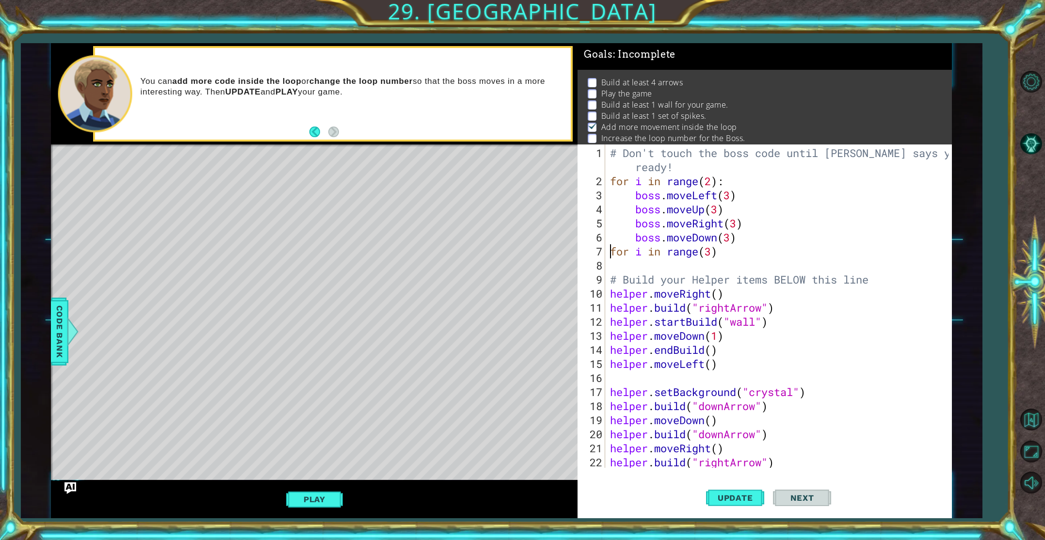
scroll to position [0, 4]
click at [722, 497] on span "Update" at bounding box center [735, 498] width 55 height 10
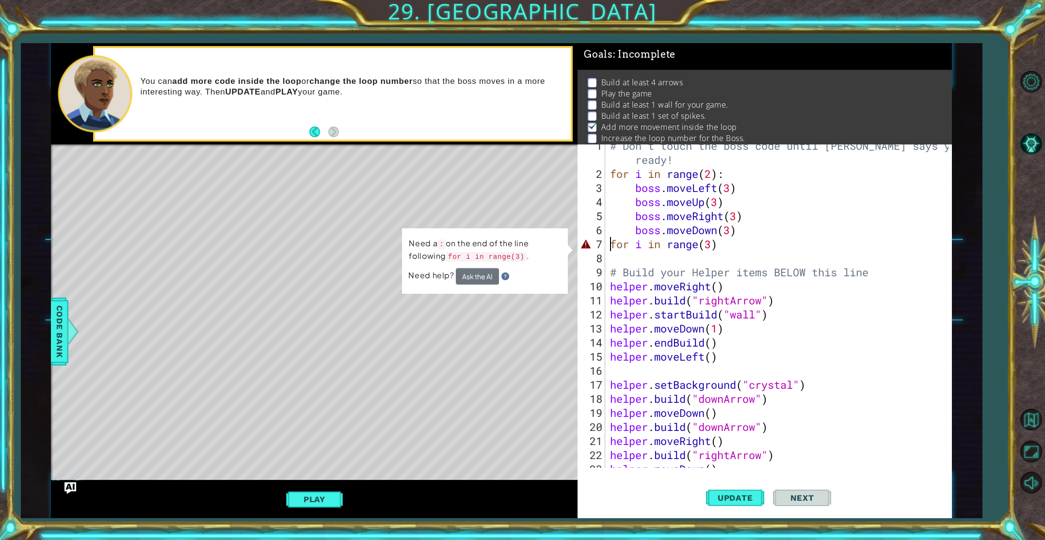
scroll to position [7, 0]
click at [722, 251] on div "# Don't touch the boss code until [PERSON_NAME] says you're ready! for i in ran…" at bounding box center [780, 322] width 345 height 366
click at [719, 242] on div "# Don't touch the boss code until [PERSON_NAME] says you're ready! for i in ran…" at bounding box center [780, 322] width 345 height 366
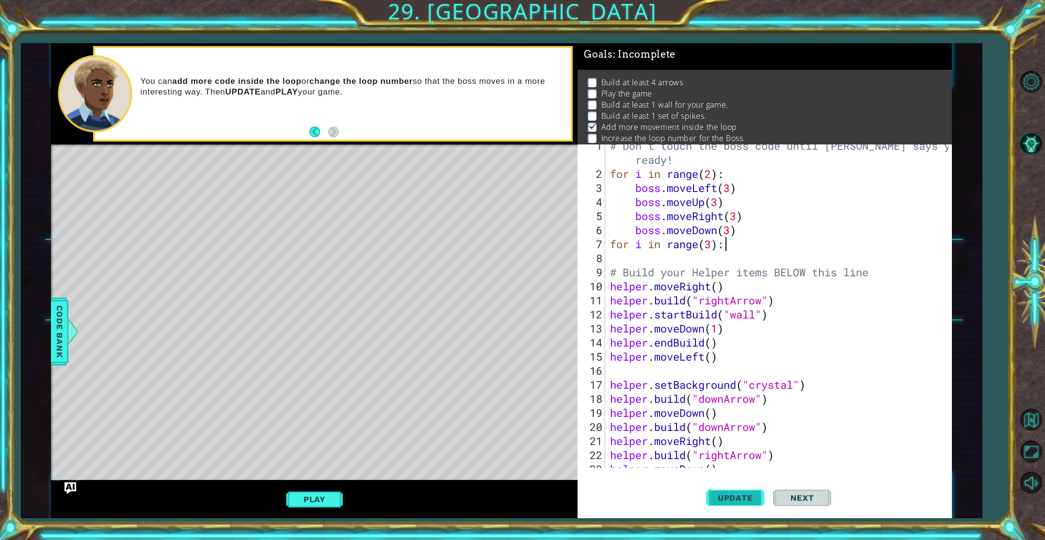
click at [727, 501] on span "Update" at bounding box center [735, 498] width 55 height 10
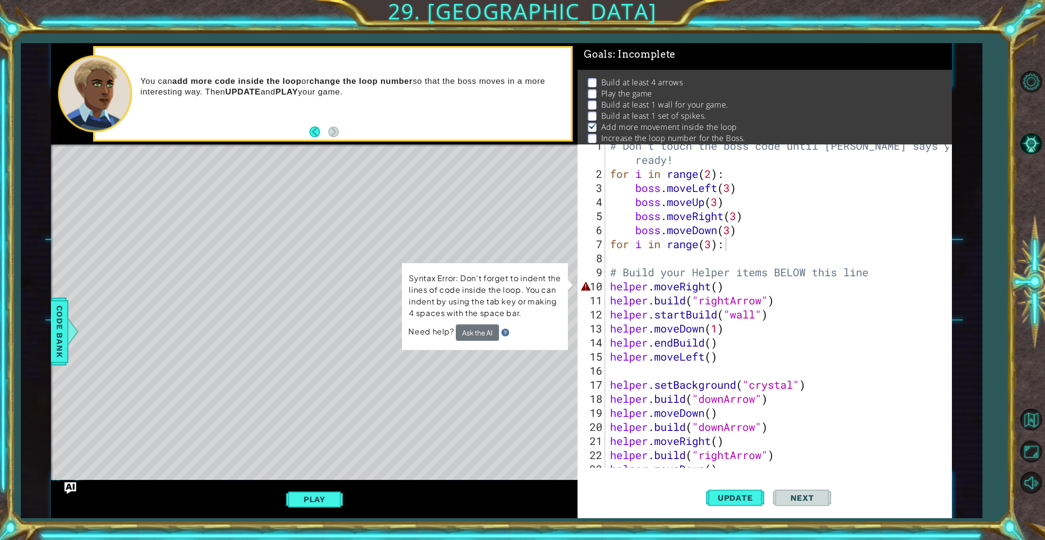
click at [608, 272] on div "for i in range(3): 1 2 3 4 5 6 7 8 9 10 11 12 13 14 15 16 17 18 19 20 21 22 23 …" at bounding box center [763, 307] width 371 height 324
click at [611, 273] on div "# Don't touch the boss code until [PERSON_NAME] says you're ready! for i in ran…" at bounding box center [780, 322] width 345 height 366
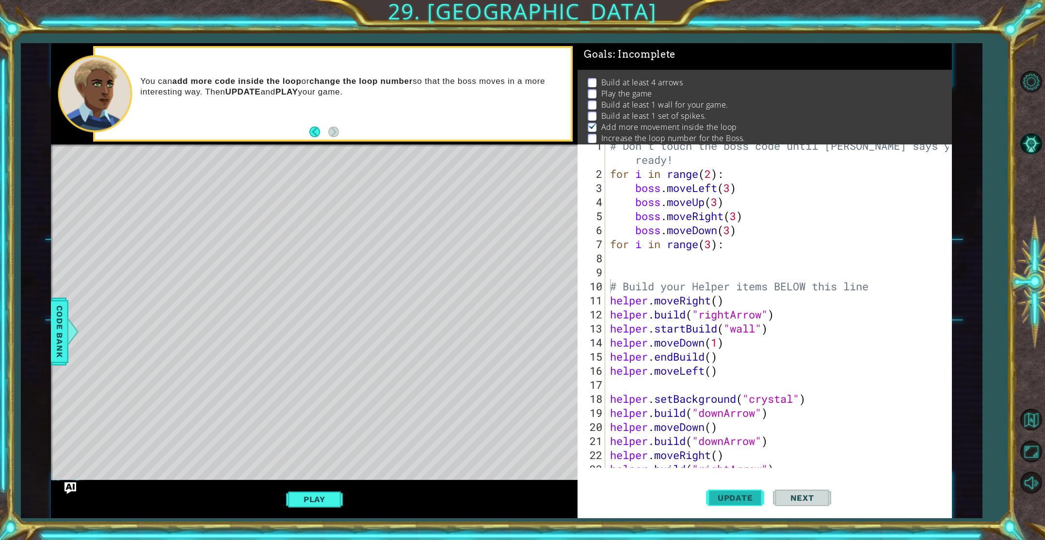
click at [725, 506] on button "Update" at bounding box center [735, 497] width 58 height 37
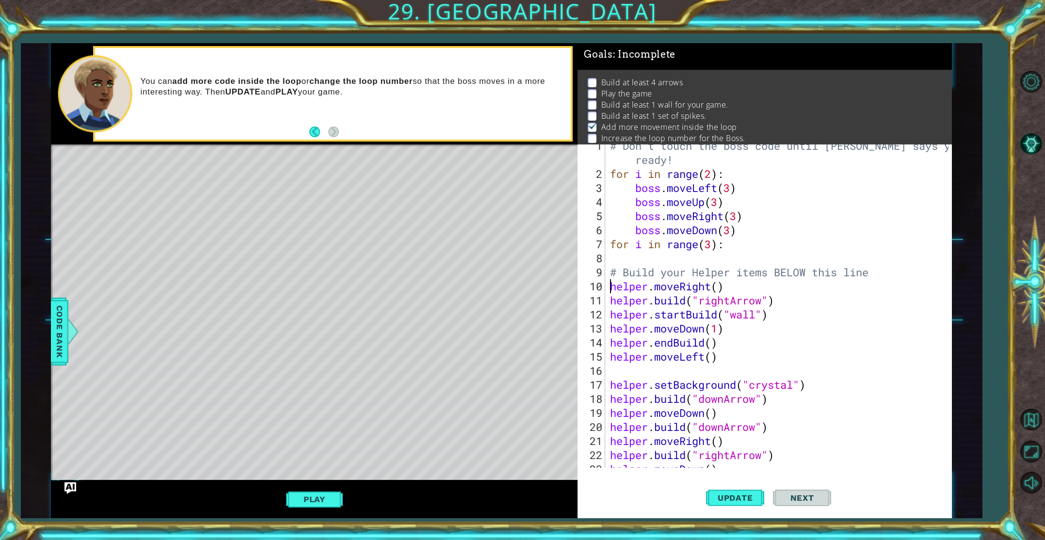
click at [610, 283] on div "# Don't touch the boss code until [PERSON_NAME] says you're ready! for i in ran…" at bounding box center [780, 322] width 345 height 366
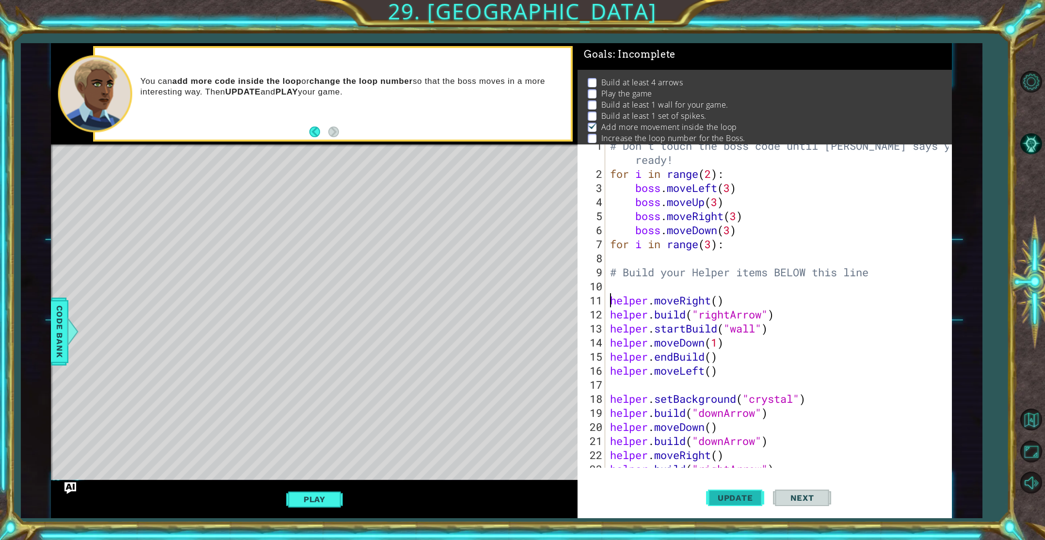
click at [730, 490] on button "Update" at bounding box center [735, 497] width 58 height 37
drag, startPoint x: 745, startPoint y: 499, endPoint x: 725, endPoint y: 496, distance: 20.1
click at [743, 491] on button "Update" at bounding box center [735, 497] width 58 height 37
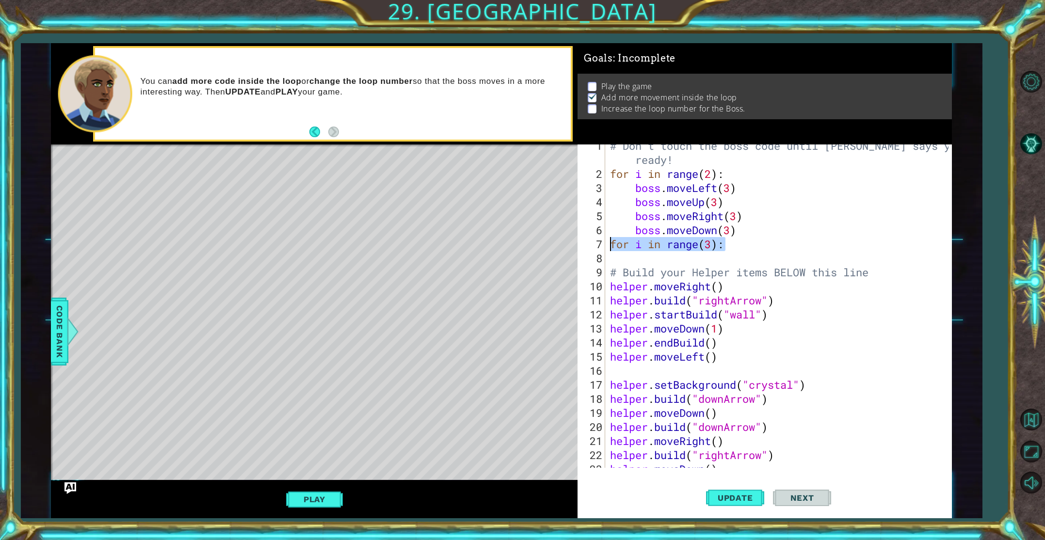
drag, startPoint x: 726, startPoint y: 244, endPoint x: 609, endPoint y: 241, distance: 116.9
click at [609, 241] on div "# Don't touch the boss code until [PERSON_NAME] says you're ready! for i in ran…" at bounding box center [780, 322] width 345 height 366
type textarea "for i in range(3):"
click at [720, 492] on button "Update" at bounding box center [735, 497] width 58 height 37
click at [713, 178] on div "# Don't touch the boss code until [PERSON_NAME] says you're ready! for i in ran…" at bounding box center [780, 322] width 345 height 366
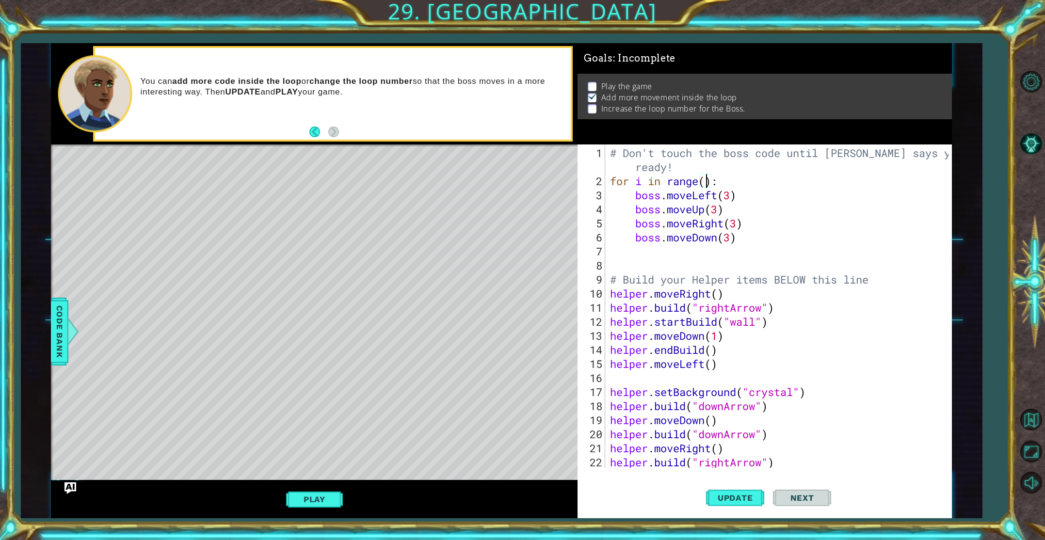
scroll to position [0, 4]
click at [732, 497] on span "Update" at bounding box center [735, 498] width 55 height 10
click at [312, 502] on button "Play" at bounding box center [314, 499] width 57 height 18
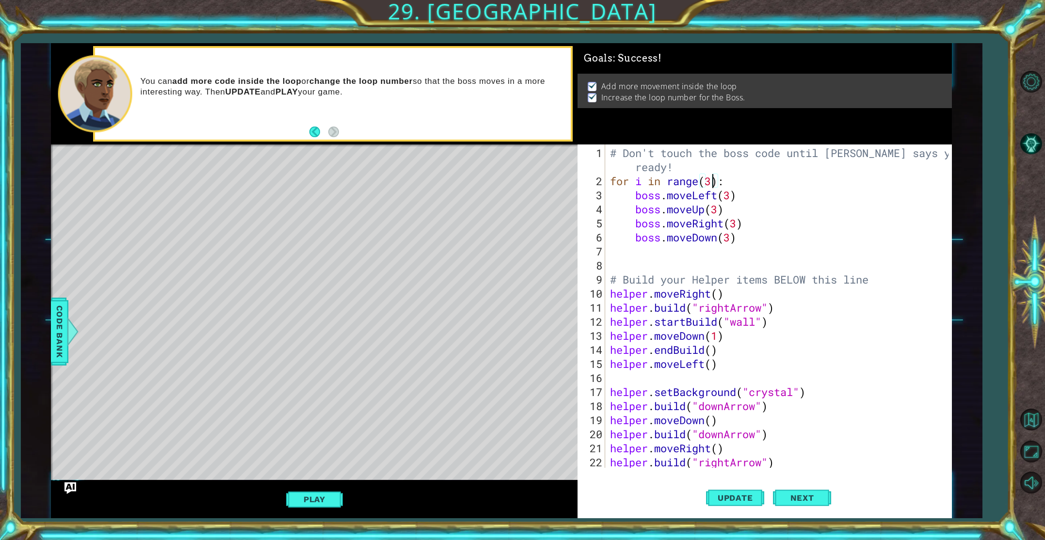
click at [712, 183] on div "# Don't touch the boss code until [PERSON_NAME] says you're ready! for i in ran…" at bounding box center [780, 329] width 345 height 366
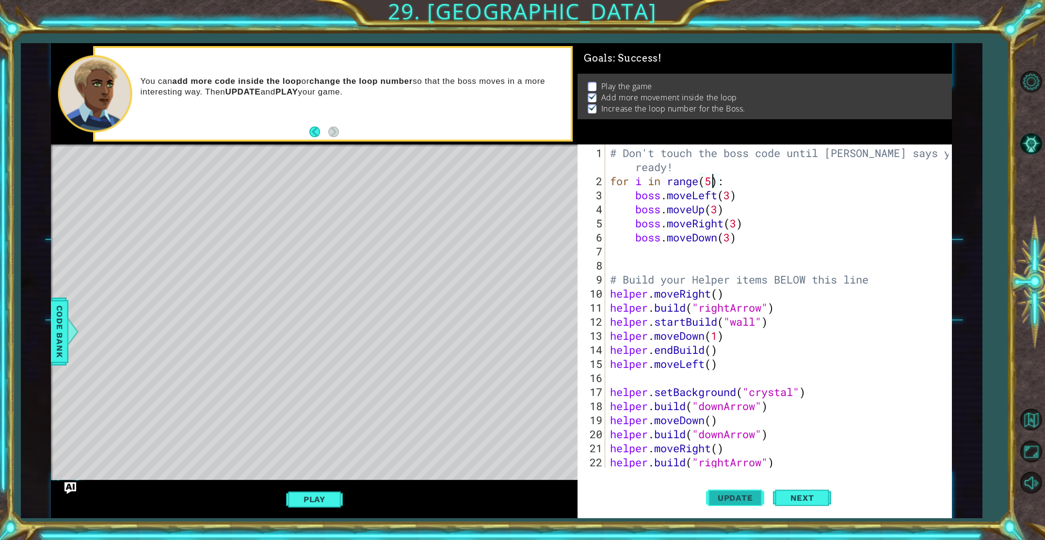
type textarea "for i in range(5):"
click at [722, 499] on span "Update" at bounding box center [735, 498] width 55 height 10
click at [305, 500] on button "Play" at bounding box center [314, 499] width 57 height 18
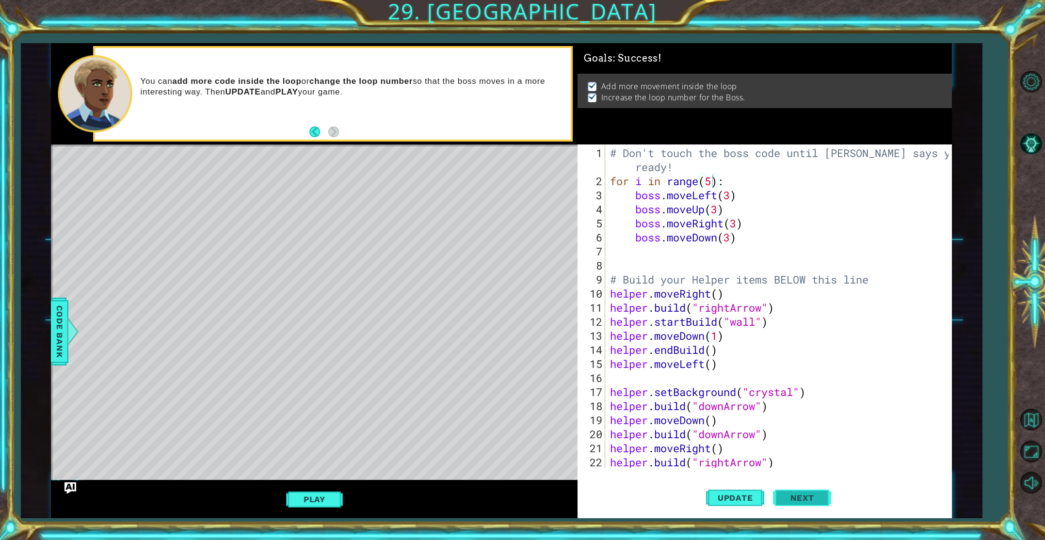
click at [811, 502] on span "Next" at bounding box center [802, 498] width 43 height 10
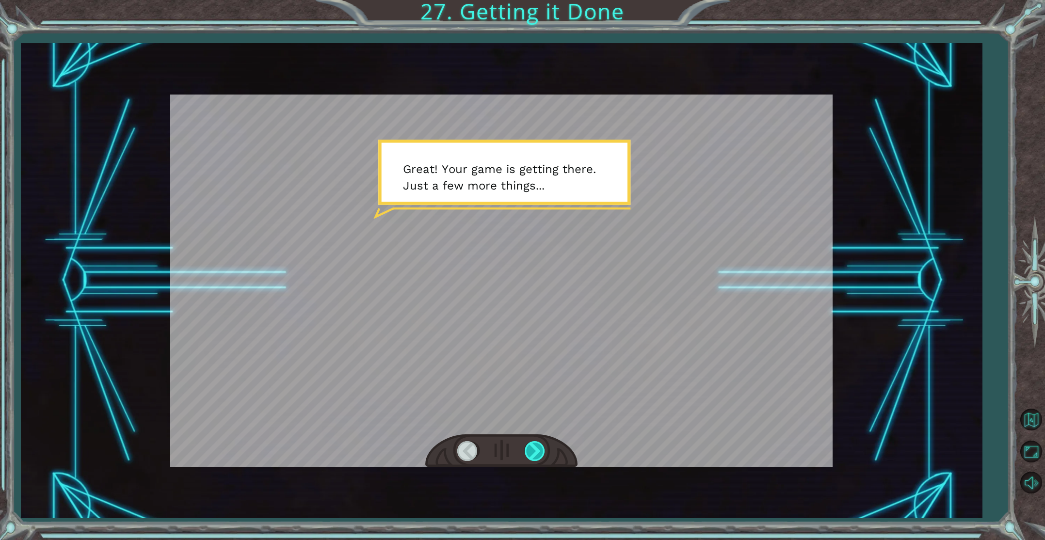
drag, startPoint x: 574, startPoint y: 442, endPoint x: 534, endPoint y: 448, distance: 41.2
drag, startPoint x: 537, startPoint y: 452, endPoint x: 528, endPoint y: 448, distance: 10.0
click at [541, 453] on div at bounding box center [536, 451] width 22 height 20
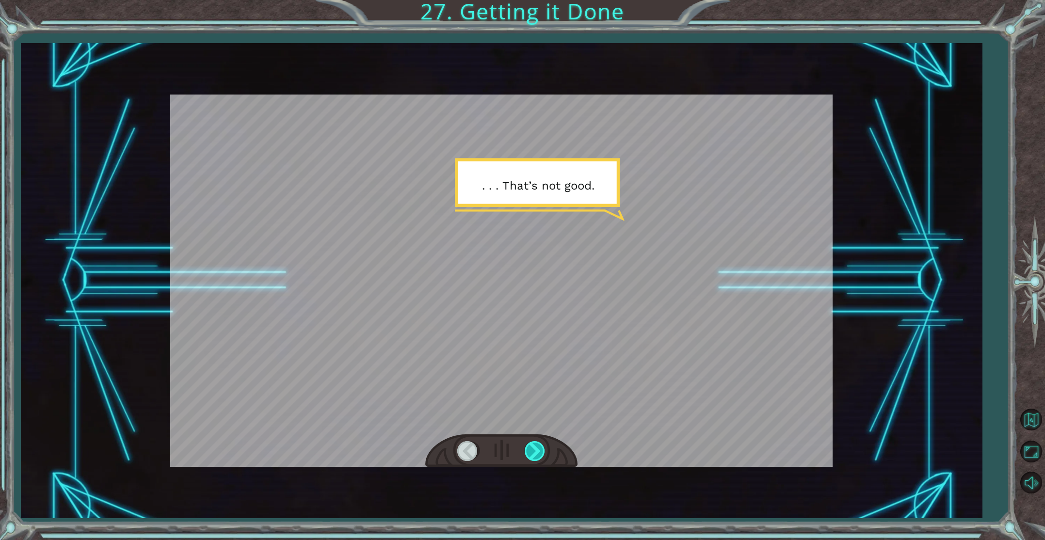
click at [541, 453] on div at bounding box center [536, 451] width 22 height 20
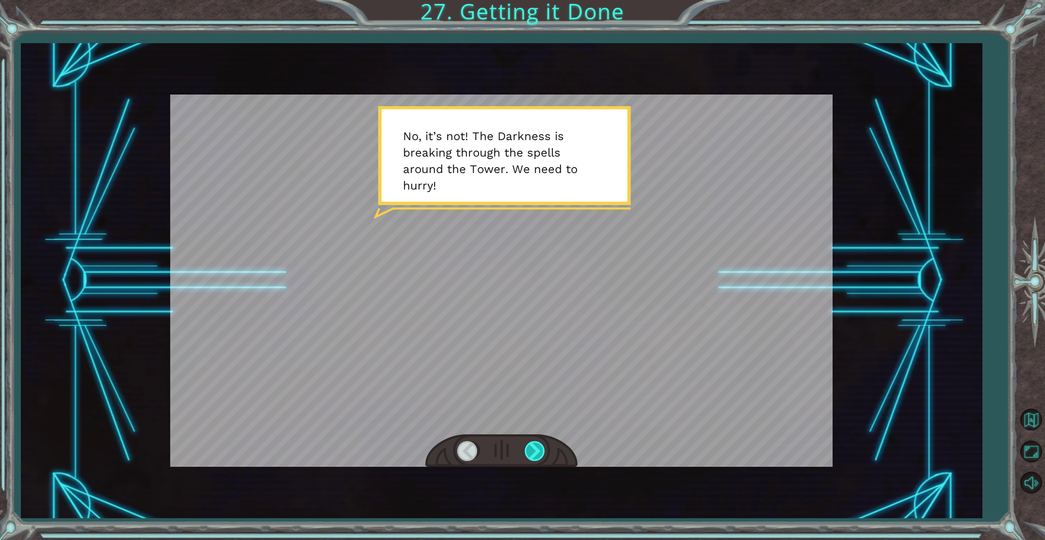
click at [541, 453] on div at bounding box center [536, 451] width 22 height 20
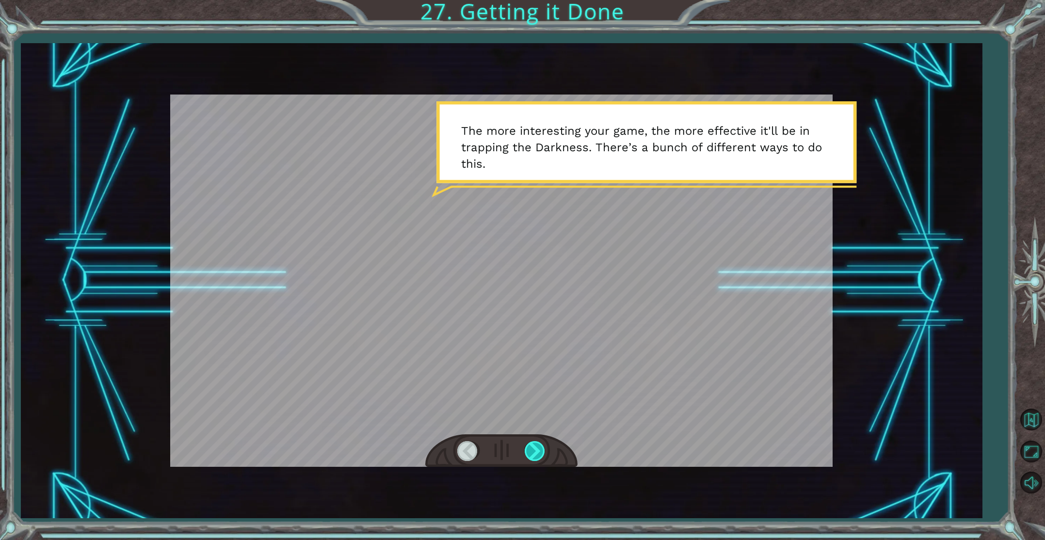
click at [544, 452] on div at bounding box center [536, 451] width 22 height 20
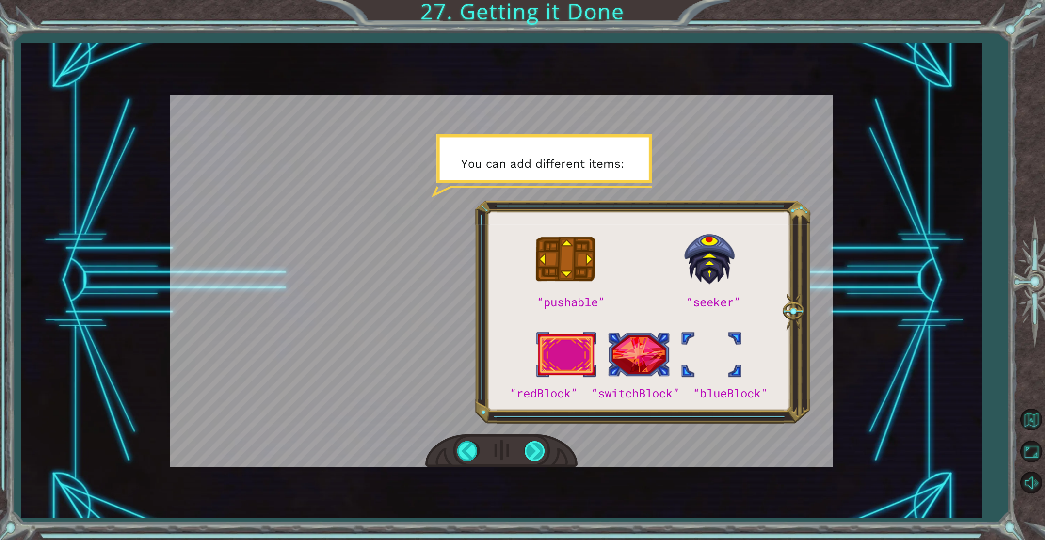
click at [534, 451] on div at bounding box center [536, 451] width 22 height 20
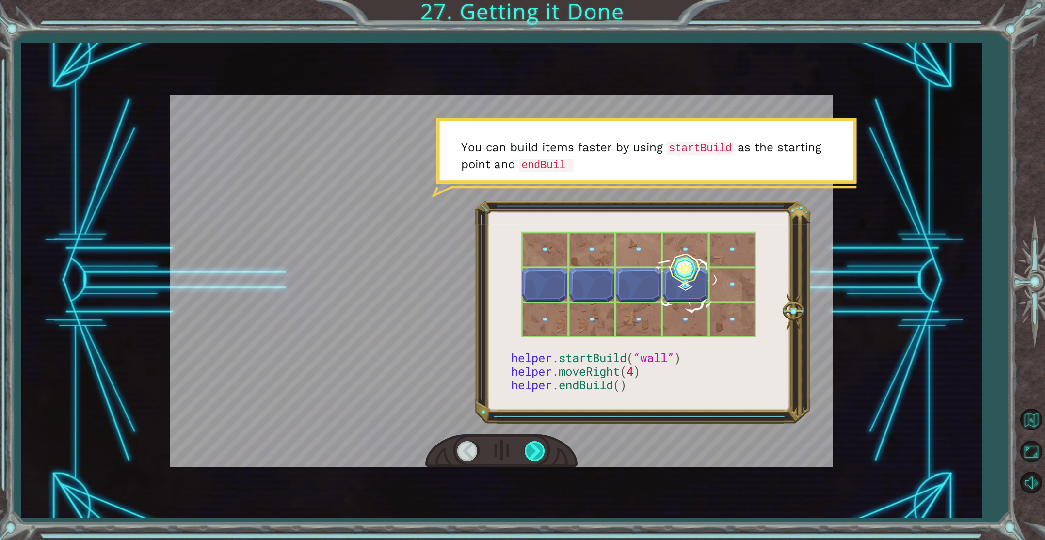
click at [534, 449] on div at bounding box center [536, 451] width 22 height 20
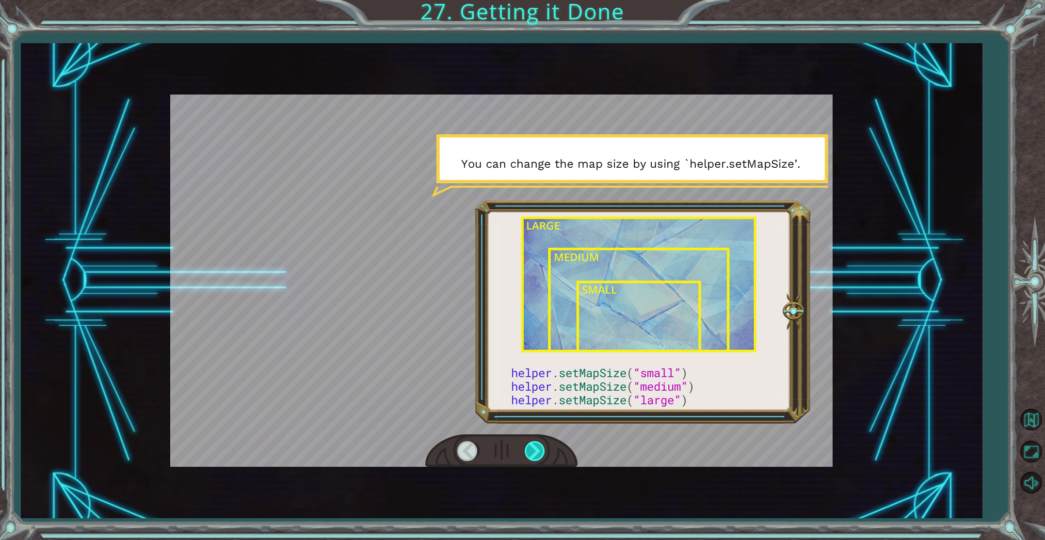
click at [535, 448] on div at bounding box center [536, 451] width 22 height 20
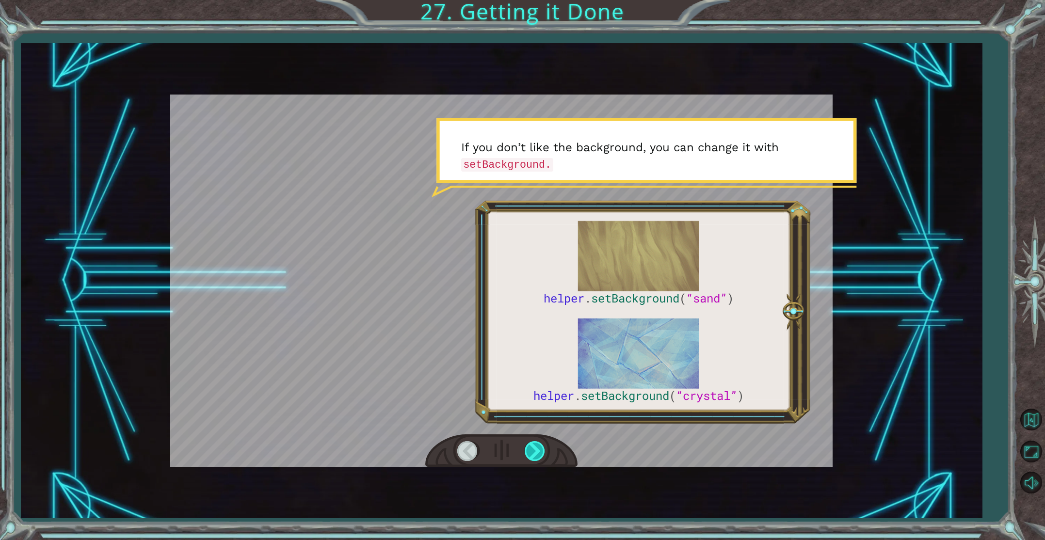
click at [535, 447] on div at bounding box center [536, 451] width 22 height 20
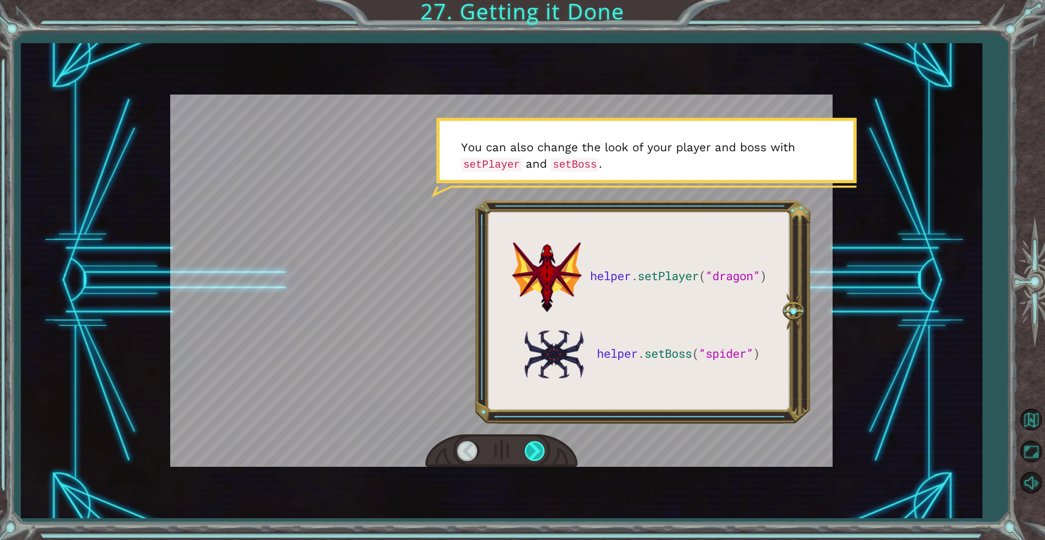
click at [535, 444] on div at bounding box center [536, 451] width 22 height 20
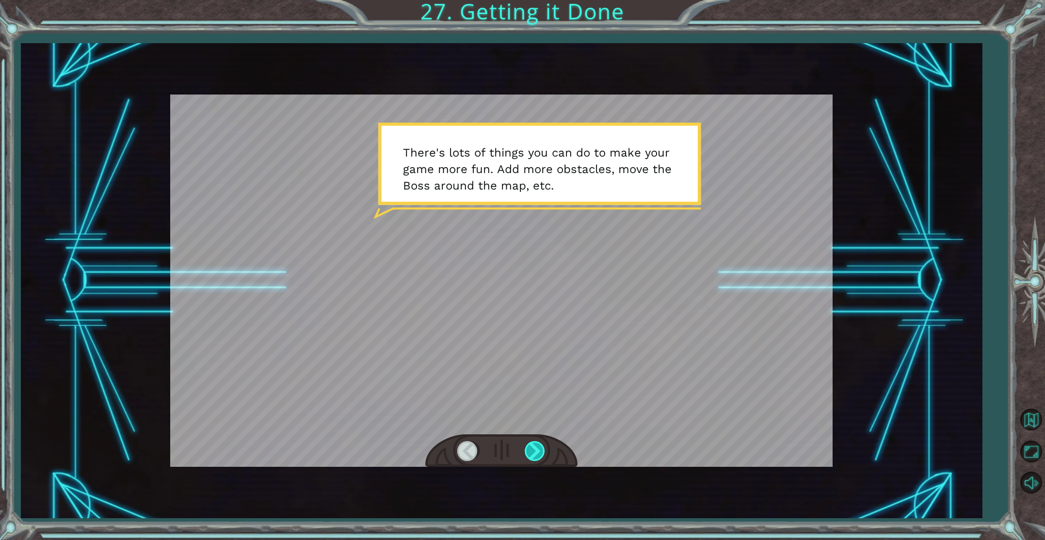
click at [537, 445] on div at bounding box center [536, 451] width 22 height 20
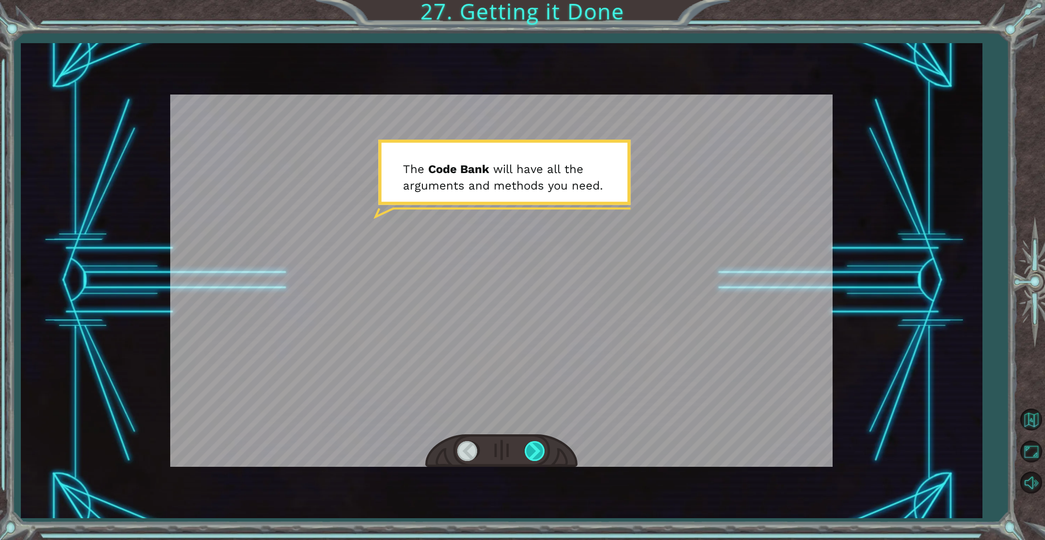
click at [537, 444] on div at bounding box center [536, 451] width 22 height 20
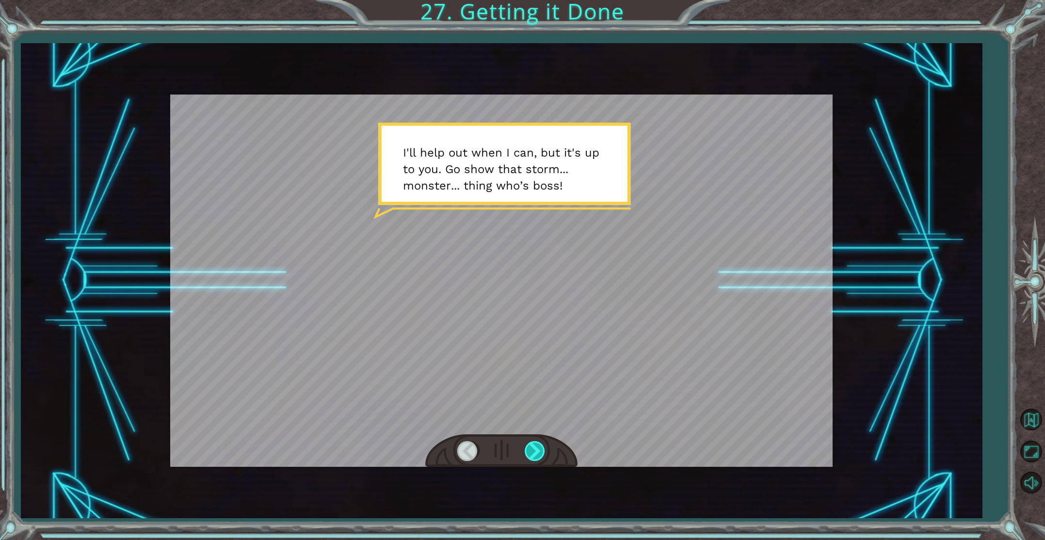
click at [535, 444] on div at bounding box center [536, 451] width 22 height 20
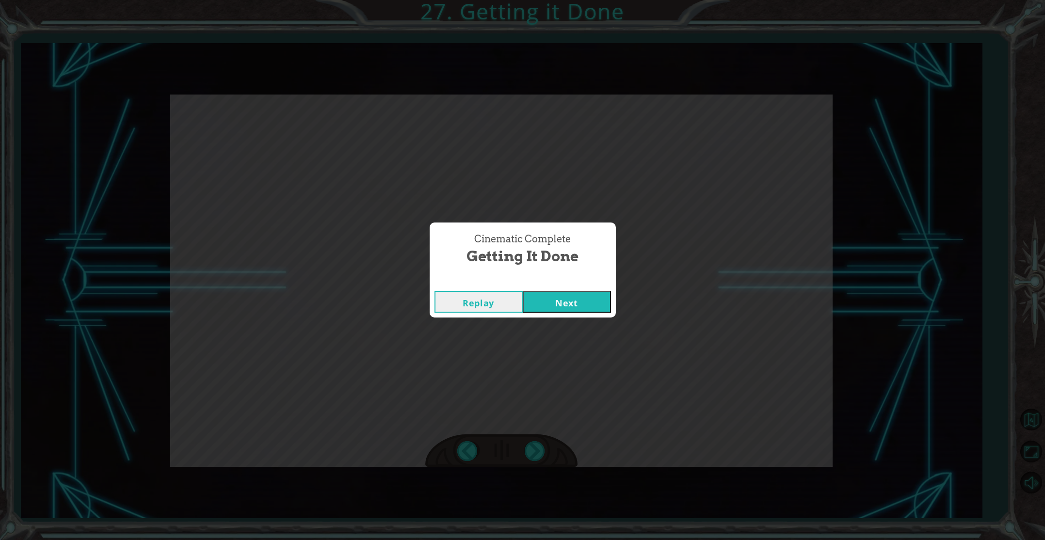
click at [584, 304] on button "Next" at bounding box center [567, 302] width 88 height 22
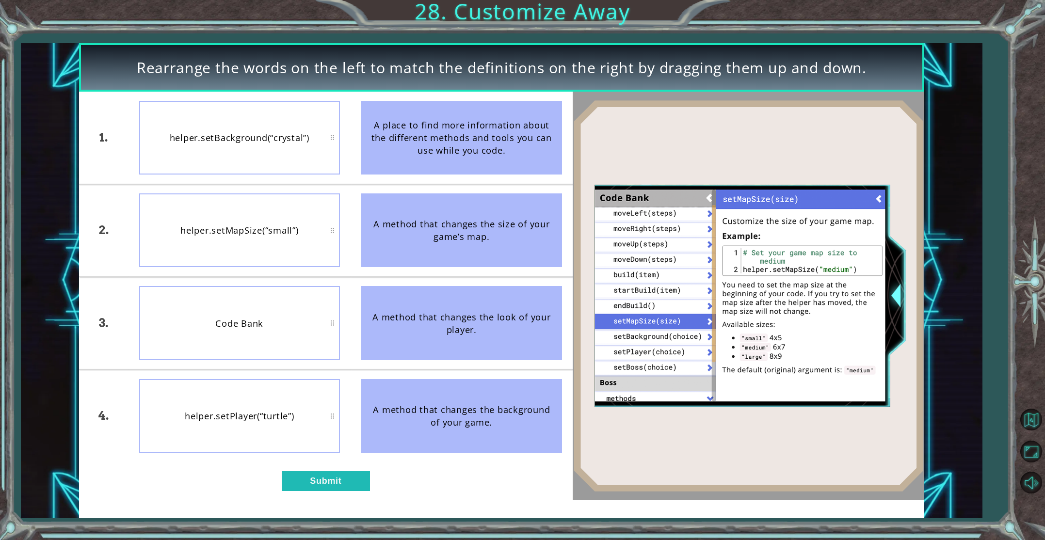
drag, startPoint x: 485, startPoint y: 220, endPoint x: 390, endPoint y: 209, distance: 95.8
click at [389, 209] on div "A method that changes the size of your game’s map." at bounding box center [461, 231] width 201 height 74
drag, startPoint x: 493, startPoint y: 259, endPoint x: 410, endPoint y: 241, distance: 84.9
click at [490, 257] on div "A method that changes the size of your game’s map." at bounding box center [461, 231] width 201 height 74
drag, startPoint x: 466, startPoint y: 174, endPoint x: 295, endPoint y: 187, distance: 171.3
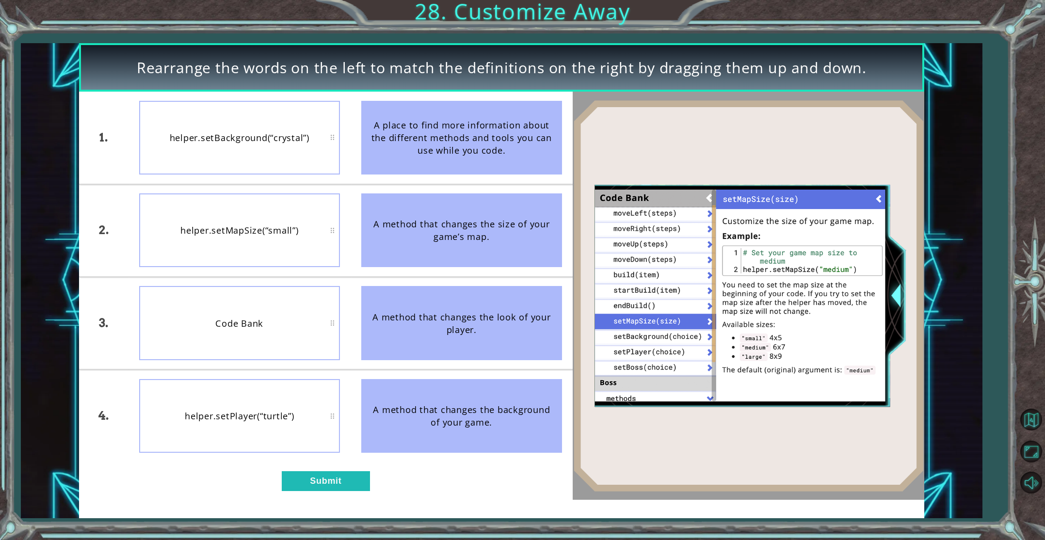
click at [231, 314] on ul "helper.setBackground(“crystal”) helper.setMapSize(“small”) Code Bank helper.set…" at bounding box center [240, 277] width 222 height 371
click at [242, 157] on div "helper.setBackground(“crystal”)" at bounding box center [239, 138] width 201 height 74
drag, startPoint x: 242, startPoint y: 157, endPoint x: 239, endPoint y: 288, distance: 131.0
click at [226, 299] on ul "helper.setBackground(“crystal”) helper.setMapSize(“small”) Code Bank helper.set…" at bounding box center [240, 277] width 222 height 371
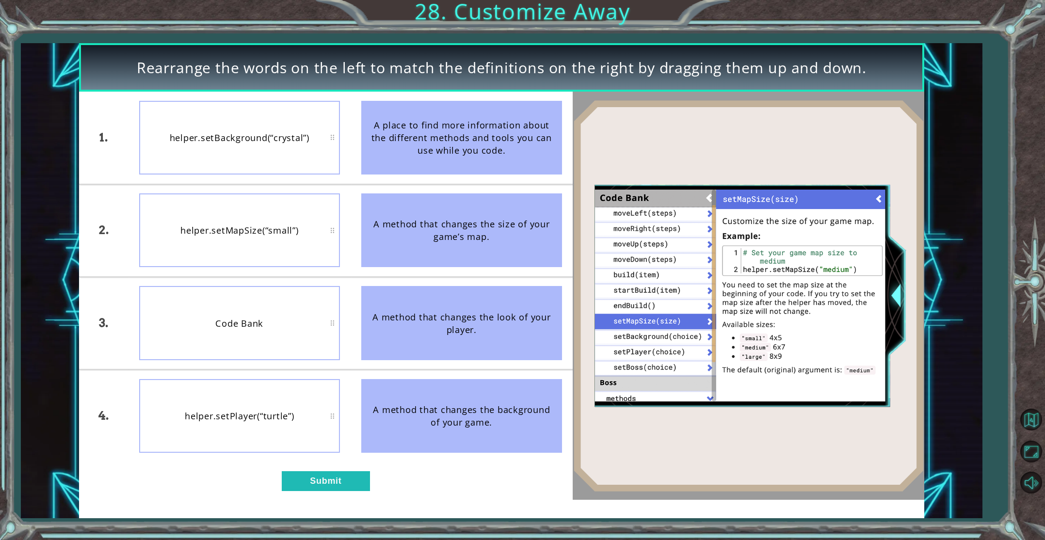
drag, startPoint x: 289, startPoint y: 114, endPoint x: 272, endPoint y: 132, distance: 25.1
click at [272, 132] on div "helper.setBackground(“crystal”)" at bounding box center [239, 138] width 201 height 74
drag, startPoint x: 273, startPoint y: 130, endPoint x: 342, endPoint y: 84, distance: 83.7
click at [286, 148] on div "helper.setBackground(“crystal”)" at bounding box center [239, 138] width 201 height 74
drag, startPoint x: 439, startPoint y: 162, endPoint x: 465, endPoint y: 170, distance: 26.7
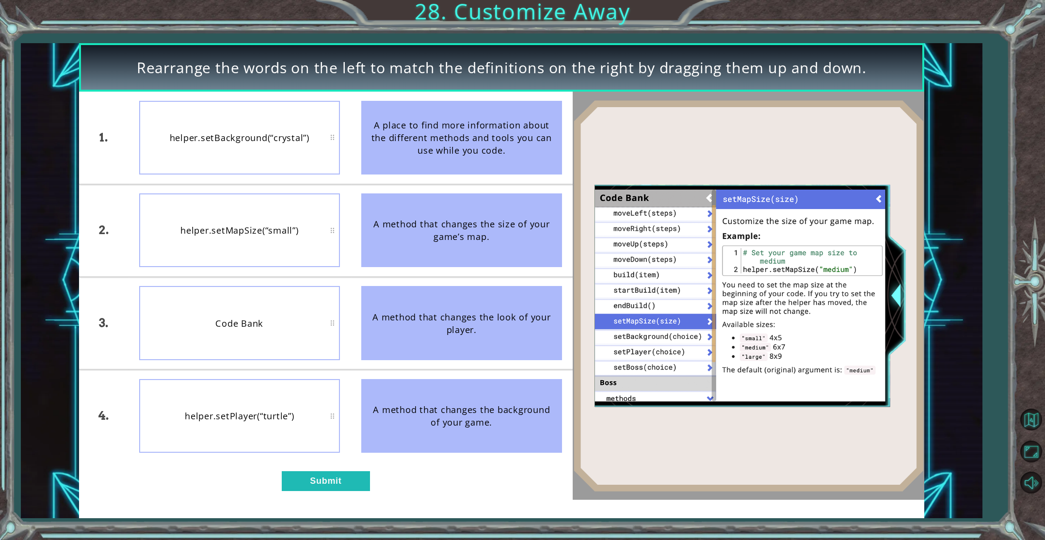
click at [438, 162] on div "A place to find more information about the different methods and tools you can …" at bounding box center [461, 138] width 201 height 74
click at [312, 163] on div "helper.setBackground(“crystal”)" at bounding box center [239, 138] width 201 height 74
click at [307, 466] on div "1. 2. 3. 4. Code Bank helper.setMapSize(“small”) helper.setPlayer(“turtle”) hel…" at bounding box center [326, 296] width 494 height 408
click at [309, 487] on button "Submit" at bounding box center [326, 481] width 88 height 20
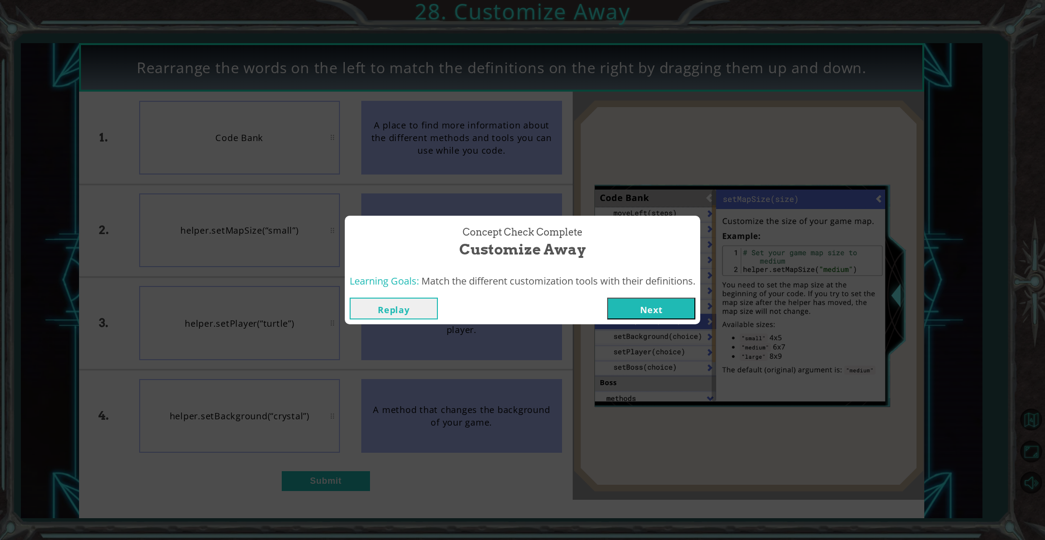
click at [657, 311] on button "Next" at bounding box center [651, 309] width 88 height 22
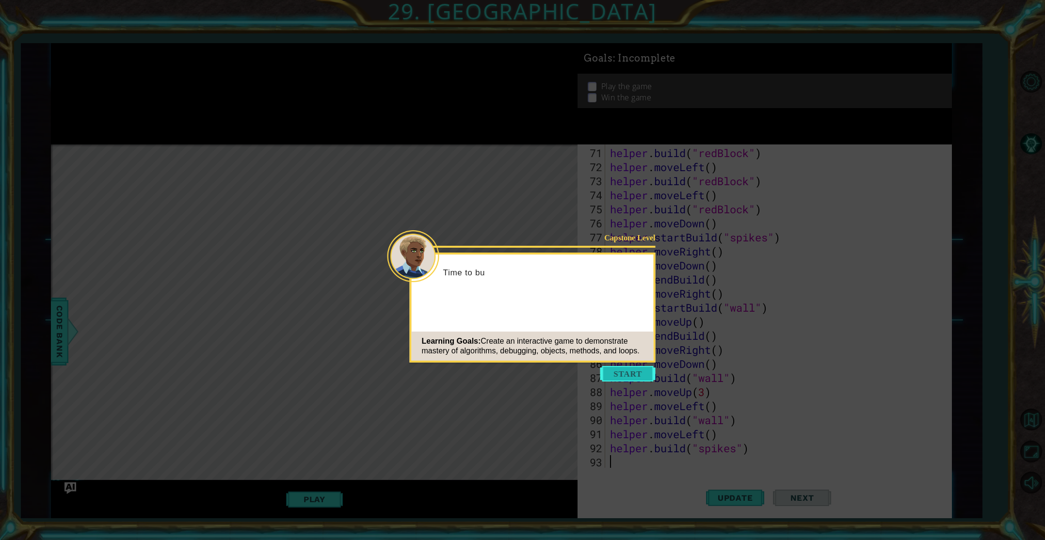
scroll to position [999, 0]
click at [618, 376] on button "Start" at bounding box center [627, 374] width 55 height 16
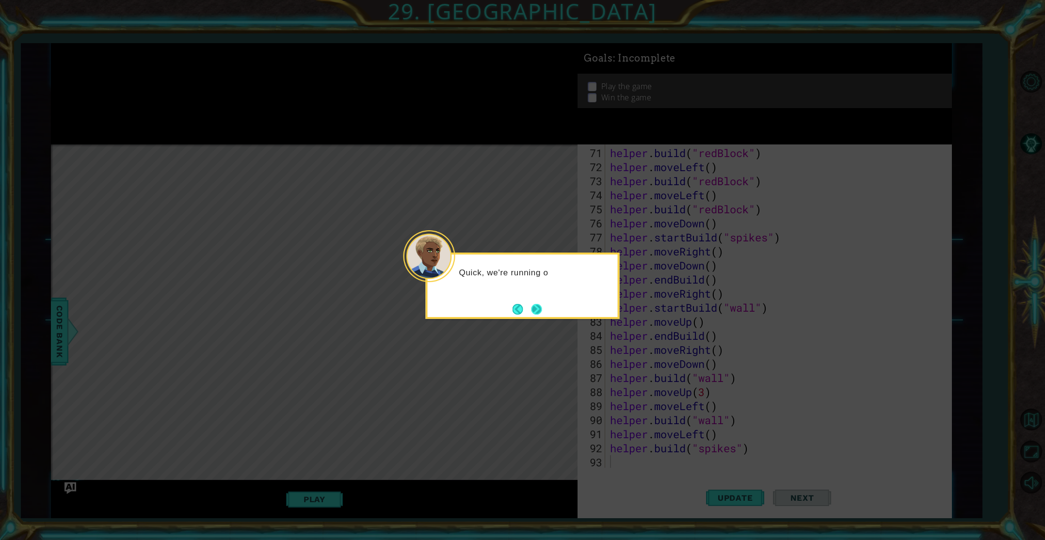
click at [540, 313] on button "Next" at bounding box center [536, 309] width 11 height 11
click at [540, 310] on button "Next" at bounding box center [536, 309] width 11 height 11
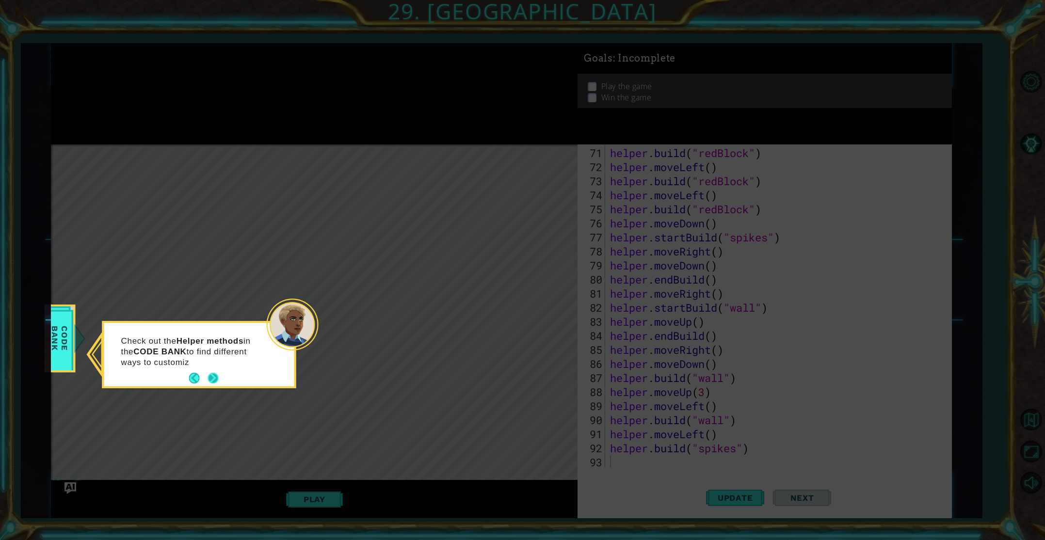
click at [215, 378] on button "Next" at bounding box center [213, 378] width 11 height 11
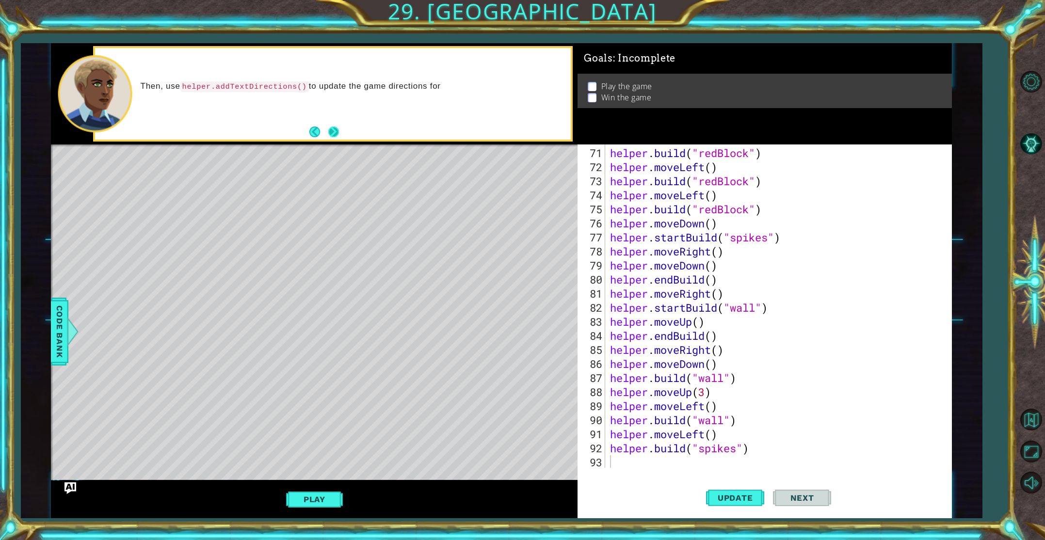
click at [335, 129] on button "Next" at bounding box center [334, 133] width 12 height 12
click at [330, 133] on button "Next" at bounding box center [333, 132] width 11 height 11
click at [325, 131] on button "Back" at bounding box center [318, 132] width 19 height 11
click at [334, 128] on button "Next" at bounding box center [333, 132] width 11 height 11
click at [735, 501] on span "Update" at bounding box center [735, 498] width 55 height 10
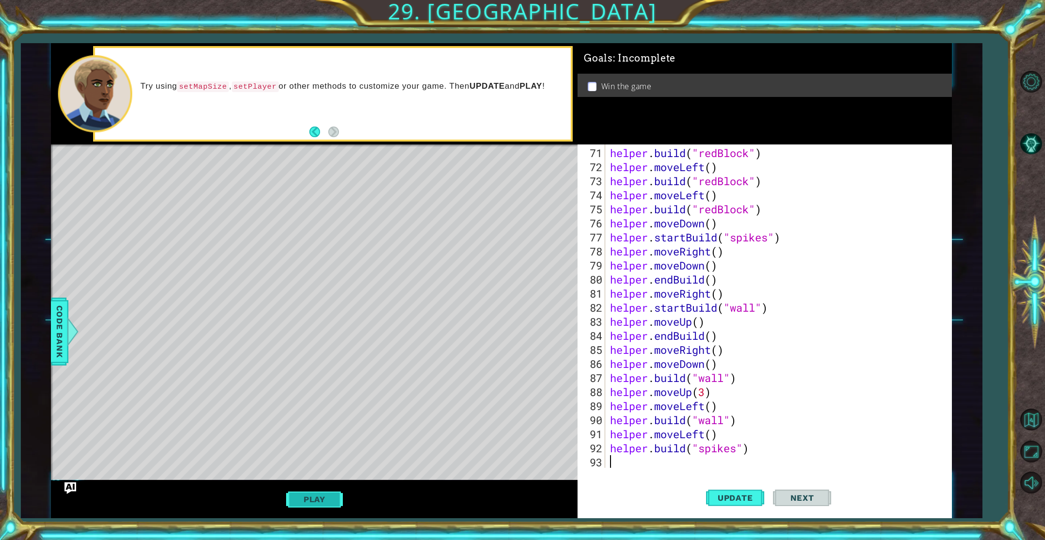
drag, startPoint x: 306, startPoint y: 503, endPoint x: 305, endPoint y: 494, distance: 8.8
click at [305, 494] on div "helper methods moveLeft(steps) moveRight(steps) moveUp(steps) moveDown(steps) b…" at bounding box center [501, 280] width 901 height 475
click at [305, 494] on button "Play" at bounding box center [314, 499] width 57 height 18
click at [789, 494] on span "Next" at bounding box center [802, 498] width 43 height 10
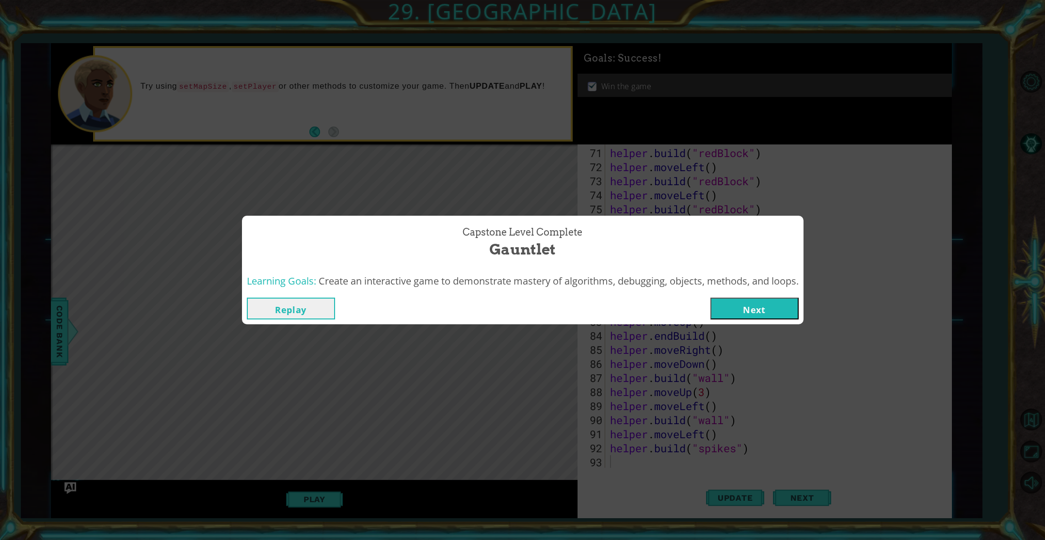
click at [759, 309] on button "Next" at bounding box center [755, 309] width 88 height 22
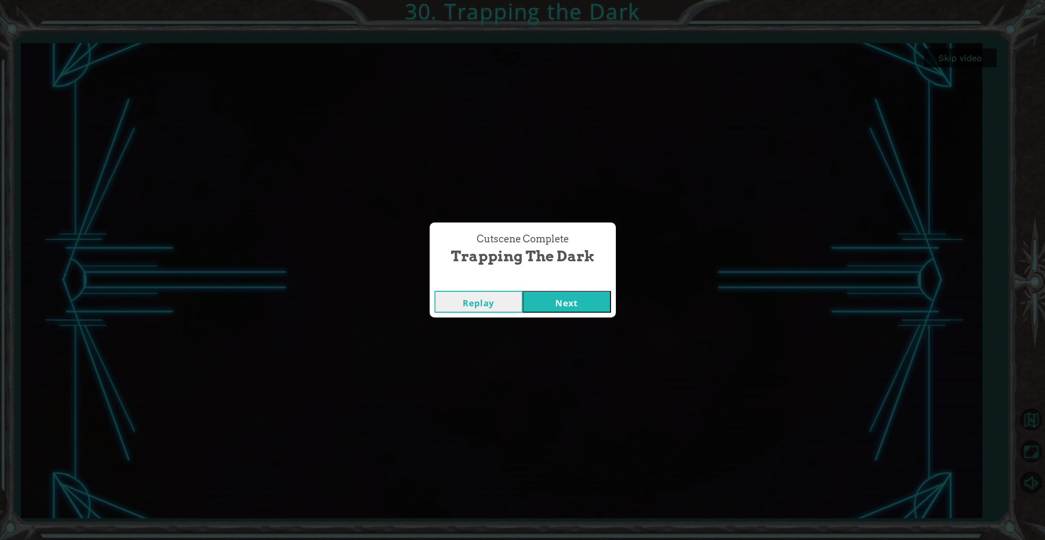
click at [562, 303] on button "Next" at bounding box center [567, 302] width 88 height 22
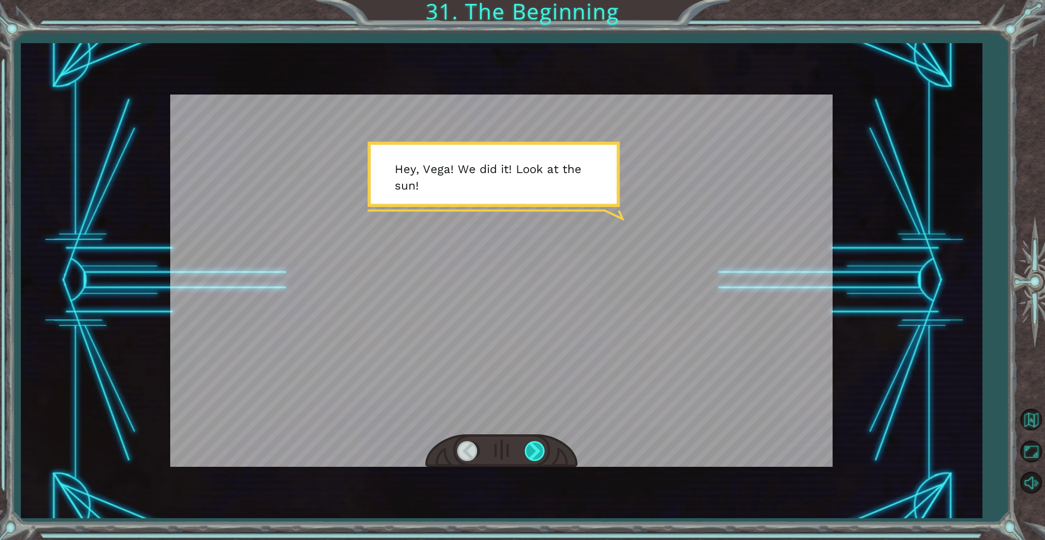
click at [534, 459] on div at bounding box center [536, 451] width 22 height 20
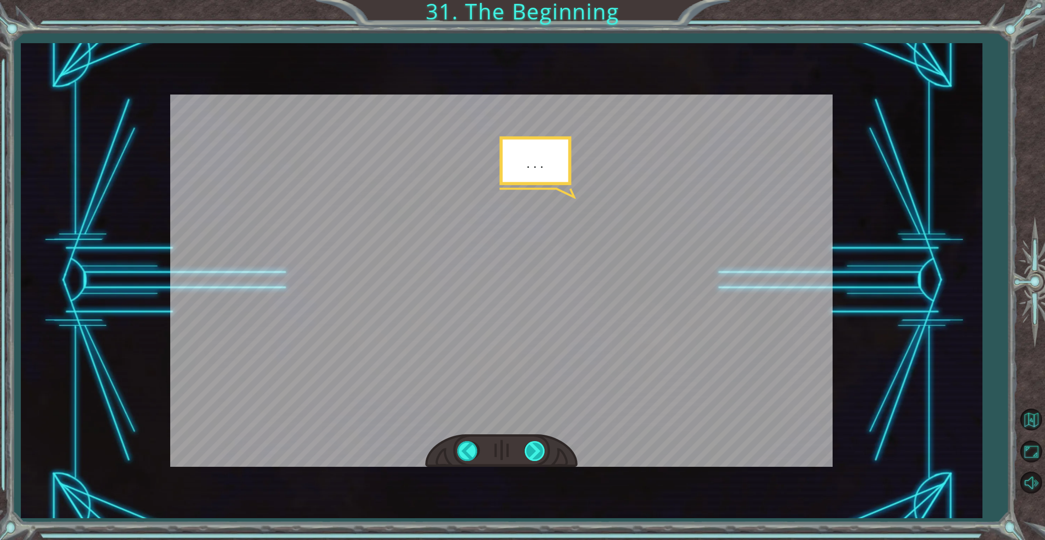
click at [533, 448] on div at bounding box center [536, 451] width 22 height 20
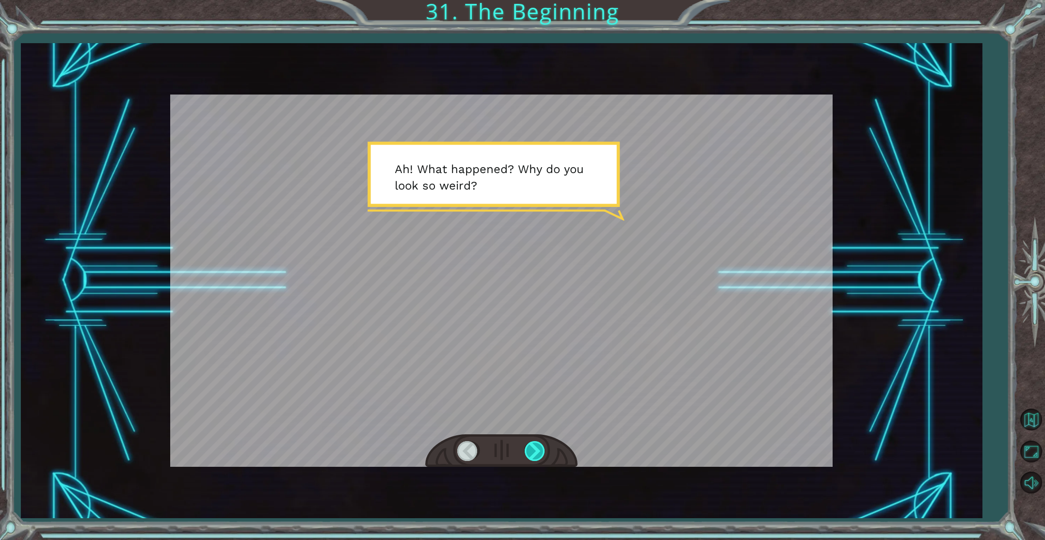
click at [533, 448] on div at bounding box center [536, 451] width 22 height 20
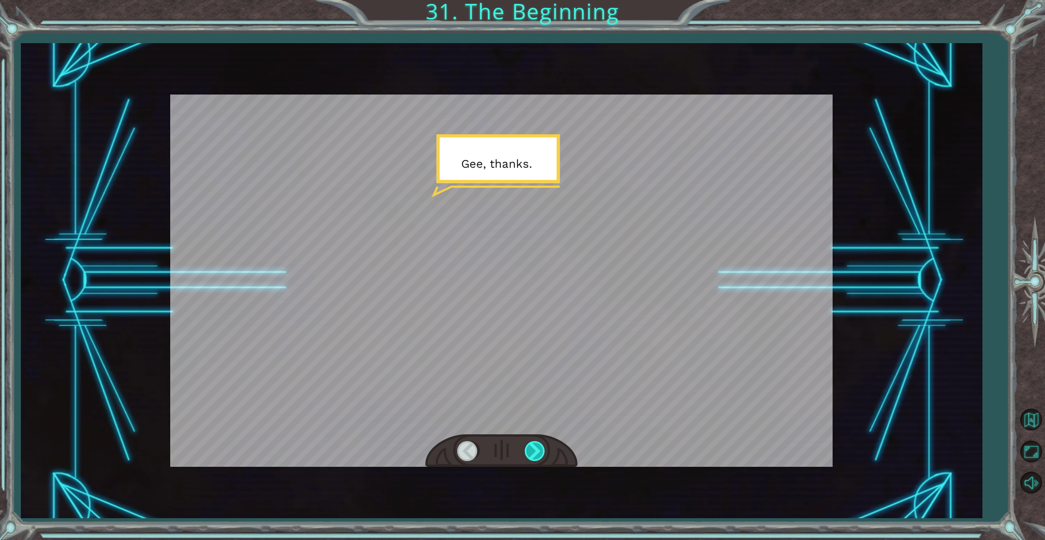
click at [533, 448] on div at bounding box center [536, 451] width 22 height 20
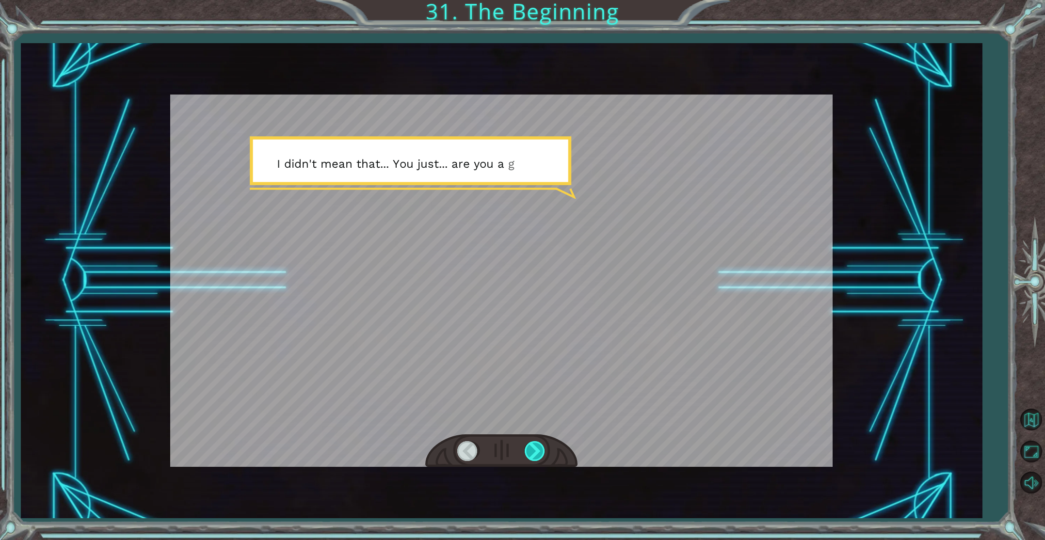
click at [533, 448] on div at bounding box center [536, 451] width 22 height 20
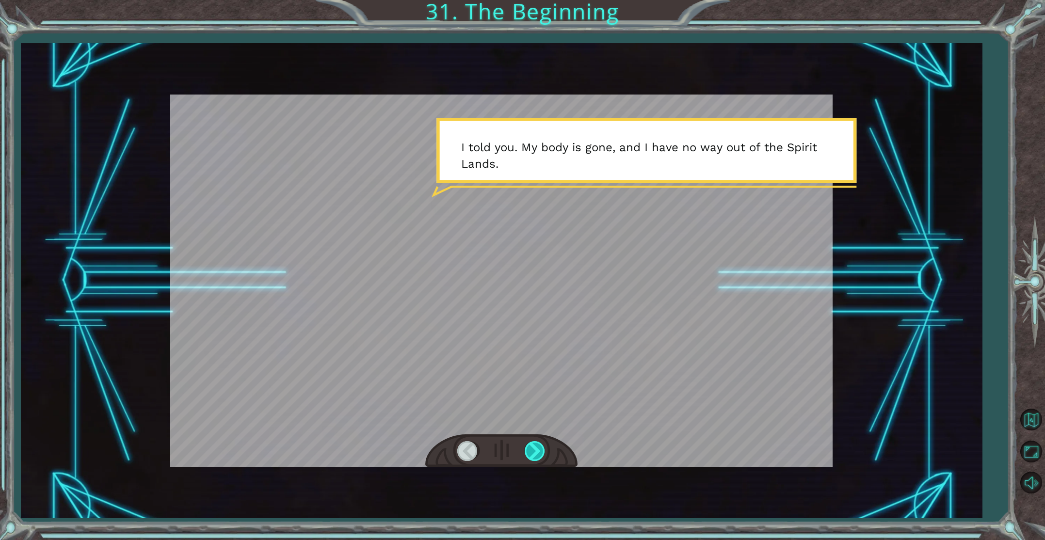
click at [533, 448] on div at bounding box center [536, 451] width 22 height 20
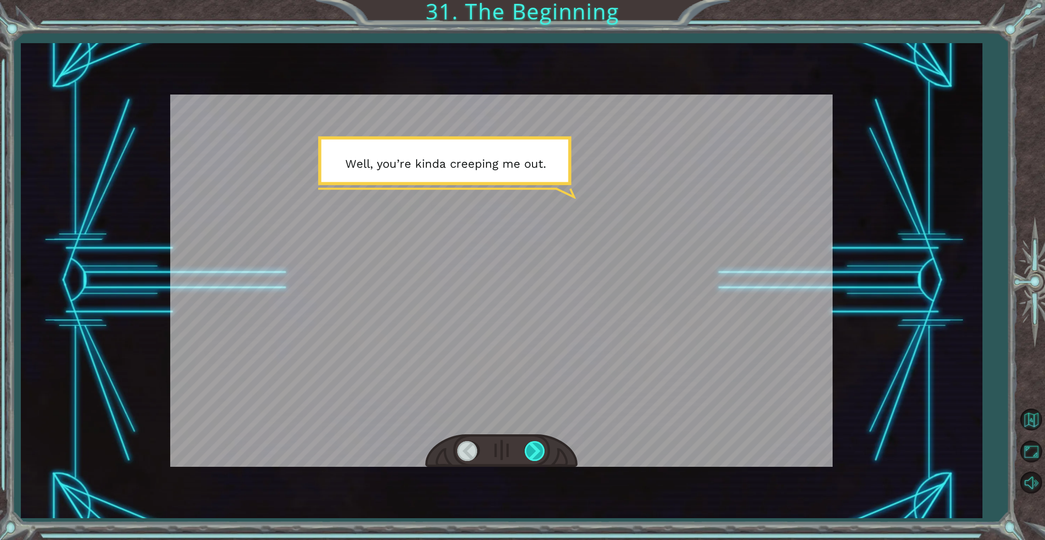
click at [533, 448] on div at bounding box center [536, 451] width 22 height 20
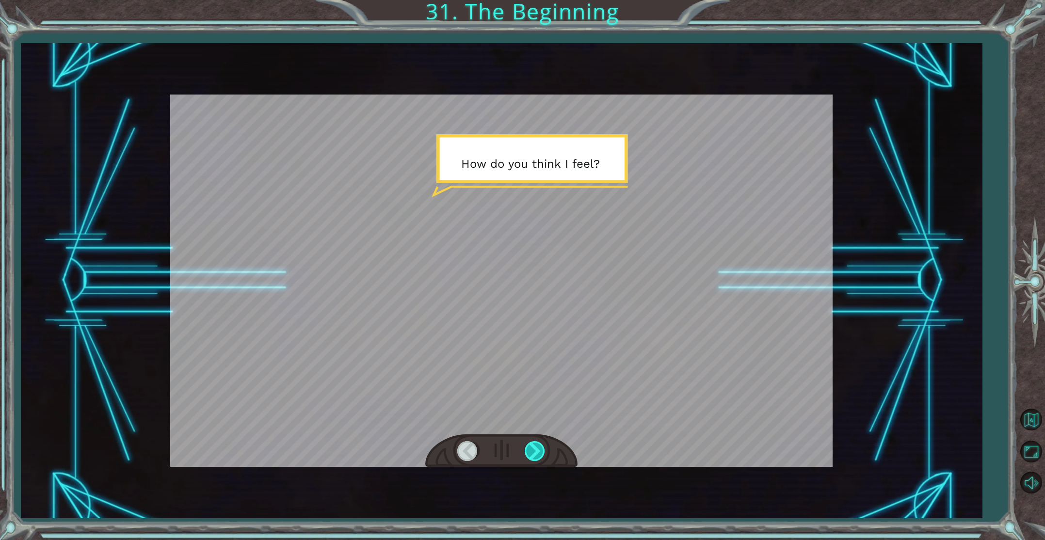
click at [533, 448] on div at bounding box center [536, 451] width 22 height 20
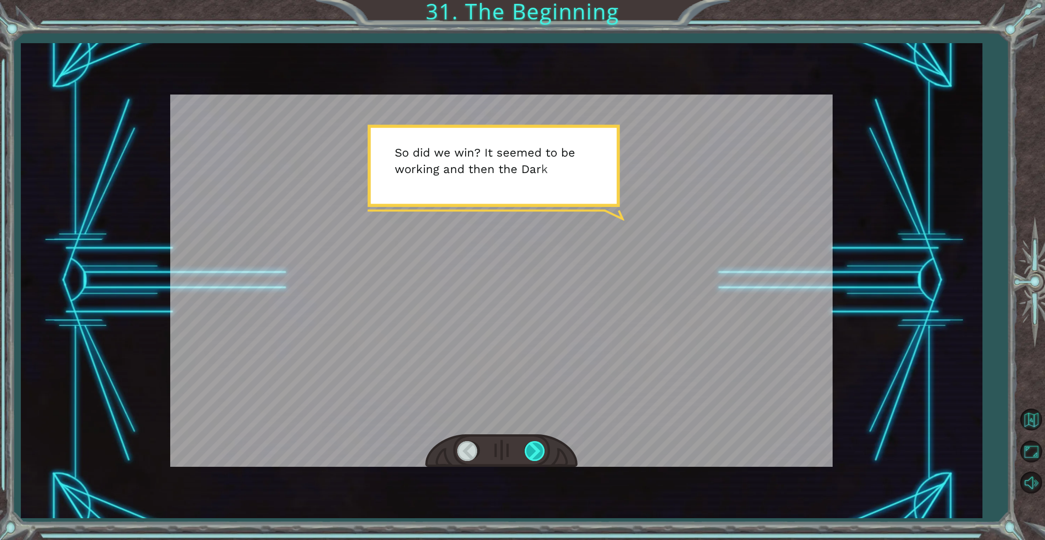
click at [533, 448] on div at bounding box center [536, 451] width 22 height 20
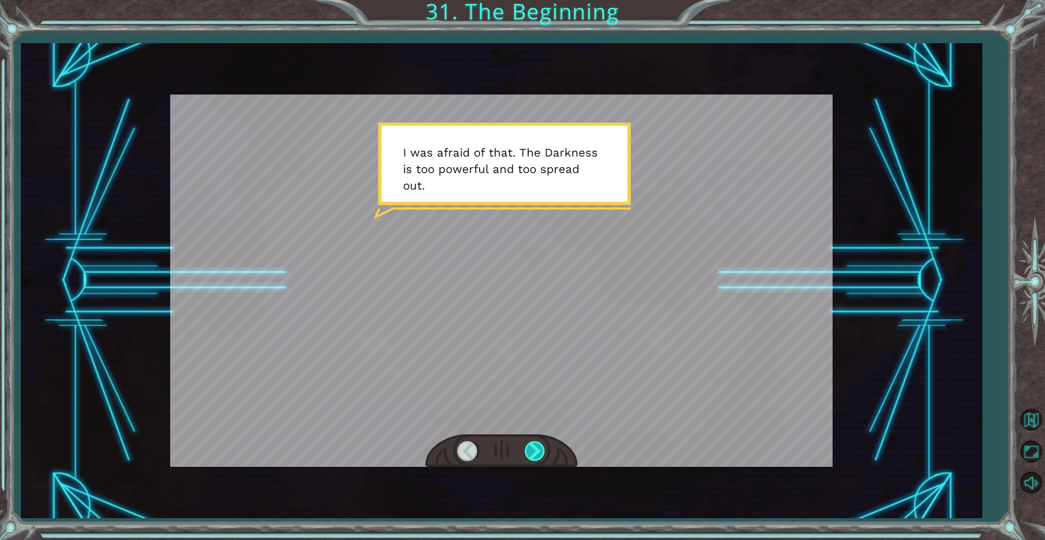
click at [533, 448] on div at bounding box center [536, 451] width 22 height 20
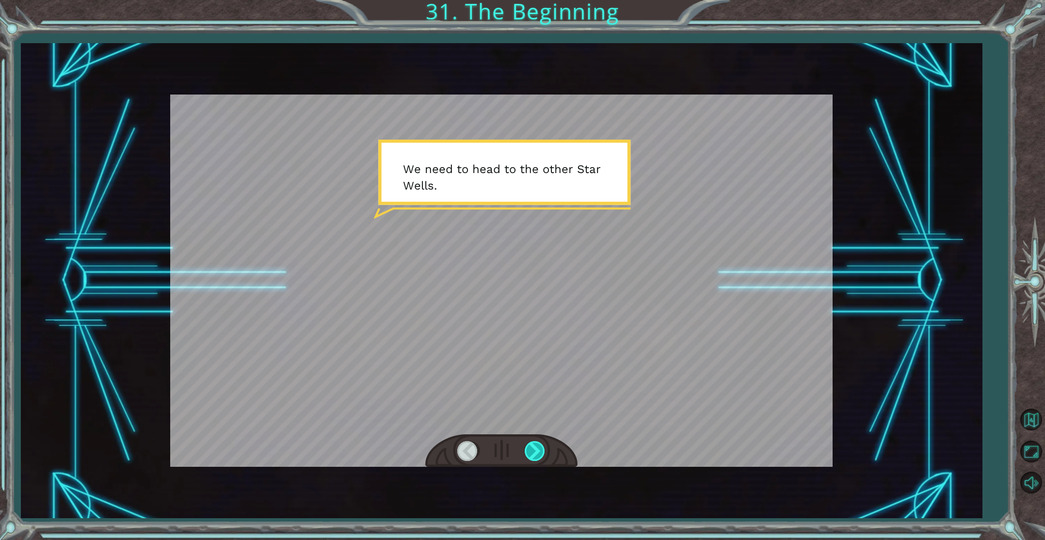
click at [533, 448] on div at bounding box center [536, 451] width 22 height 20
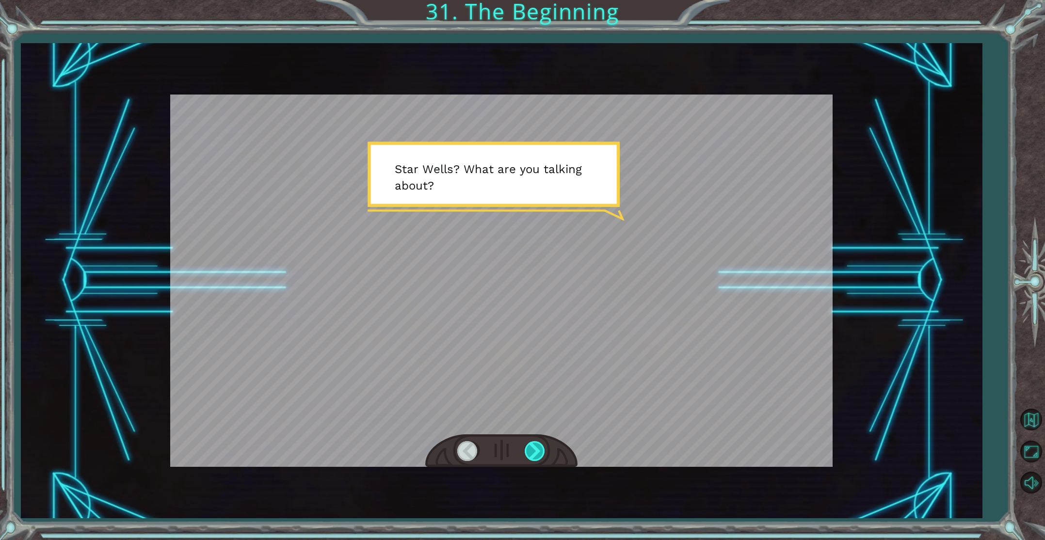
click at [533, 448] on div at bounding box center [536, 451] width 22 height 20
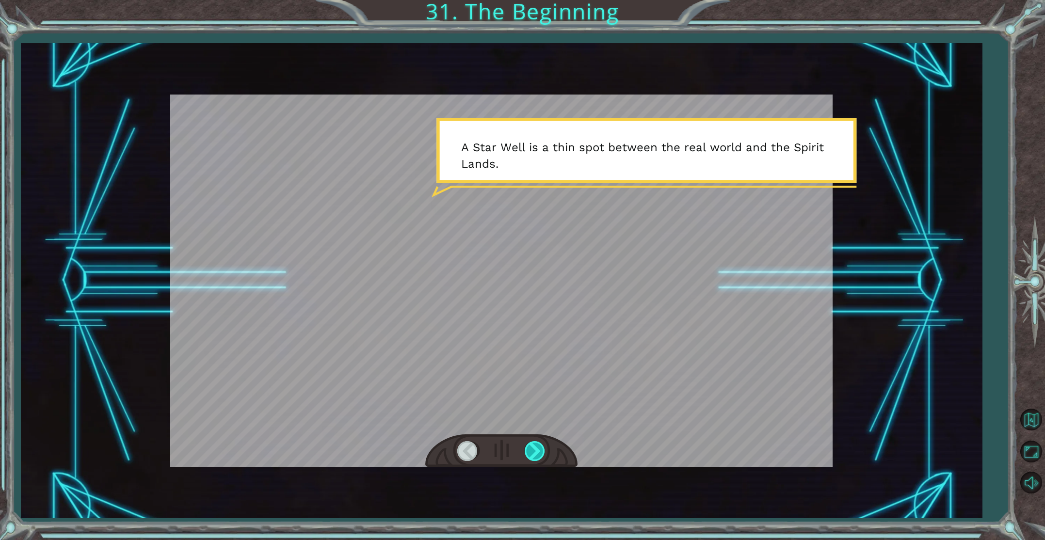
click at [534, 447] on div at bounding box center [536, 451] width 22 height 20
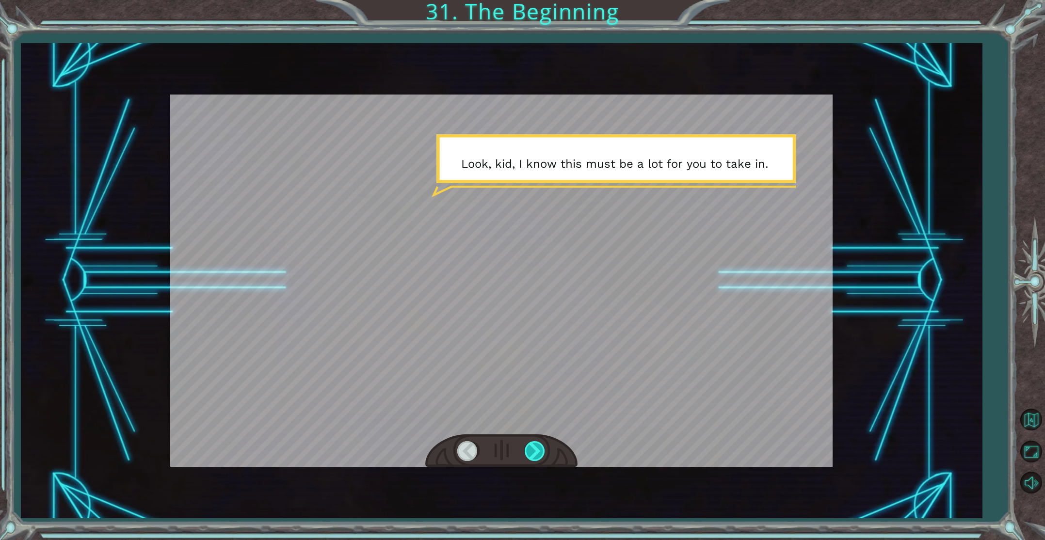
click at [534, 447] on div at bounding box center [536, 451] width 22 height 20
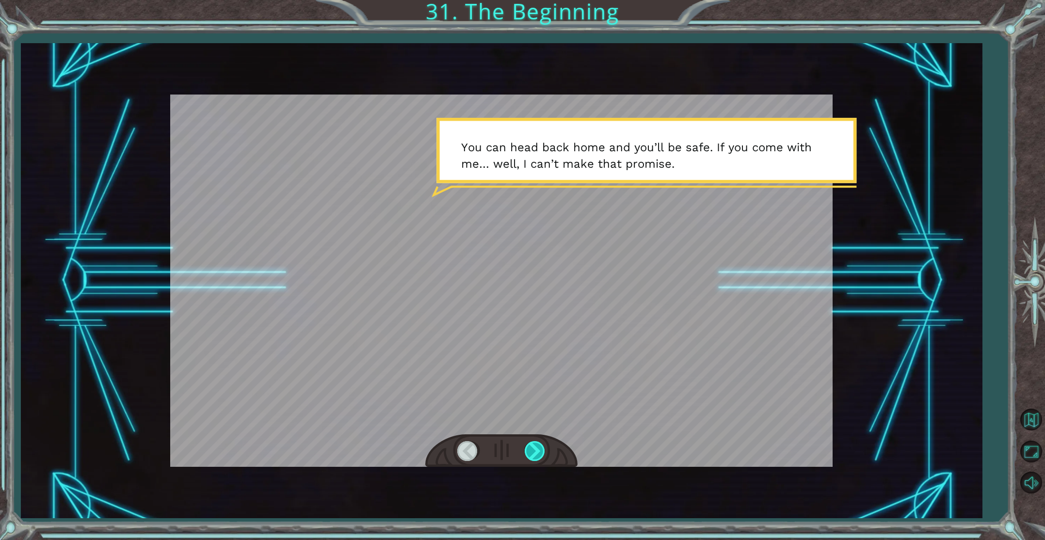
click at [534, 448] on div at bounding box center [536, 451] width 22 height 20
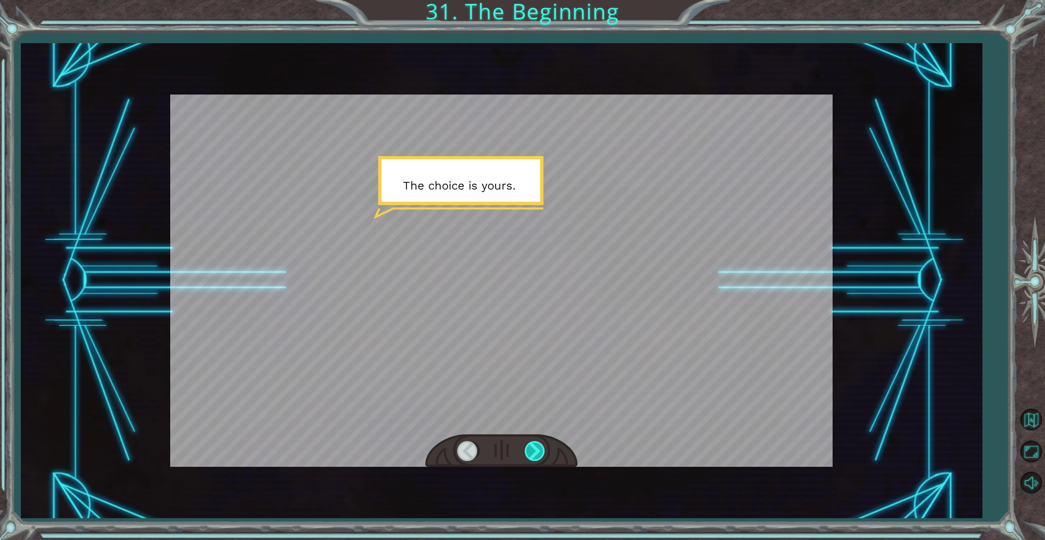
click at [534, 448] on div at bounding box center [536, 451] width 22 height 20
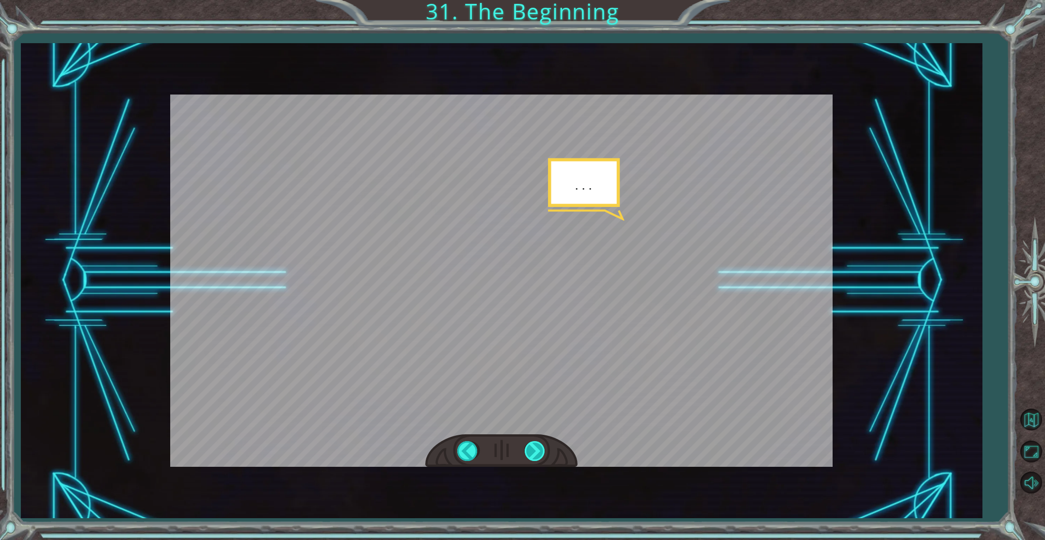
click at [533, 449] on div at bounding box center [536, 451] width 22 height 20
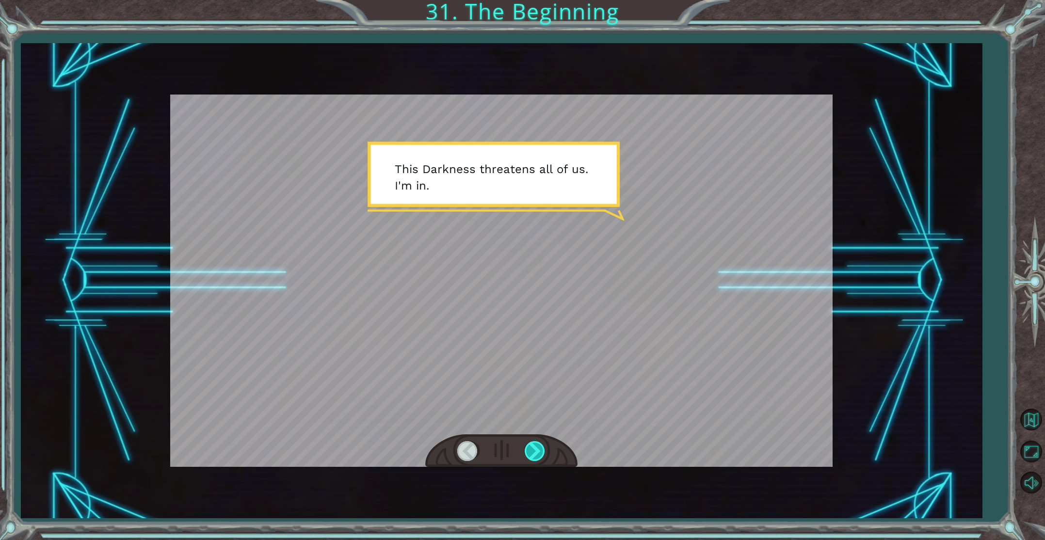
click at [535, 448] on div at bounding box center [536, 451] width 22 height 20
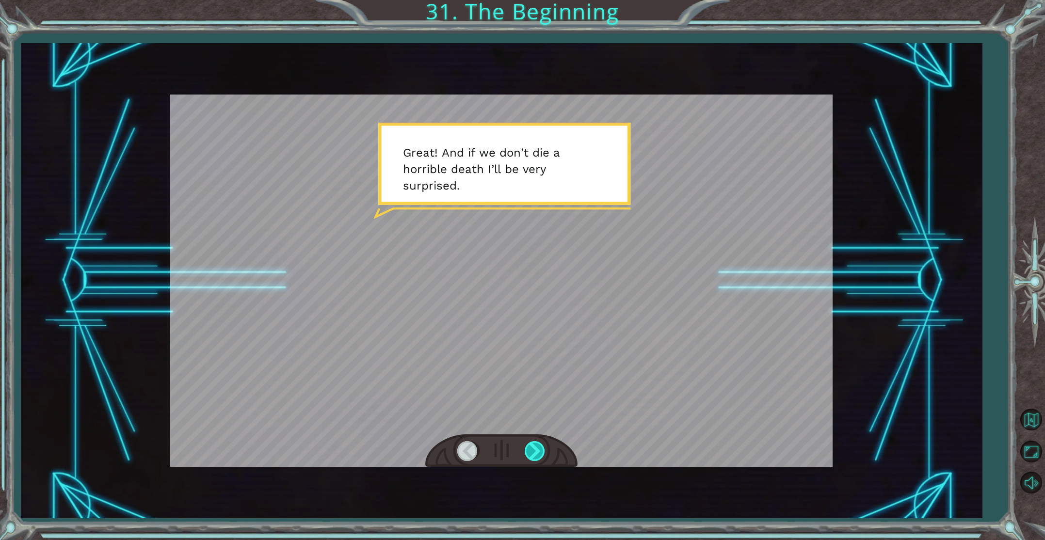
click at [535, 448] on div at bounding box center [536, 451] width 22 height 20
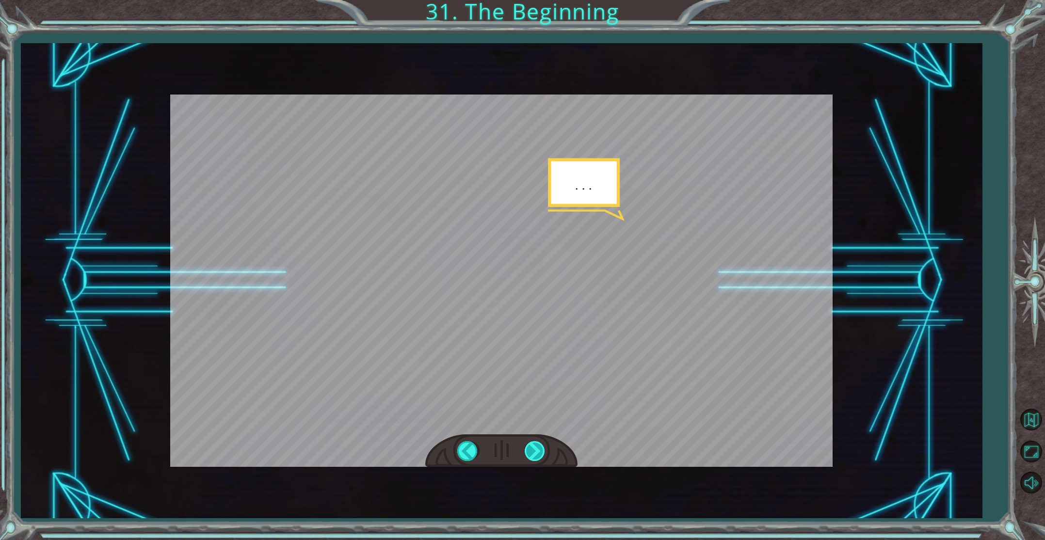
click at [535, 448] on div at bounding box center [536, 451] width 22 height 20
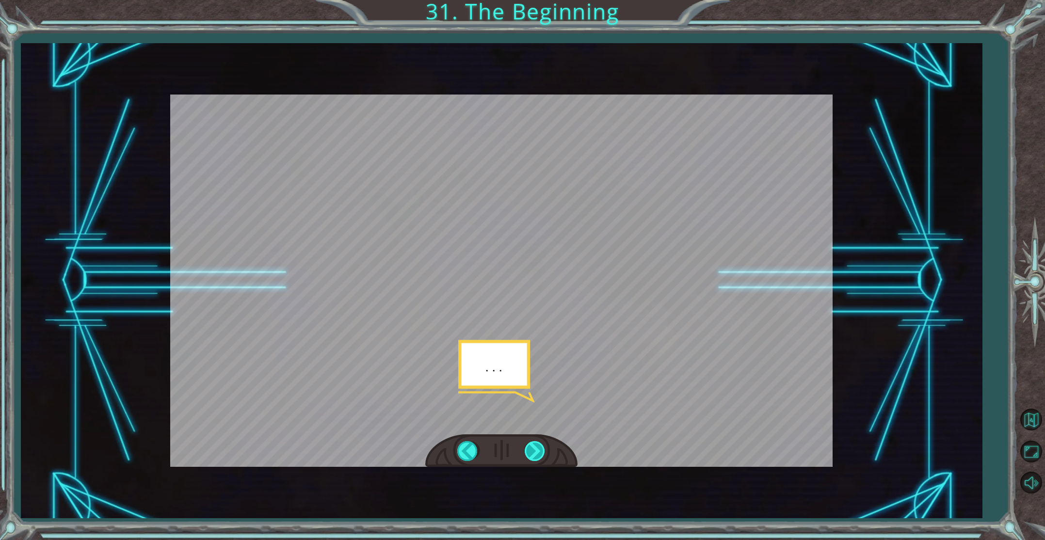
click at [535, 448] on div at bounding box center [536, 451] width 22 height 20
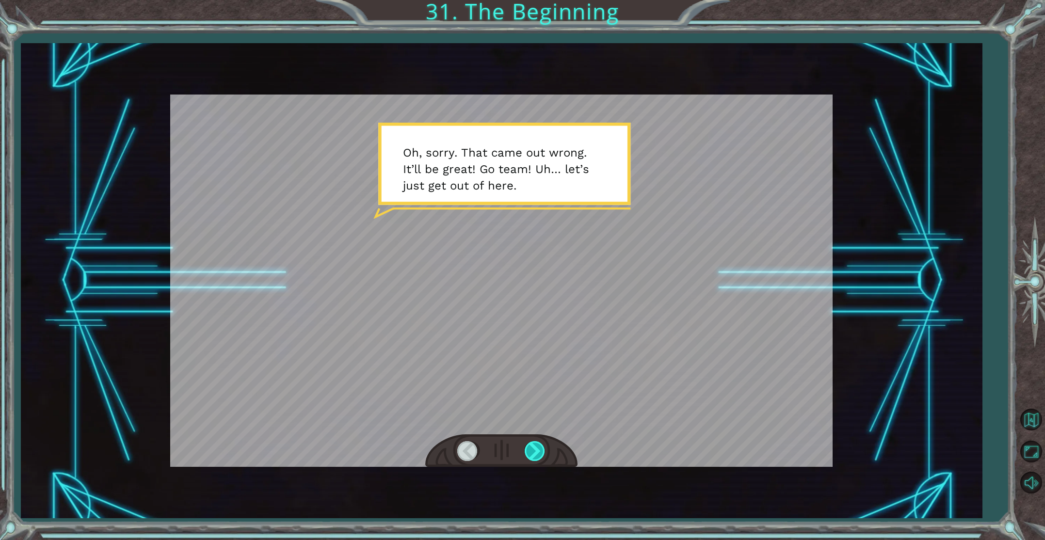
click at [535, 448] on div at bounding box center [536, 451] width 22 height 20
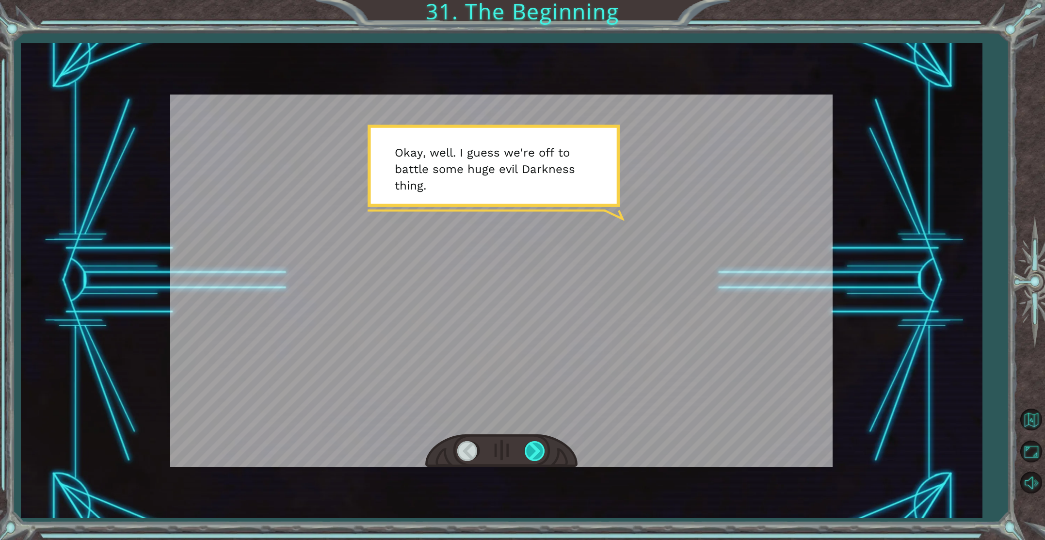
click at [535, 448] on div at bounding box center [536, 451] width 22 height 20
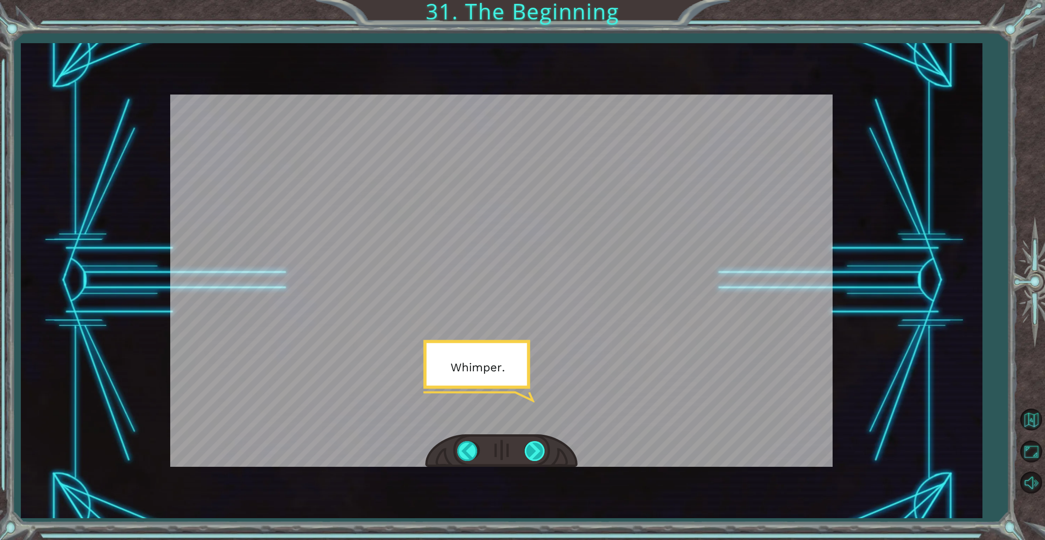
click at [535, 448] on div at bounding box center [536, 451] width 22 height 20
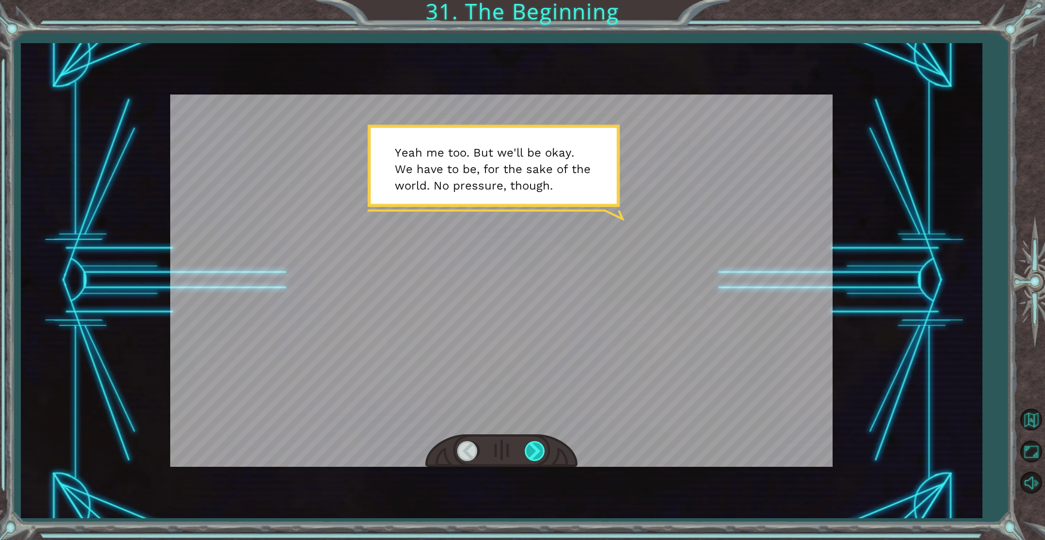
click at [536, 447] on div at bounding box center [536, 451] width 22 height 20
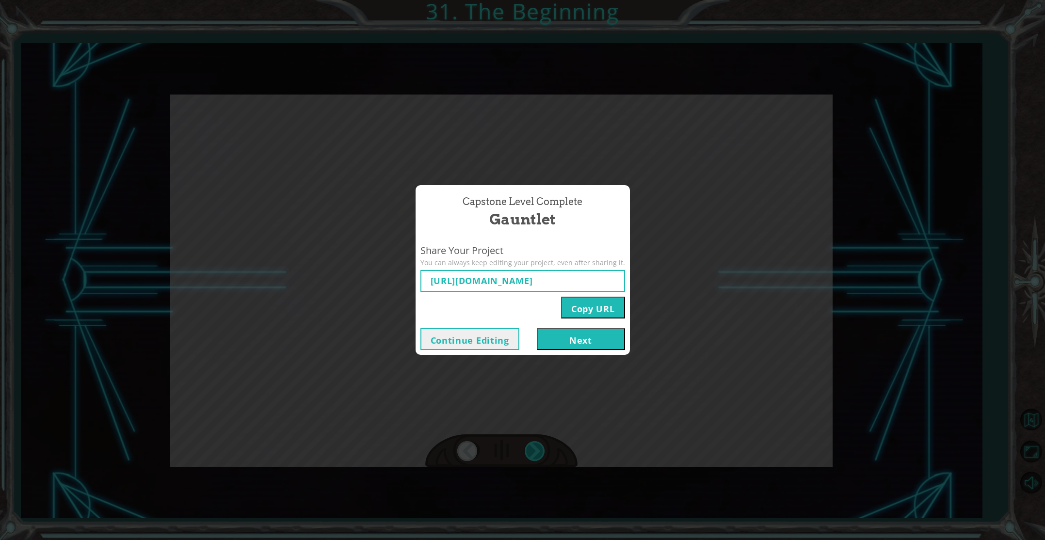
type input "[URL][DOMAIN_NAME]"
click at [584, 343] on button "Next" at bounding box center [581, 339] width 88 height 22
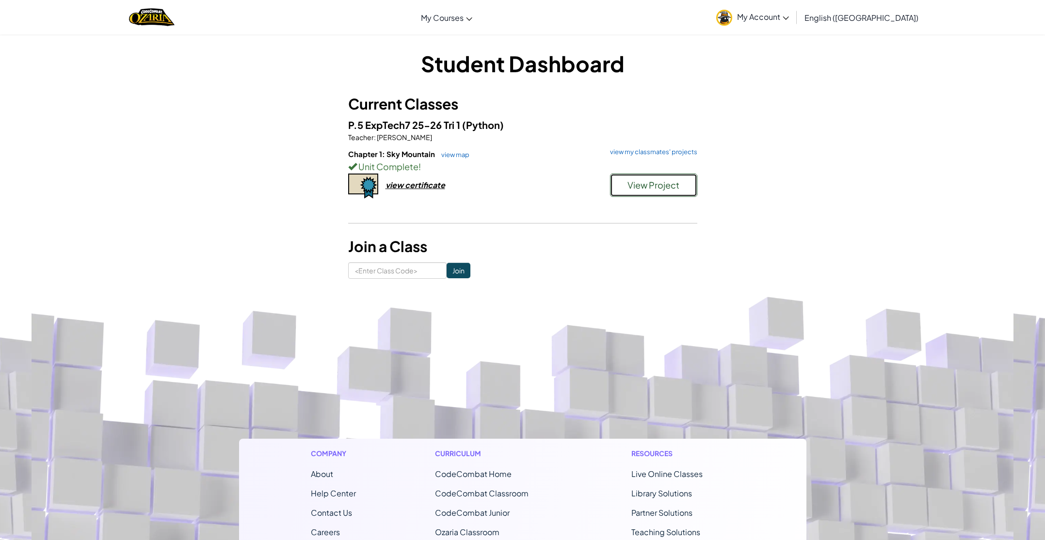
click at [652, 189] on span "View Project" at bounding box center [654, 184] width 52 height 11
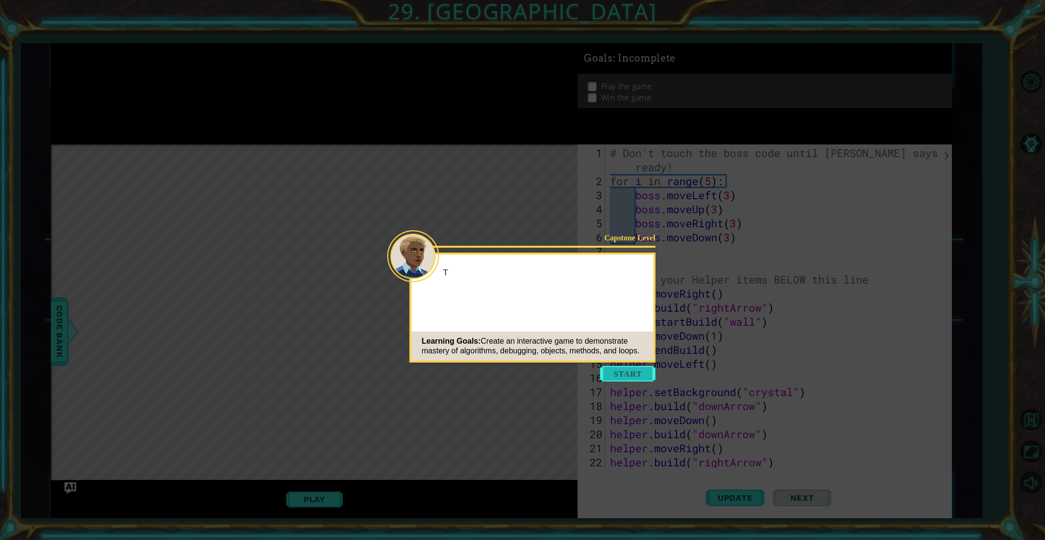
click at [624, 372] on button "Start" at bounding box center [627, 374] width 55 height 16
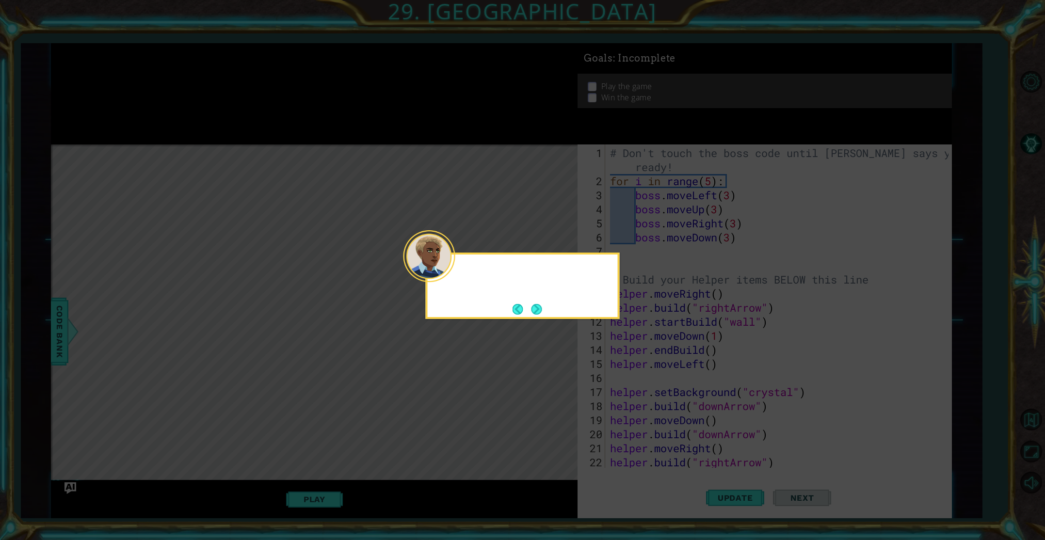
scroll to position [999, 0]
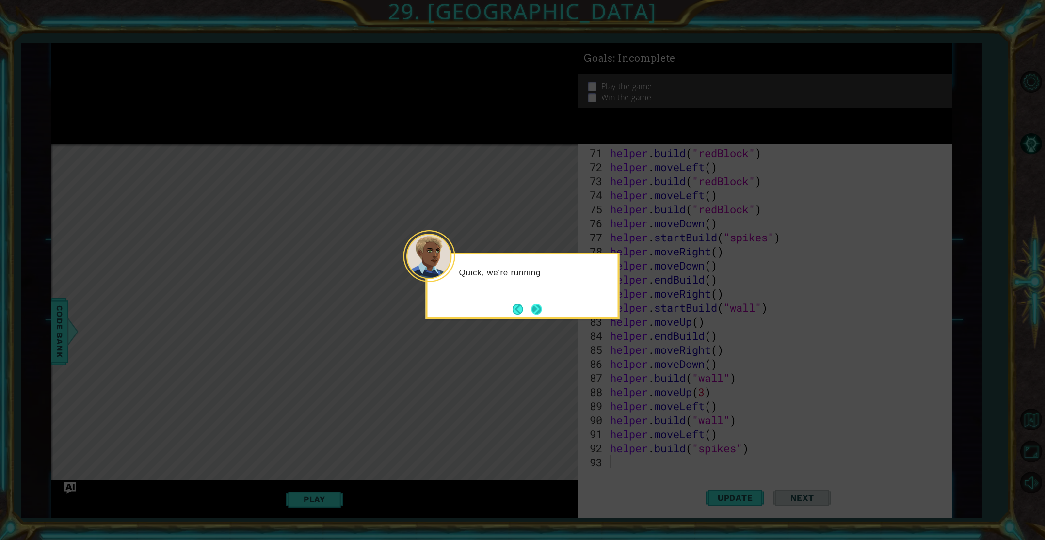
click at [535, 304] on button "Next" at bounding box center [536, 309] width 11 height 11
click at [537, 311] on button "Next" at bounding box center [536, 309] width 11 height 11
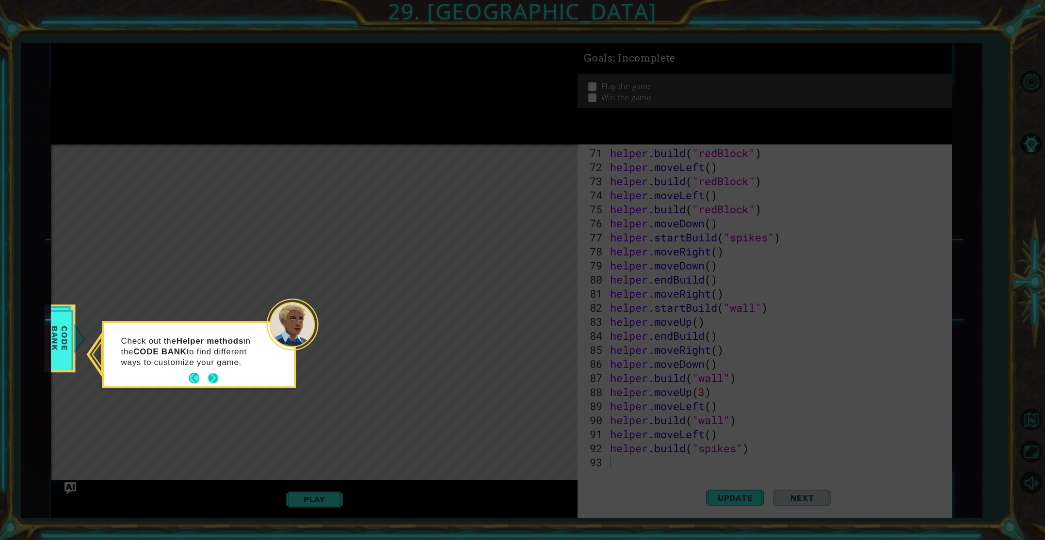
click at [213, 379] on button "Next" at bounding box center [213, 378] width 11 height 11
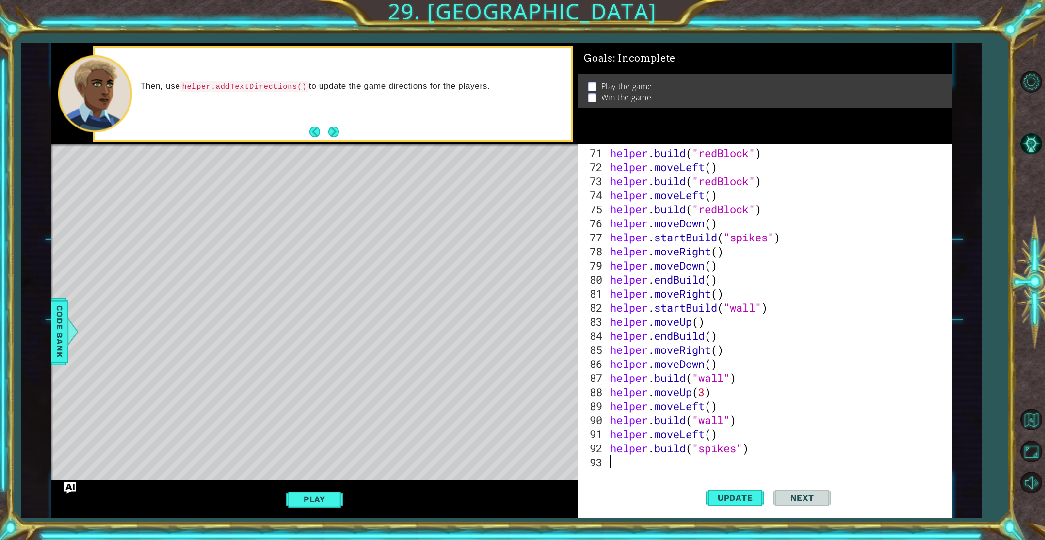
click at [332, 129] on button "Next" at bounding box center [333, 132] width 11 height 11
click at [334, 131] on button "Next" at bounding box center [333, 132] width 11 height 11
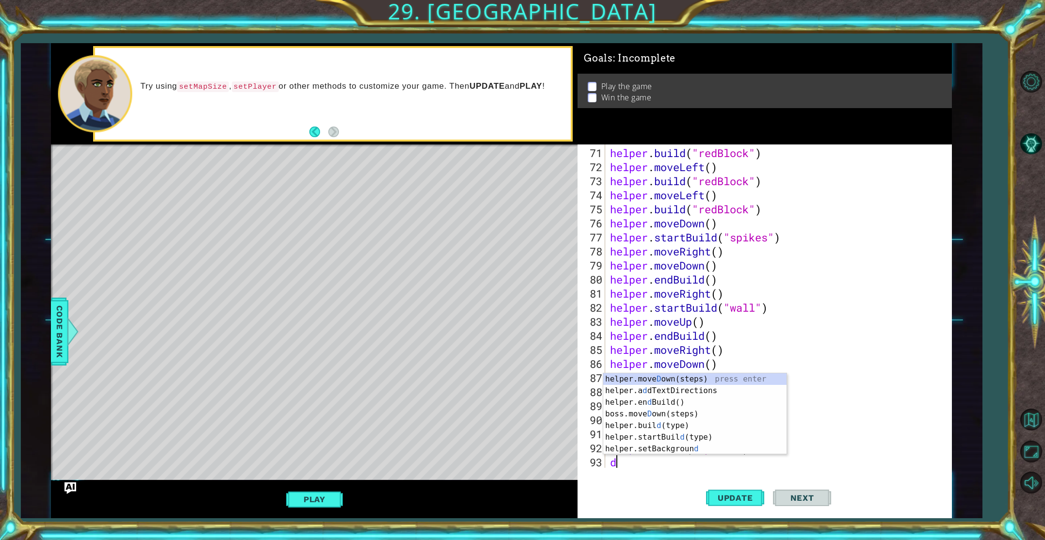
scroll to position [1013, 0]
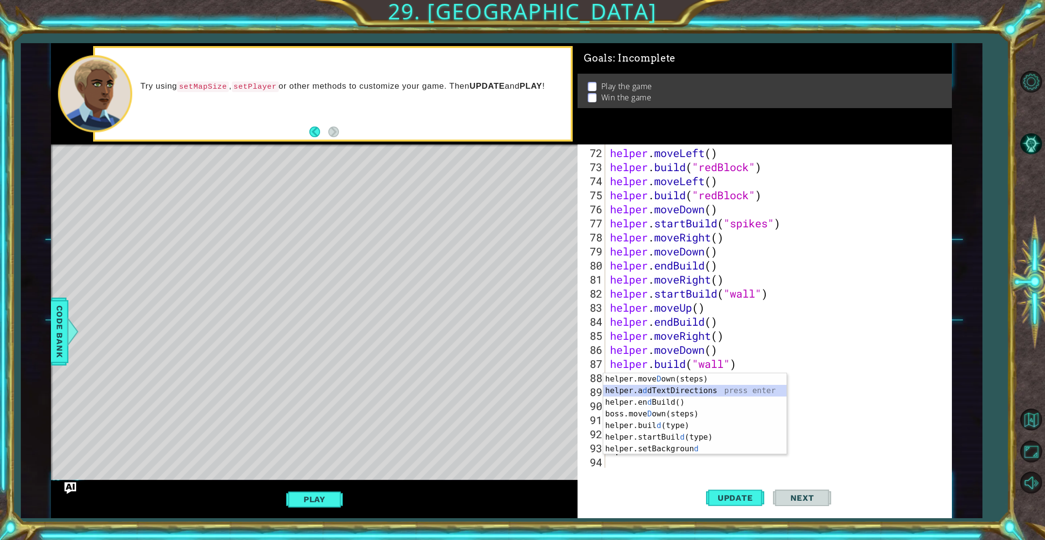
click at [669, 385] on div "helper.[PERSON_NAME] own(steps) press enter helper.a d dTextDirections press en…" at bounding box center [694, 425] width 183 height 105
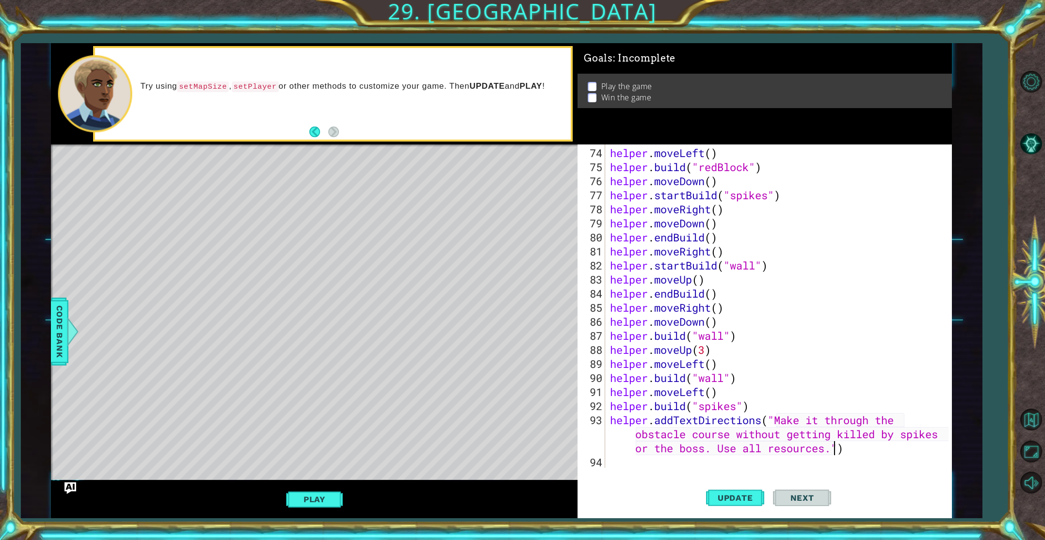
scroll to position [0, 36]
type textarea "helper.addTextDirections("Make it through the obstacle course without getting k…"
click at [749, 497] on span "Update" at bounding box center [735, 498] width 55 height 10
drag, startPoint x: 298, startPoint y: 501, endPoint x: 292, endPoint y: 501, distance: 6.8
click at [307, 500] on button "Play" at bounding box center [314, 499] width 57 height 18
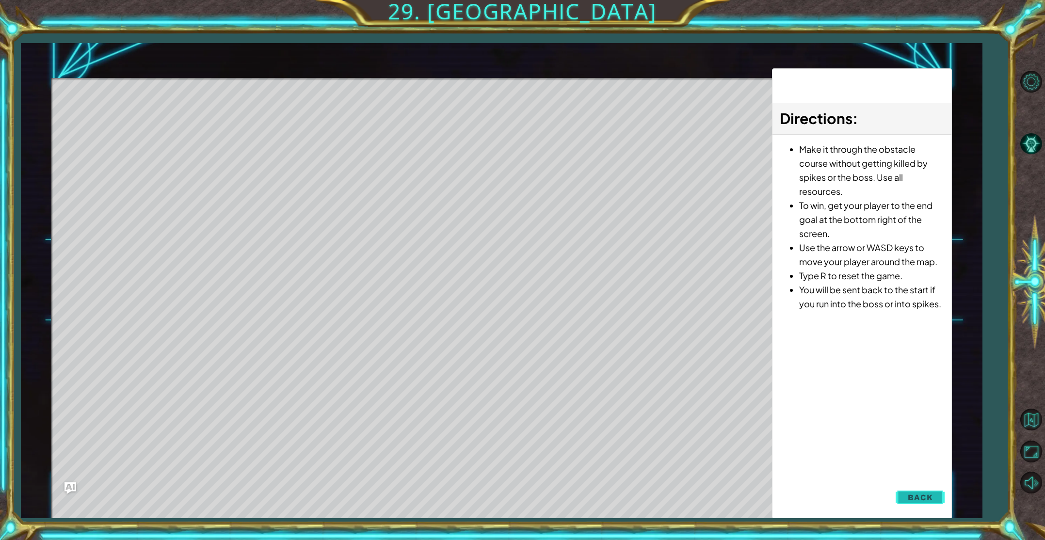
click at [928, 497] on span "Back" at bounding box center [920, 498] width 25 height 10
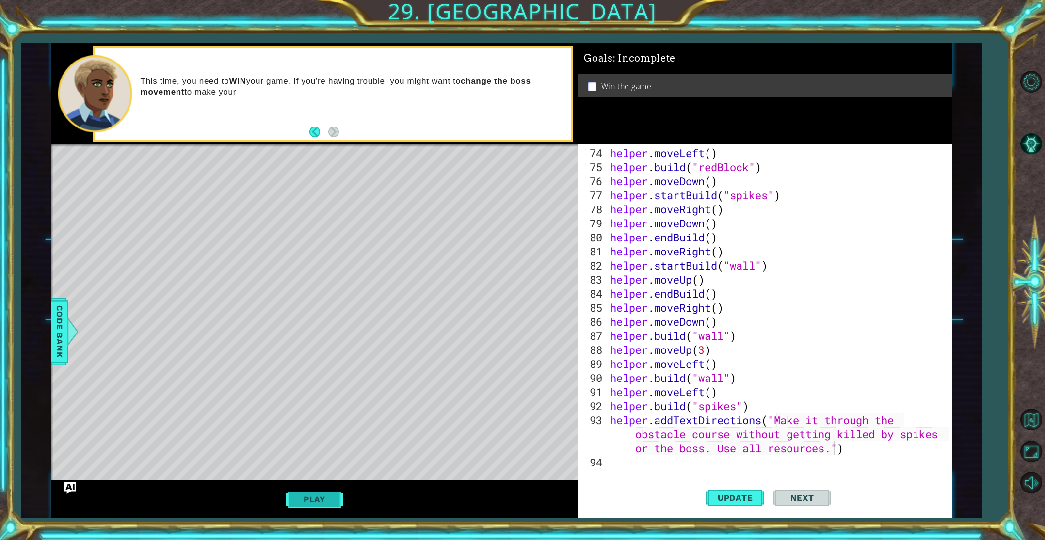
click at [321, 497] on button "Play" at bounding box center [314, 499] width 57 height 18
click at [781, 496] on button "Next" at bounding box center [802, 497] width 58 height 37
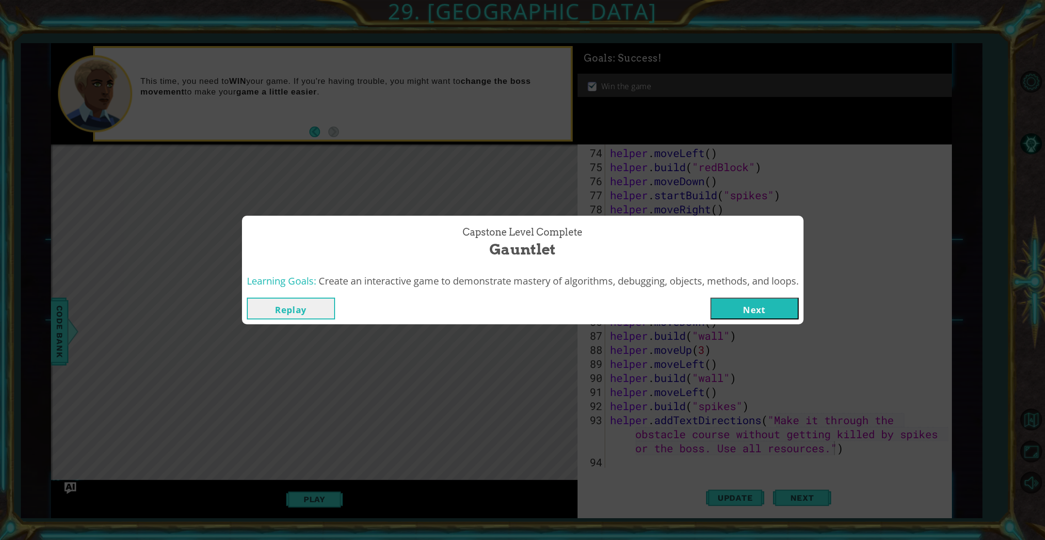
click at [766, 317] on button "Next" at bounding box center [755, 309] width 88 height 22
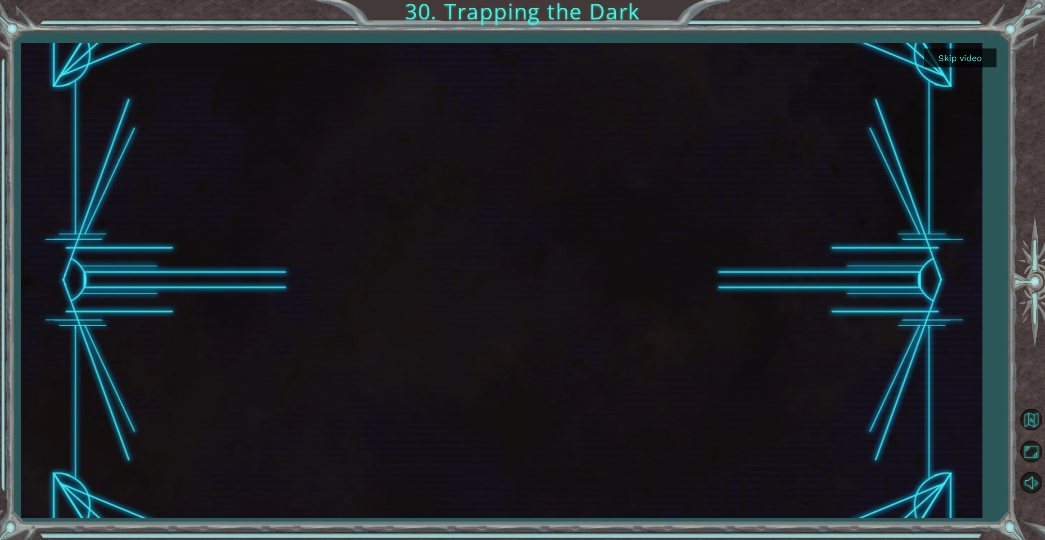
click at [949, 52] on button "Skip video" at bounding box center [960, 58] width 73 height 19
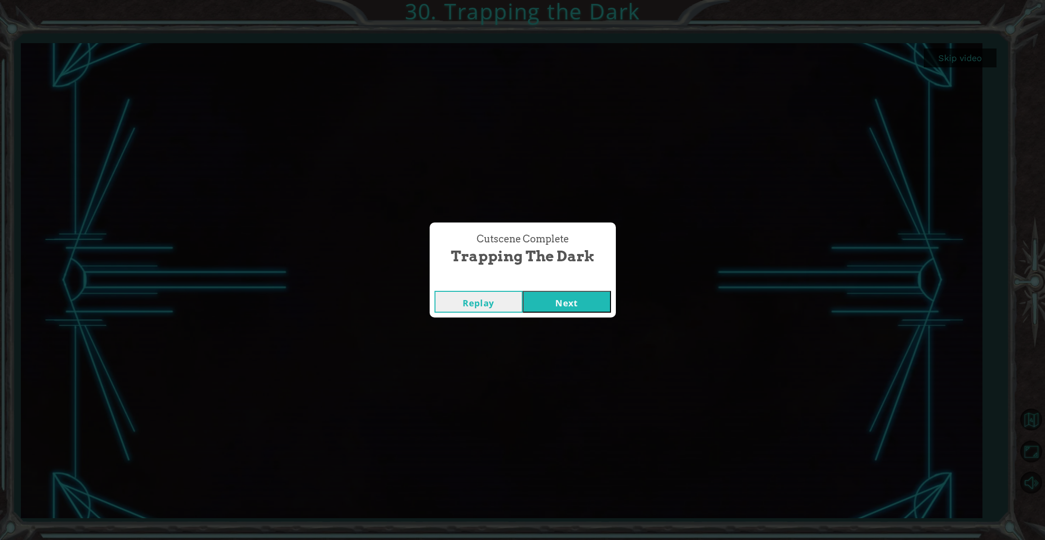
click at [558, 307] on button "Next" at bounding box center [567, 302] width 88 height 22
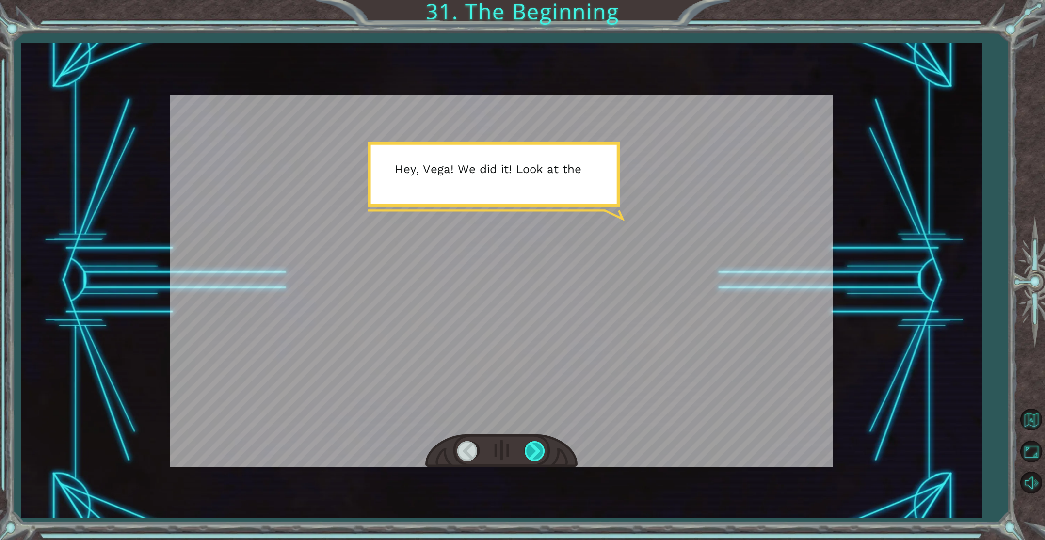
click at [544, 453] on div at bounding box center [536, 451] width 22 height 20
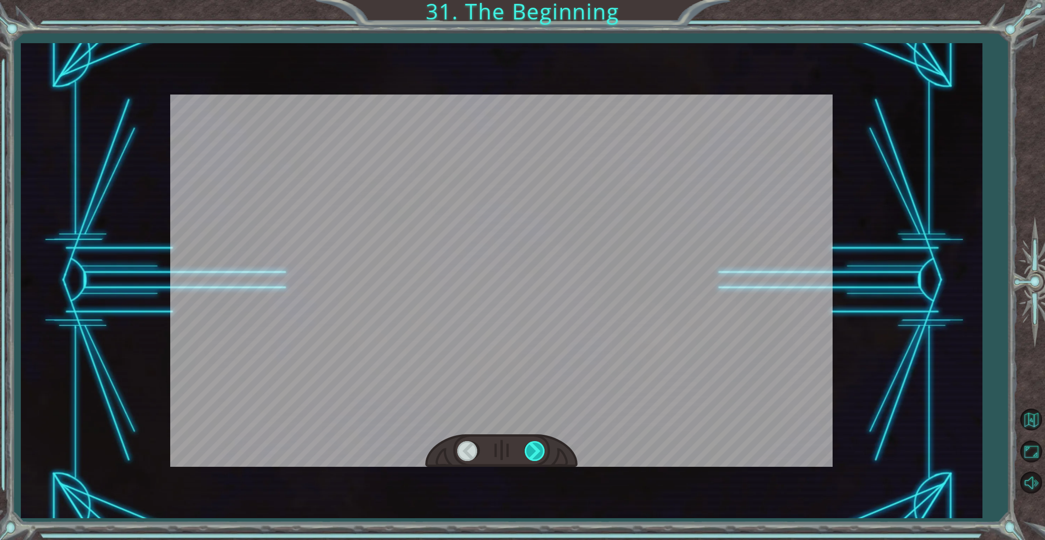
click at [537, 454] on div at bounding box center [536, 451] width 22 height 20
click at [534, 451] on div at bounding box center [536, 451] width 22 height 20
click at [533, 450] on div at bounding box center [536, 451] width 22 height 20
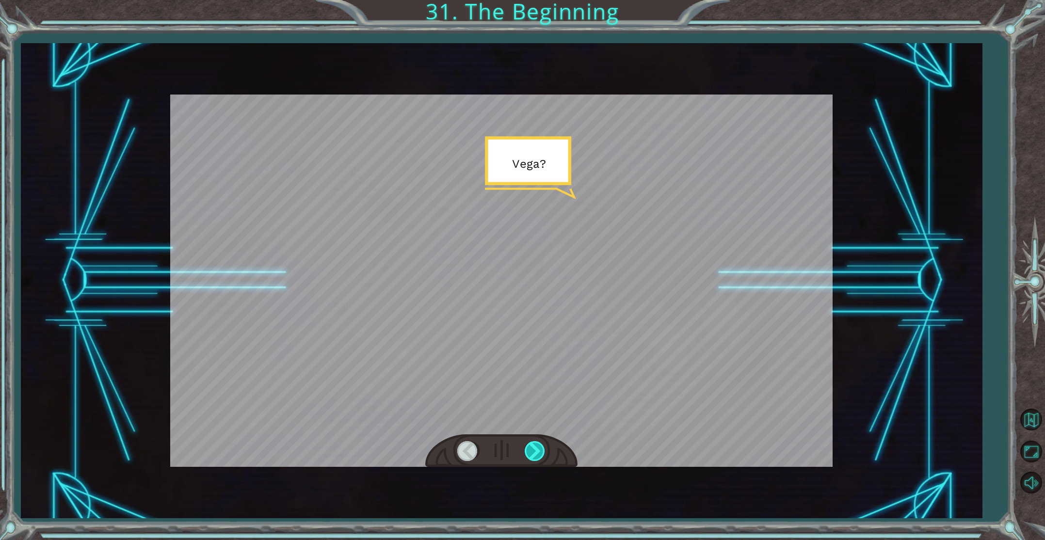
click at [533, 450] on div at bounding box center [536, 451] width 22 height 20
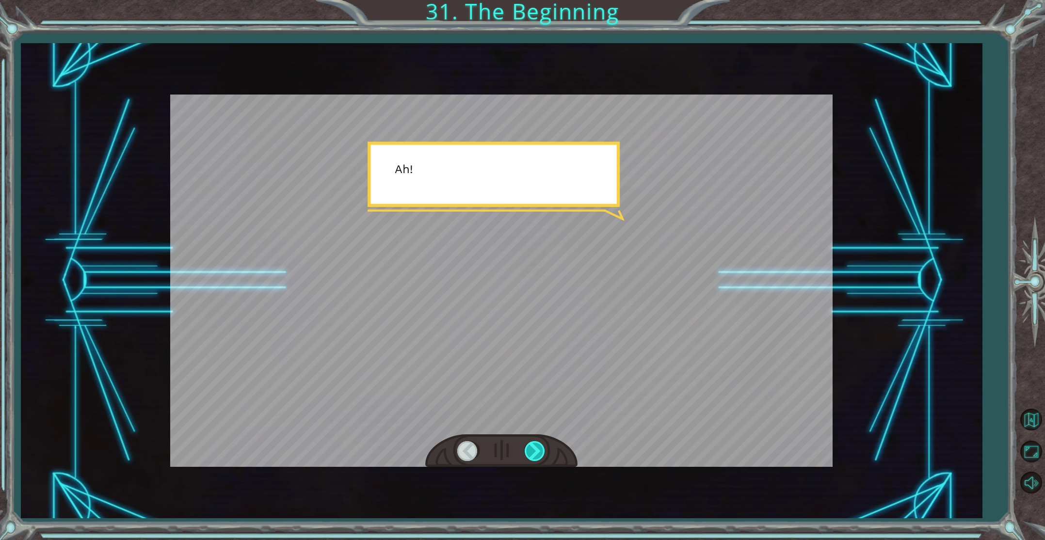
click at [533, 450] on div at bounding box center [536, 451] width 22 height 20
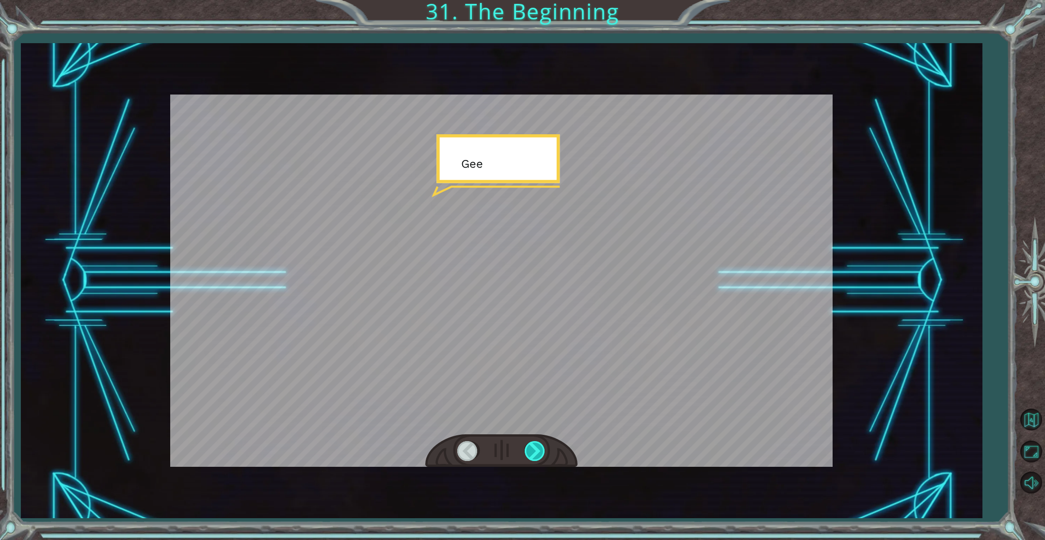
click at [533, 450] on div at bounding box center [536, 451] width 22 height 20
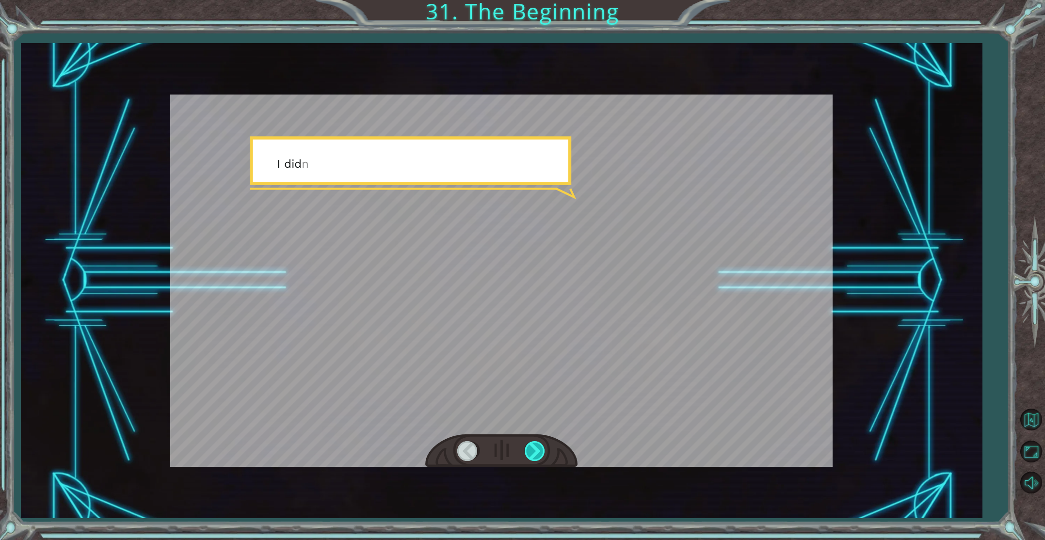
click at [533, 450] on div at bounding box center [536, 451] width 22 height 20
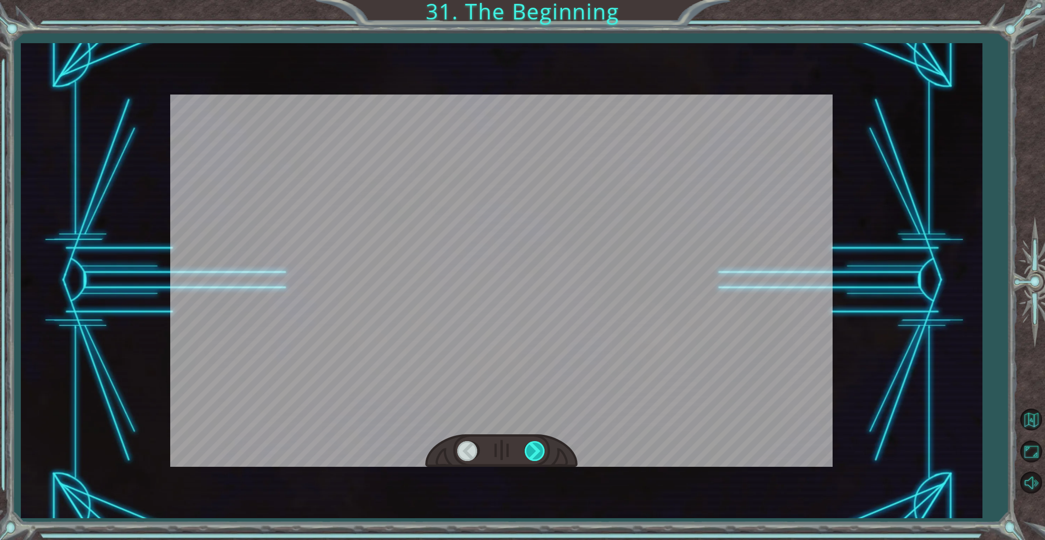
click at [533, 450] on div at bounding box center [536, 451] width 22 height 20
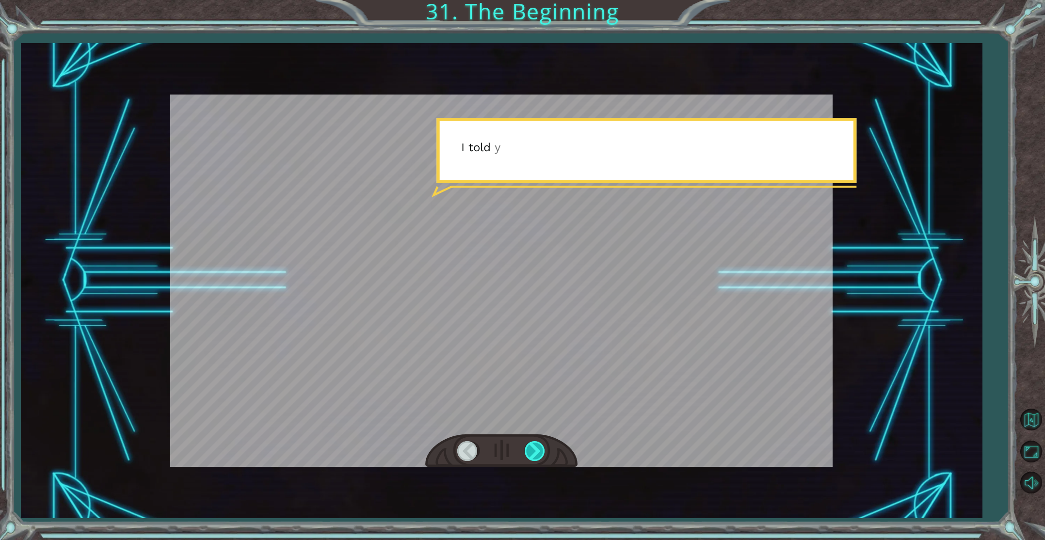
click at [533, 450] on div at bounding box center [536, 451] width 22 height 20
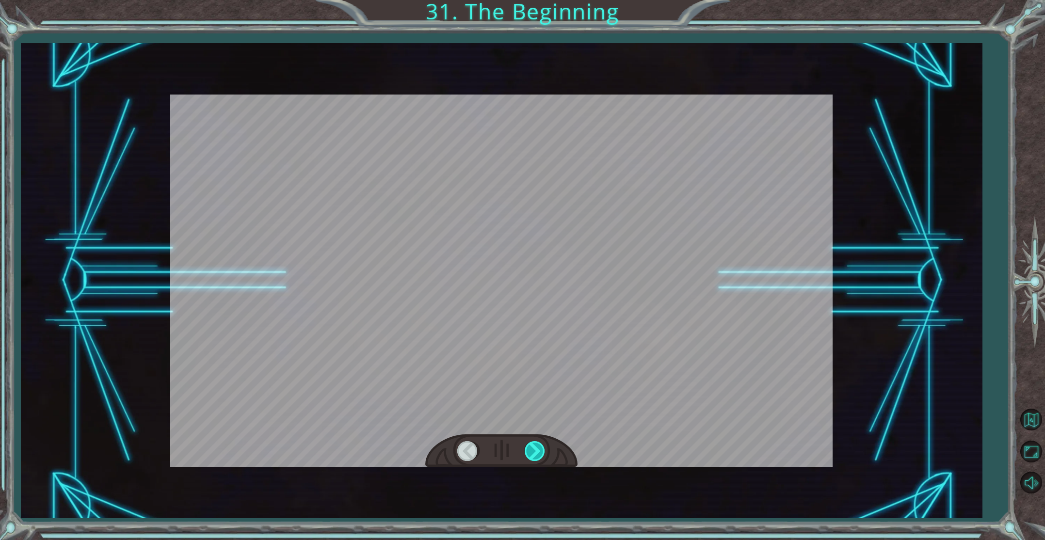
click at [533, 450] on div at bounding box center [536, 451] width 22 height 20
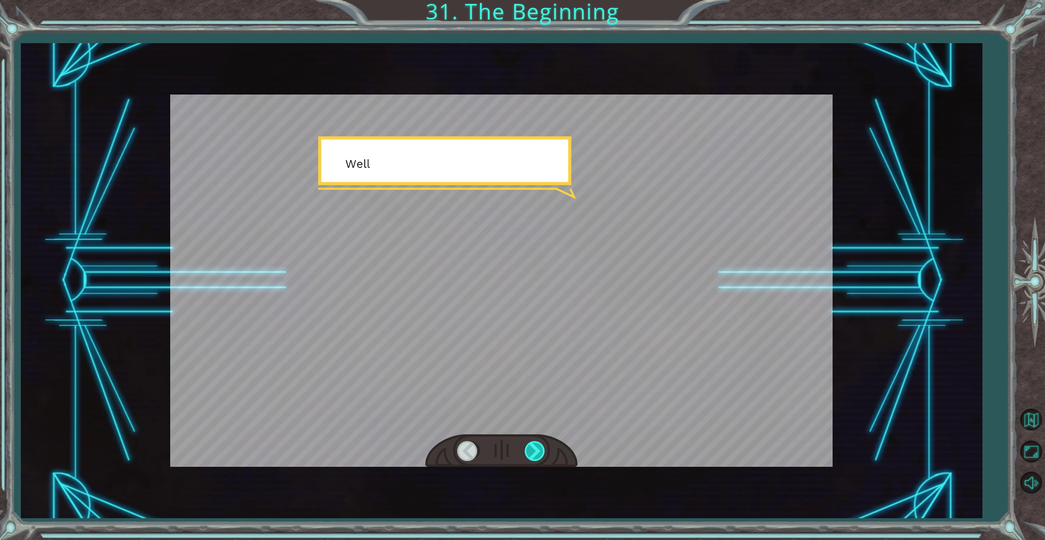
click at [533, 450] on div at bounding box center [536, 451] width 22 height 20
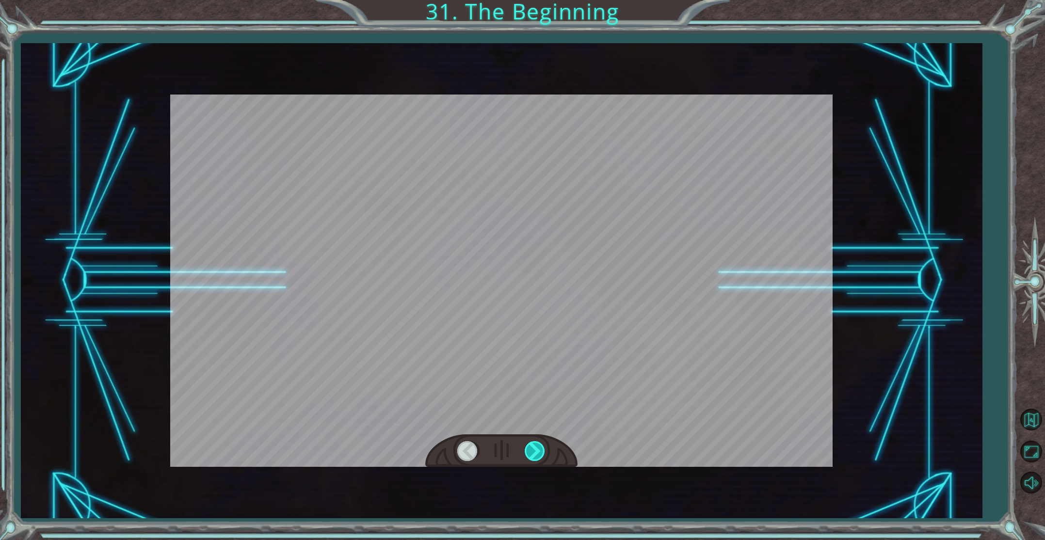
click at [533, 450] on div at bounding box center [536, 451] width 22 height 20
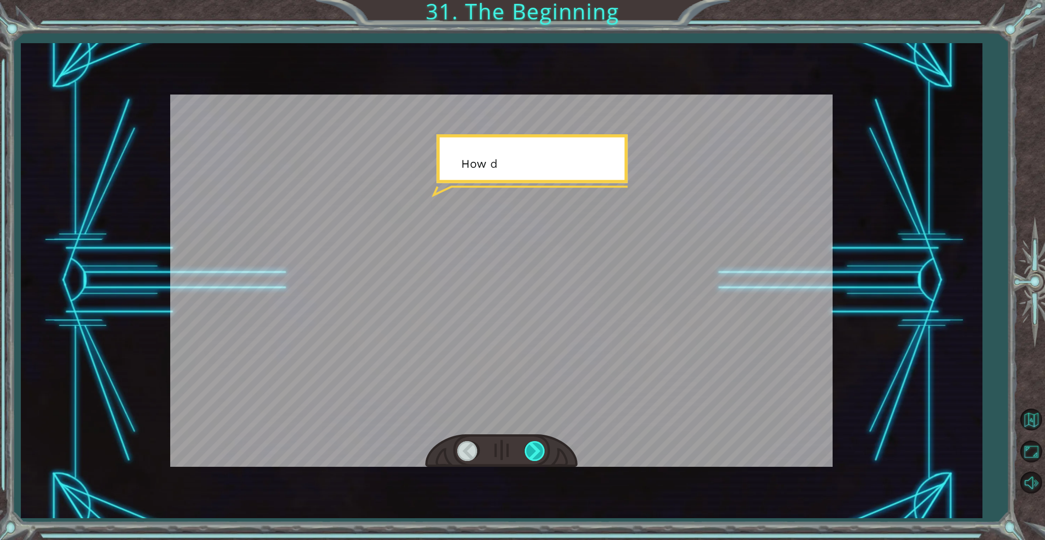
click at [533, 450] on div at bounding box center [536, 451] width 22 height 20
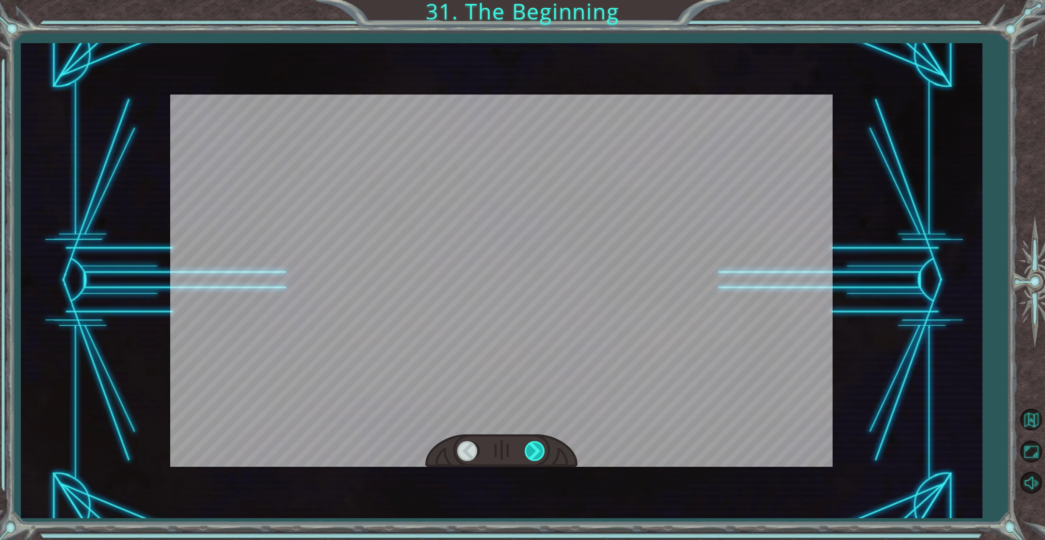
click at [533, 450] on div at bounding box center [536, 451] width 22 height 20
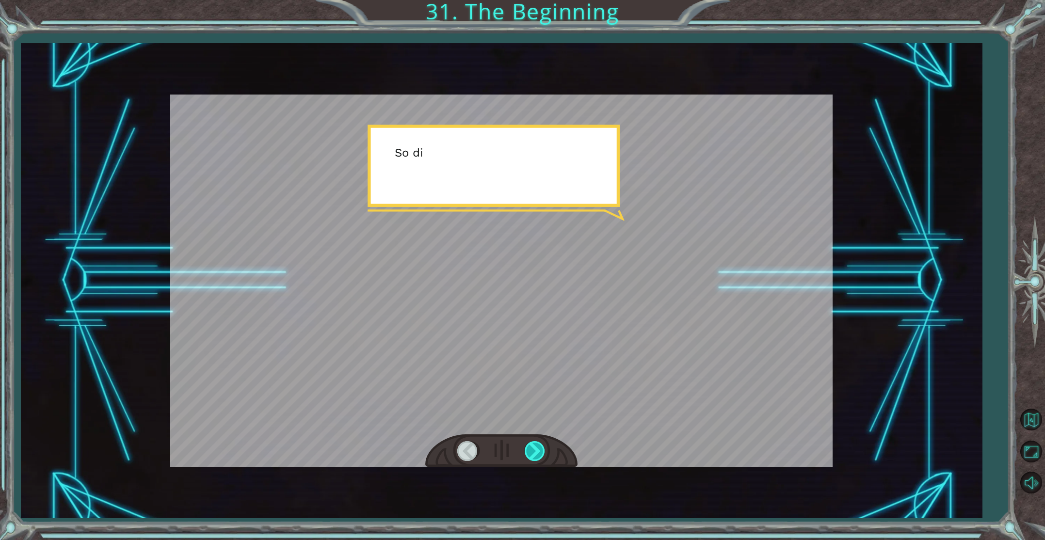
click at [533, 450] on div at bounding box center [536, 451] width 22 height 20
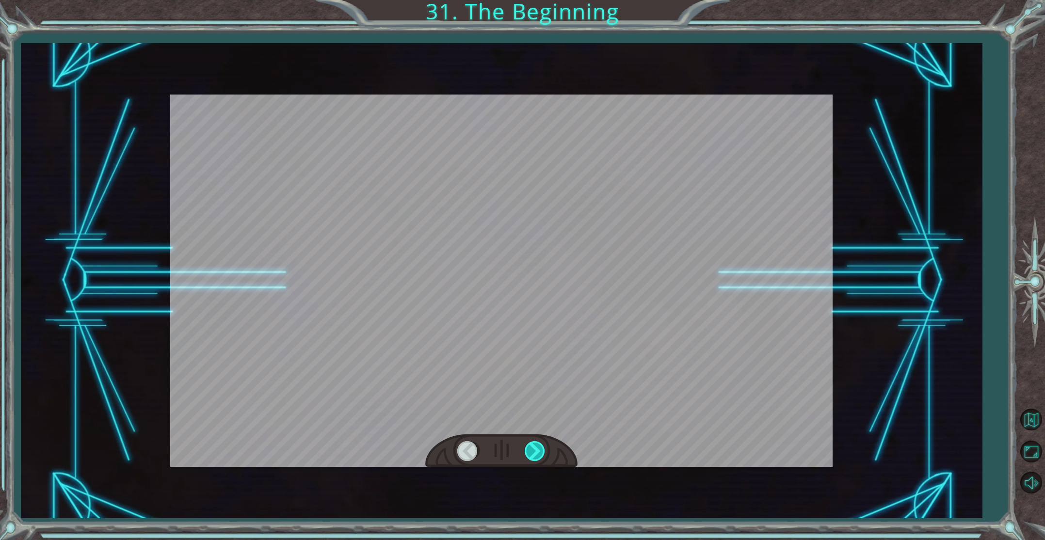
click at [533, 450] on div at bounding box center [536, 451] width 22 height 20
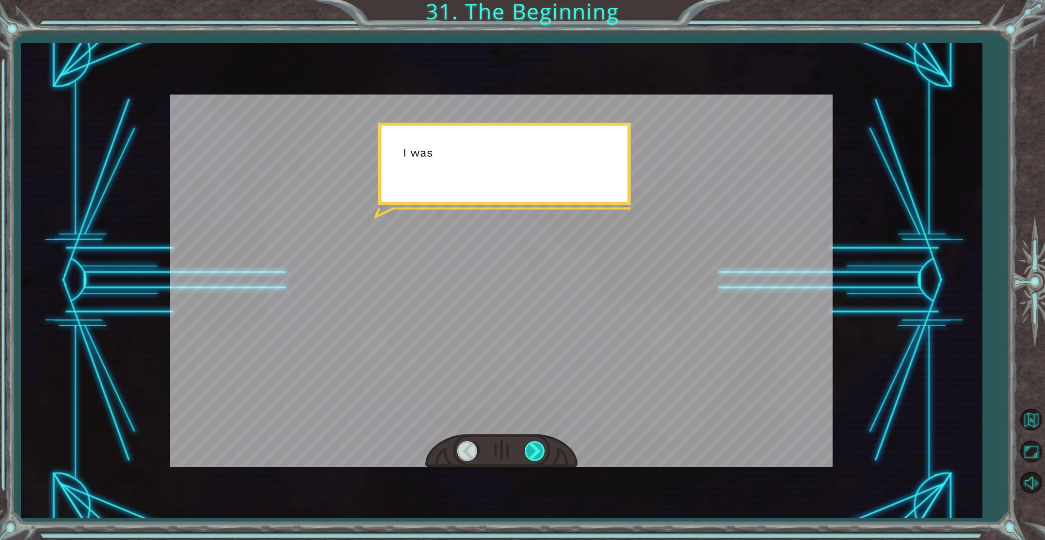
click at [533, 450] on div at bounding box center [536, 451] width 22 height 20
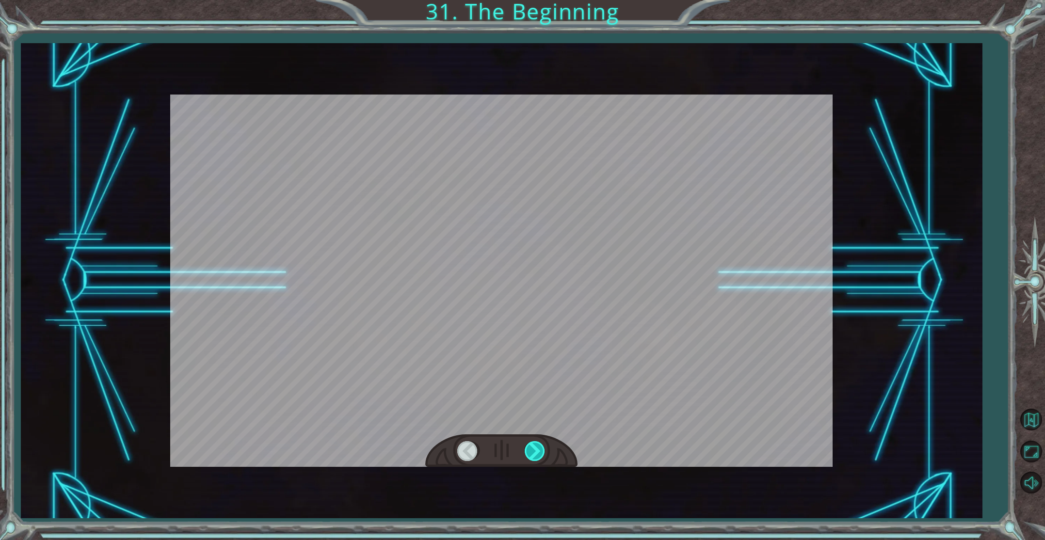
click at [533, 450] on div at bounding box center [536, 451] width 22 height 20
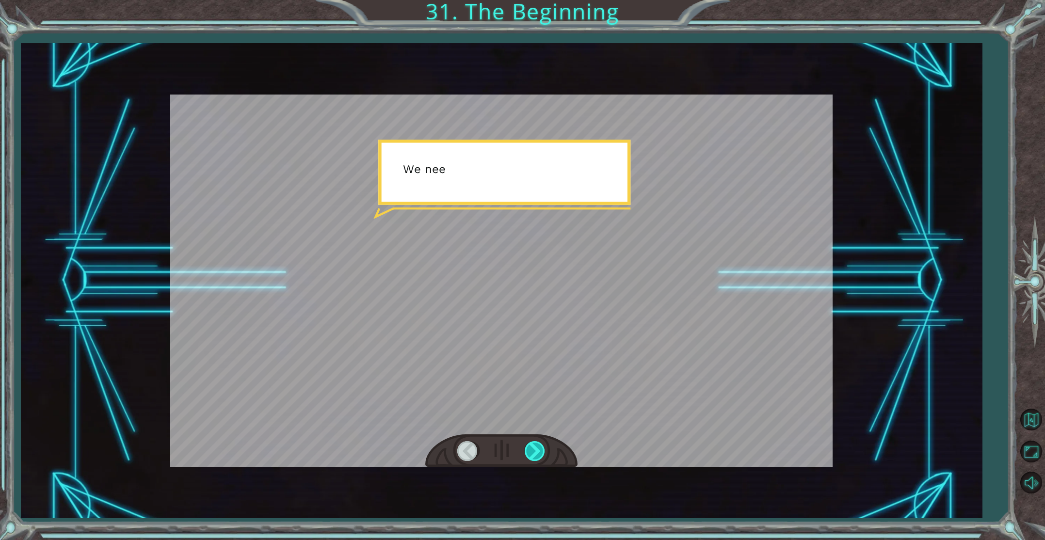
click at [533, 450] on div at bounding box center [536, 451] width 22 height 20
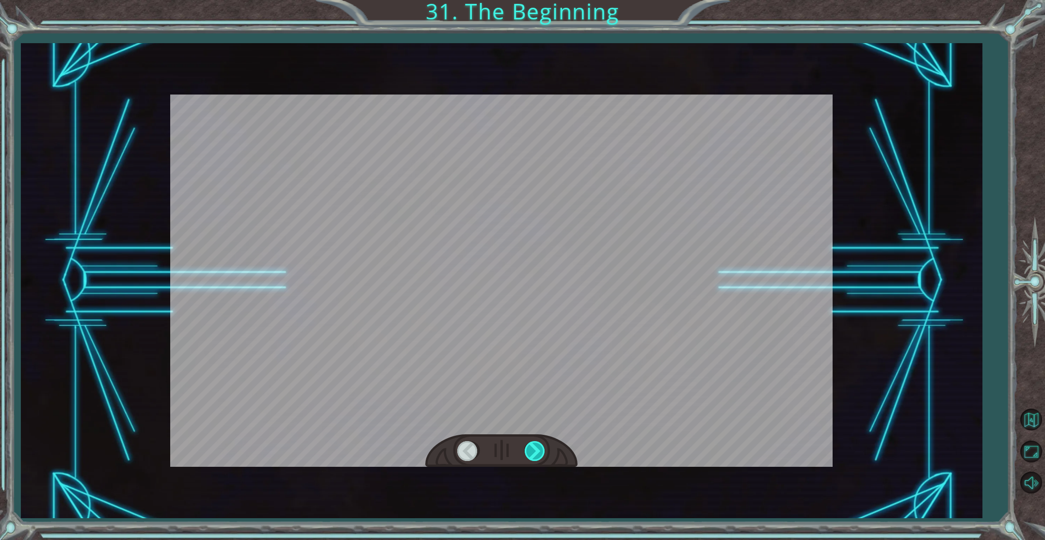
click at [533, 450] on div at bounding box center [536, 451] width 22 height 20
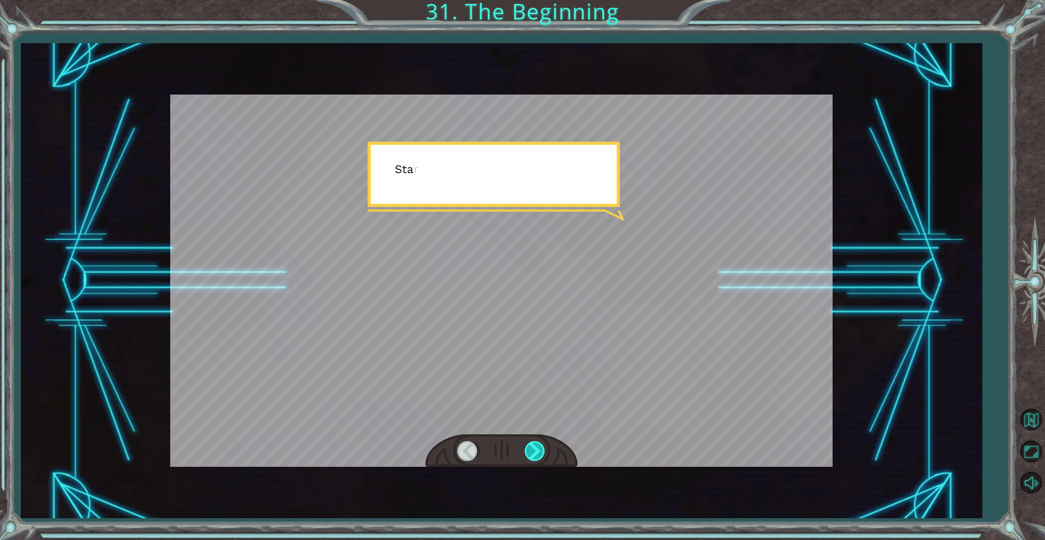
click at [533, 450] on div at bounding box center [536, 451] width 22 height 20
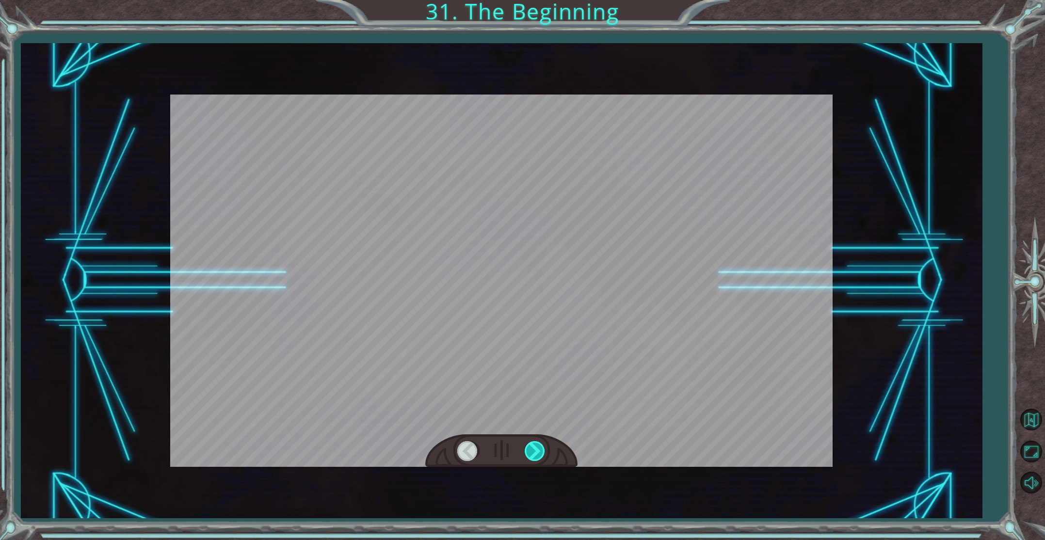
click at [533, 450] on div at bounding box center [536, 451] width 22 height 20
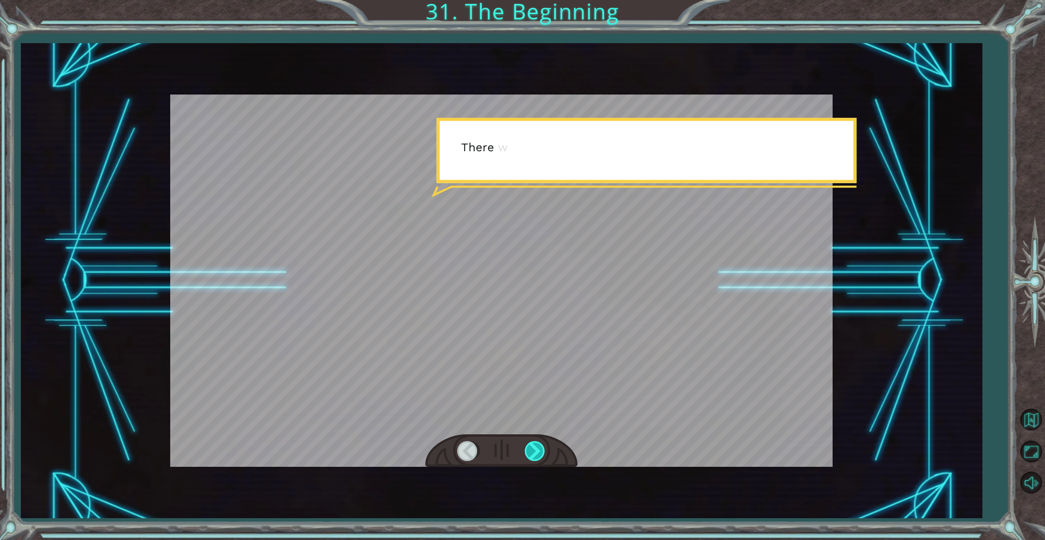
click at [533, 450] on div at bounding box center [536, 451] width 22 height 20
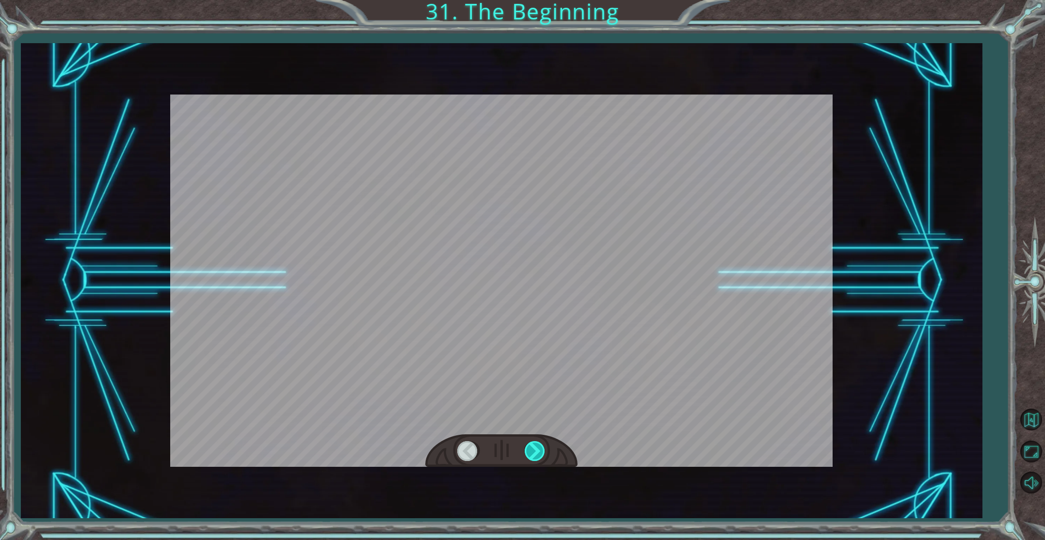
click at [533, 450] on div at bounding box center [536, 451] width 22 height 20
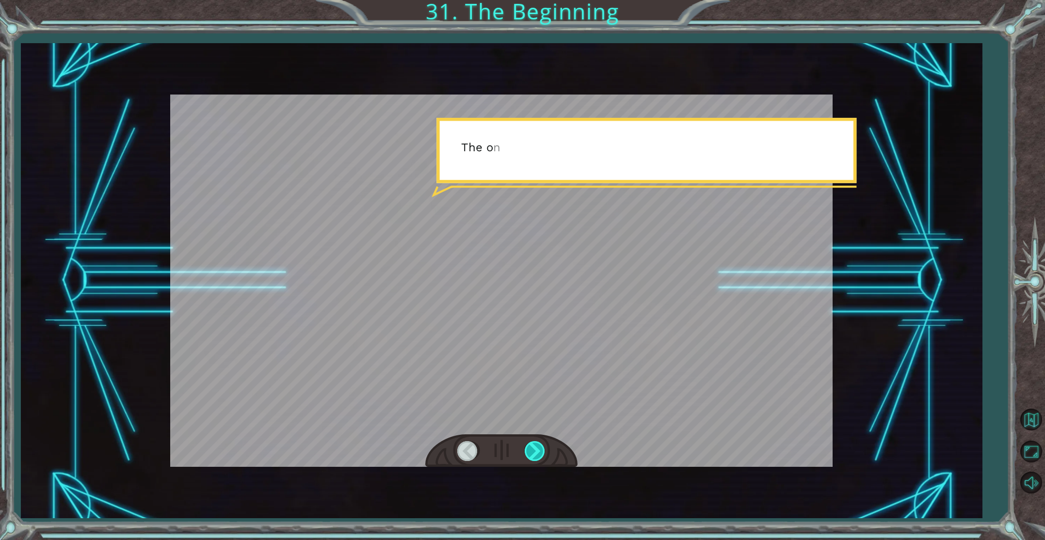
click at [533, 450] on div at bounding box center [536, 451] width 22 height 20
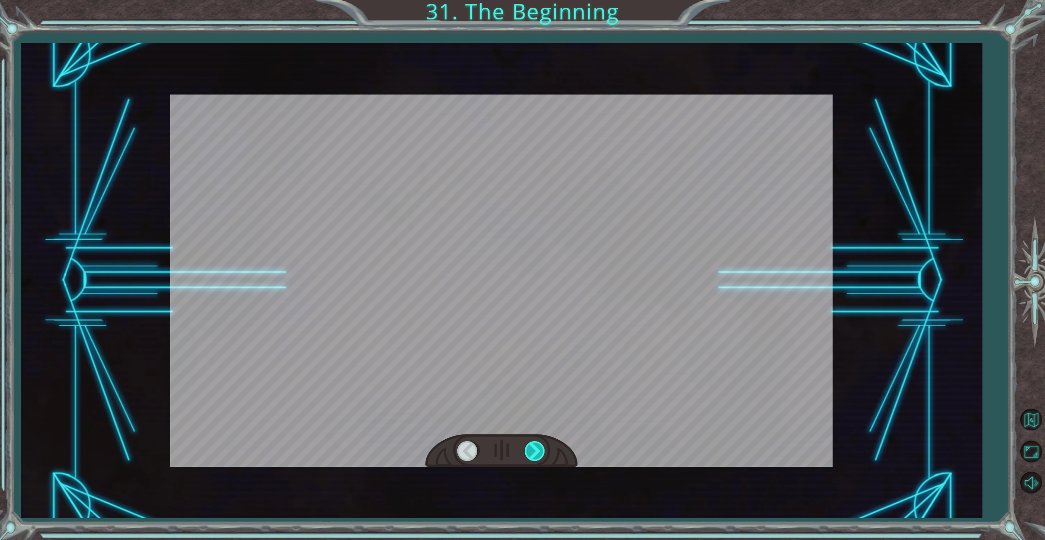
click at [533, 450] on div at bounding box center [536, 451] width 22 height 20
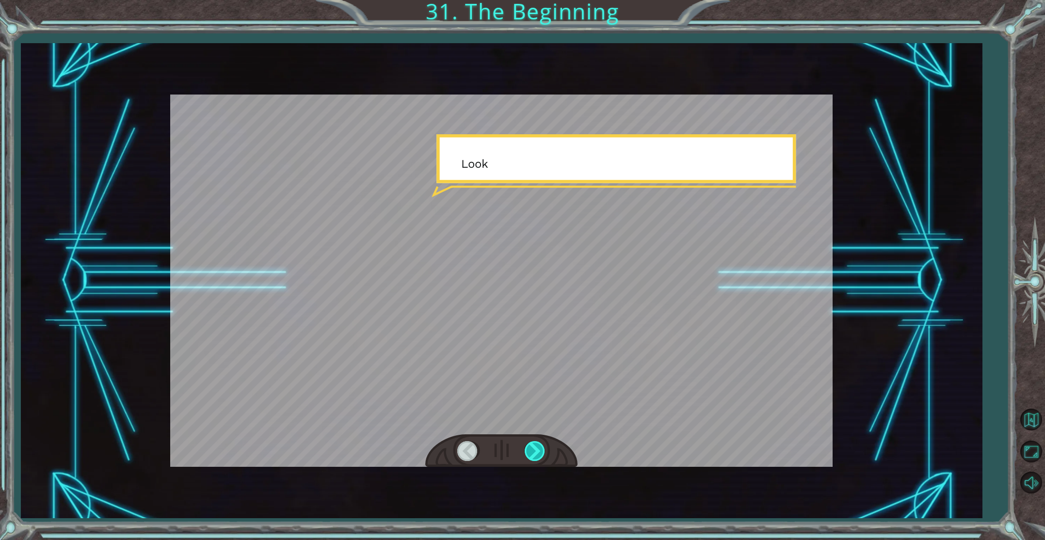
click at [533, 450] on div at bounding box center [536, 451] width 22 height 20
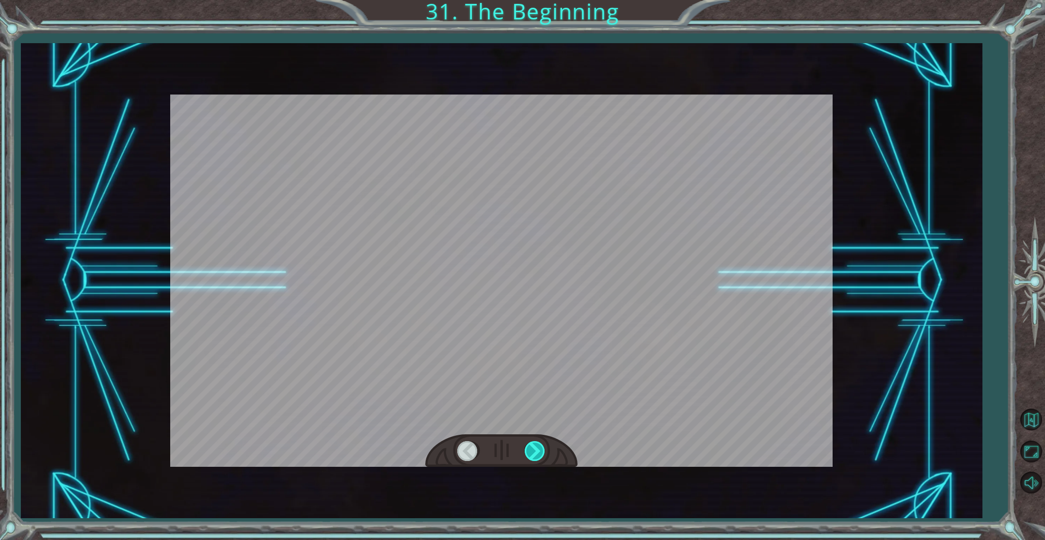
click at [533, 450] on div at bounding box center [536, 451] width 22 height 20
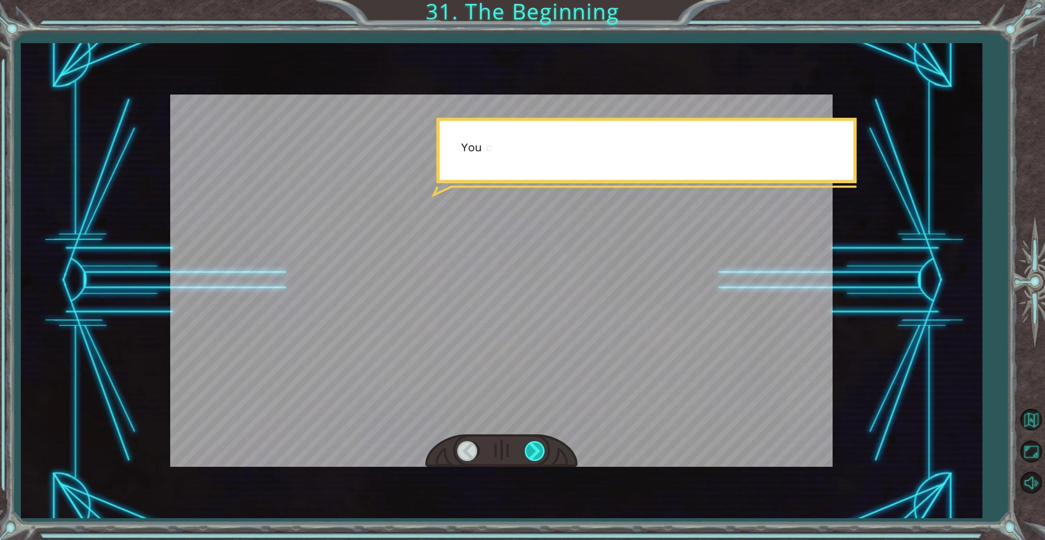
click at [533, 450] on div at bounding box center [536, 451] width 22 height 20
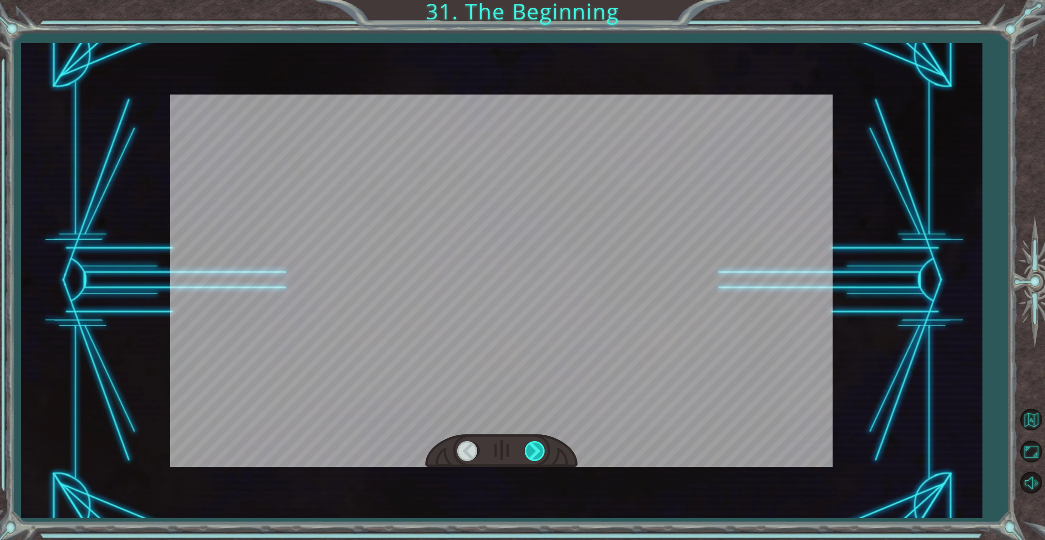
click at [533, 450] on div at bounding box center [536, 451] width 22 height 20
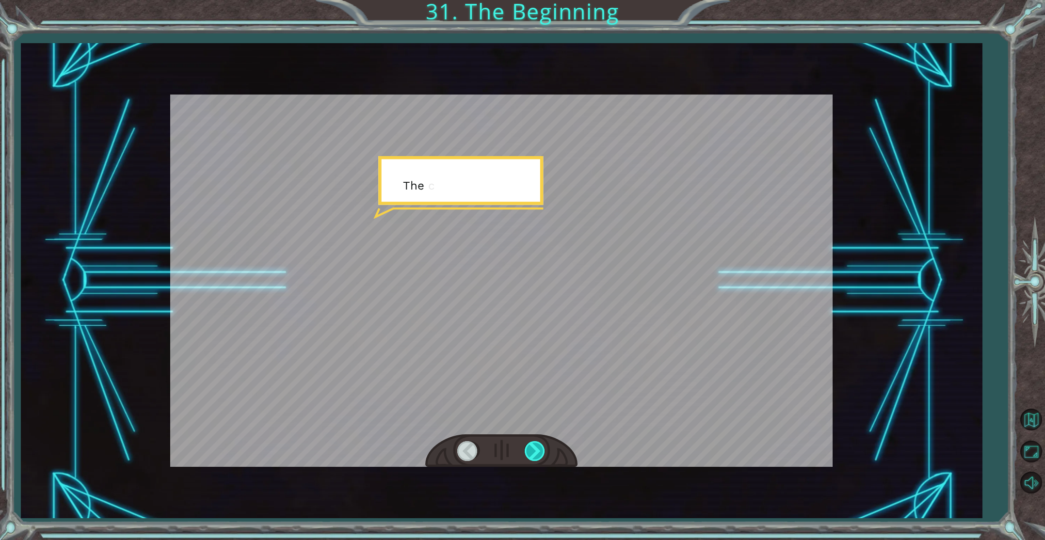
click at [533, 450] on div at bounding box center [536, 451] width 22 height 20
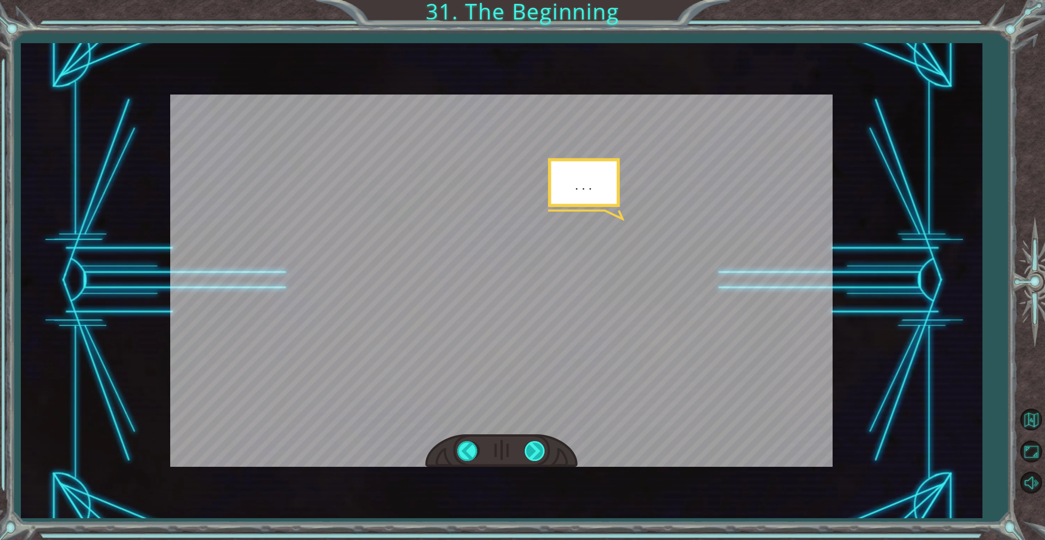
click at [533, 450] on div at bounding box center [536, 451] width 22 height 20
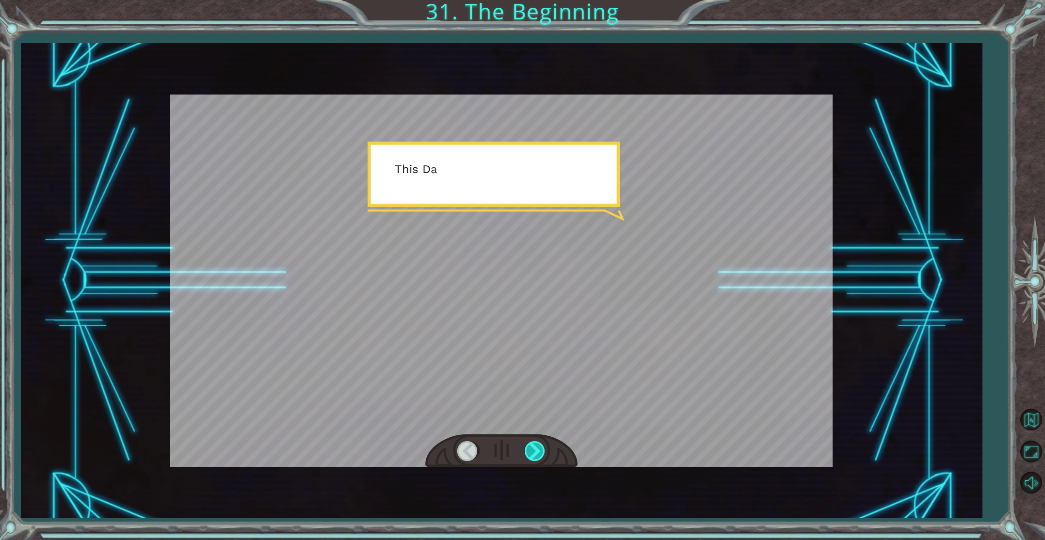
click at [533, 450] on div at bounding box center [536, 451] width 22 height 20
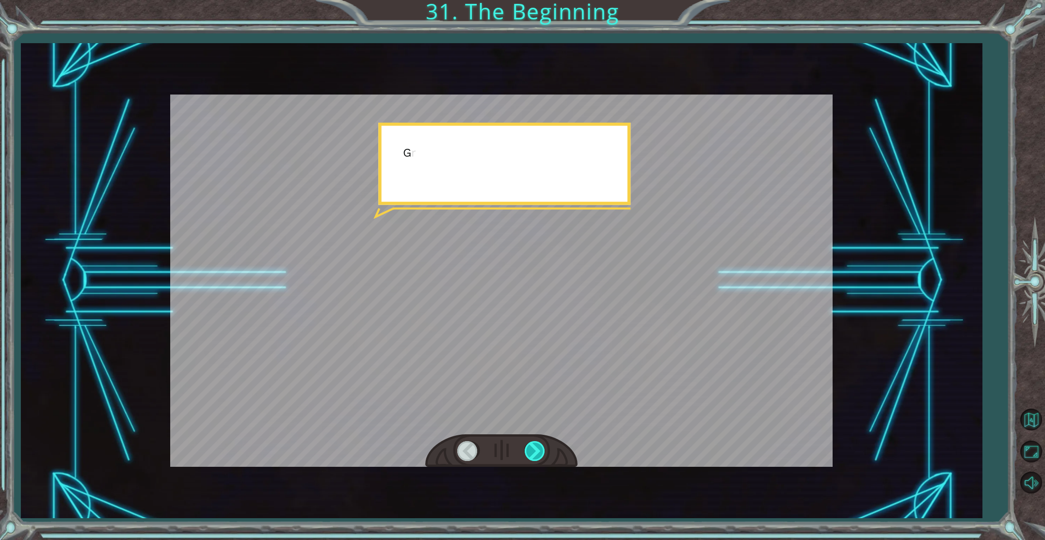
click at [533, 450] on div at bounding box center [536, 451] width 22 height 20
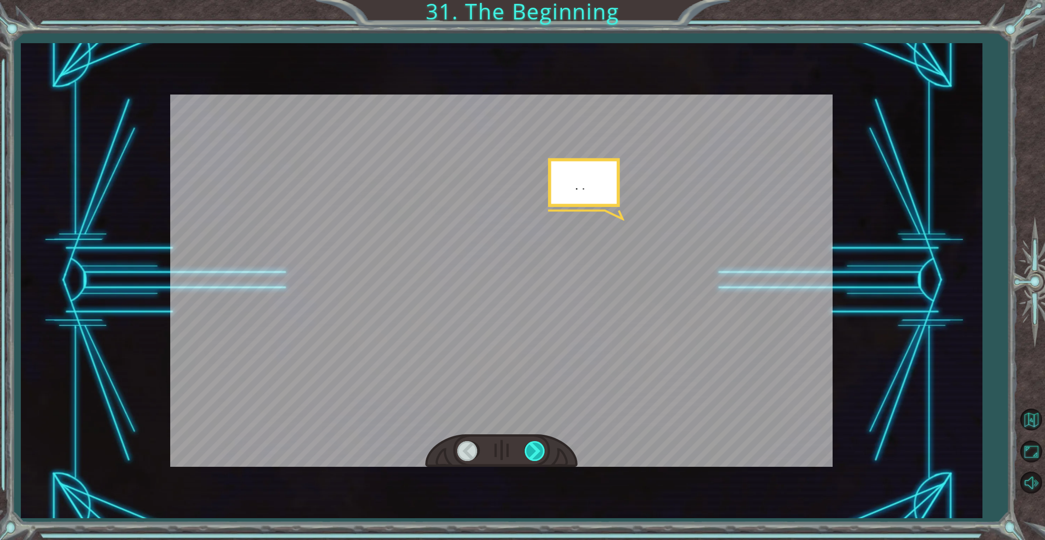
click at [533, 450] on div at bounding box center [536, 451] width 22 height 20
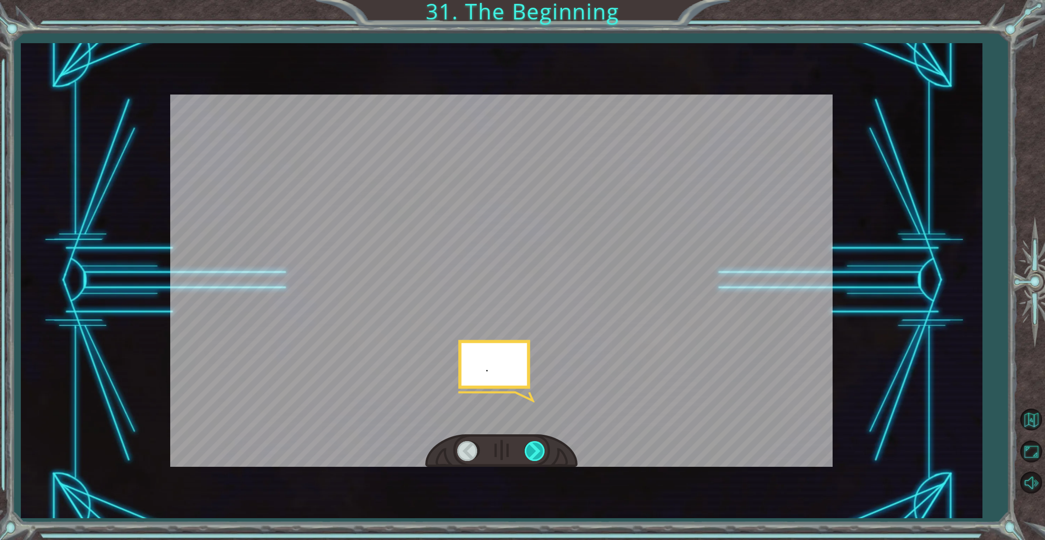
click at [533, 450] on div at bounding box center [536, 451] width 22 height 20
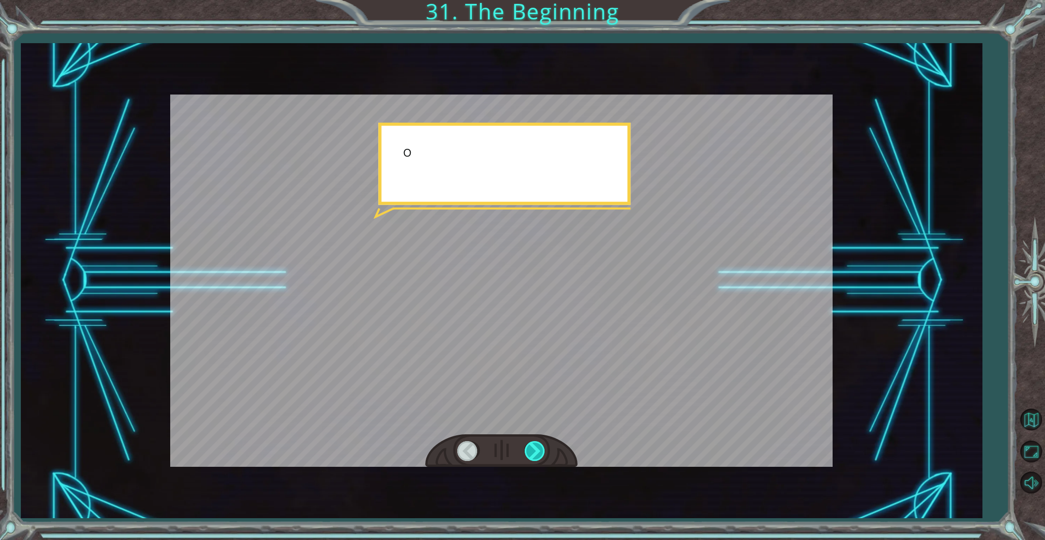
click at [533, 450] on div at bounding box center [536, 451] width 22 height 20
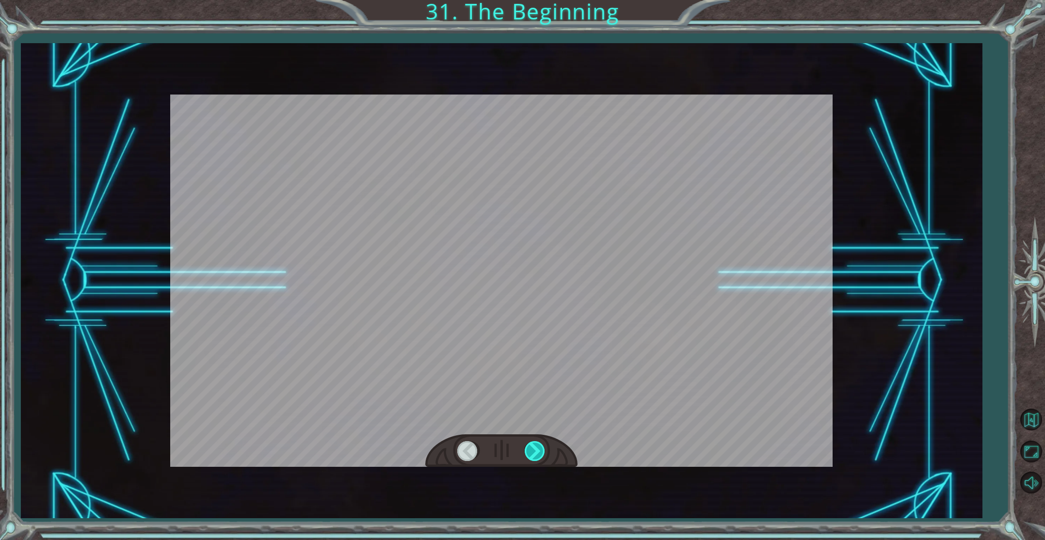
click at [533, 450] on div at bounding box center [536, 451] width 22 height 20
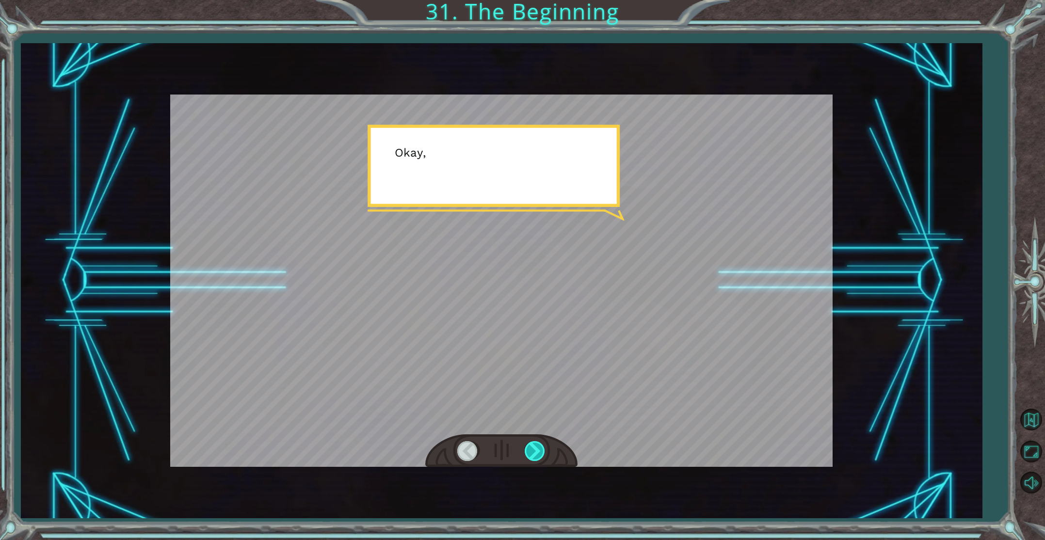
click at [533, 450] on div at bounding box center [536, 451] width 22 height 20
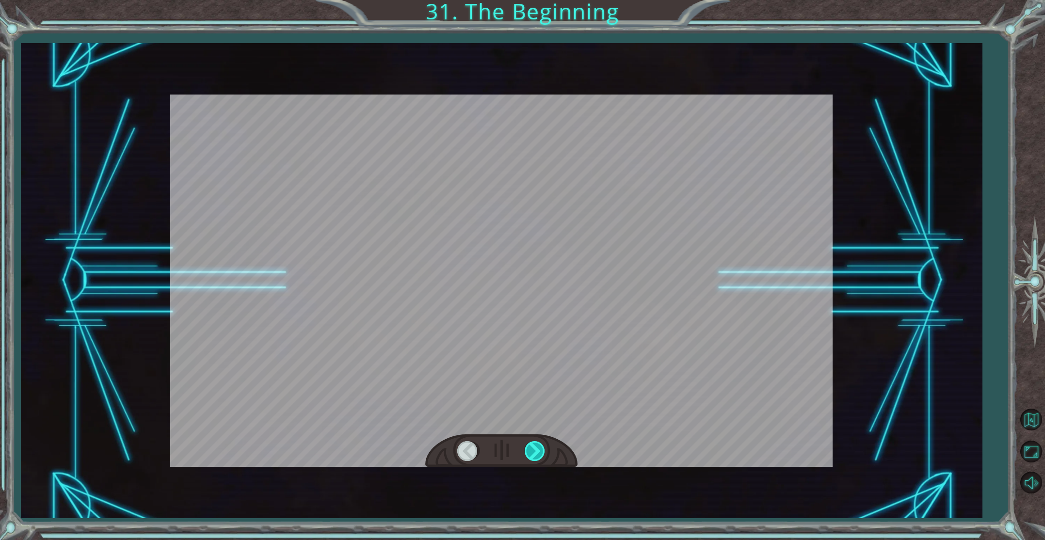
click at [533, 450] on div at bounding box center [536, 451] width 22 height 20
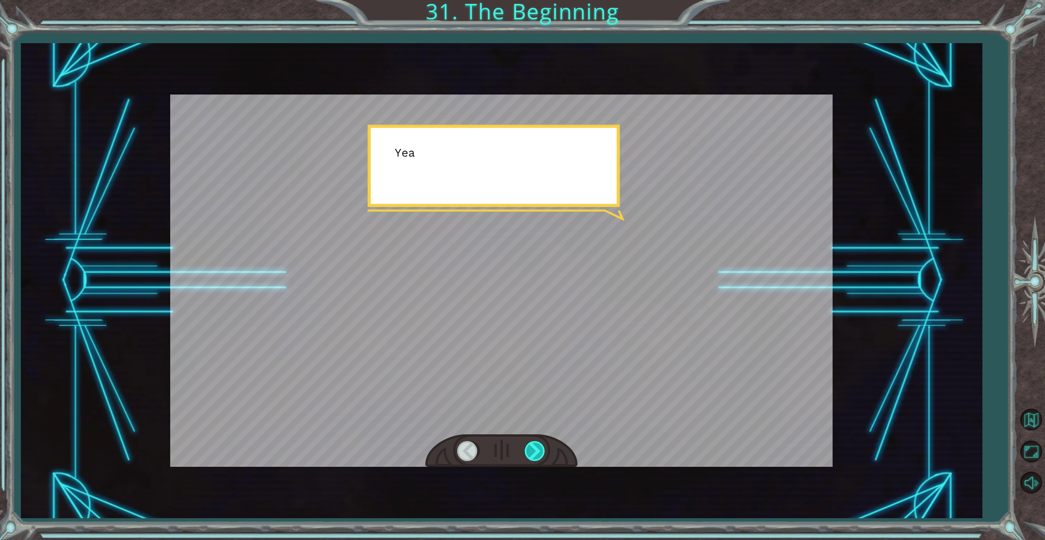
click at [533, 450] on div at bounding box center [536, 451] width 22 height 20
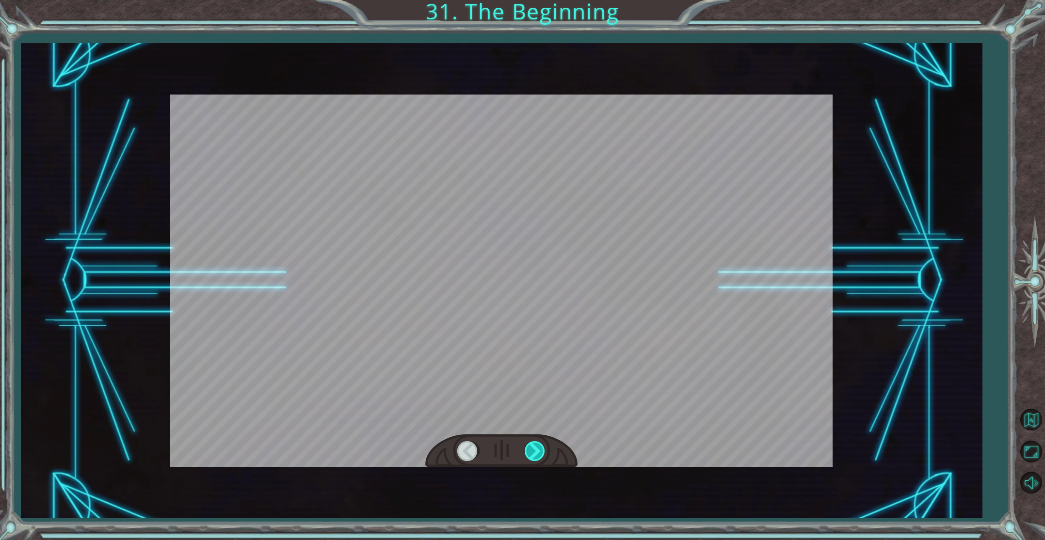
click at [533, 450] on div at bounding box center [536, 451] width 22 height 20
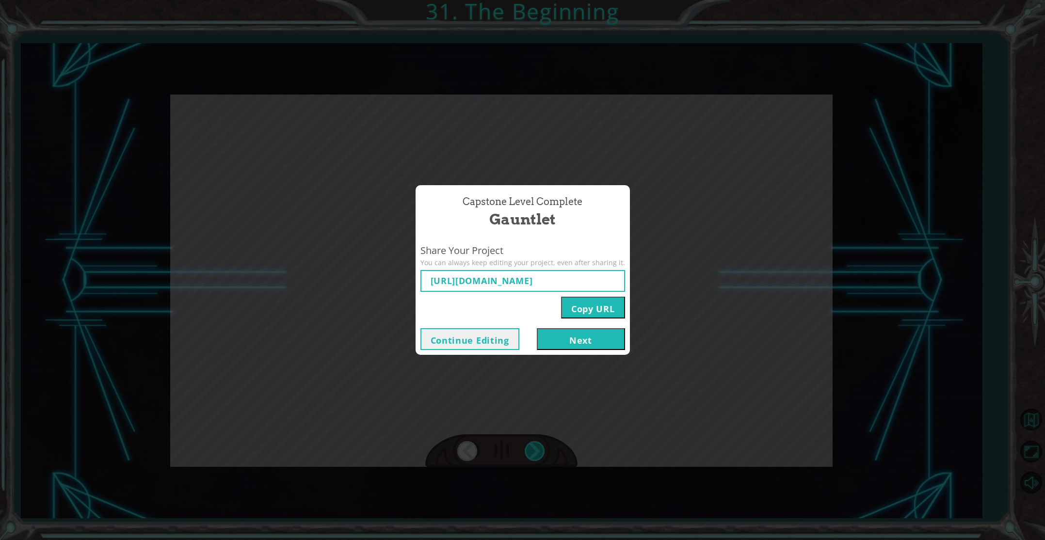
type input "[URL][DOMAIN_NAME]"
click at [566, 342] on button "Next" at bounding box center [581, 339] width 88 height 22
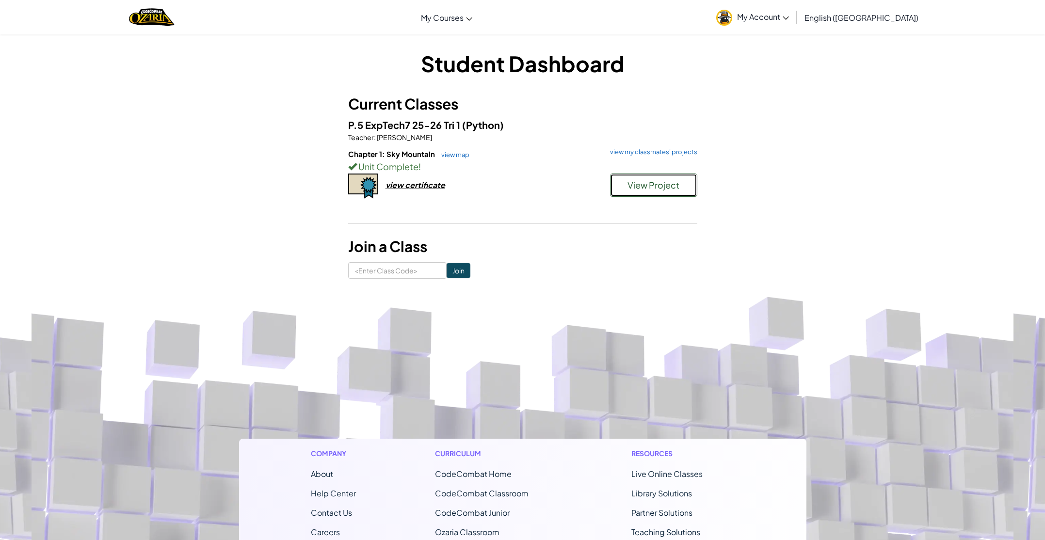
click at [676, 187] on span "View Project" at bounding box center [654, 184] width 52 height 11
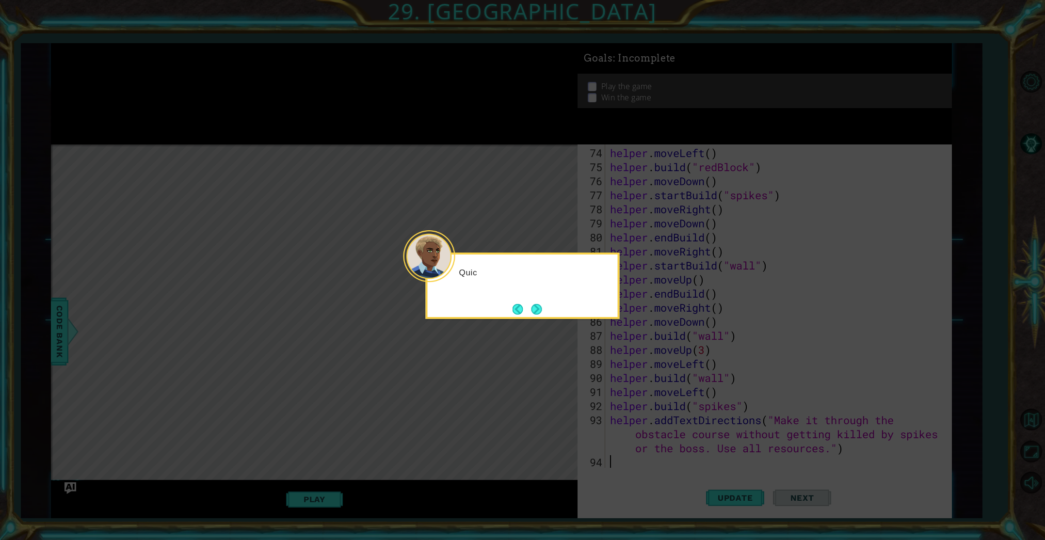
scroll to position [1041, 0]
click at [535, 313] on button "Next" at bounding box center [536, 309] width 11 height 11
click at [534, 309] on button "Next" at bounding box center [536, 309] width 11 height 11
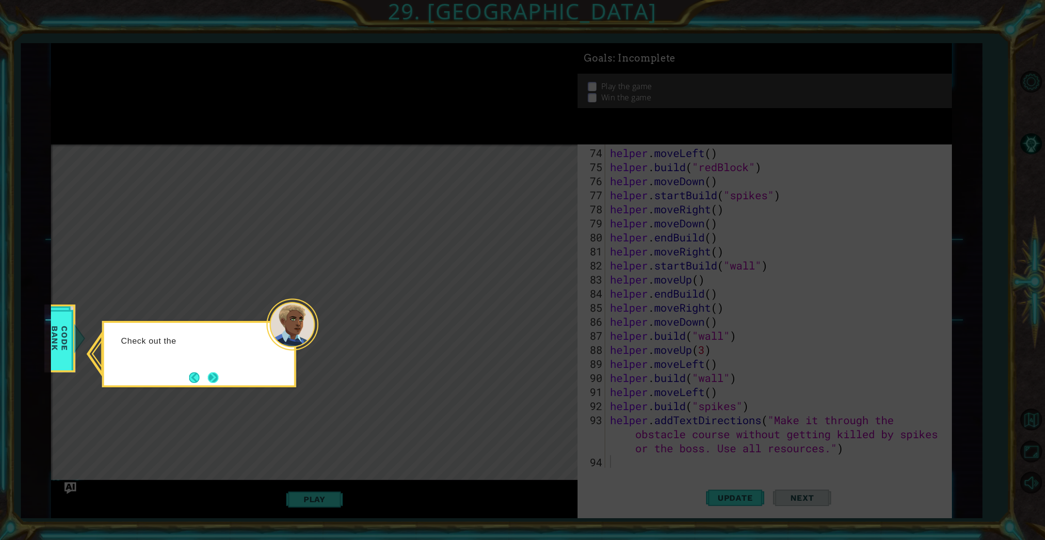
click at [218, 379] on button "Next" at bounding box center [213, 378] width 11 height 11
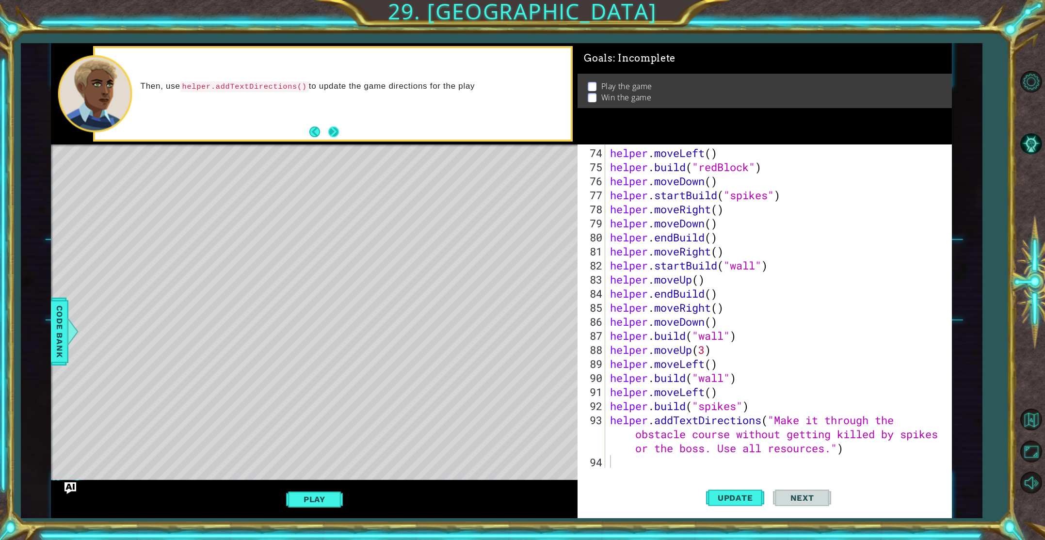
click at [333, 130] on button "Next" at bounding box center [333, 132] width 11 height 11
click at [727, 504] on button "Update" at bounding box center [735, 497] width 58 height 37
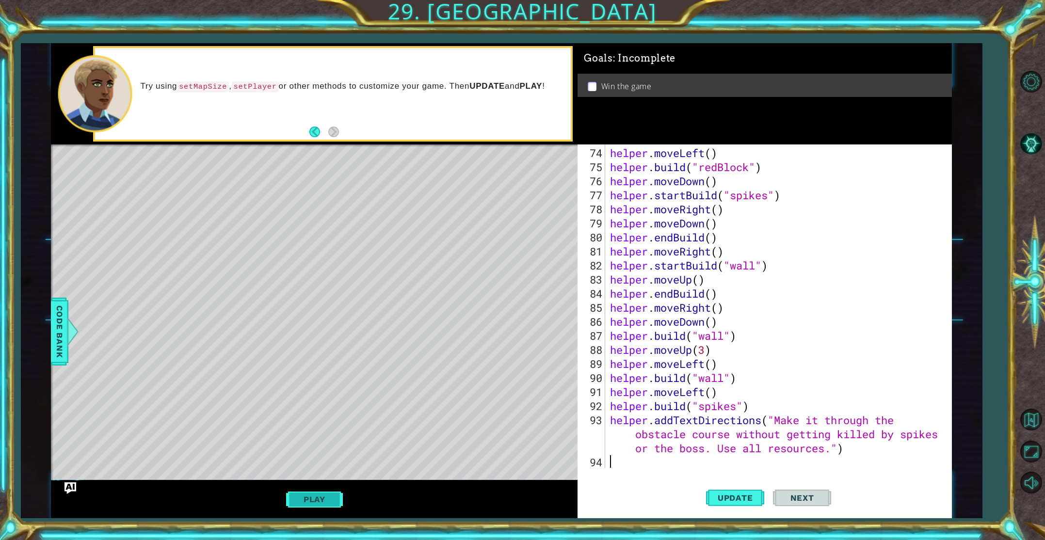
click at [319, 502] on button "Play" at bounding box center [314, 499] width 57 height 18
click at [811, 499] on span "Next" at bounding box center [802, 499] width 43 height 10
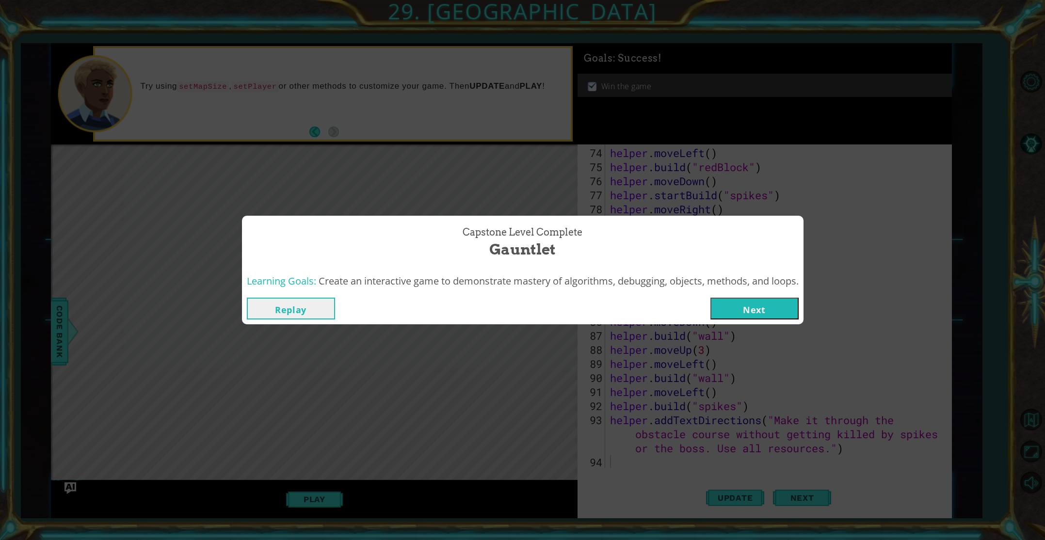
click at [756, 306] on button "Next" at bounding box center [755, 309] width 88 height 22
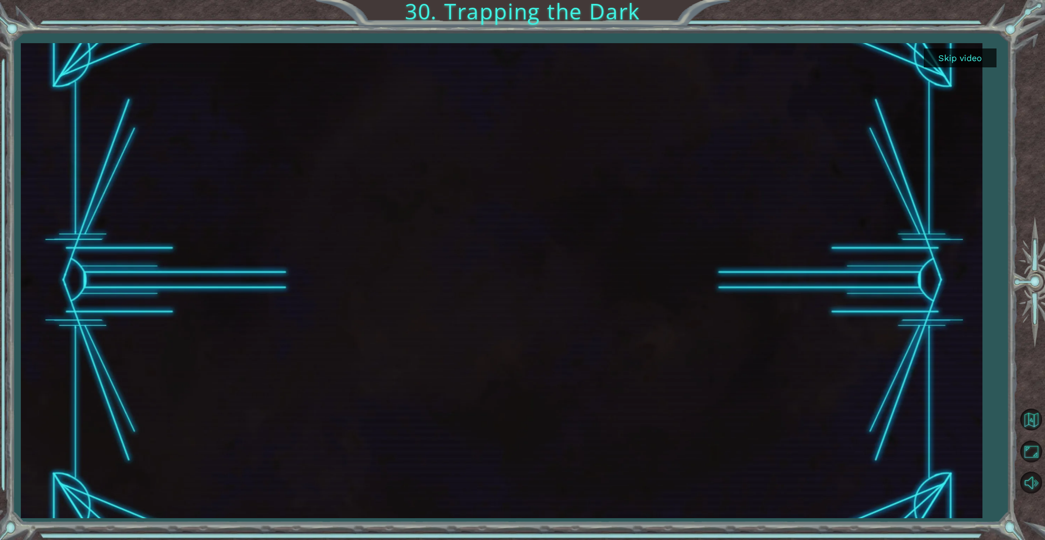
click at [985, 55] on button "Skip video" at bounding box center [960, 58] width 73 height 19
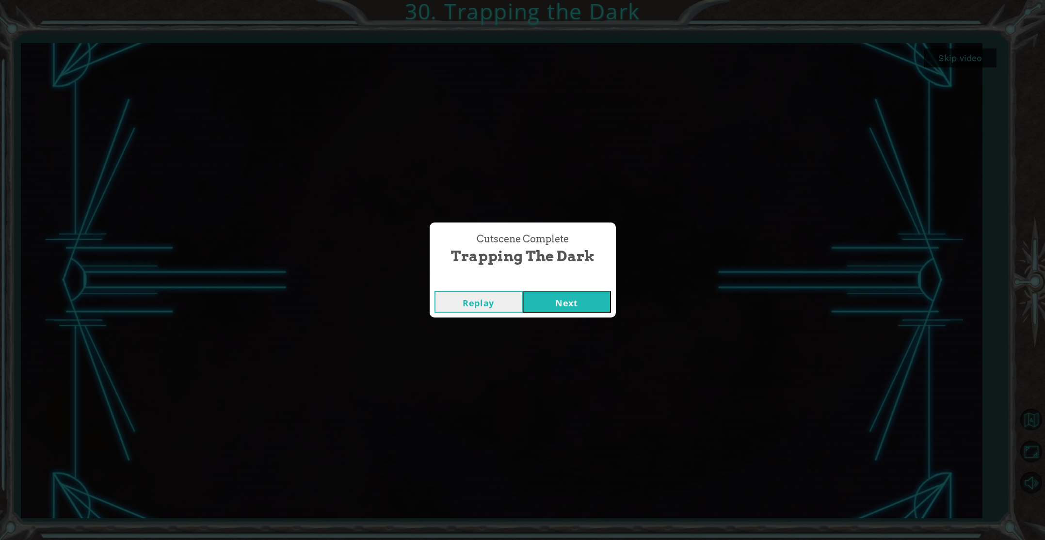
click at [553, 308] on button "Next" at bounding box center [567, 302] width 88 height 22
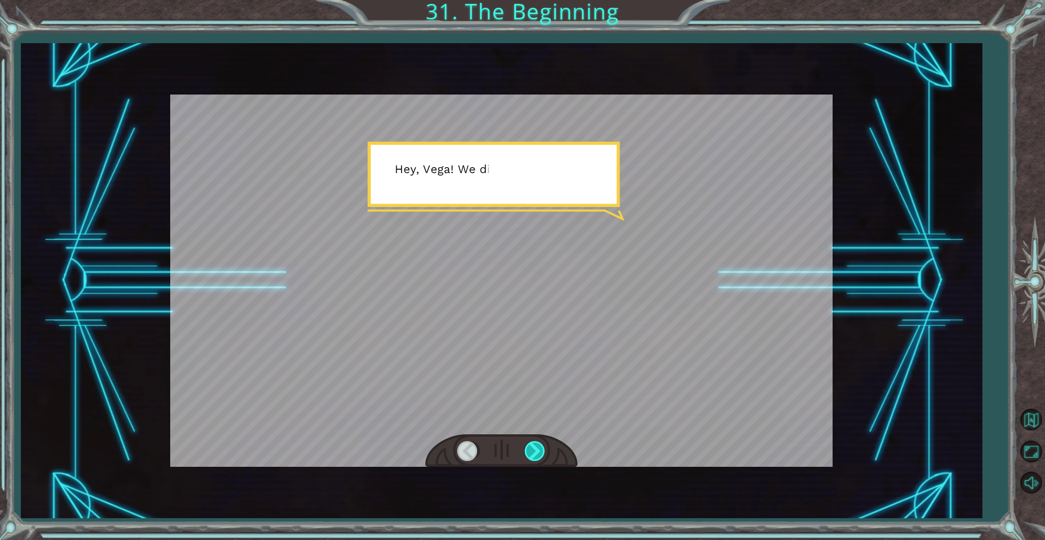
drag, startPoint x: 532, startPoint y: 448, endPoint x: 538, endPoint y: 447, distance: 5.8
click at [536, 448] on div at bounding box center [536, 451] width 22 height 20
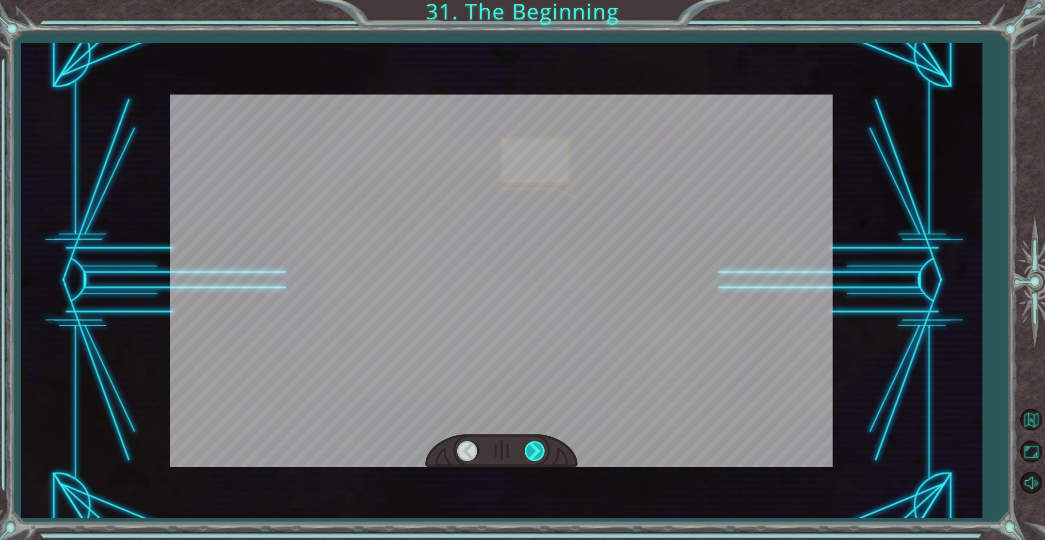
click at [538, 447] on div at bounding box center [536, 451] width 22 height 20
click at [538, 446] on div at bounding box center [536, 451] width 22 height 20
click at [538, 444] on div at bounding box center [536, 451] width 22 height 20
click at [538, 446] on div at bounding box center [536, 451] width 22 height 20
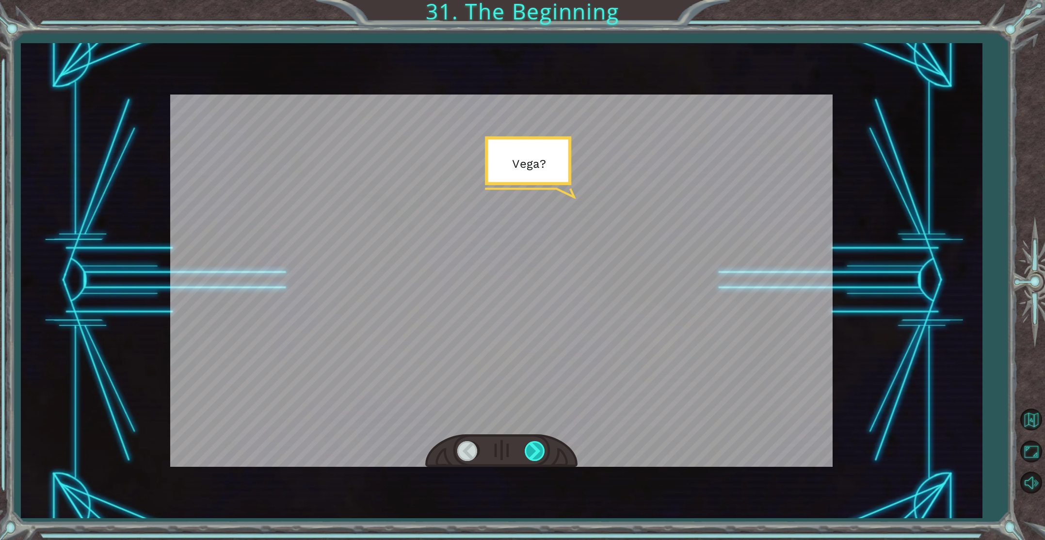
click at [538, 446] on div at bounding box center [536, 451] width 22 height 20
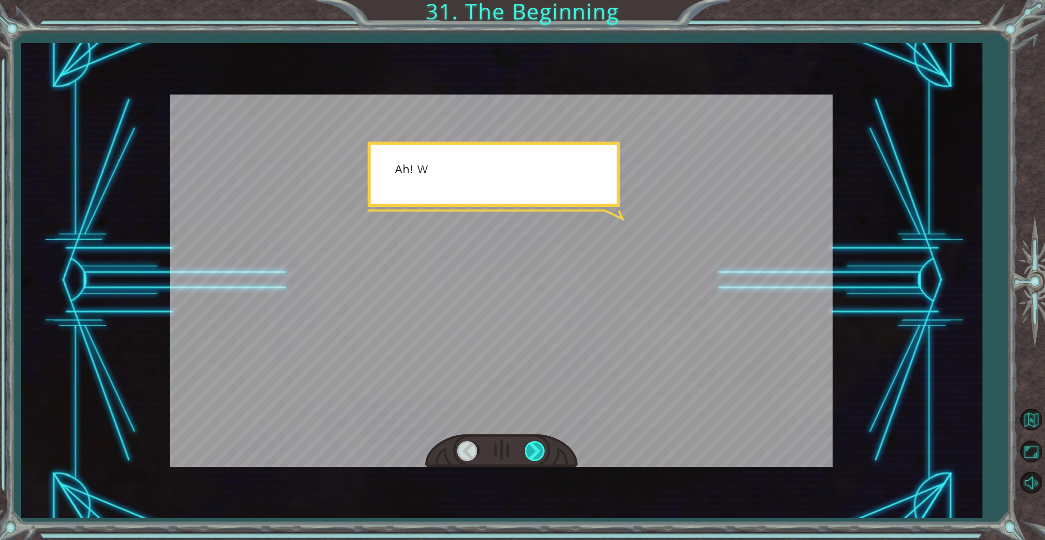
click at [538, 446] on div at bounding box center [536, 451] width 22 height 20
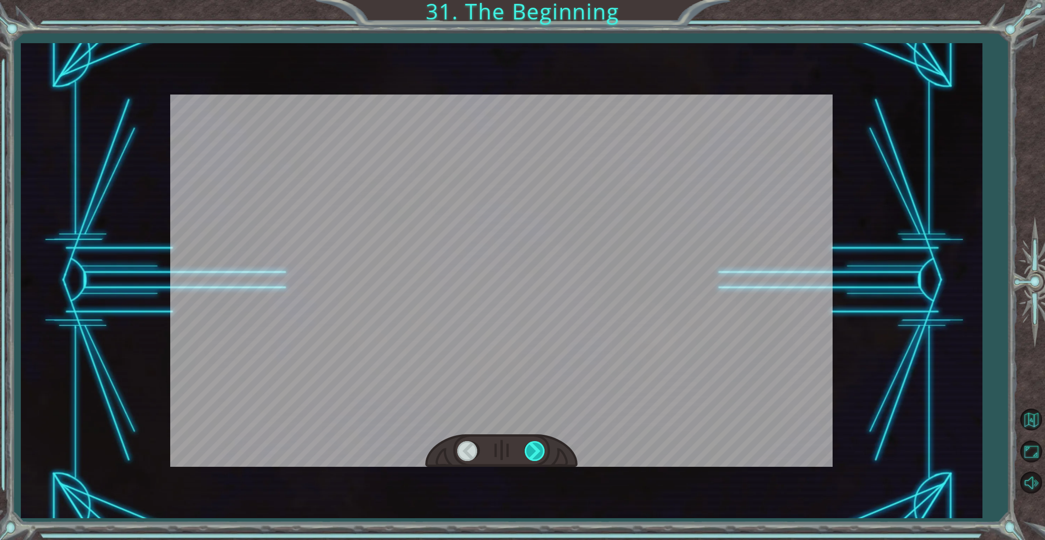
click at [538, 446] on div at bounding box center [536, 451] width 22 height 20
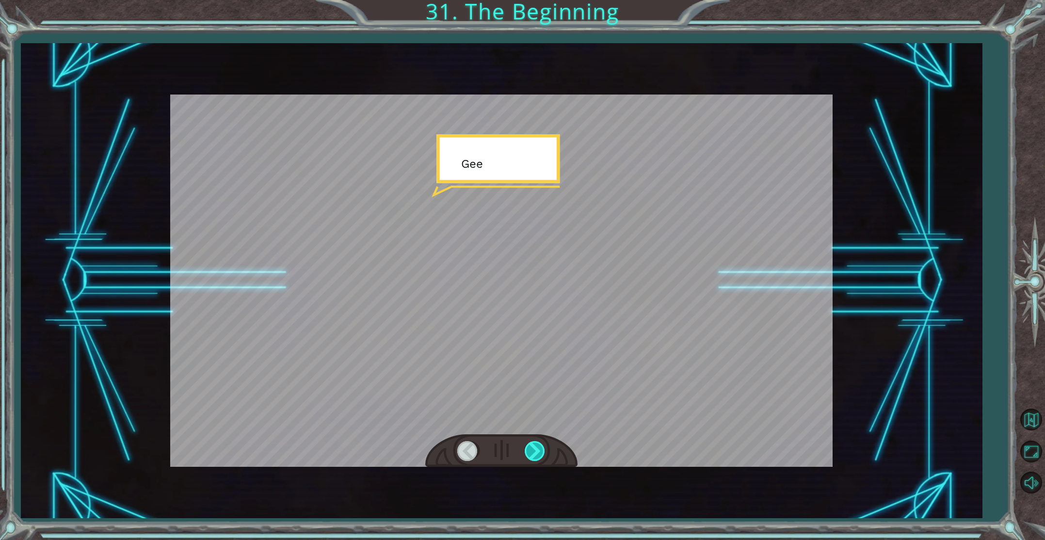
click at [538, 446] on div at bounding box center [536, 451] width 22 height 20
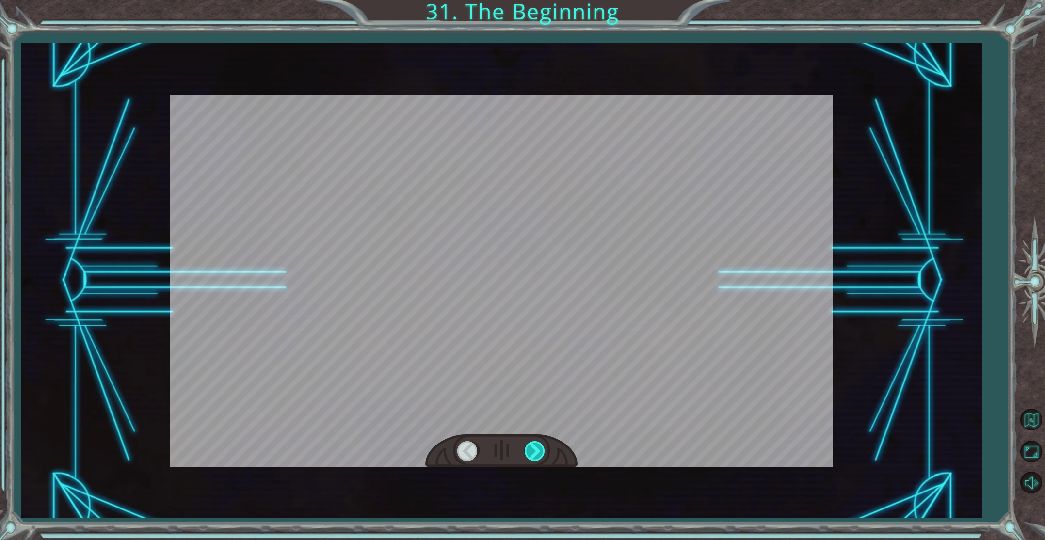
click at [538, 446] on div at bounding box center [536, 451] width 22 height 20
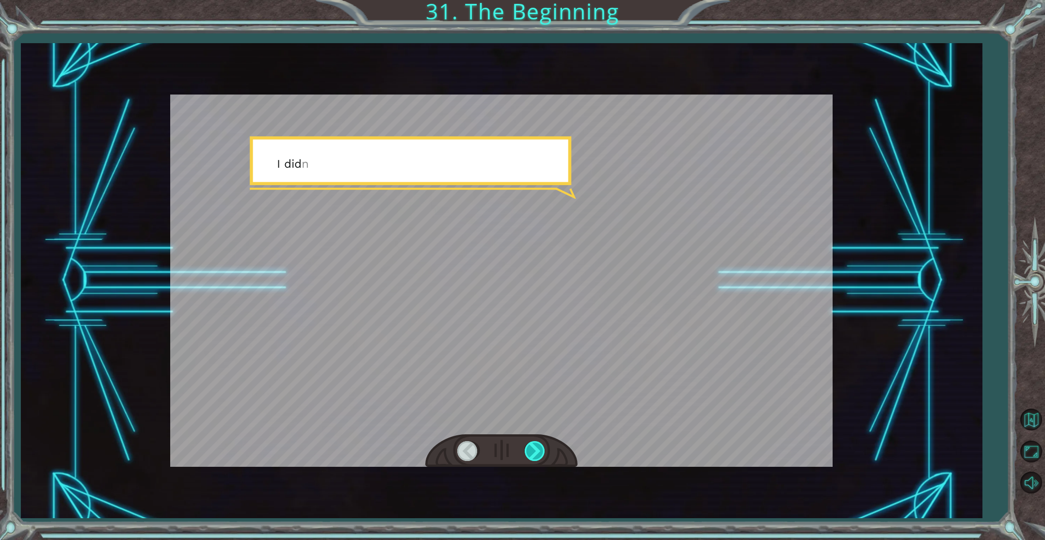
click at [538, 446] on div at bounding box center [536, 451] width 22 height 20
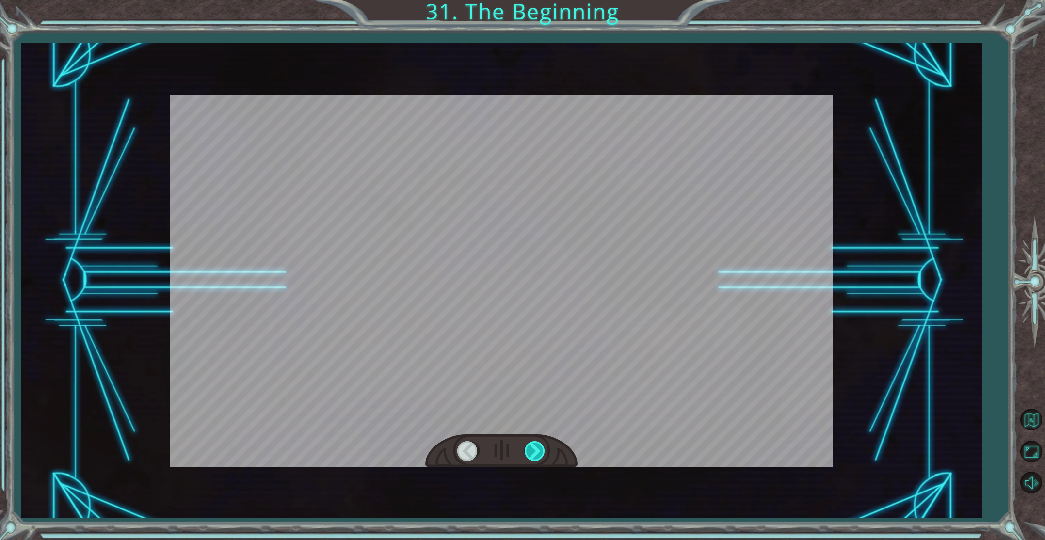
click at [538, 446] on div at bounding box center [536, 451] width 22 height 20
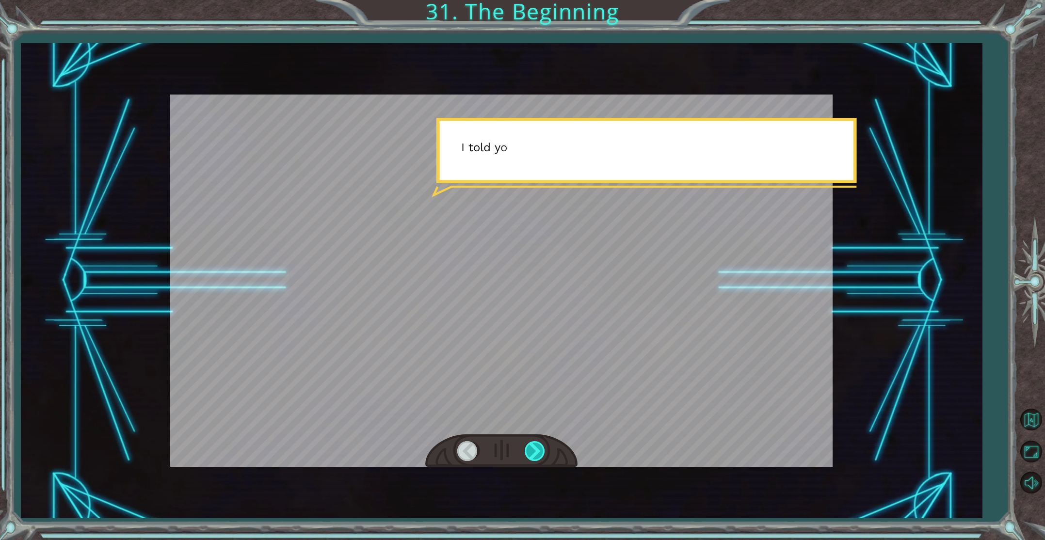
click at [538, 446] on div at bounding box center [536, 451] width 22 height 20
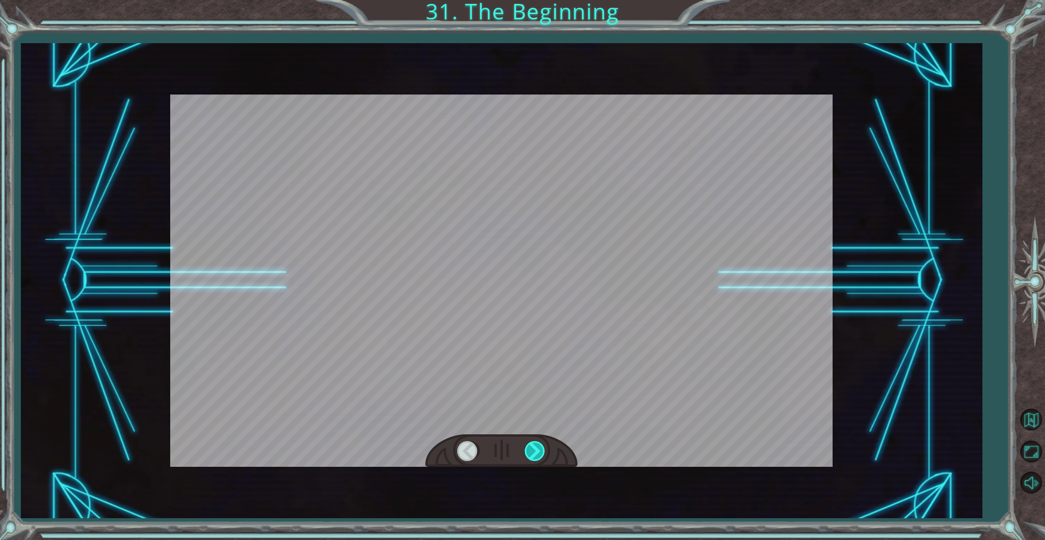
click at [538, 446] on div at bounding box center [536, 451] width 22 height 20
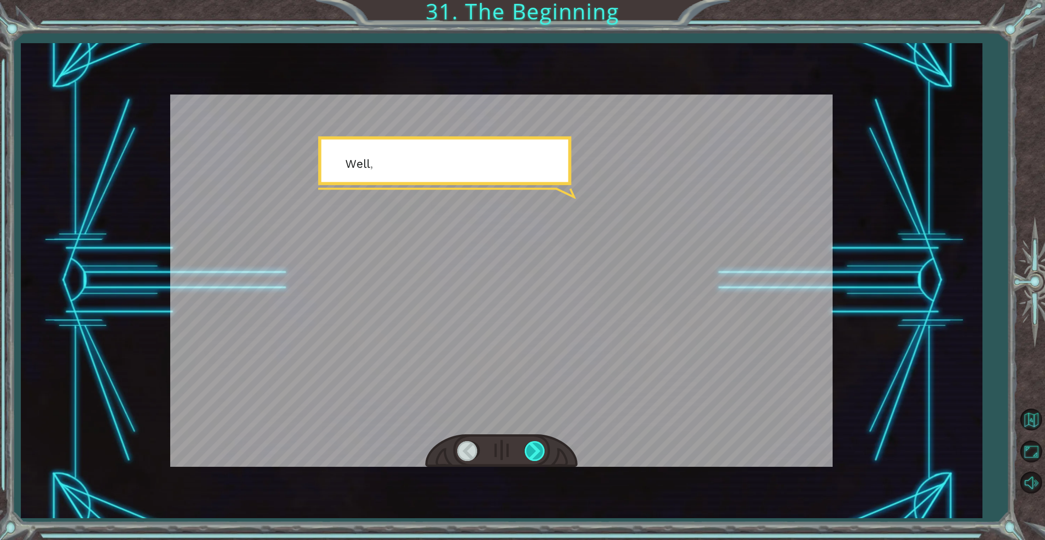
click at [538, 446] on div at bounding box center [536, 451] width 22 height 20
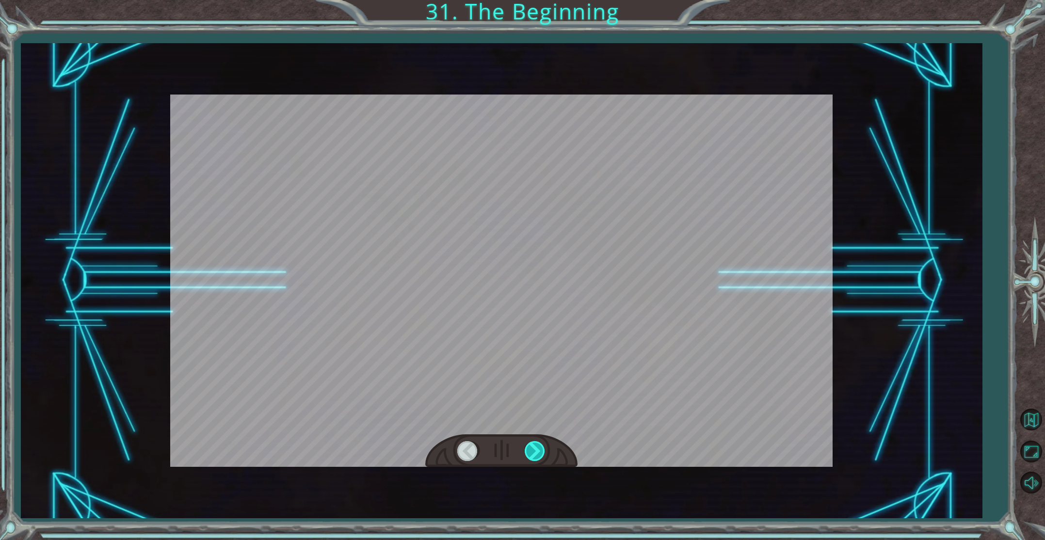
click at [538, 446] on div at bounding box center [536, 451] width 22 height 20
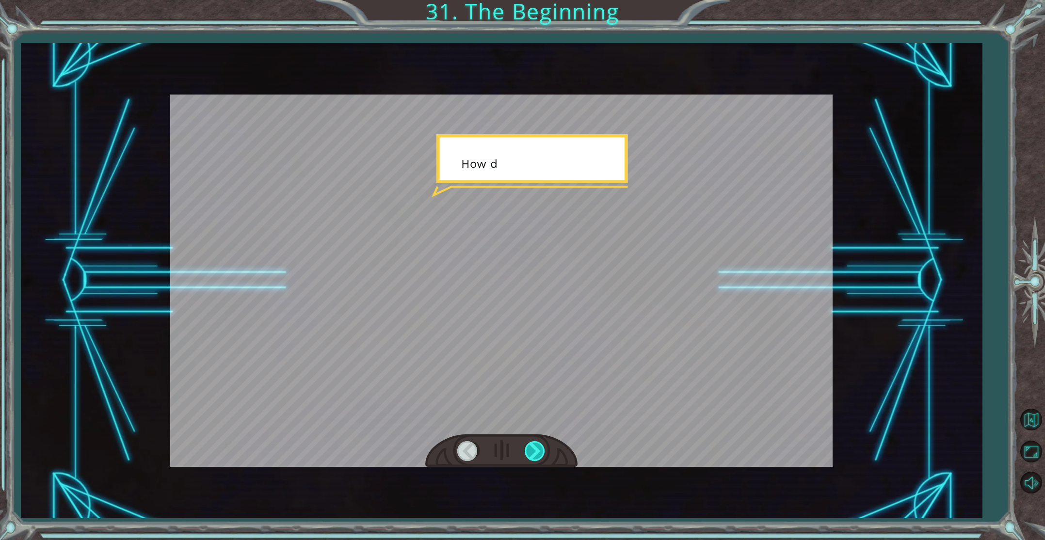
click at [538, 446] on div at bounding box center [536, 451] width 22 height 20
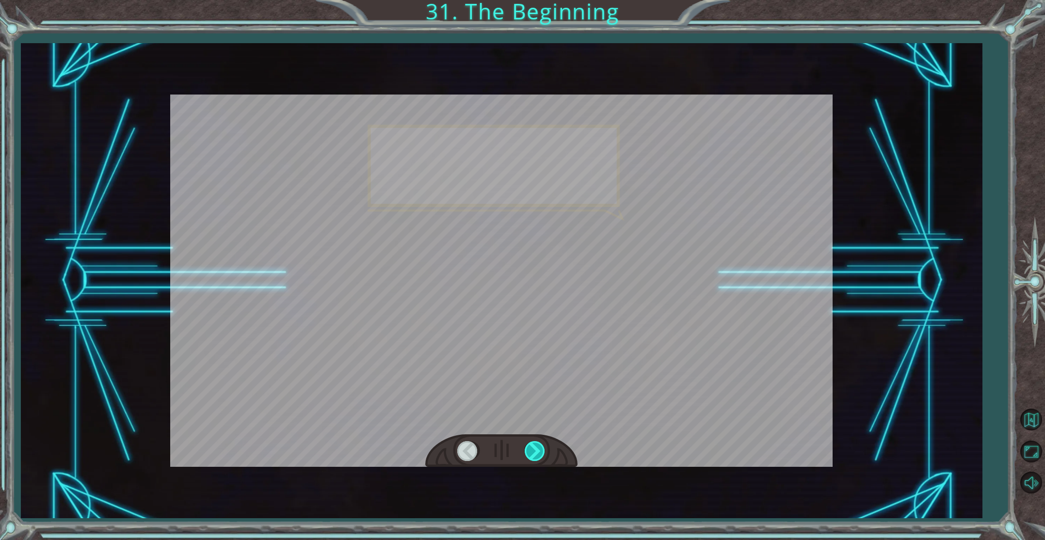
click at [538, 446] on div at bounding box center [536, 451] width 22 height 20
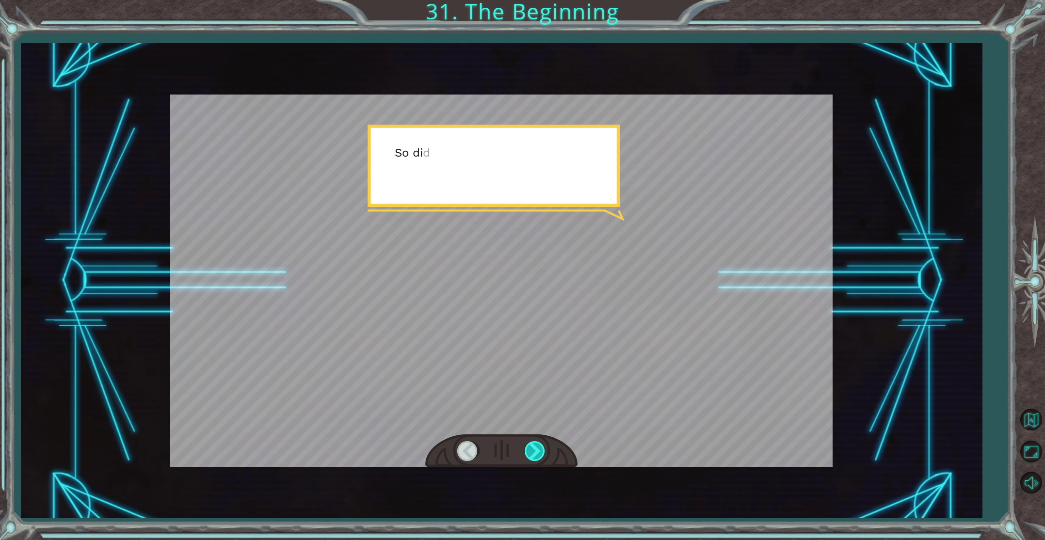
click at [538, 446] on div at bounding box center [536, 451] width 22 height 20
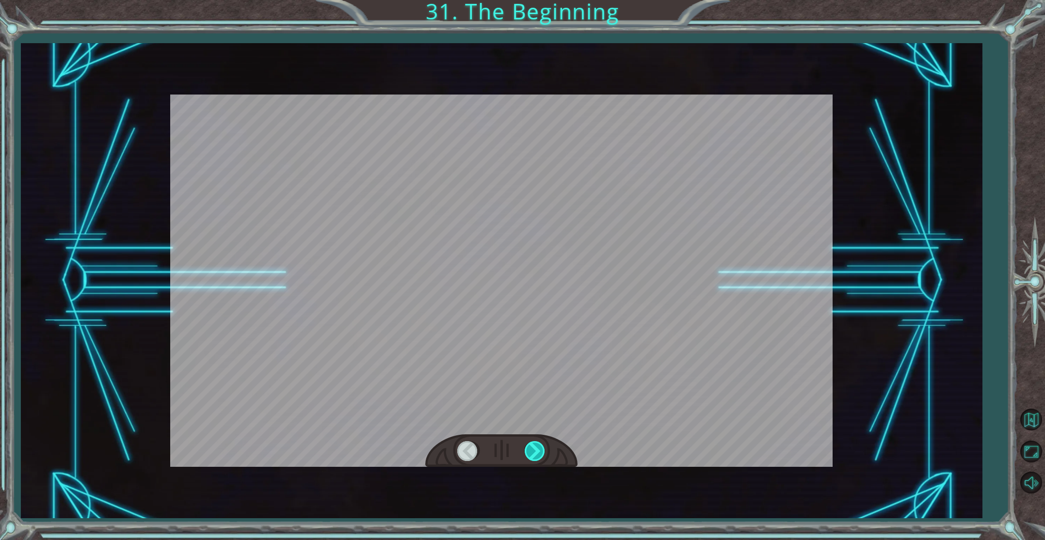
click at [538, 446] on div at bounding box center [536, 451] width 22 height 20
click at [537, 446] on div at bounding box center [536, 451] width 22 height 20
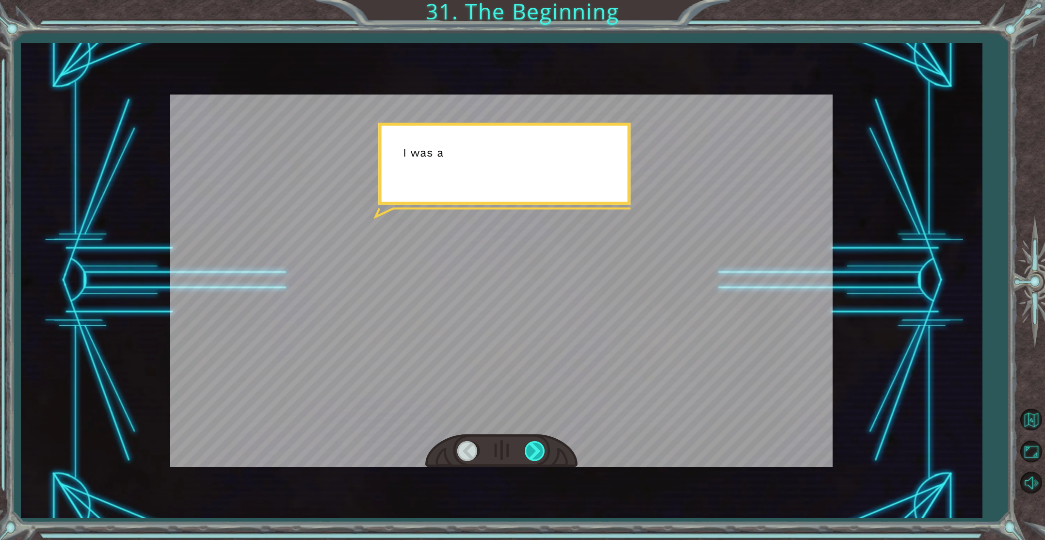
click at [537, 446] on div at bounding box center [536, 451] width 22 height 20
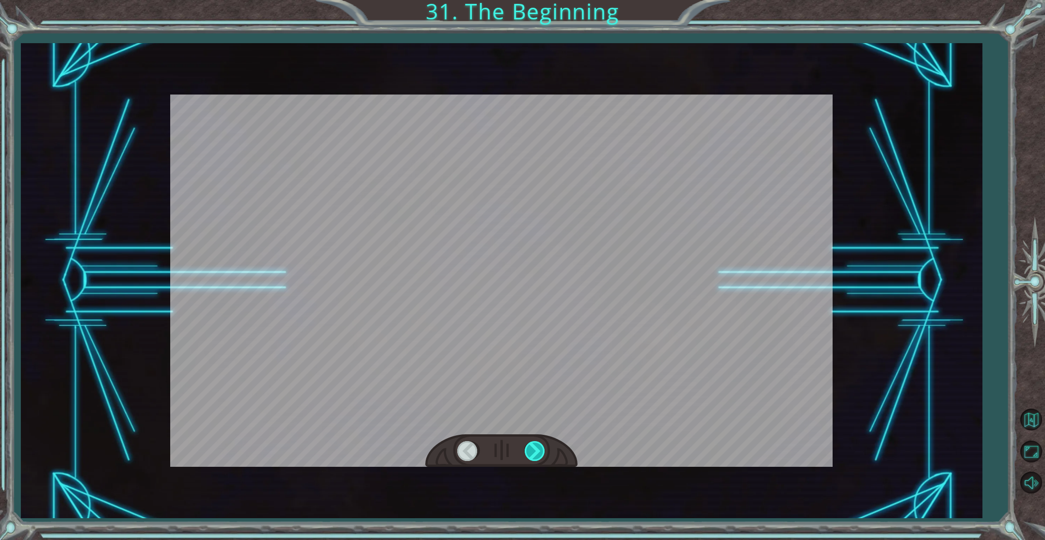
click at [537, 446] on div at bounding box center [536, 451] width 22 height 20
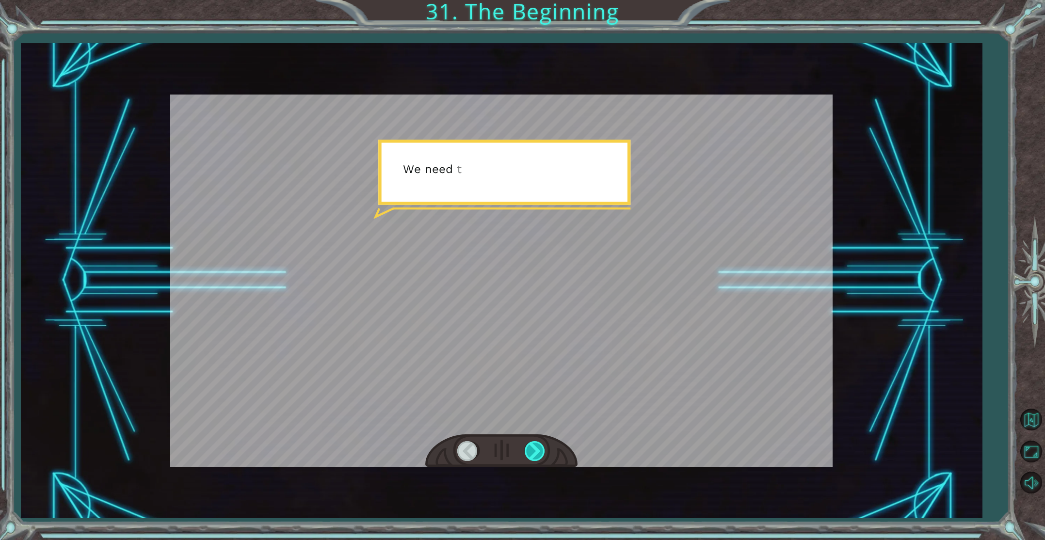
click at [537, 446] on div at bounding box center [536, 451] width 22 height 20
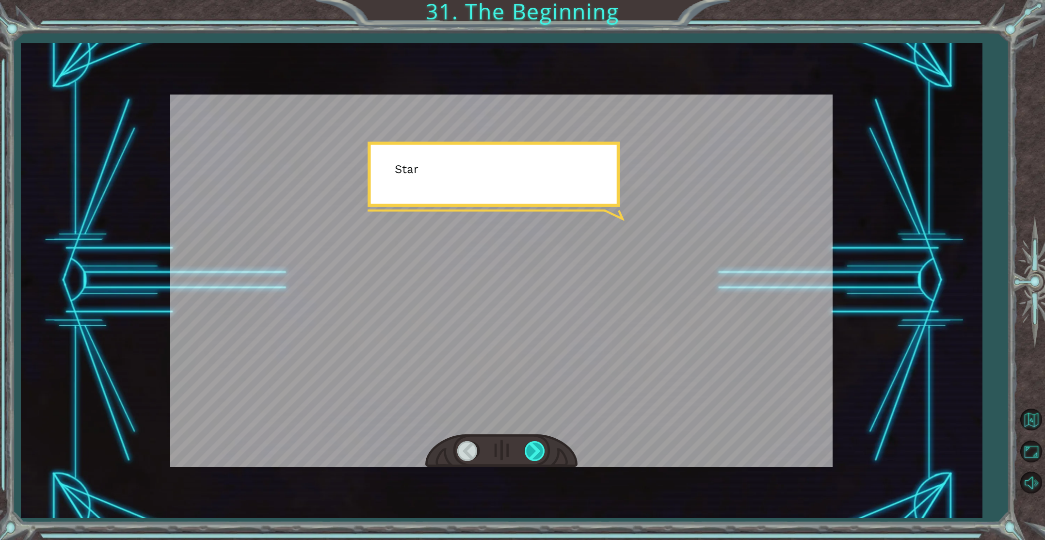
click at [537, 446] on div at bounding box center [536, 451] width 22 height 20
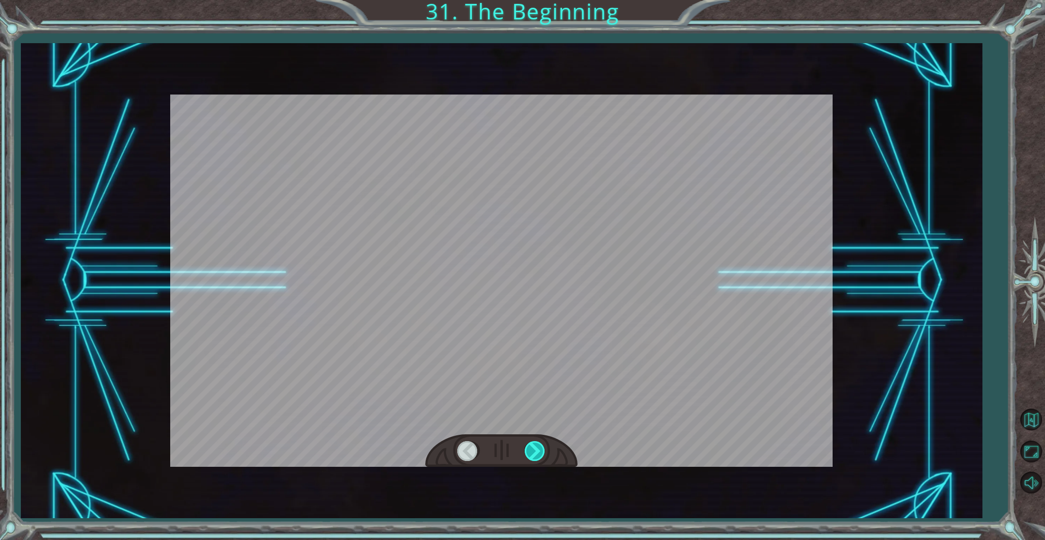
click at [537, 446] on div at bounding box center [536, 451] width 22 height 20
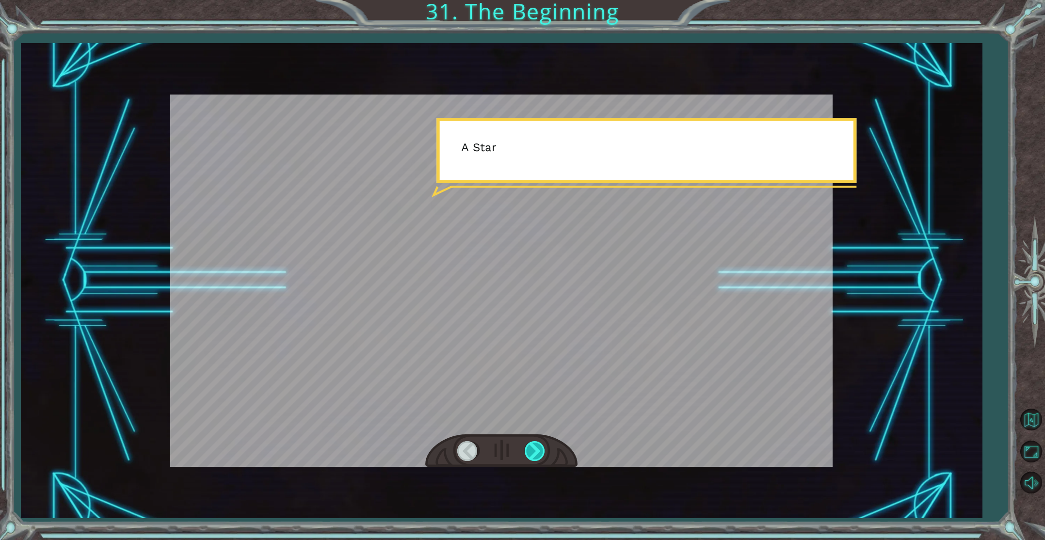
click at [537, 446] on div at bounding box center [536, 451] width 22 height 20
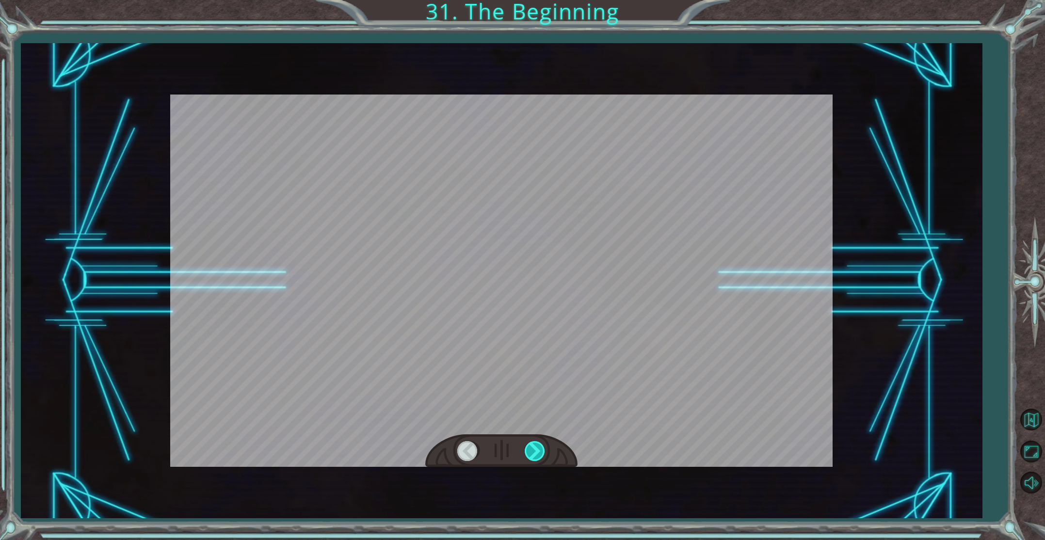
click at [537, 446] on div at bounding box center [536, 451] width 22 height 20
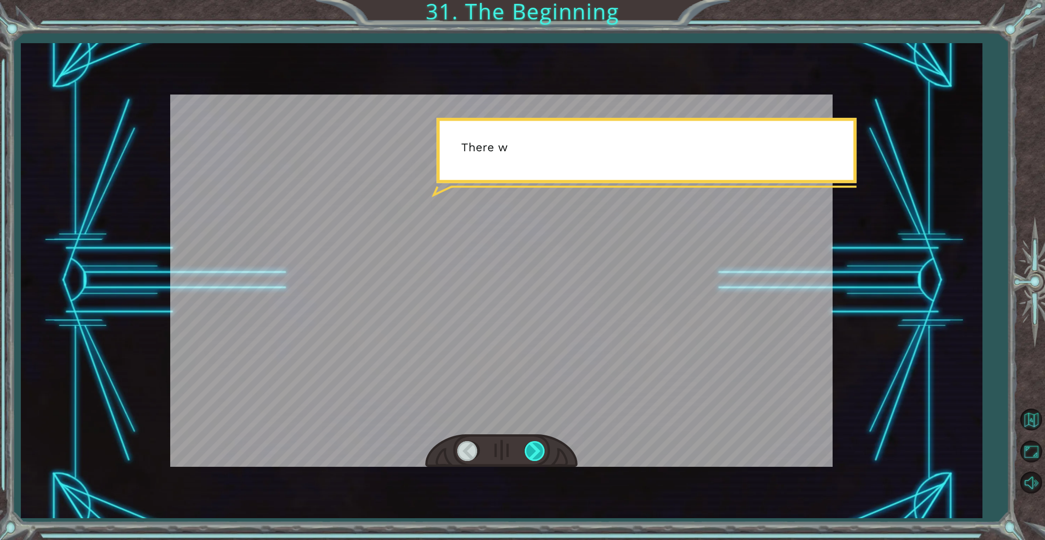
click at [537, 446] on div at bounding box center [536, 451] width 22 height 20
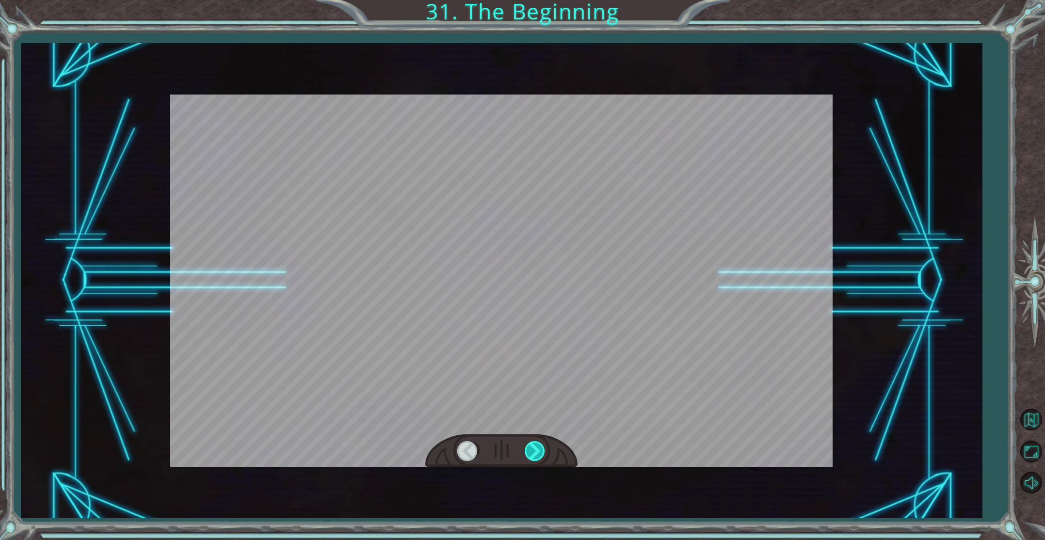
click at [537, 446] on div at bounding box center [536, 451] width 22 height 20
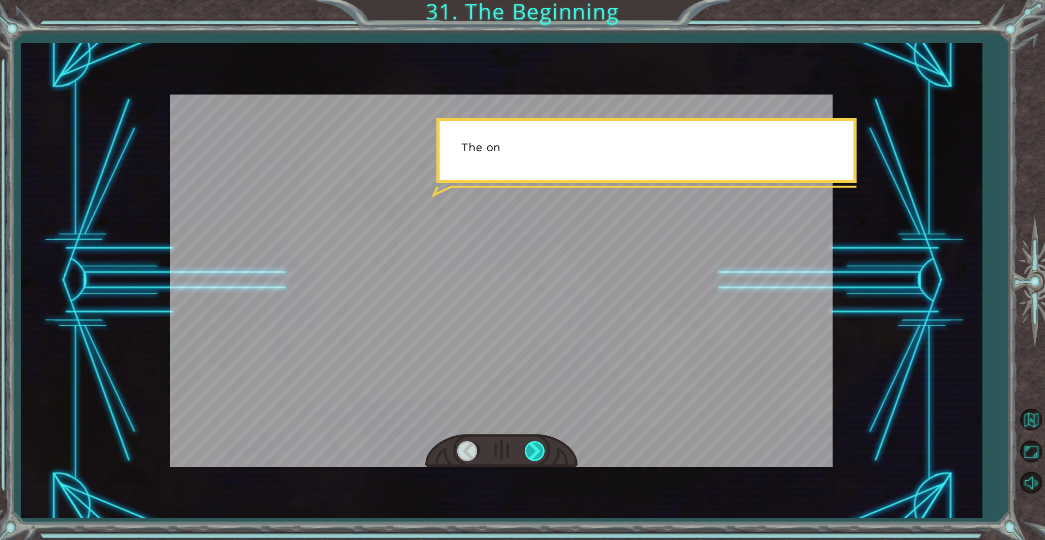
click at [537, 446] on div at bounding box center [536, 451] width 22 height 20
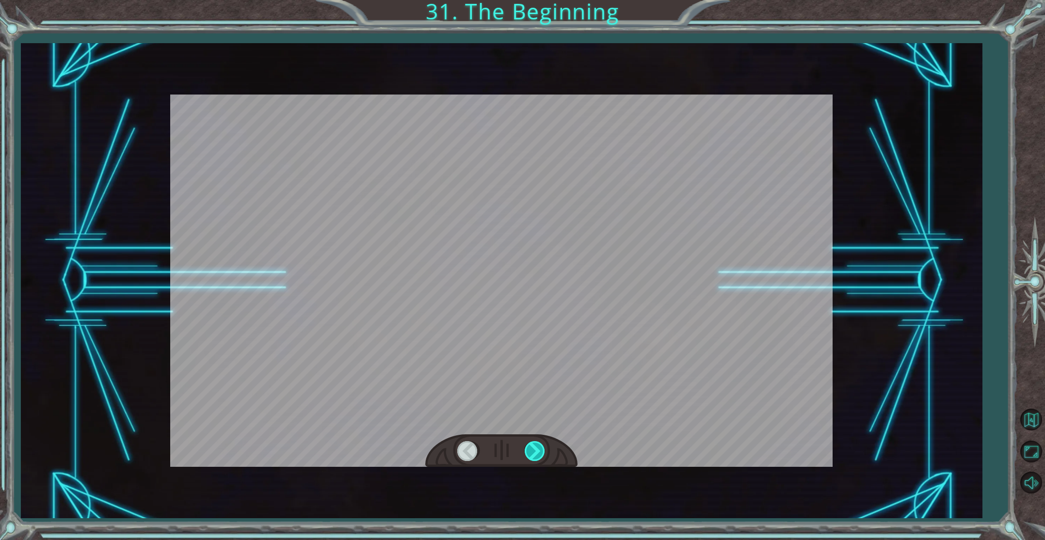
click at [537, 446] on div at bounding box center [536, 451] width 22 height 20
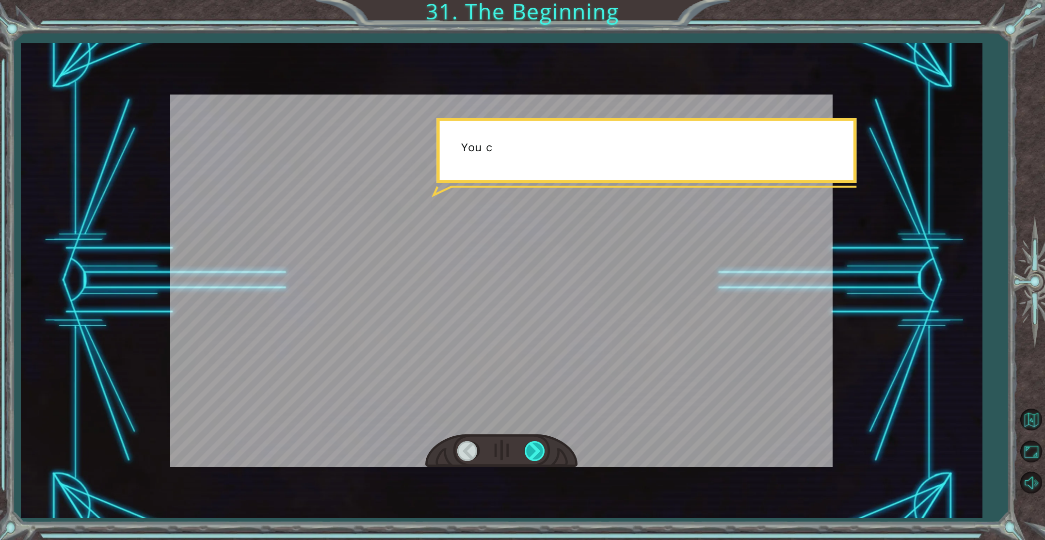
click at [537, 446] on div at bounding box center [536, 451] width 22 height 20
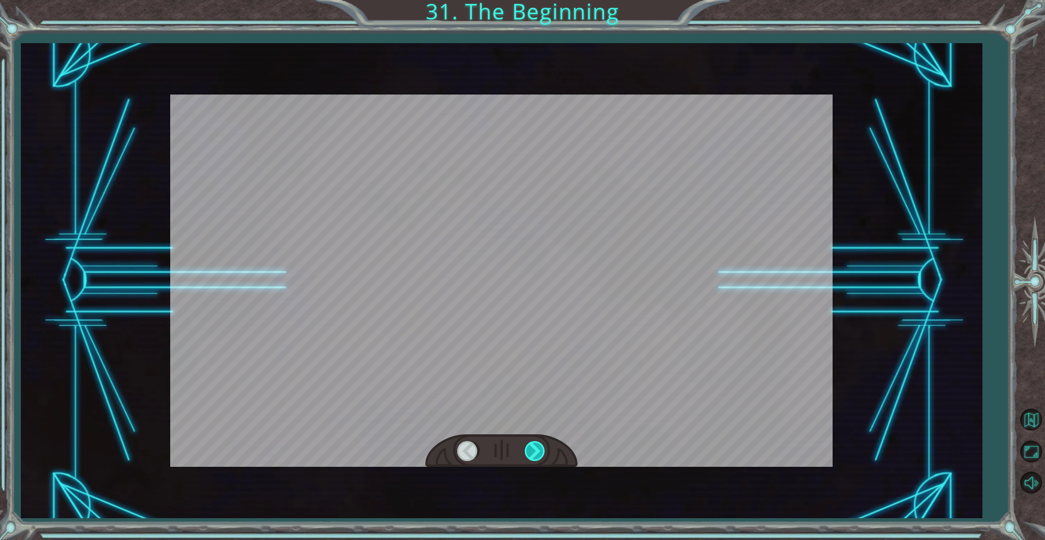
click at [537, 446] on div at bounding box center [536, 451] width 22 height 20
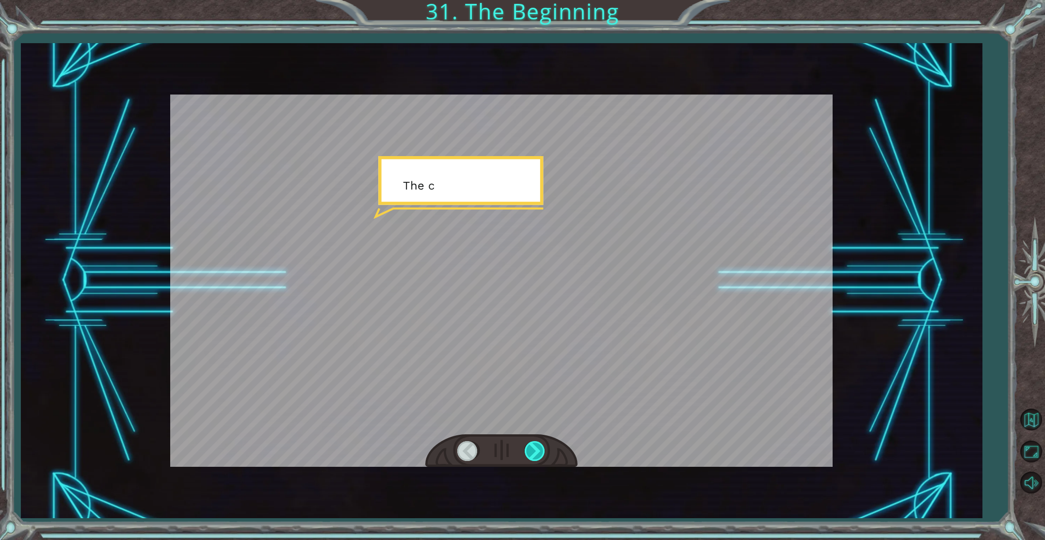
click at [537, 446] on div at bounding box center [536, 451] width 22 height 20
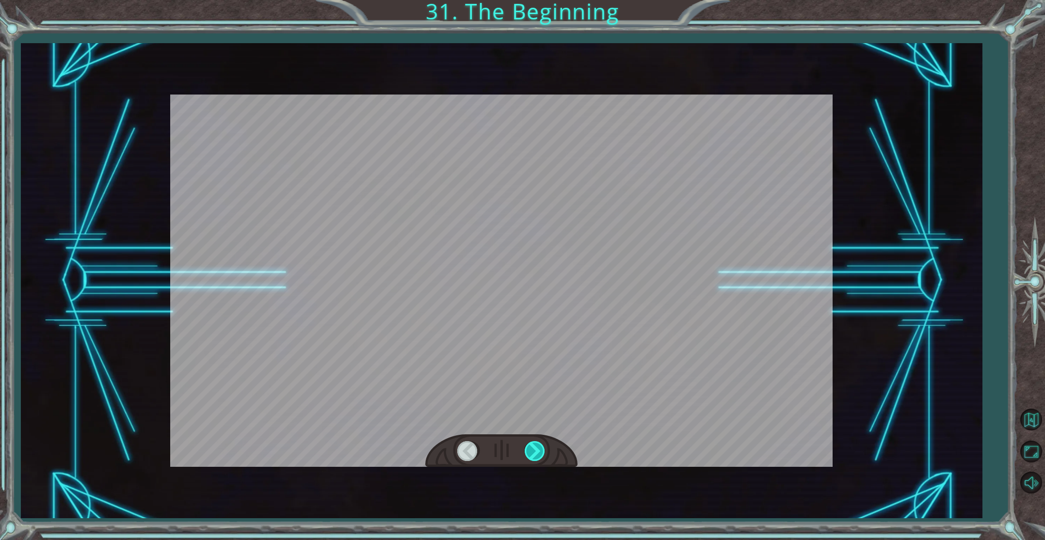
click at [537, 446] on div at bounding box center [536, 451] width 22 height 20
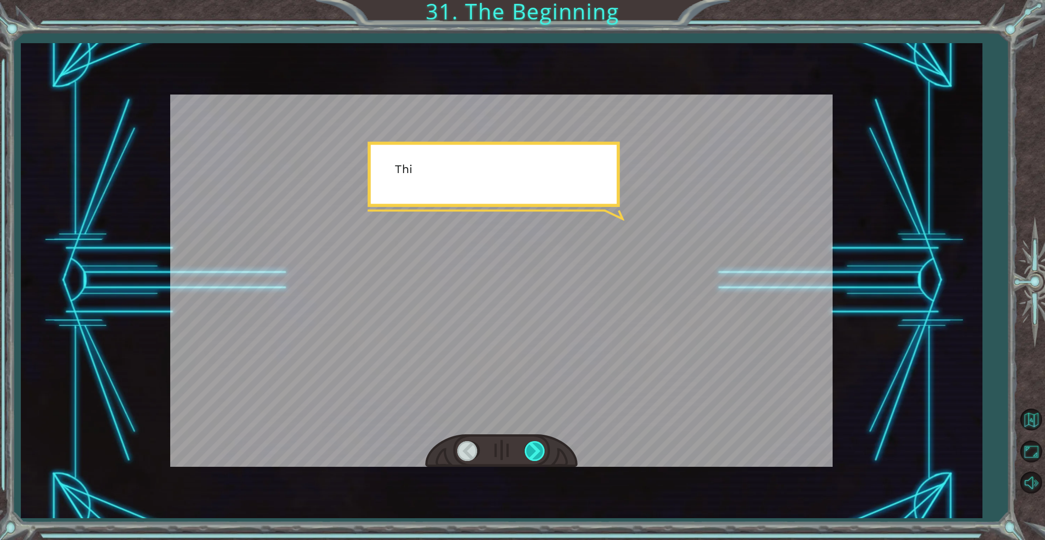
click at [537, 446] on div at bounding box center [536, 451] width 22 height 20
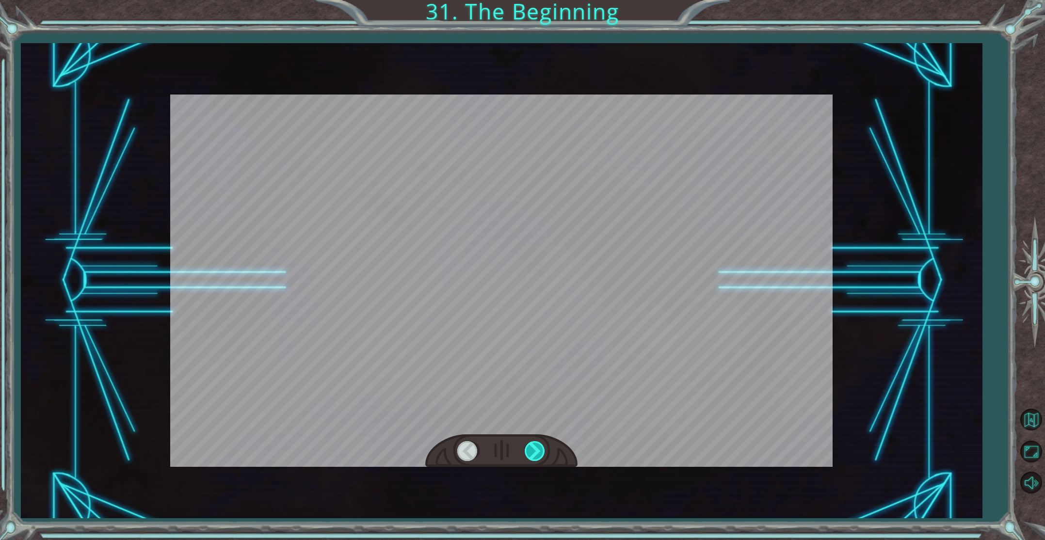
click at [537, 446] on div at bounding box center [536, 451] width 22 height 20
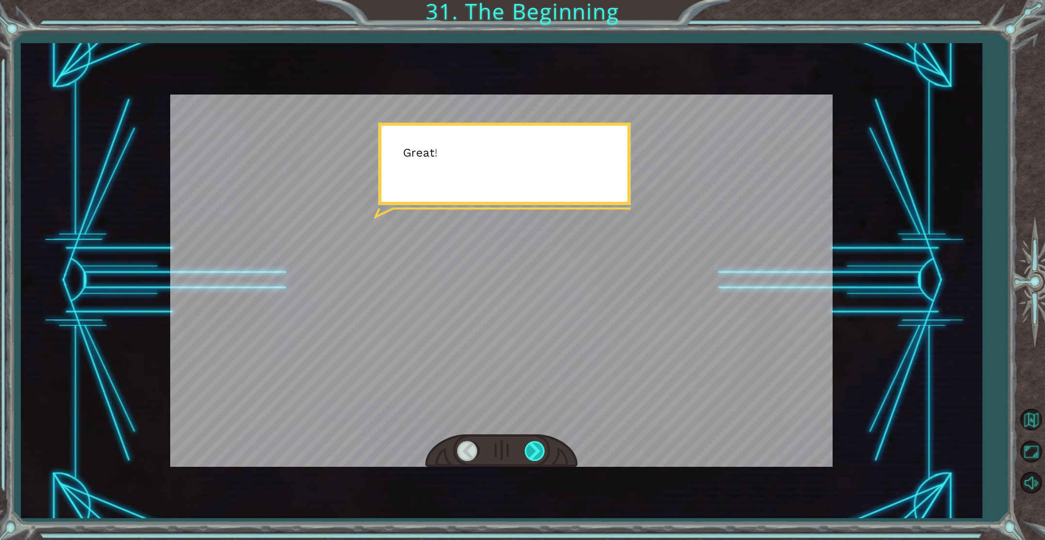
click at [538, 446] on div at bounding box center [536, 451] width 22 height 20
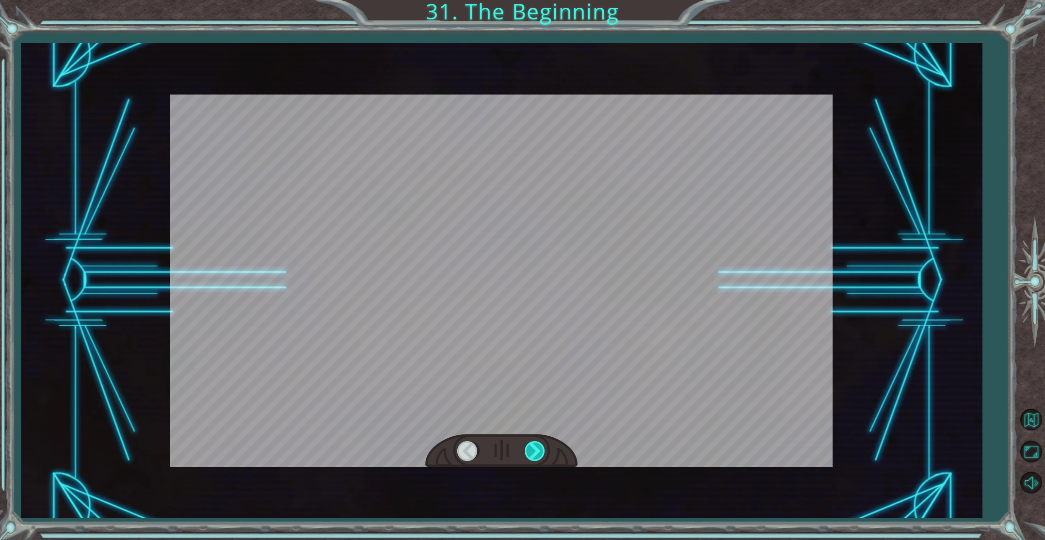
click at [538, 446] on div at bounding box center [536, 451] width 22 height 20
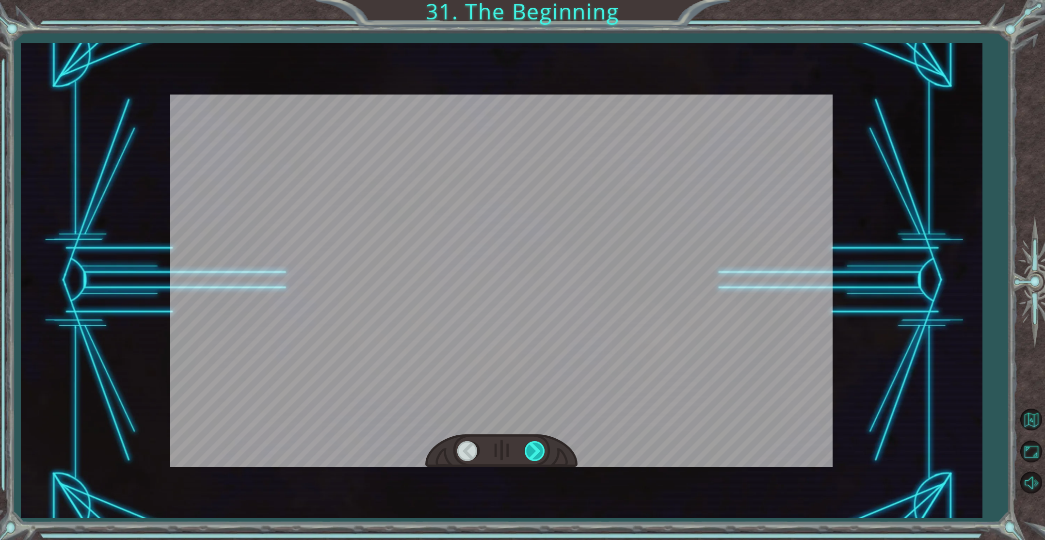
click at [538, 446] on div at bounding box center [536, 451] width 22 height 20
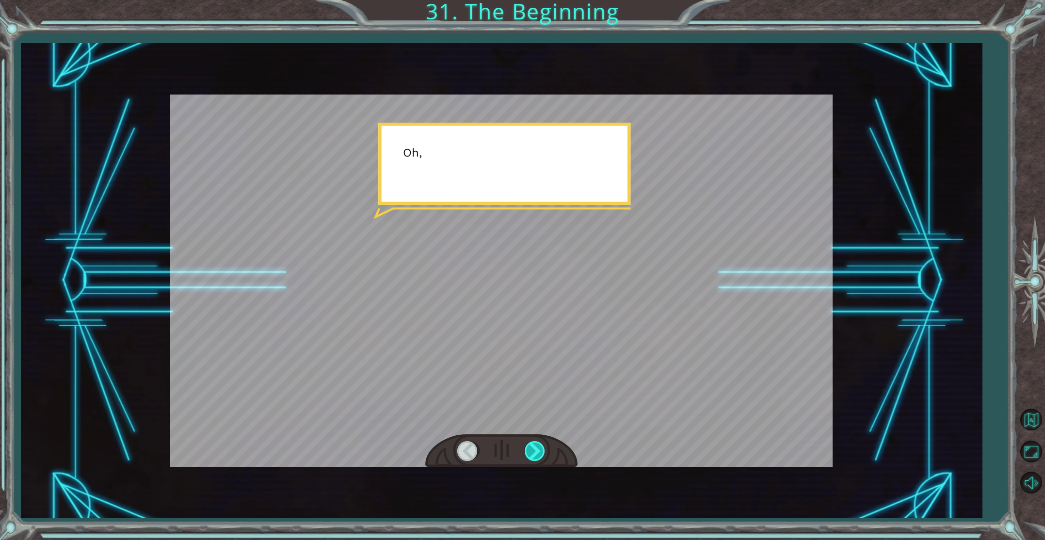
click at [538, 446] on div at bounding box center [536, 451] width 22 height 20
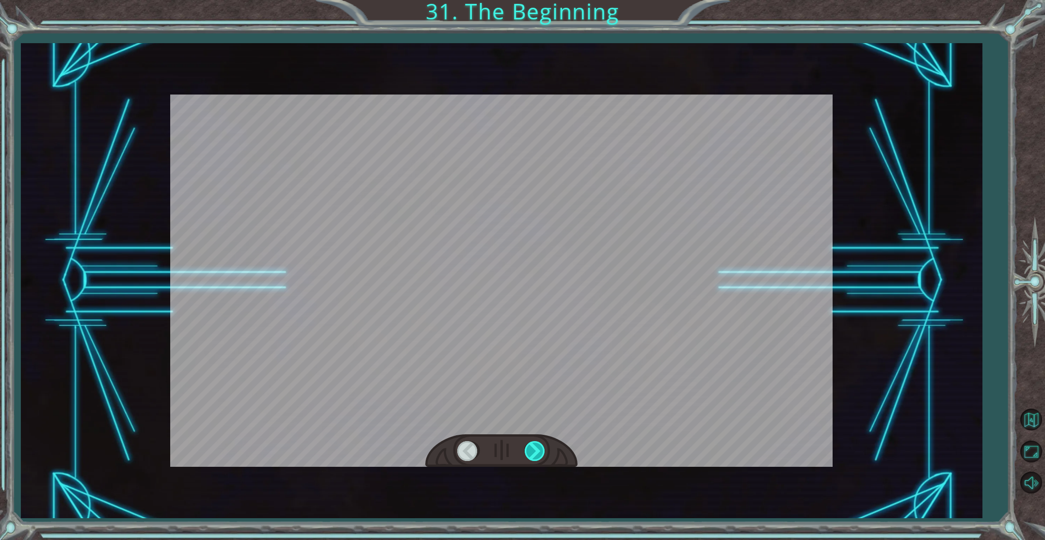
click at [538, 446] on div at bounding box center [536, 451] width 22 height 20
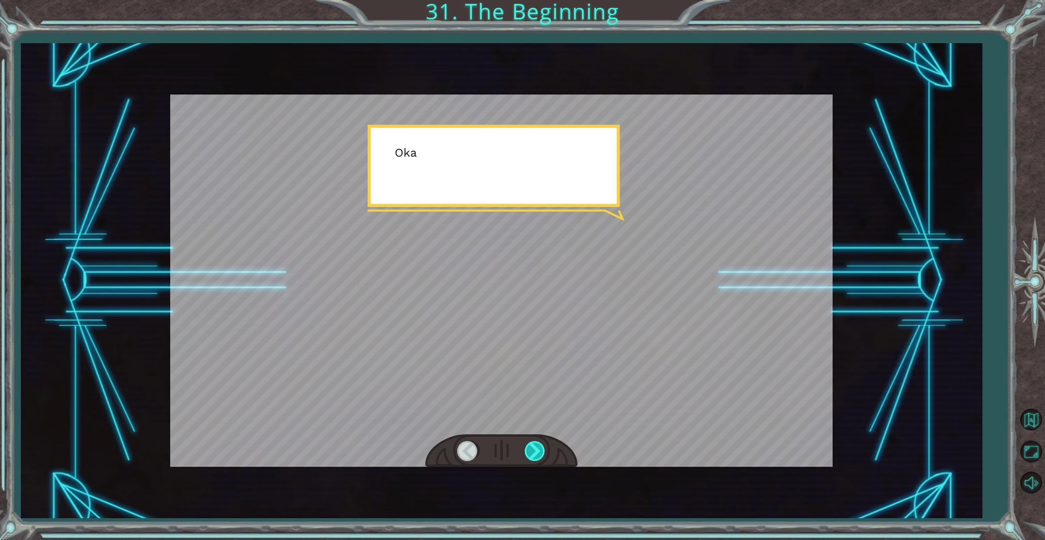
click at [538, 446] on div at bounding box center [536, 451] width 22 height 20
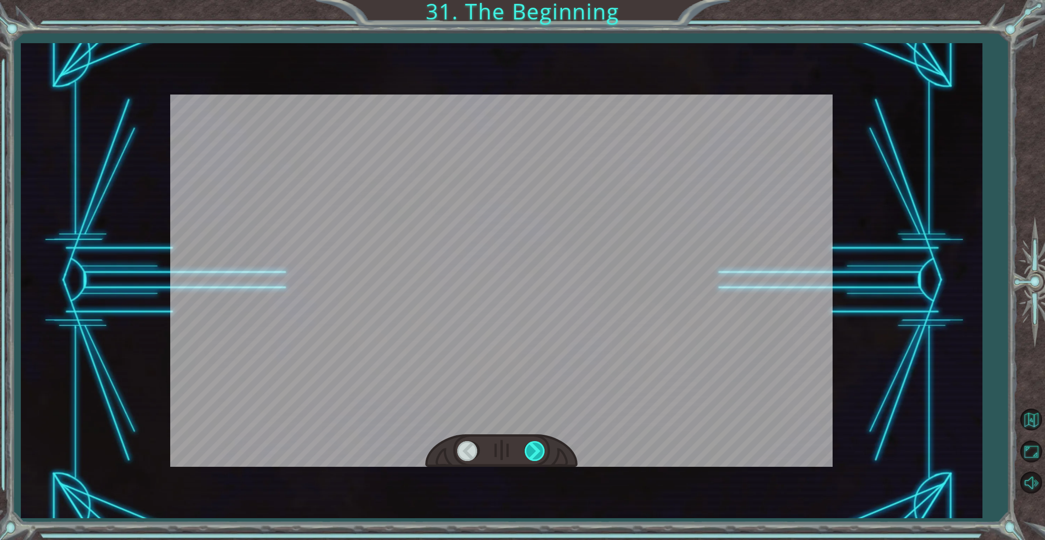
click at [538, 446] on div at bounding box center [536, 451] width 22 height 20
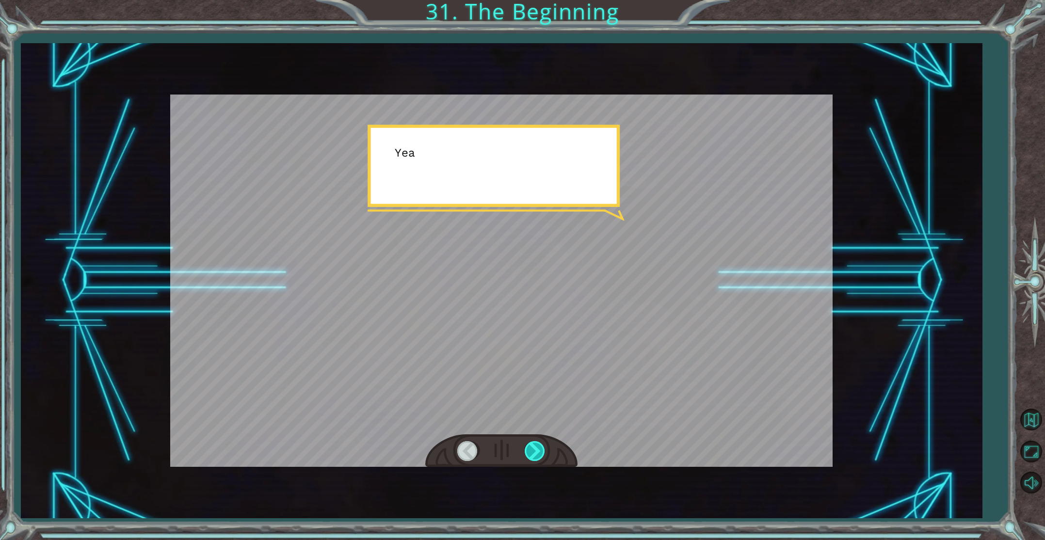
click at [538, 446] on div at bounding box center [536, 451] width 22 height 20
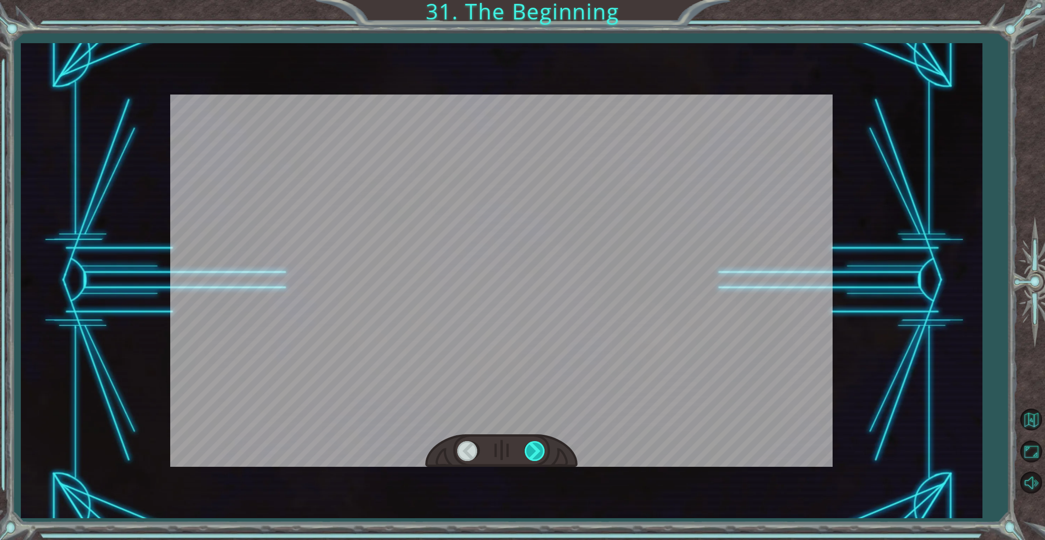
click at [538, 446] on div at bounding box center [536, 451] width 22 height 20
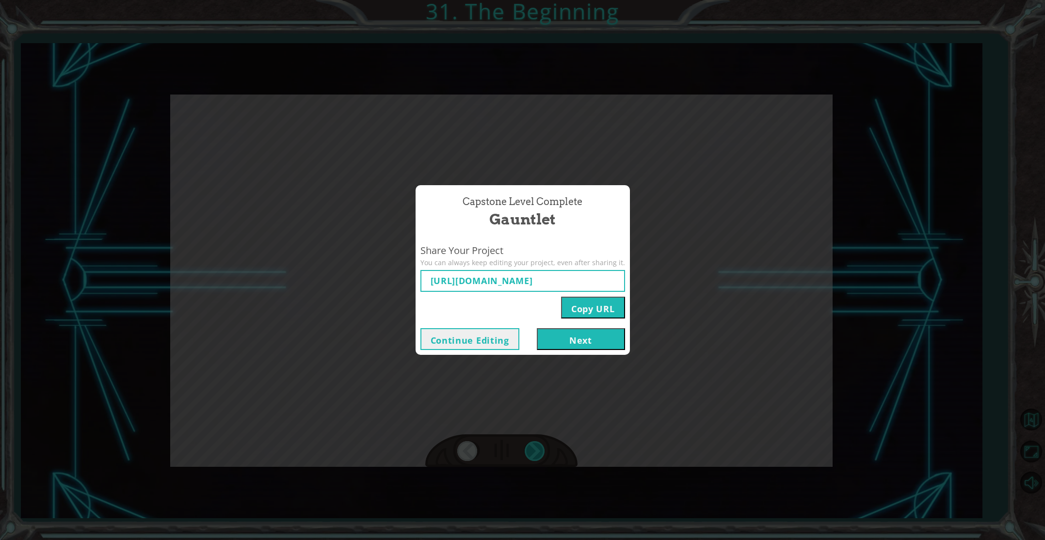
type input "[URL][DOMAIN_NAME]"
click at [592, 339] on button "Next" at bounding box center [581, 339] width 88 height 22
